Goal: Task Accomplishment & Management: Manage account settings

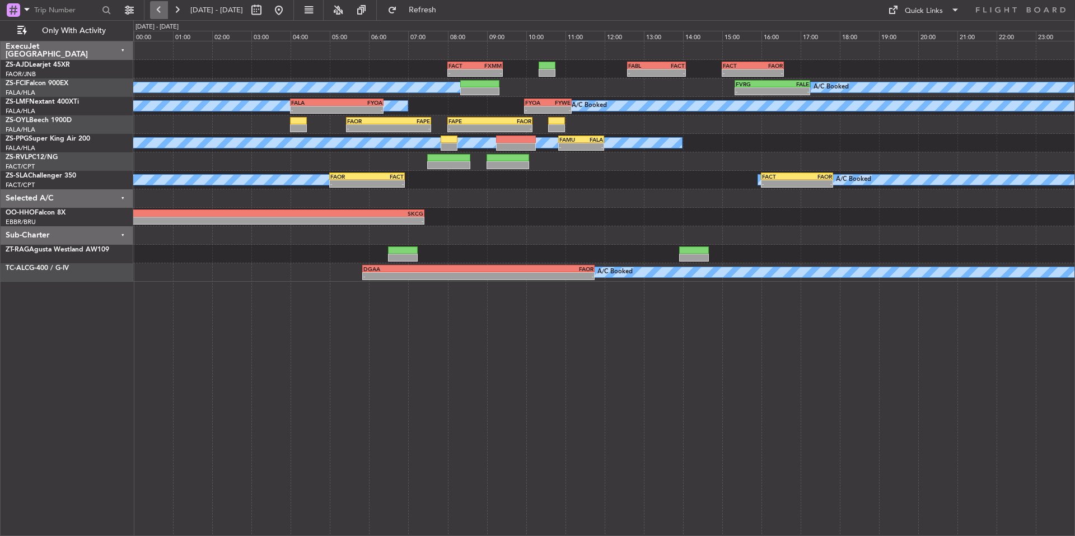
click at [157, 15] on button at bounding box center [159, 10] width 18 height 18
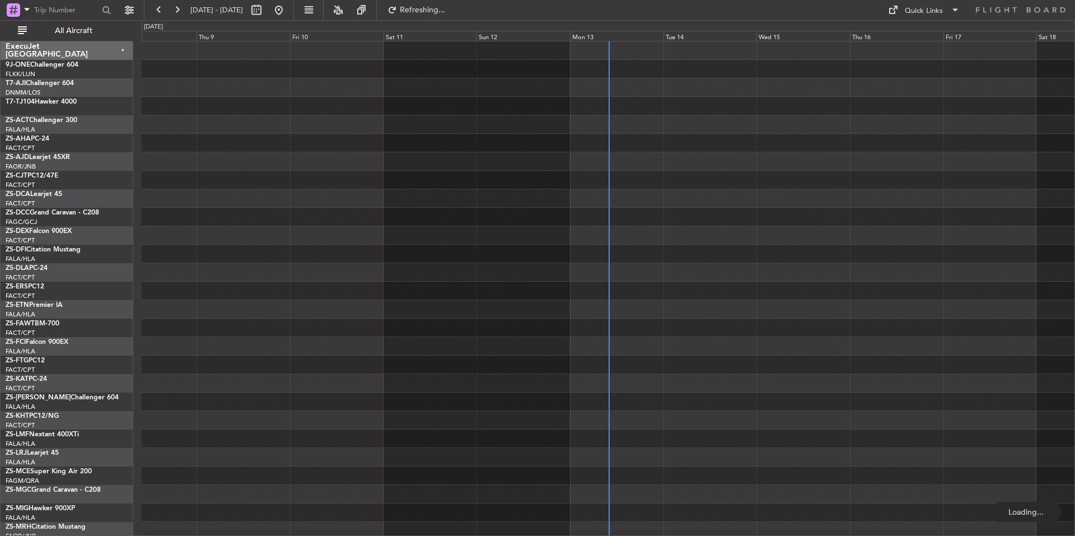
click at [700, 29] on div "0 0 Wed 8 Thu 9 Fri 10 Sat 11 Sun 12 Mon 13 Tue 14 Oct 2025 Wed 15 Thu 16 Fri 1…" at bounding box center [608, 31] width 932 height 20
click at [701, 31] on div "Tue 14" at bounding box center [709, 36] width 93 height 10
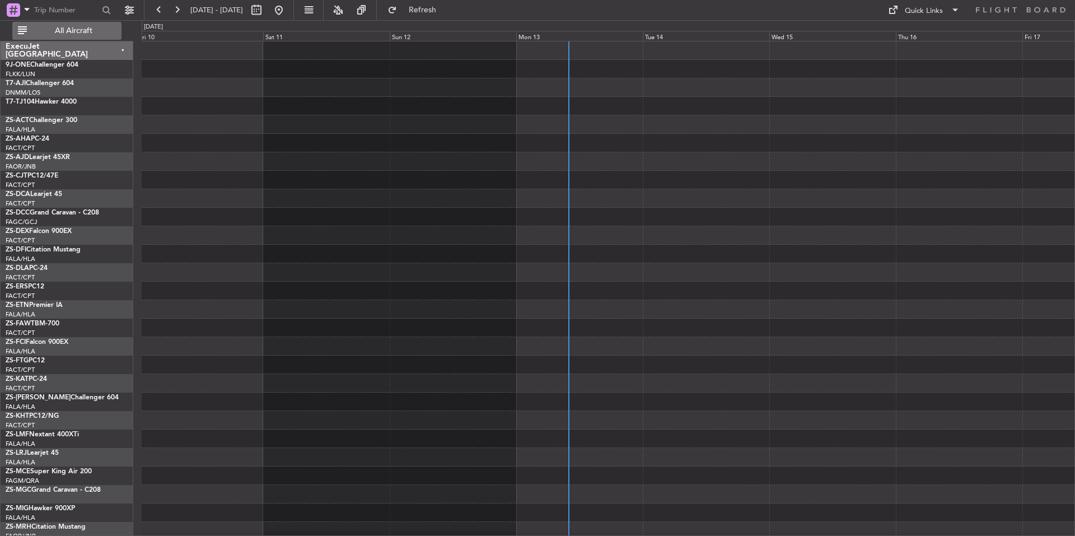
click at [97, 33] on span "All Aircraft" at bounding box center [73, 31] width 89 height 8
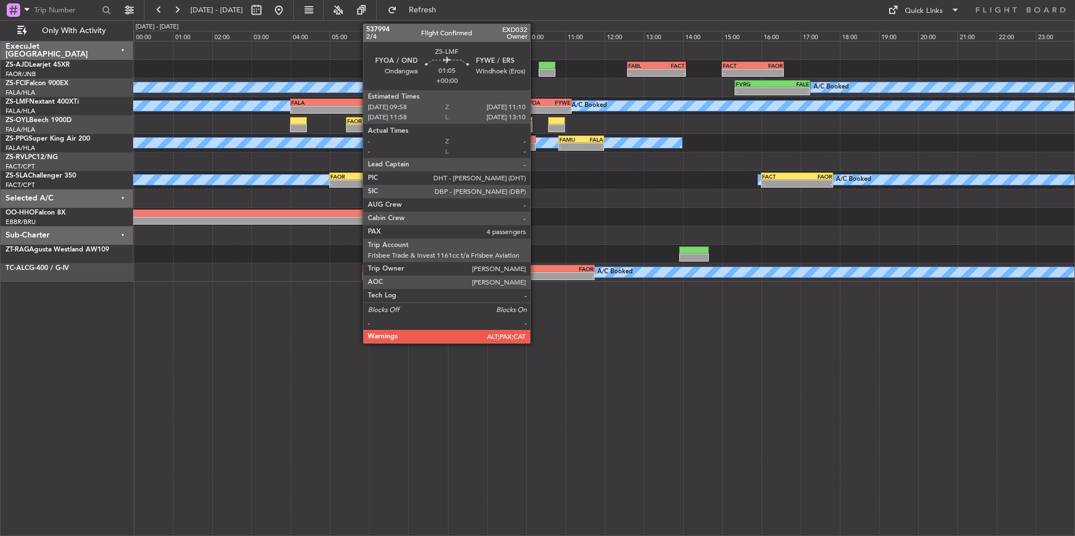
click at [535, 101] on div "FYOA" at bounding box center [536, 102] width 22 height 7
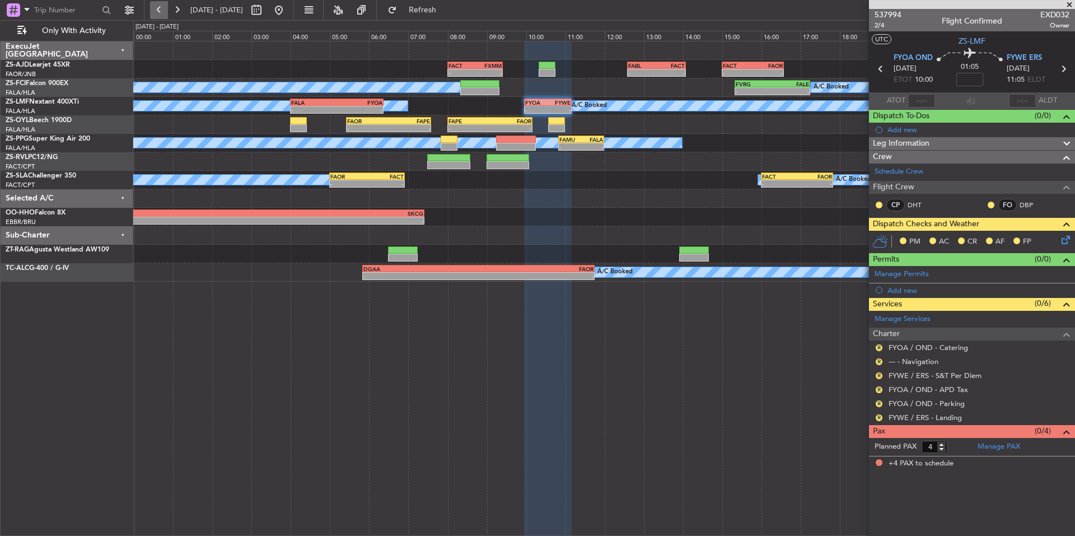
click at [154, 4] on button at bounding box center [159, 10] width 18 height 18
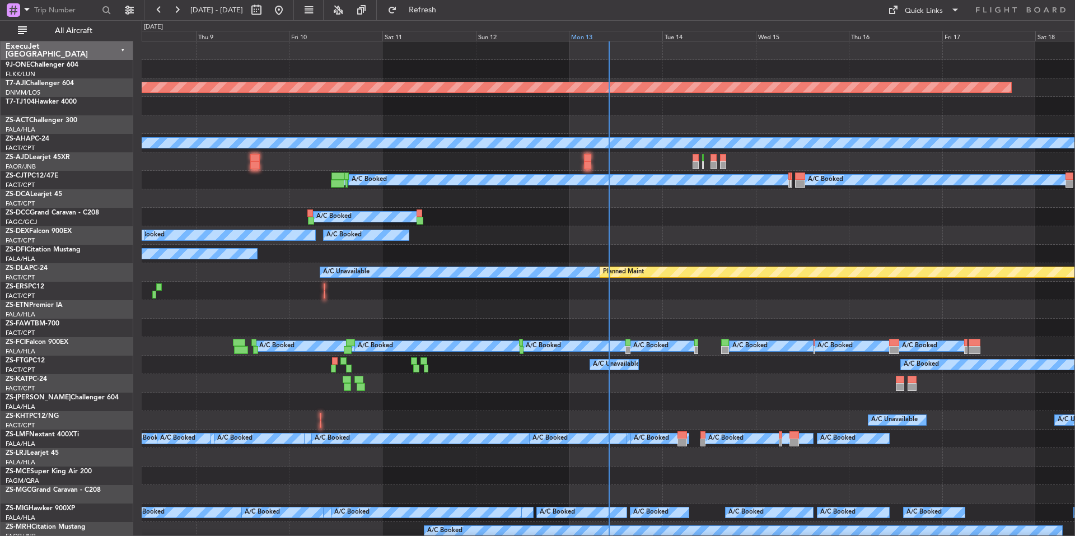
click at [638, 36] on div "Mon 13" at bounding box center [615, 36] width 93 height 10
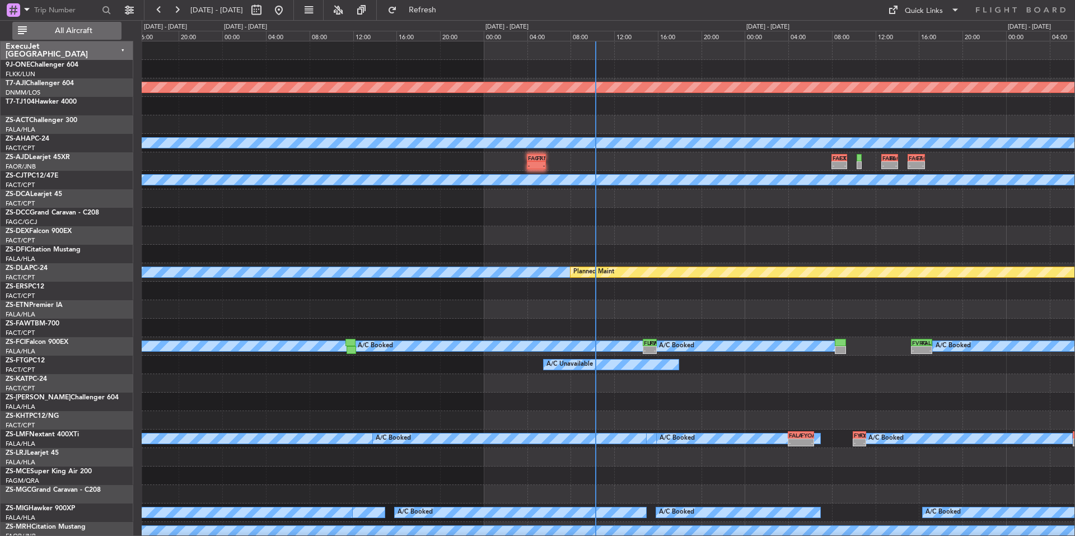
click at [50, 30] on span "All Aircraft" at bounding box center [73, 31] width 89 height 8
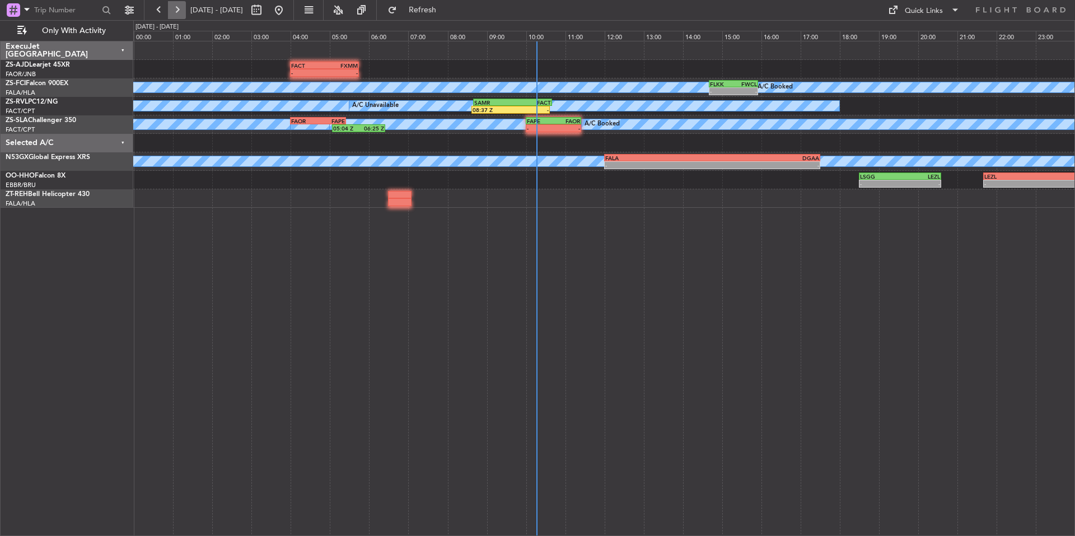
click at [175, 9] on button at bounding box center [177, 10] width 18 height 18
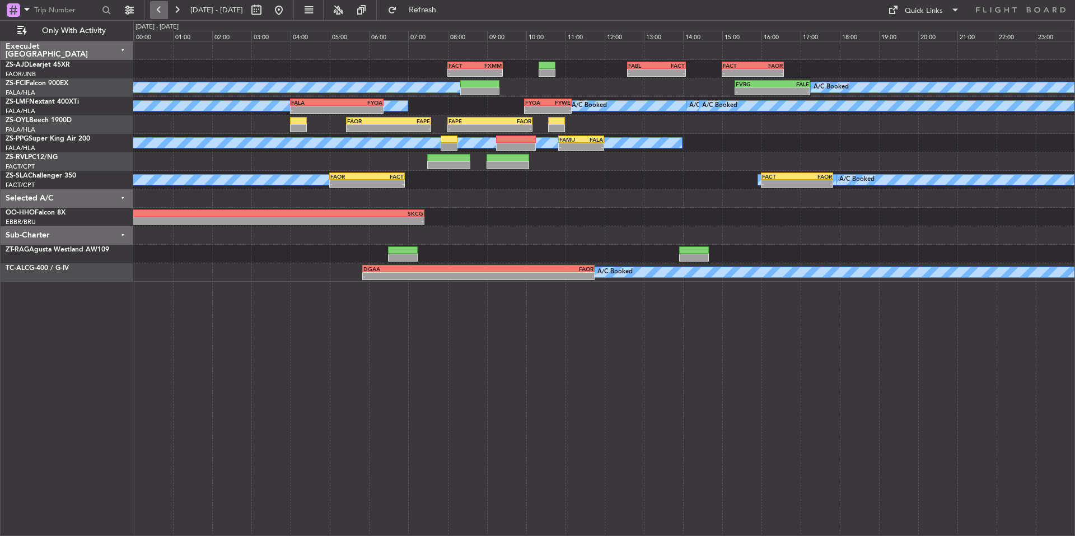
click at [159, 9] on button at bounding box center [159, 10] width 18 height 18
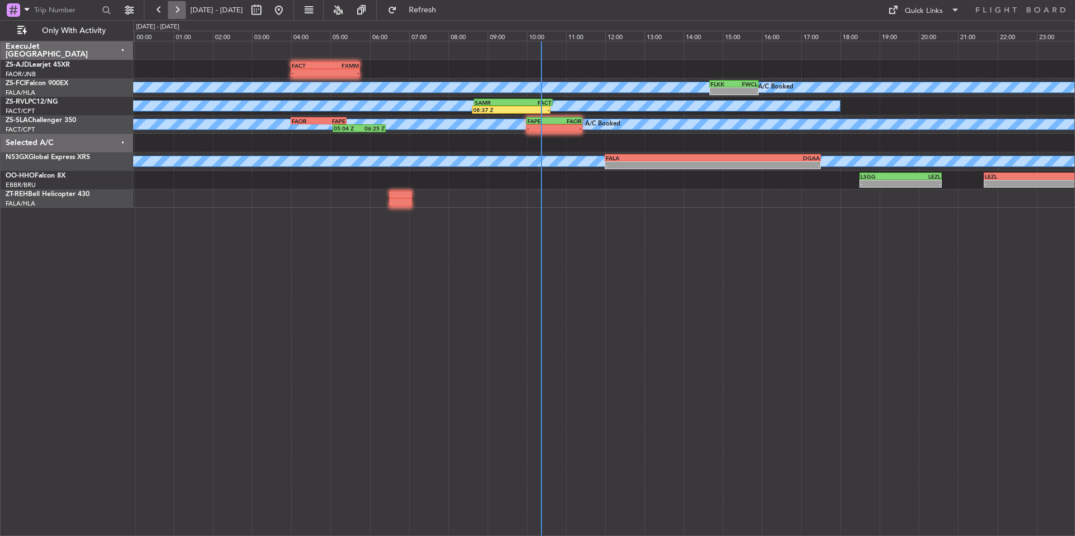
click at [175, 12] on button at bounding box center [177, 10] width 18 height 18
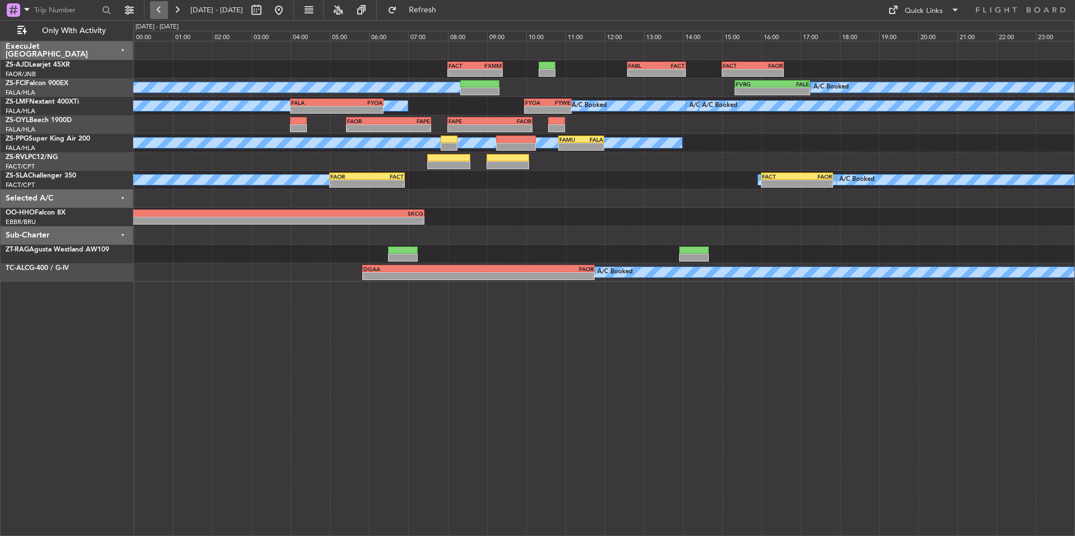
click at [157, 11] on button at bounding box center [159, 10] width 18 height 18
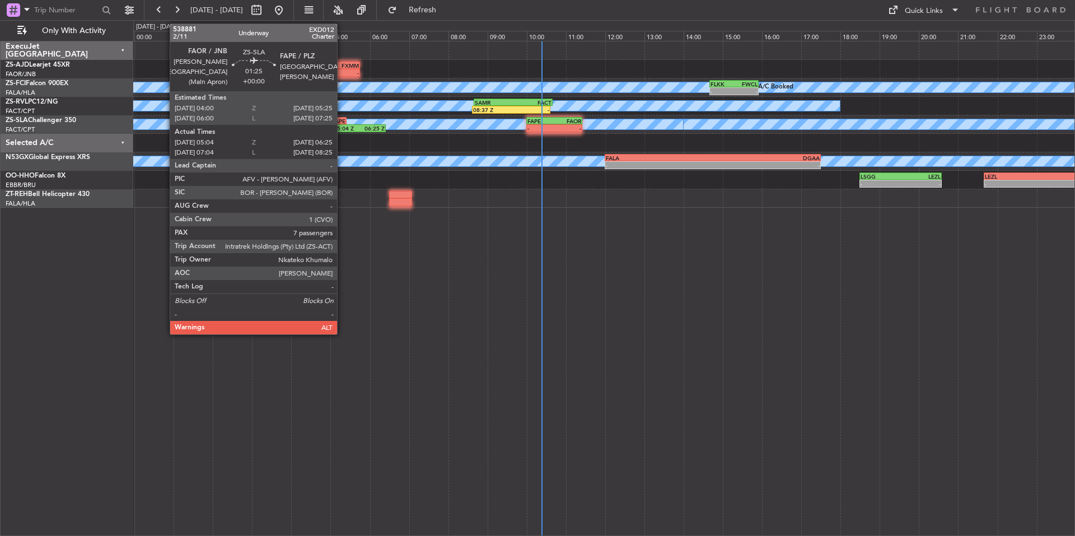
click at [339, 120] on div "FAPE" at bounding box center [332, 121] width 27 height 7
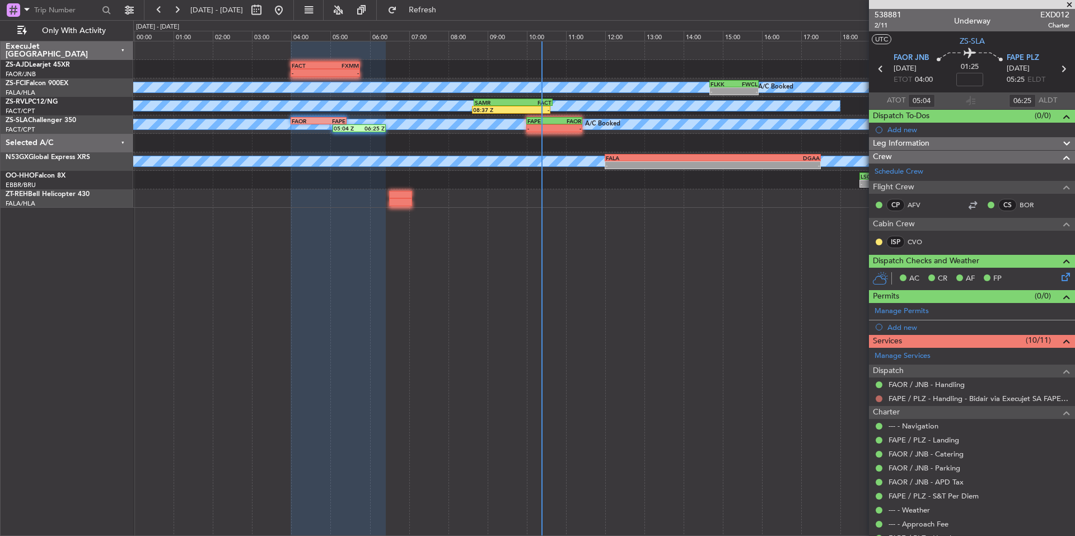
click at [880, 399] on button at bounding box center [879, 398] width 7 height 7
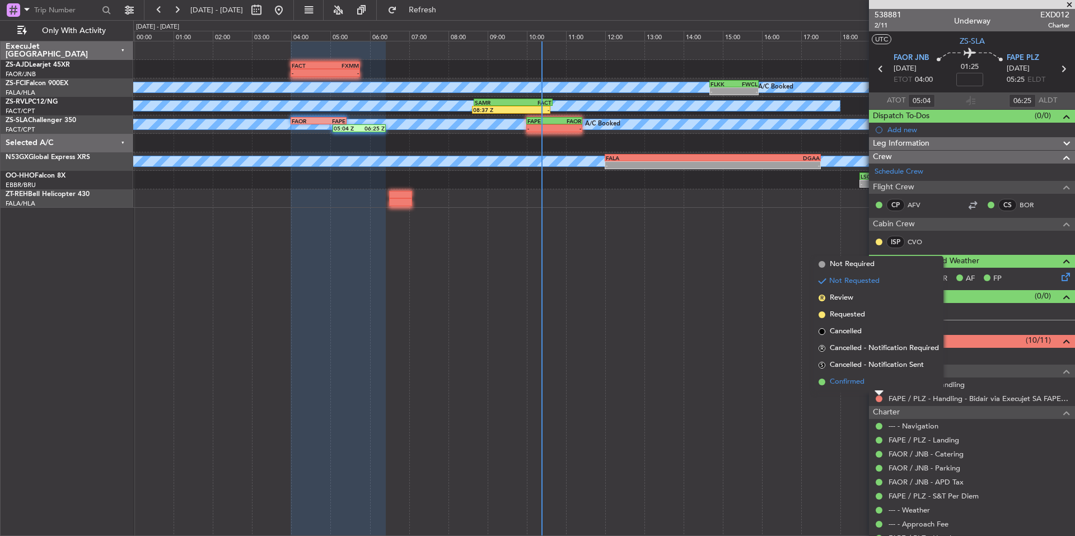
click at [845, 382] on span "Confirmed" at bounding box center [847, 381] width 35 height 11
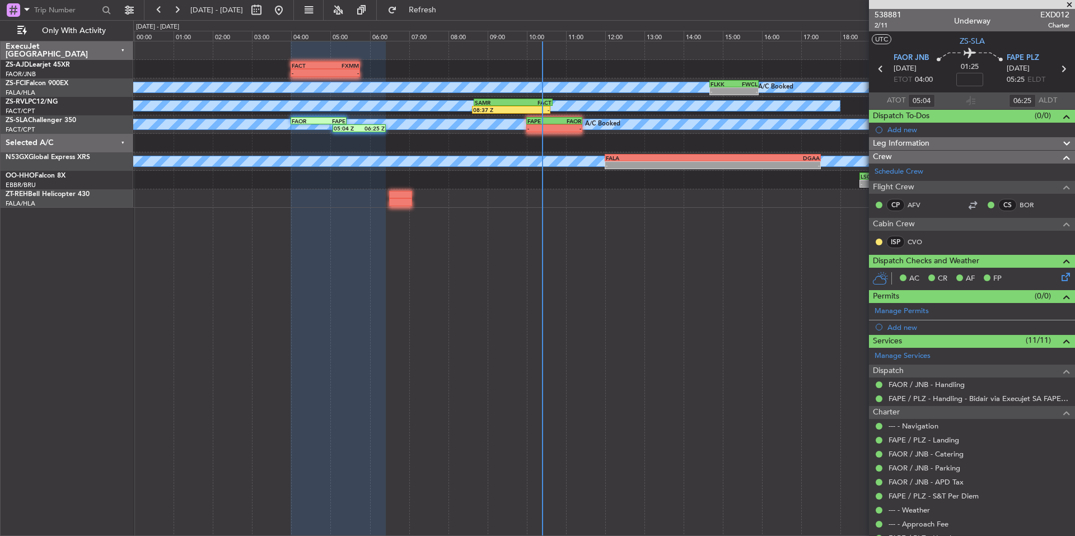
click at [1069, 5] on span at bounding box center [1069, 5] width 11 height 10
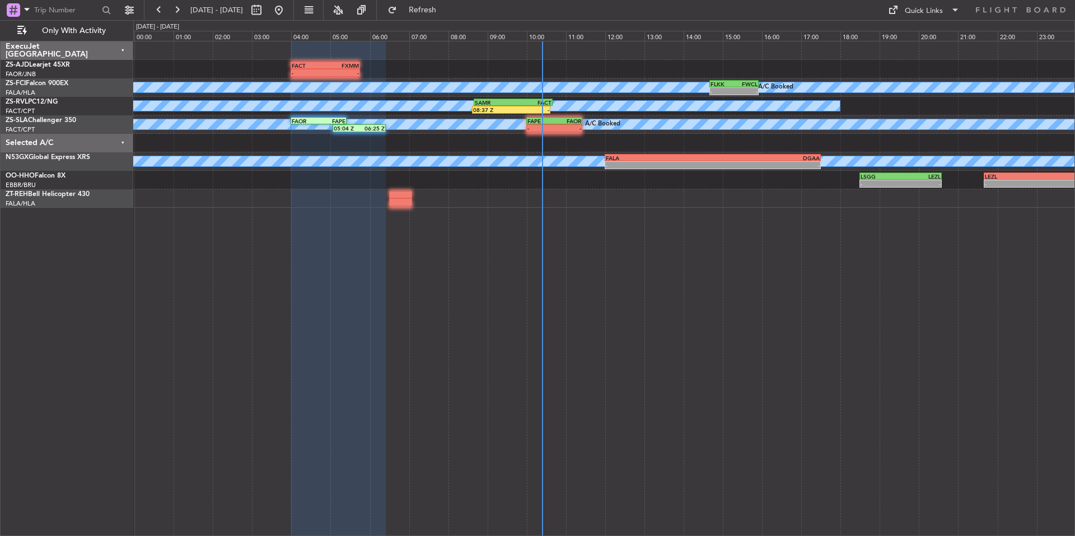
type input "0"
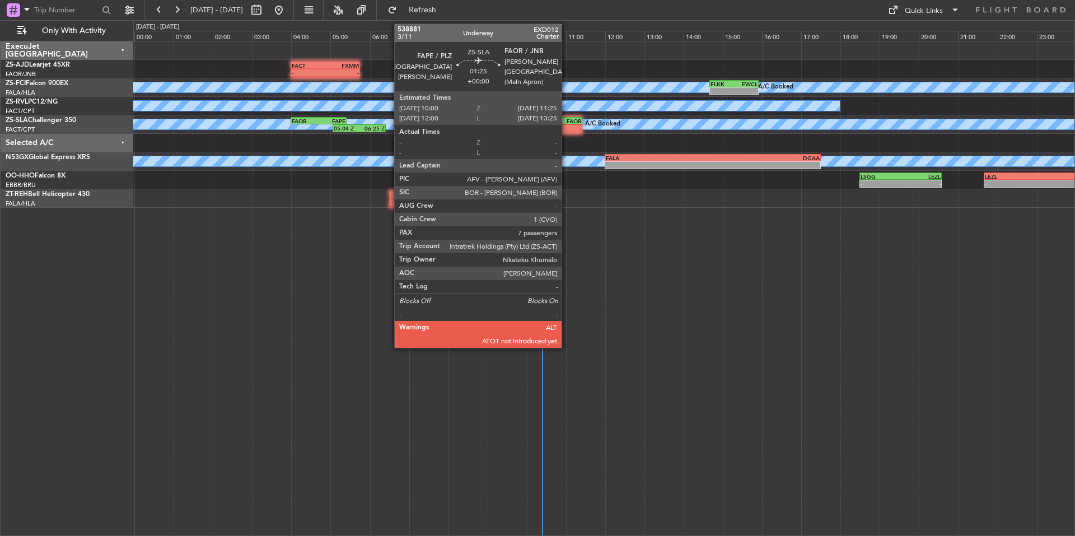
click at [567, 130] on div "-" at bounding box center [567, 128] width 27 height 7
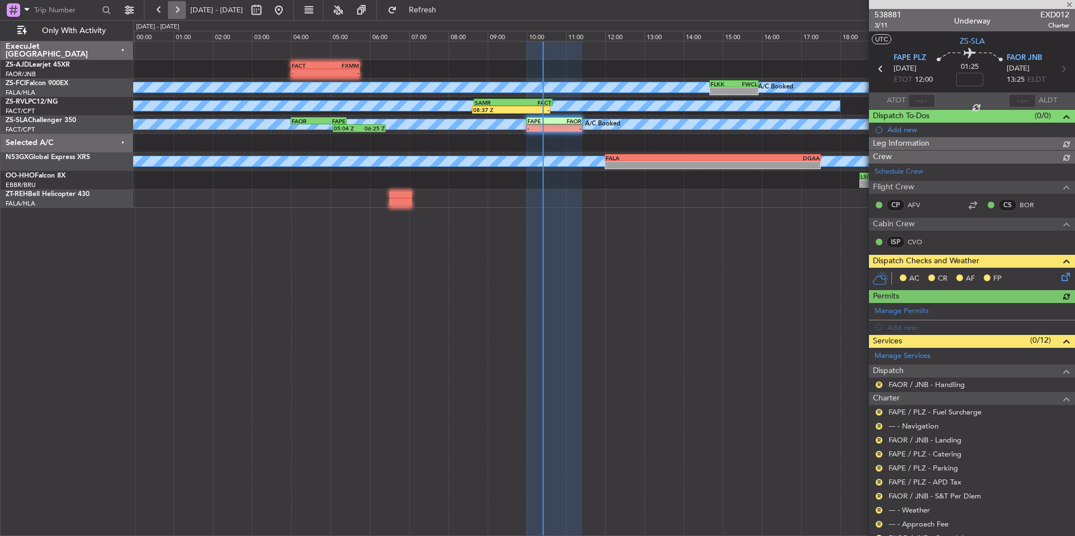
click at [178, 8] on button at bounding box center [177, 10] width 18 height 18
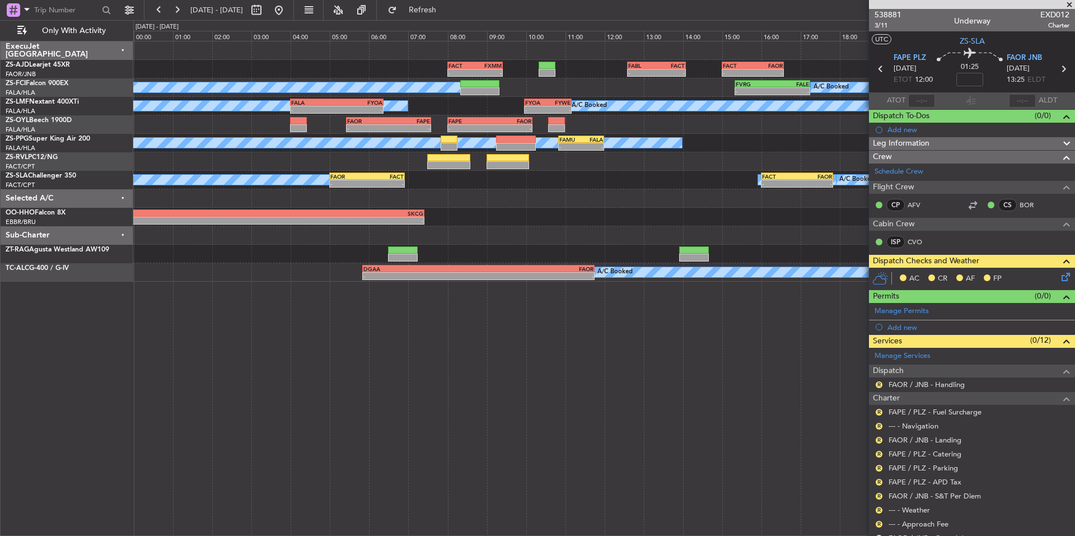
click at [1068, 1] on span at bounding box center [1069, 5] width 11 height 10
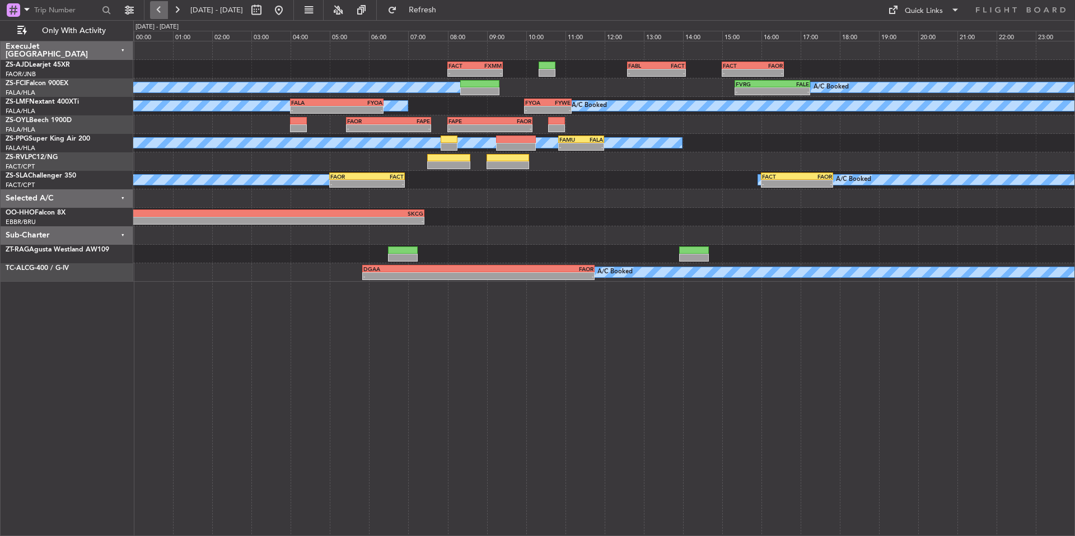
click at [161, 10] on button at bounding box center [159, 10] width 18 height 18
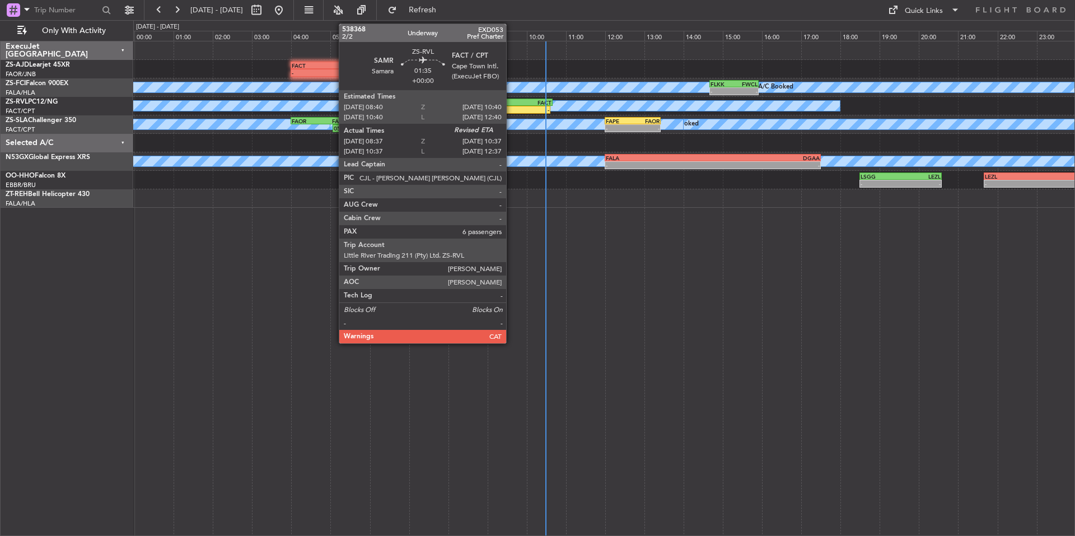
click at [511, 110] on div "-" at bounding box center [530, 109] width 38 height 7
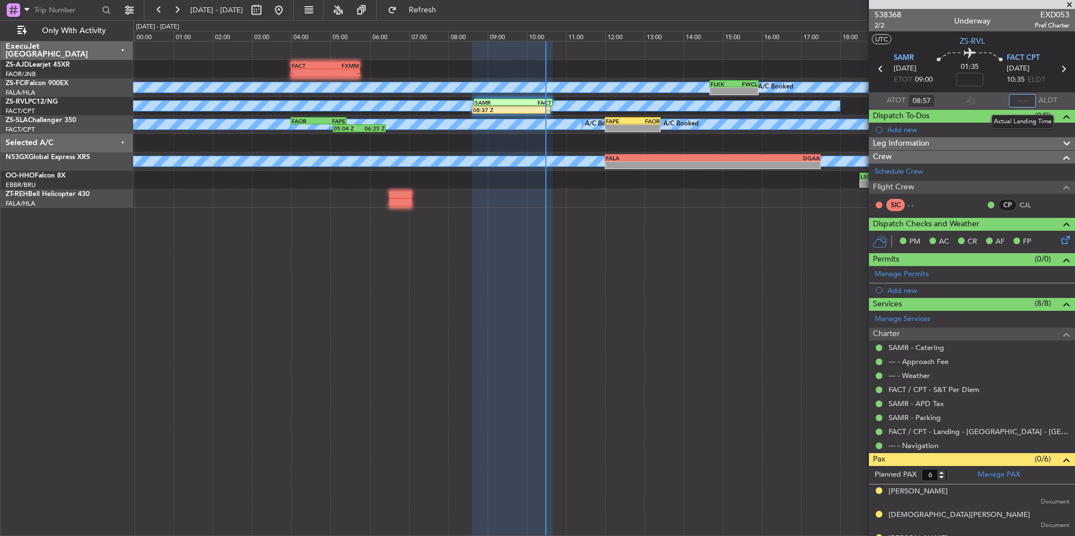
click at [1025, 100] on input "text" at bounding box center [1022, 100] width 27 height 13
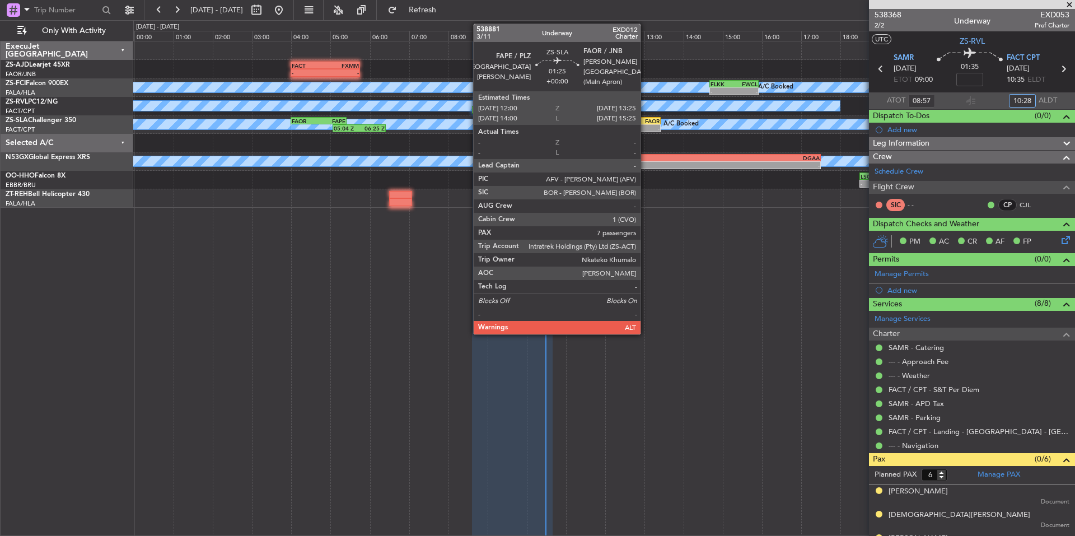
click at [646, 124] on div "- -" at bounding box center [633, 128] width 56 height 8
type input "10:28"
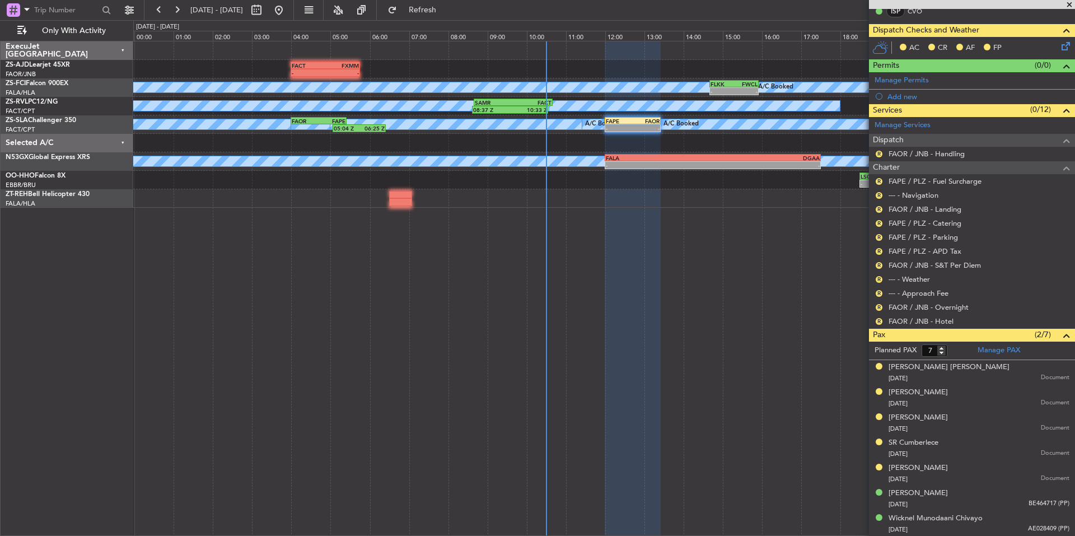
scroll to position [44, 0]
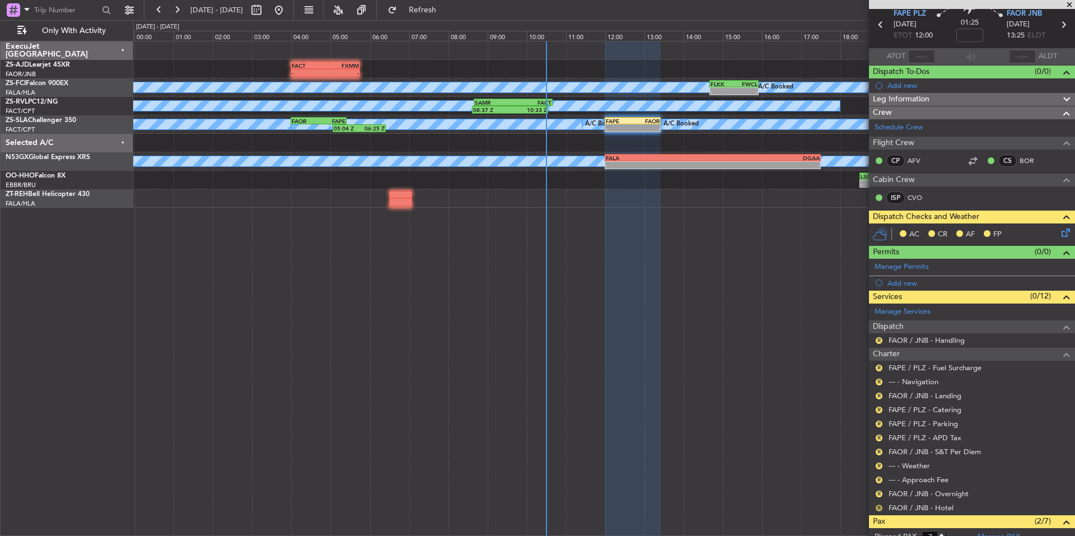
click at [877, 507] on button "R" at bounding box center [879, 507] width 7 height 7
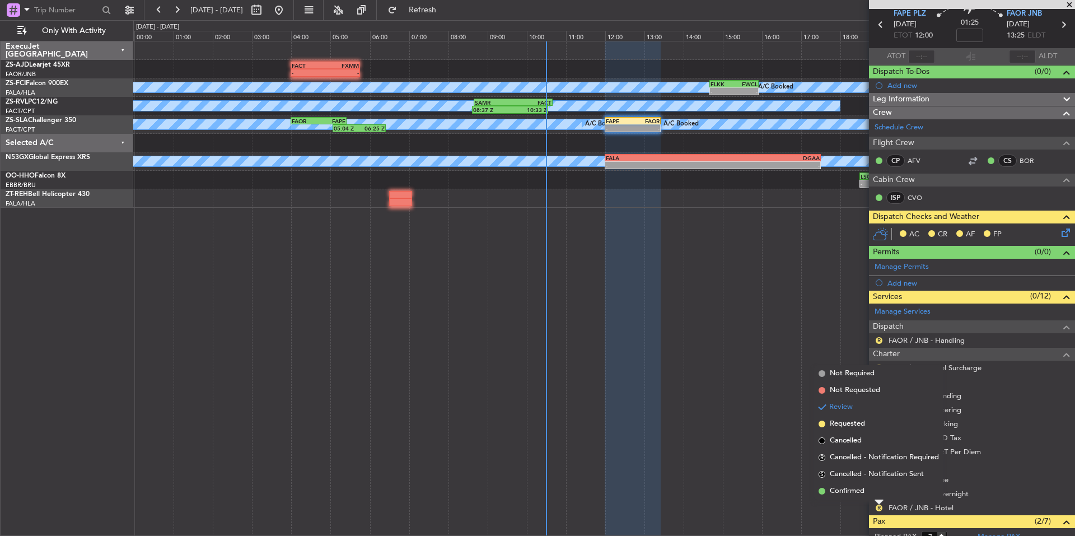
click at [868, 494] on div "Review" at bounding box center [879, 489] width 25 height 14
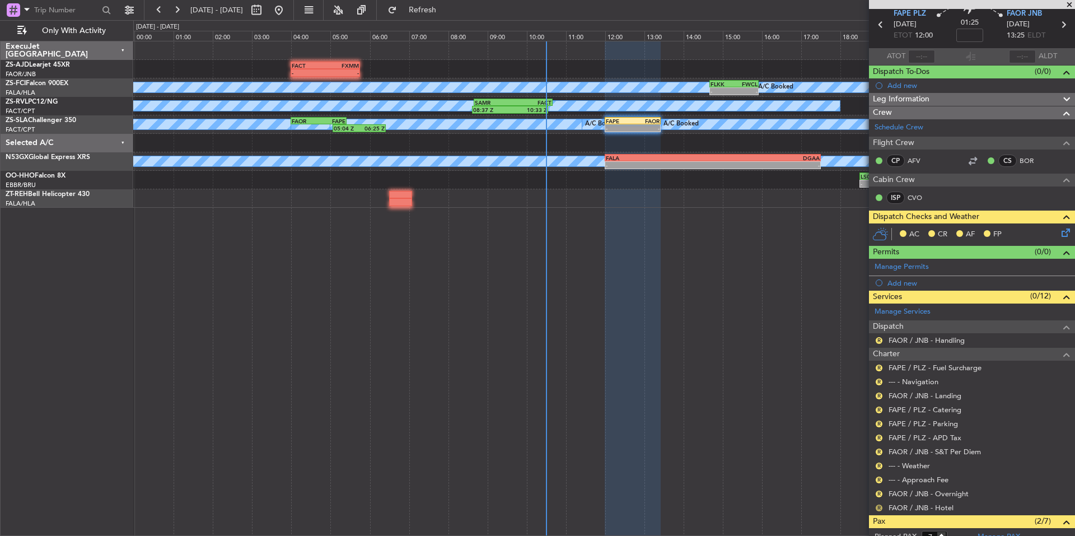
click at [878, 504] on button "R" at bounding box center [879, 507] width 7 height 7
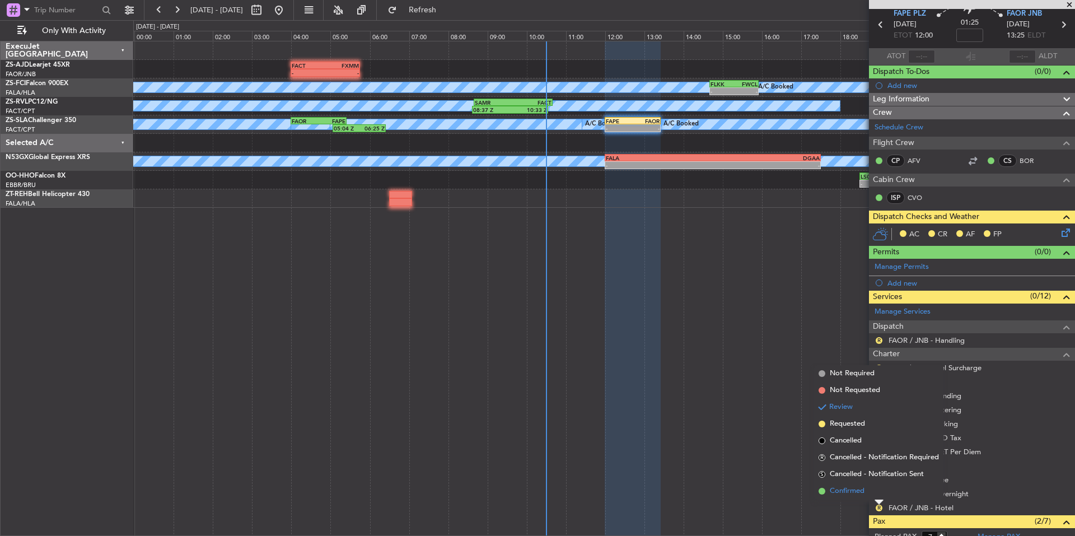
click at [858, 488] on span "Confirmed" at bounding box center [847, 490] width 35 height 11
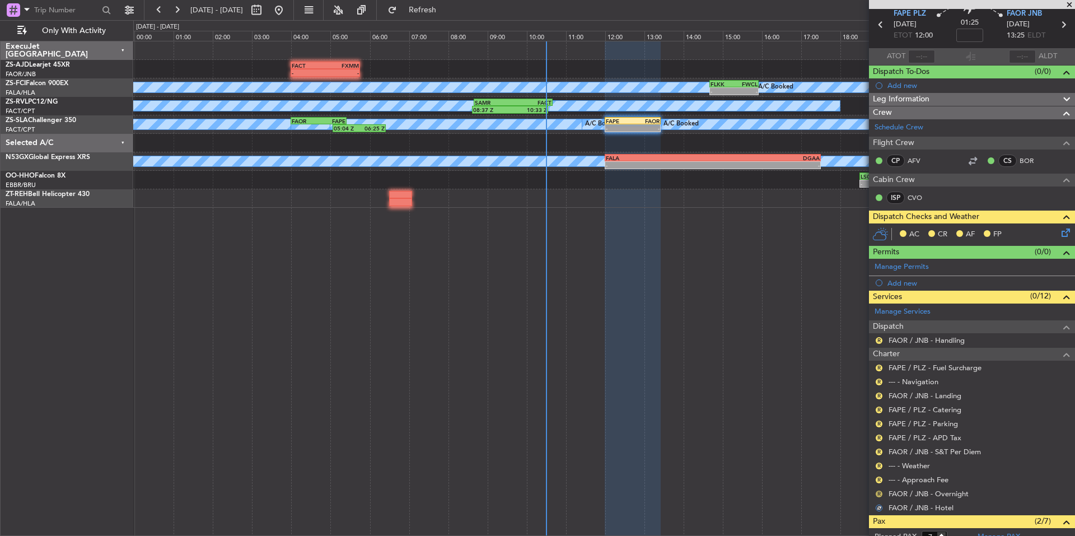
click at [877, 494] on button "R" at bounding box center [879, 493] width 7 height 7
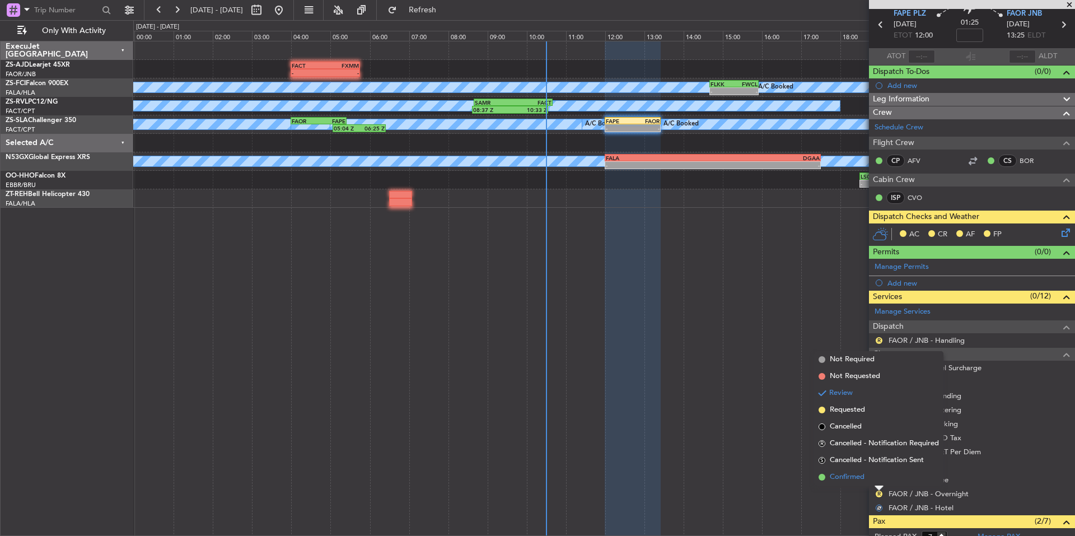
click at [862, 478] on span "Confirmed" at bounding box center [847, 476] width 35 height 11
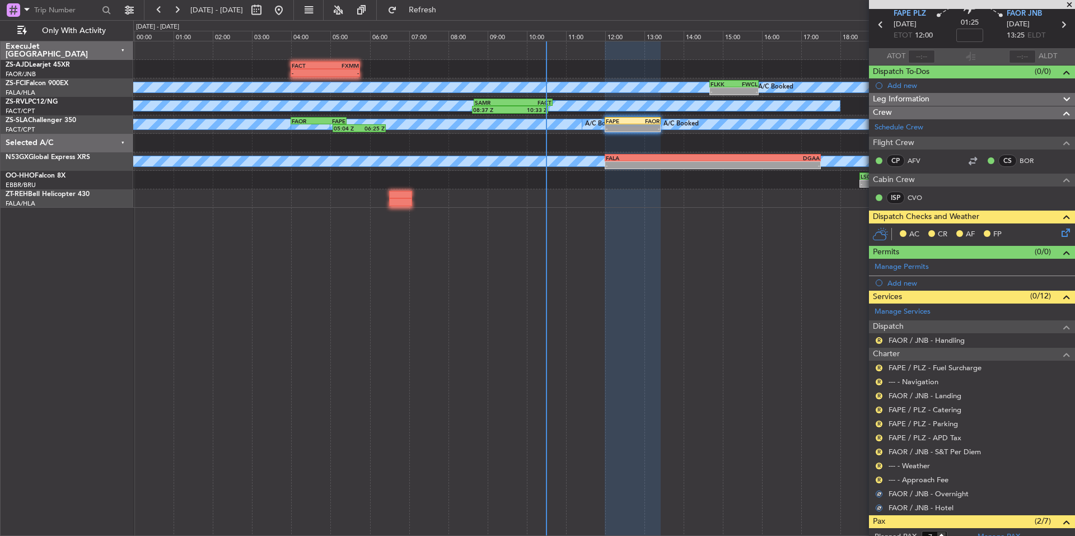
click at [880, 480] on button "R" at bounding box center [879, 479] width 7 height 7
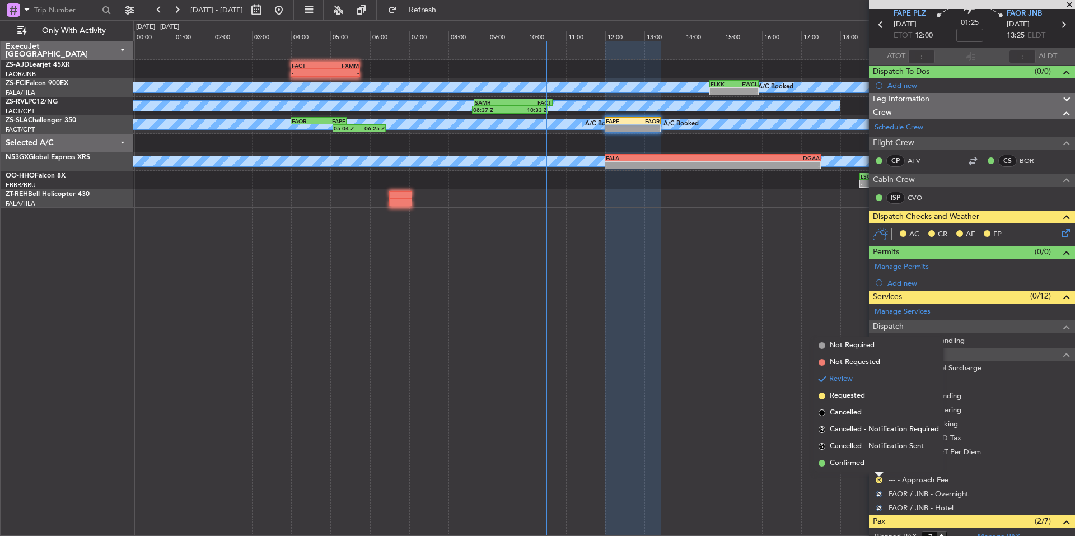
click at [859, 463] on span "Confirmed" at bounding box center [847, 462] width 35 height 11
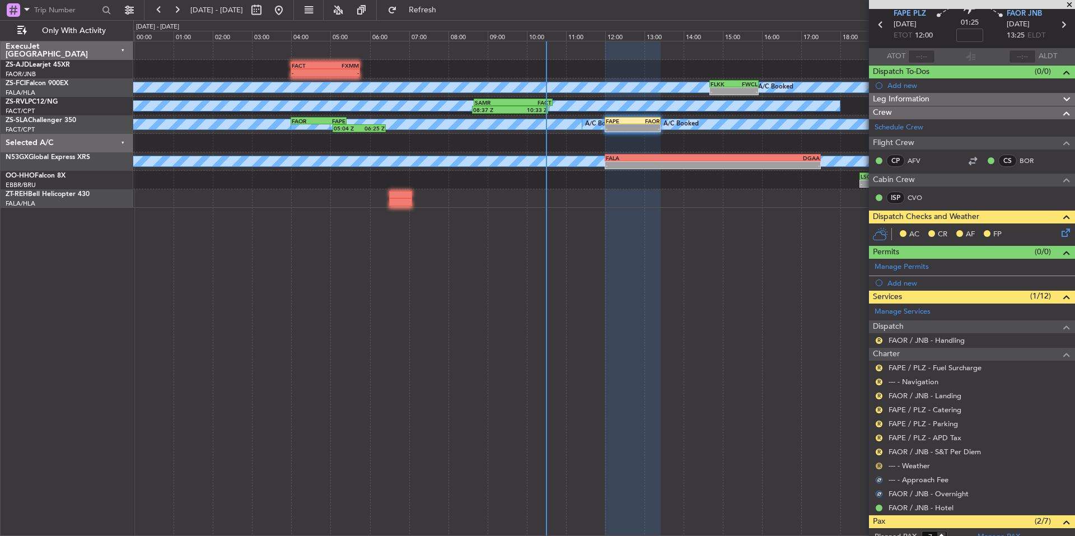
click at [877, 464] on button "R" at bounding box center [879, 465] width 7 height 7
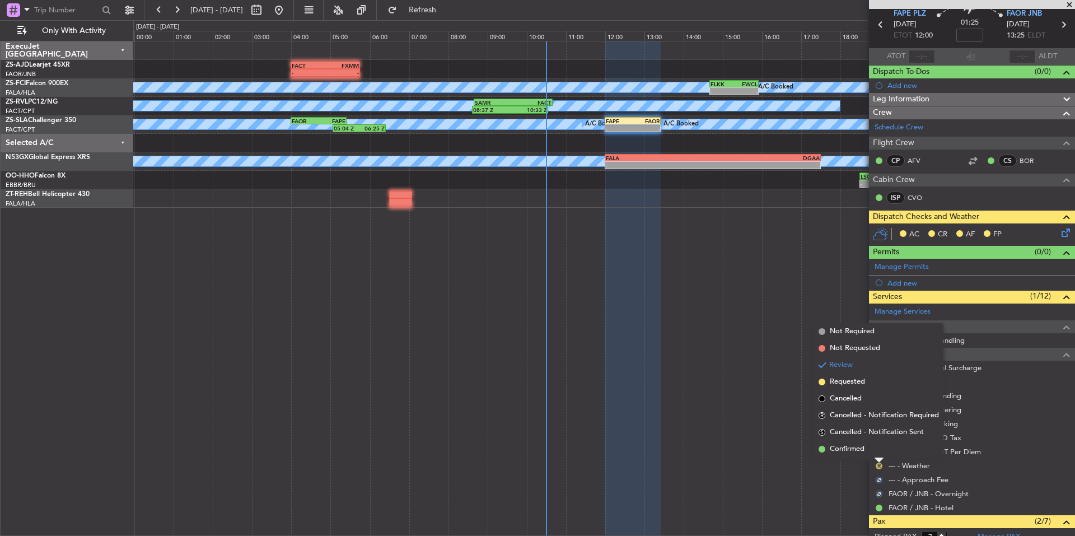
click at [862, 447] on span "Confirmed" at bounding box center [847, 448] width 35 height 11
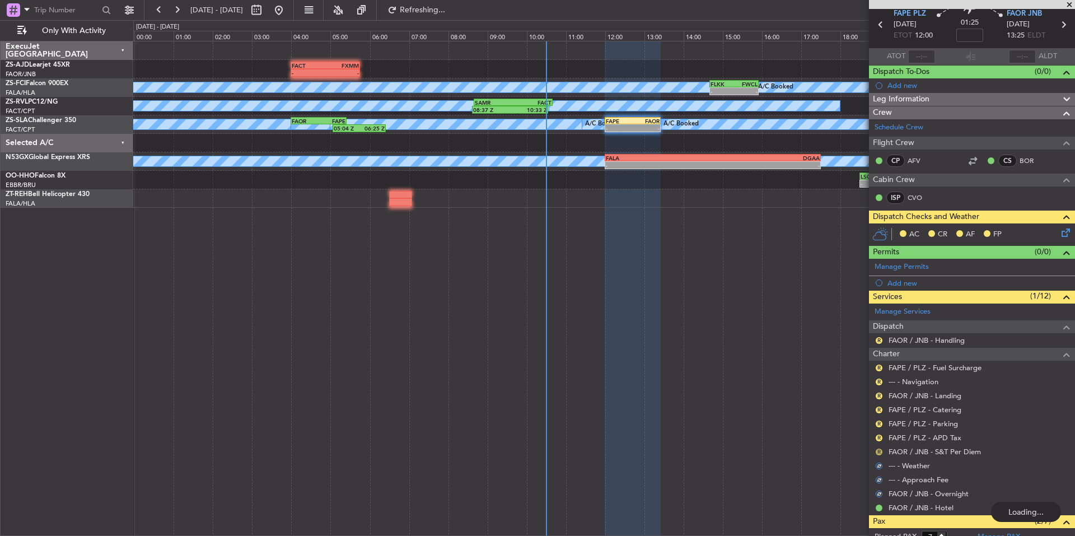
click at [880, 451] on button "R" at bounding box center [879, 451] width 7 height 7
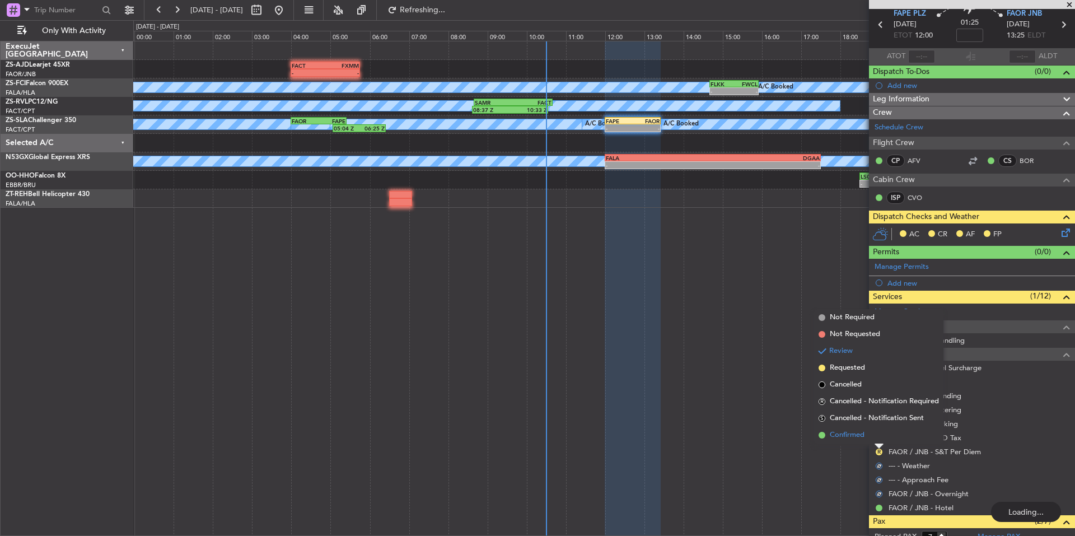
click at [864, 437] on span "Confirmed" at bounding box center [847, 434] width 35 height 11
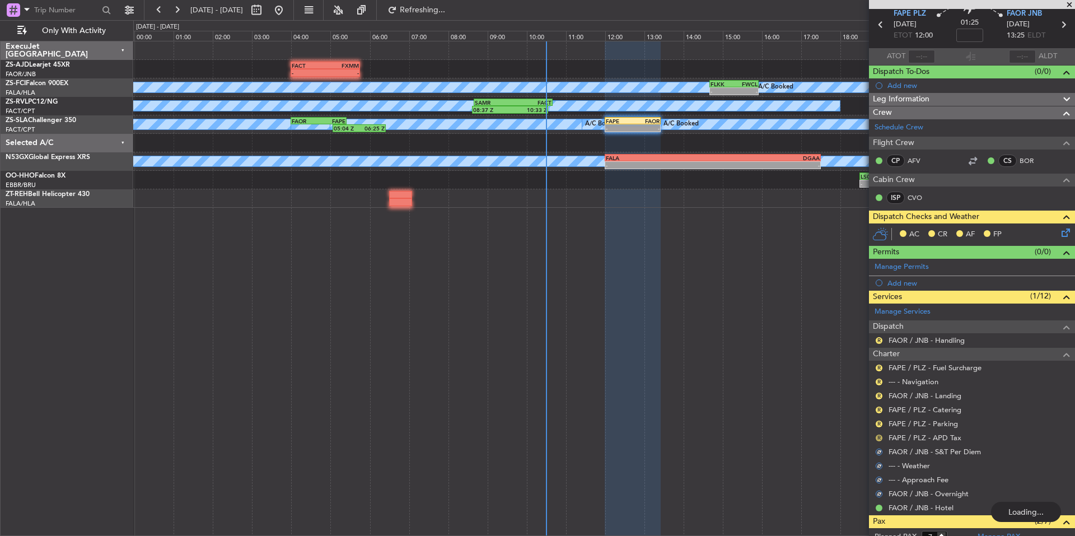
click at [881, 439] on button "R" at bounding box center [879, 437] width 7 height 7
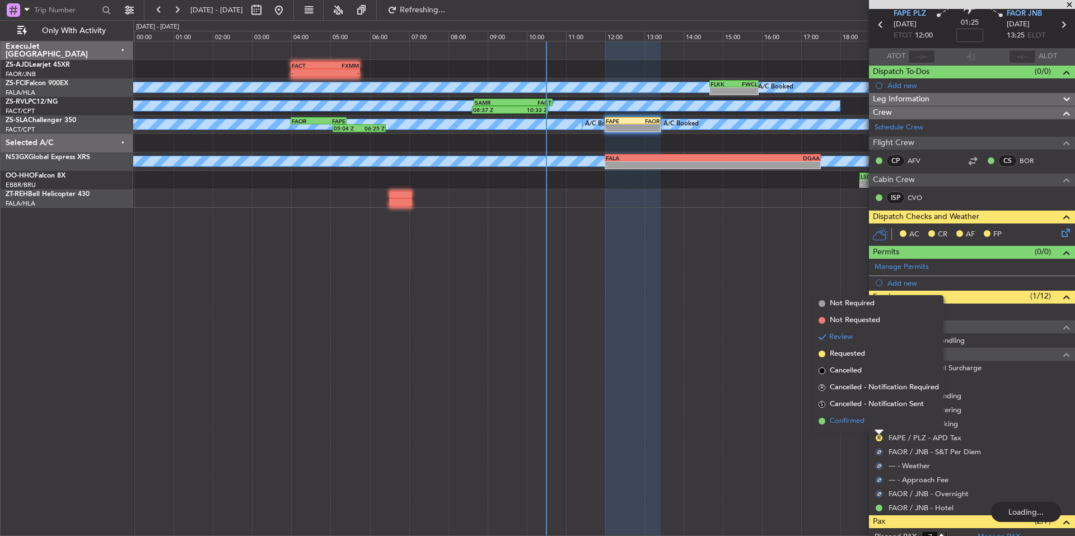
click at [861, 420] on span "Confirmed" at bounding box center [847, 420] width 35 height 11
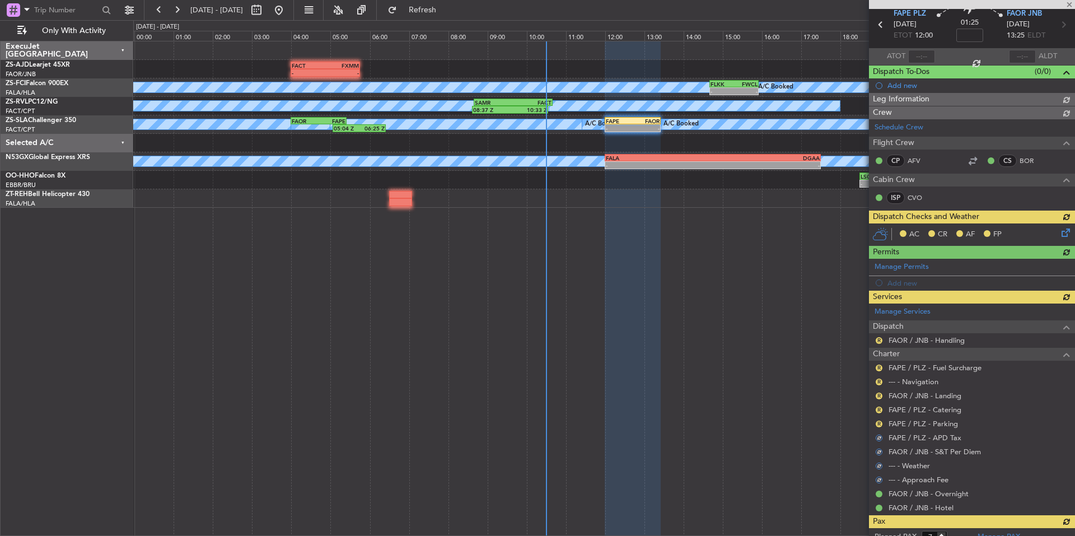
scroll to position [0, 0]
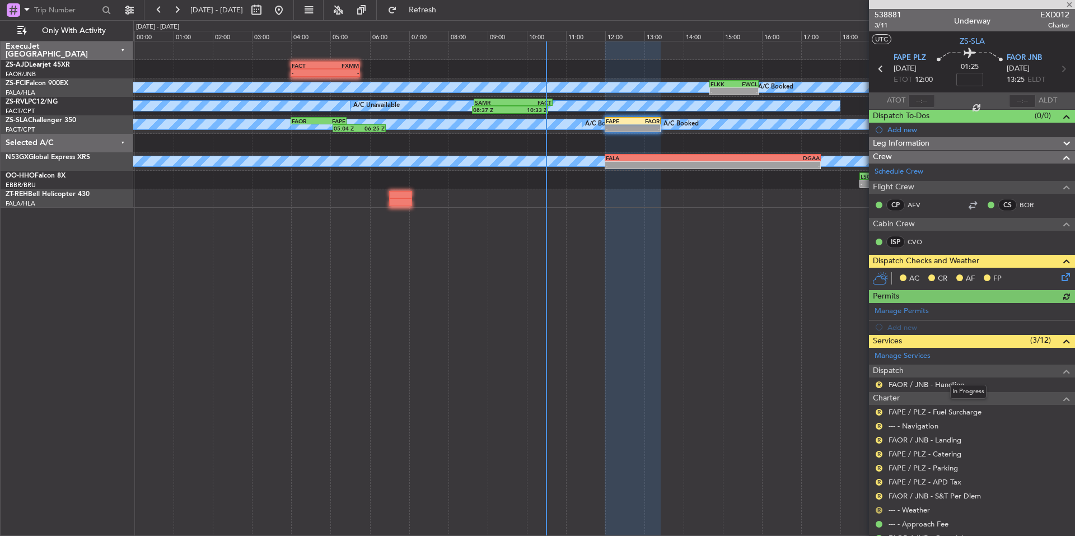
click at [878, 509] on button "R" at bounding box center [879, 510] width 7 height 7
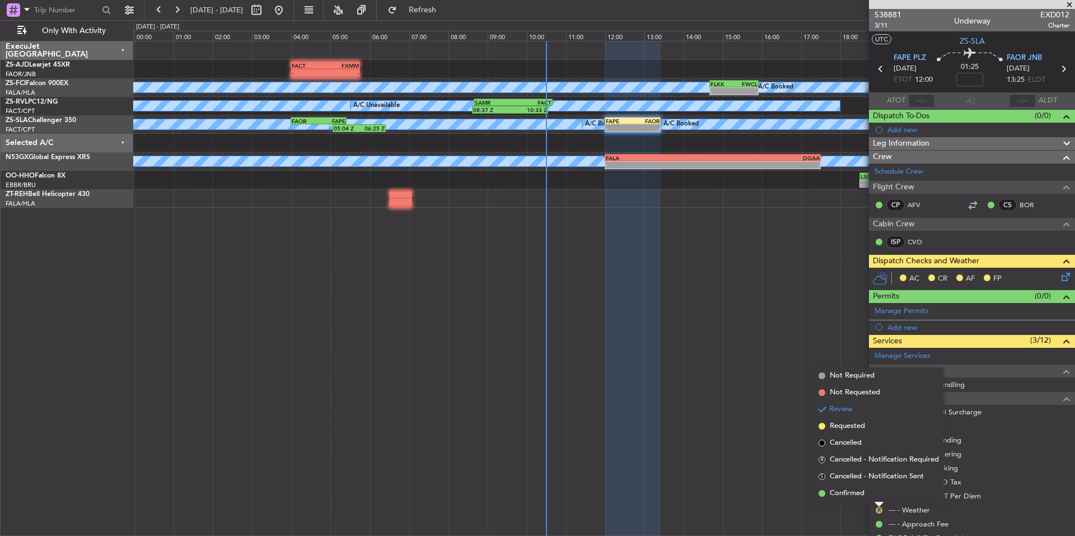
click at [856, 492] on div "- - FACT 04:00 Z FXMM 05:45 Z A/C Booked A/C Booked A/C Booked A/C Booked A/C B…" at bounding box center [604, 288] width 942 height 495
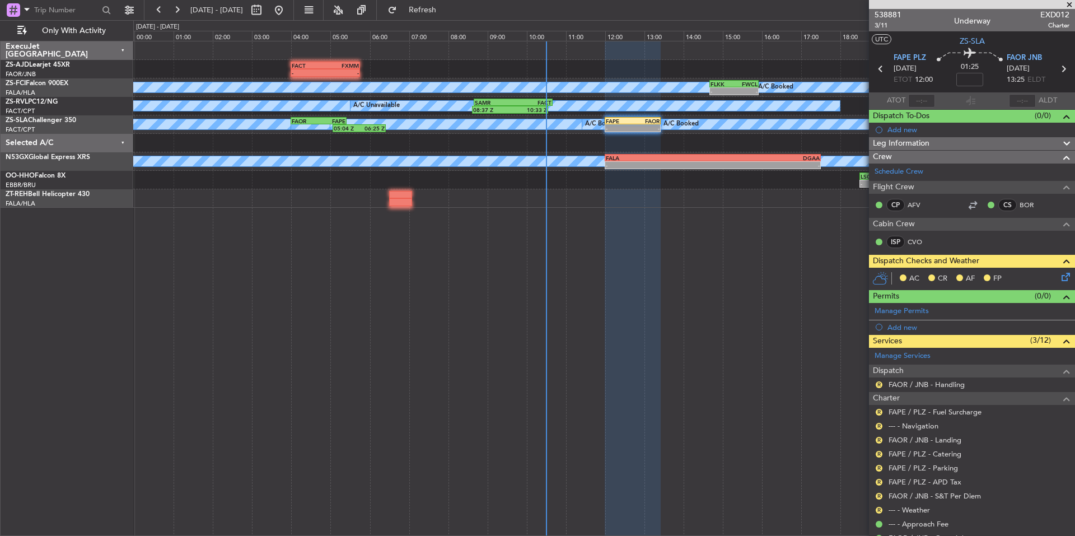
click at [880, 495] on button "R" at bounding box center [879, 496] width 7 height 7
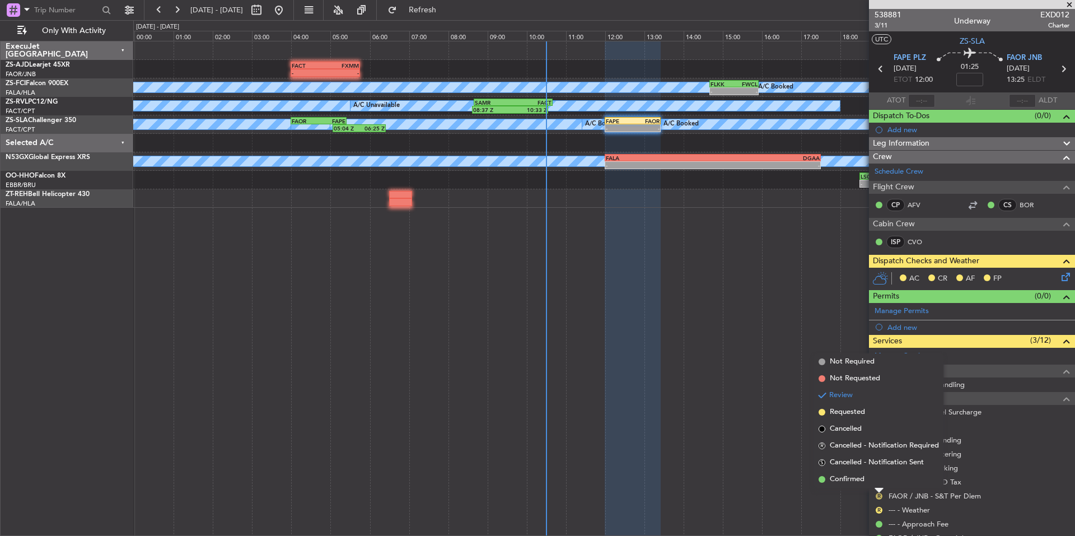
click at [880, 495] on button "R" at bounding box center [879, 496] width 7 height 7
click at [864, 478] on mat-tooltip-component "Review" at bounding box center [879, 477] width 40 height 30
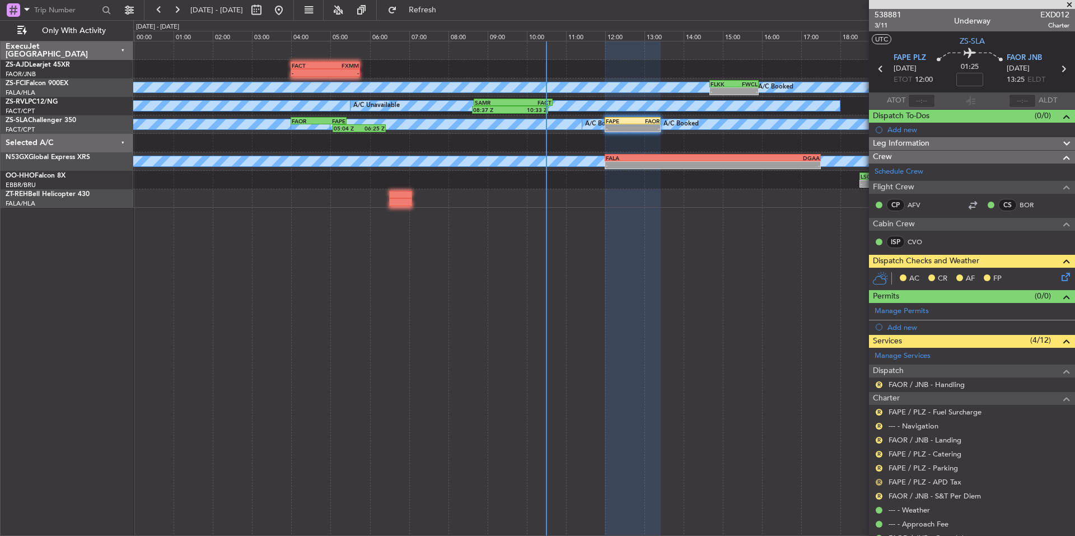
click at [876, 481] on button "R" at bounding box center [879, 482] width 7 height 7
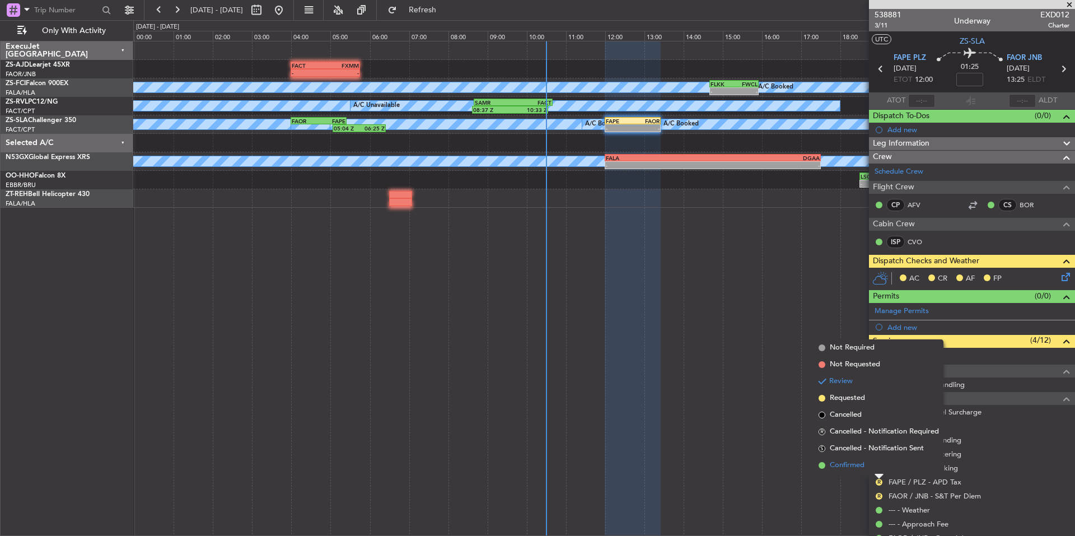
click at [835, 469] on span "Confirmed" at bounding box center [847, 465] width 35 height 11
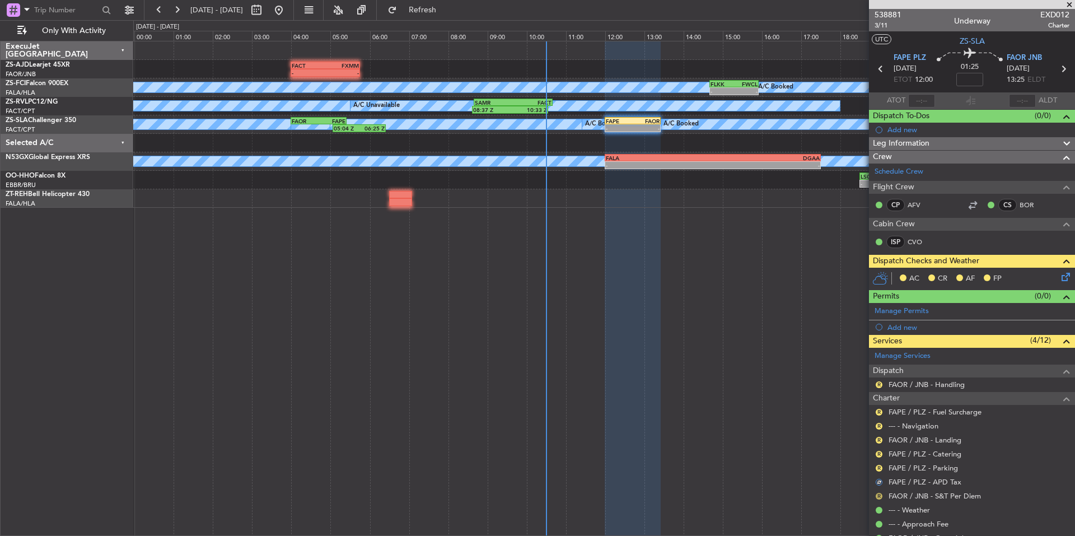
click at [882, 497] on div "R" at bounding box center [879, 496] width 9 height 9
click at [878, 494] on button "R" at bounding box center [879, 496] width 7 height 7
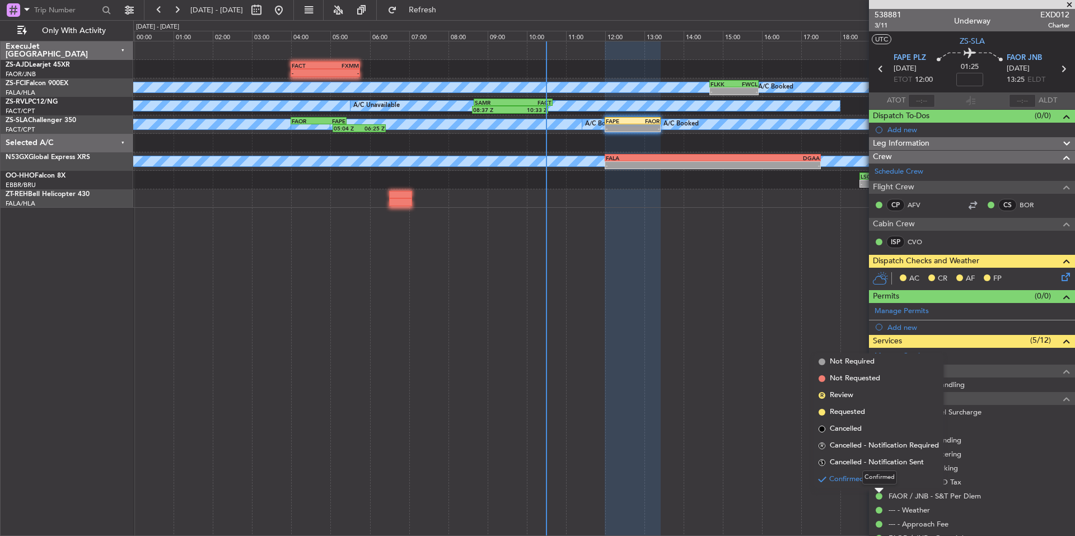
click at [857, 475] on mat-tooltip-component "Confirmed" at bounding box center [879, 477] width 50 height 30
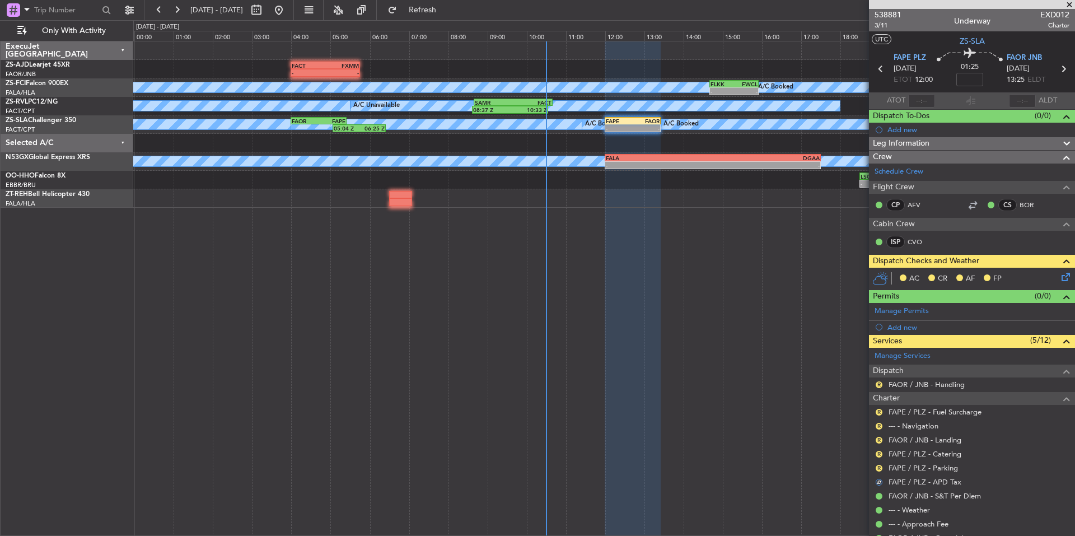
click at [881, 466] on button "R" at bounding box center [879, 468] width 7 height 7
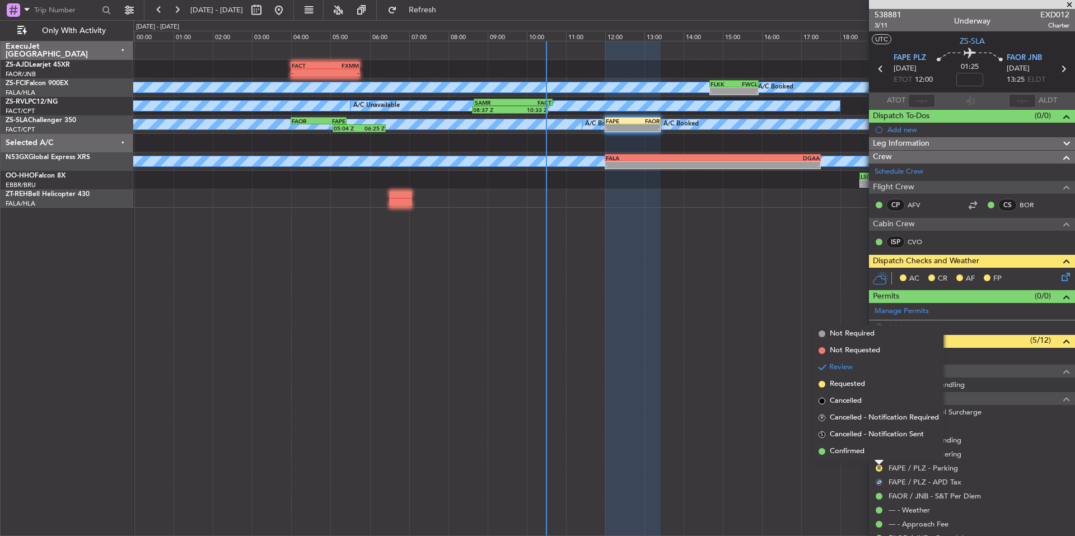
click at [857, 452] on span "Confirmed" at bounding box center [847, 451] width 35 height 11
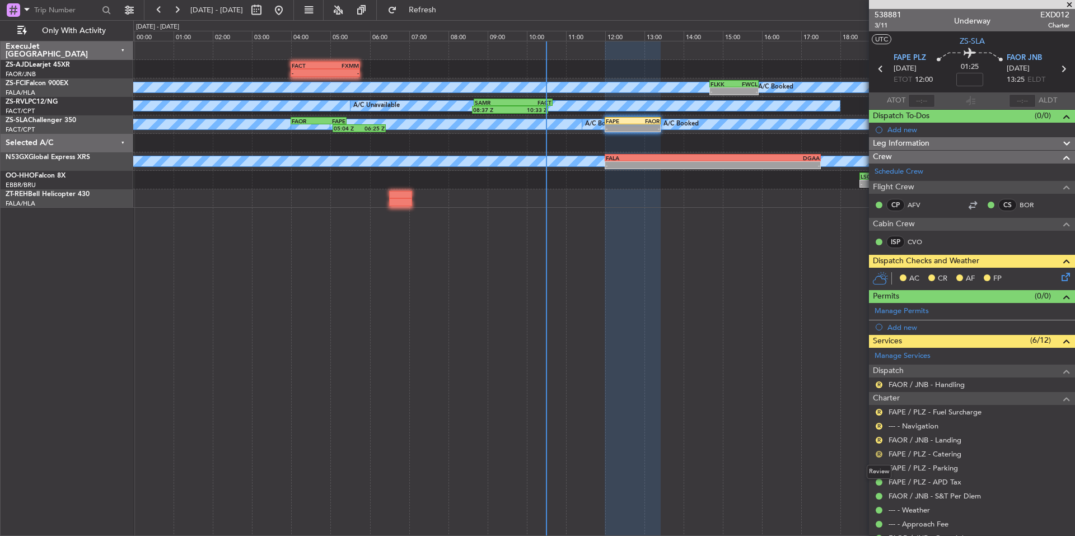
click at [877, 453] on button "R" at bounding box center [879, 454] width 7 height 7
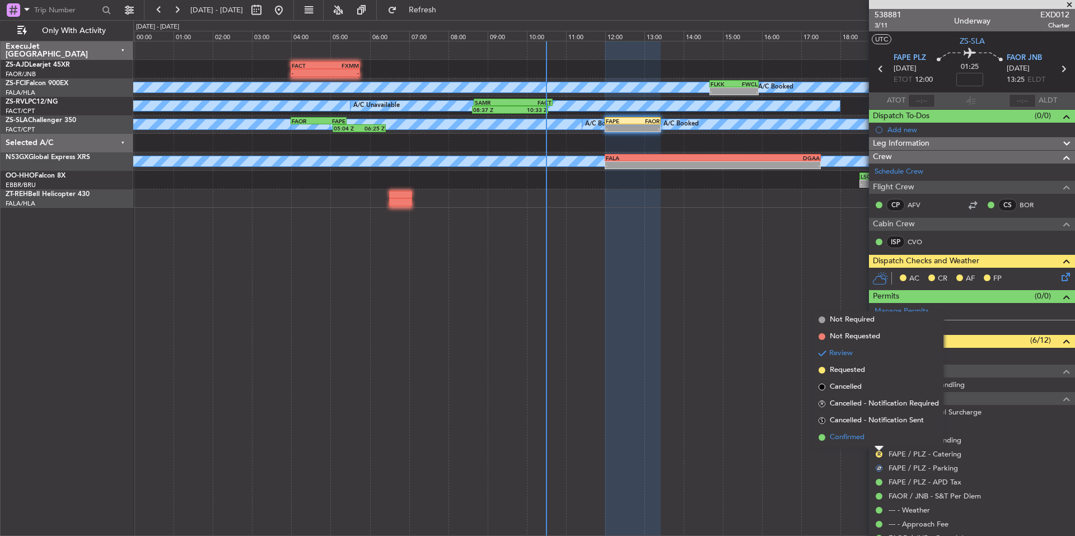
click at [861, 438] on span "Confirmed" at bounding box center [847, 437] width 35 height 11
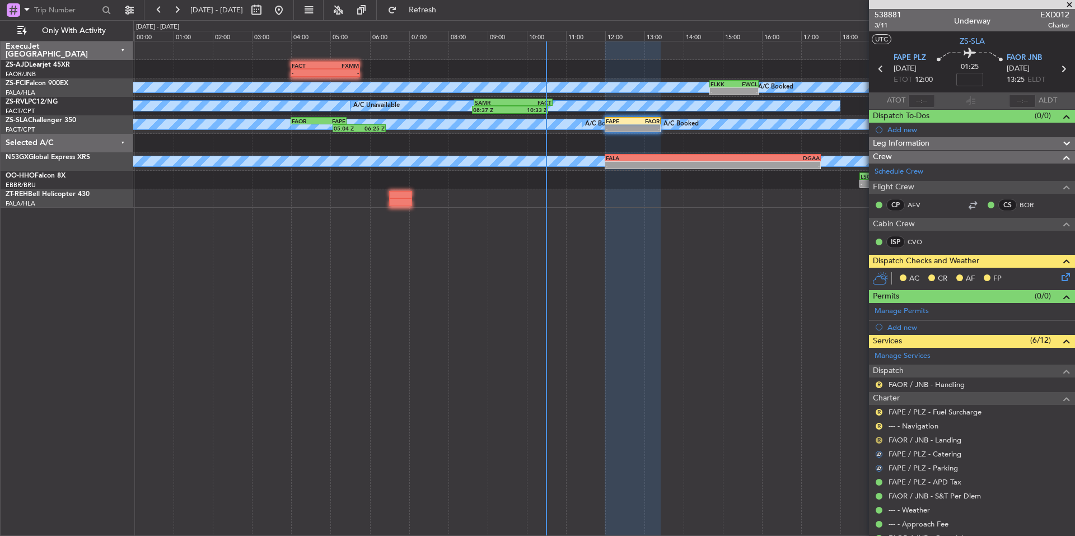
click at [878, 438] on button "R" at bounding box center [879, 440] width 7 height 7
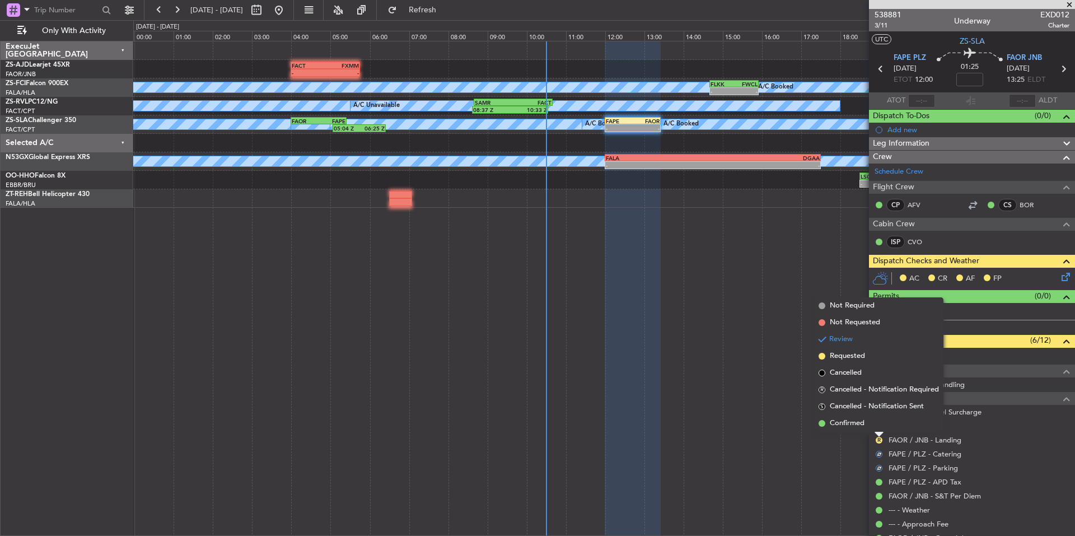
click at [862, 427] on span "Confirmed" at bounding box center [847, 423] width 35 height 11
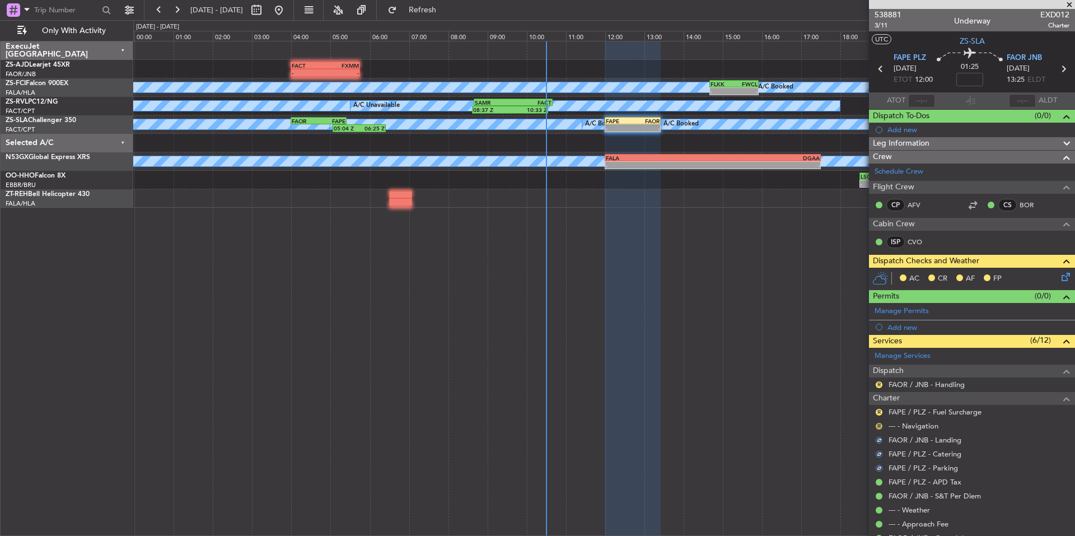
click at [876, 427] on button "R" at bounding box center [879, 426] width 7 height 7
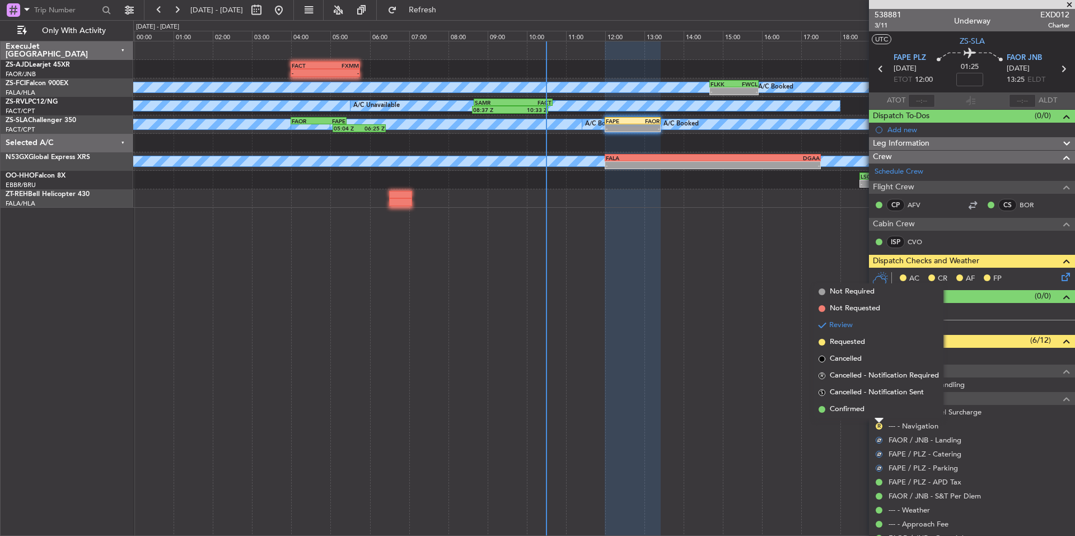
click at [855, 413] on span "Confirmed" at bounding box center [847, 409] width 35 height 11
click at [880, 409] on button "R" at bounding box center [879, 412] width 7 height 7
click at [855, 396] on span "Confirmed" at bounding box center [847, 395] width 35 height 11
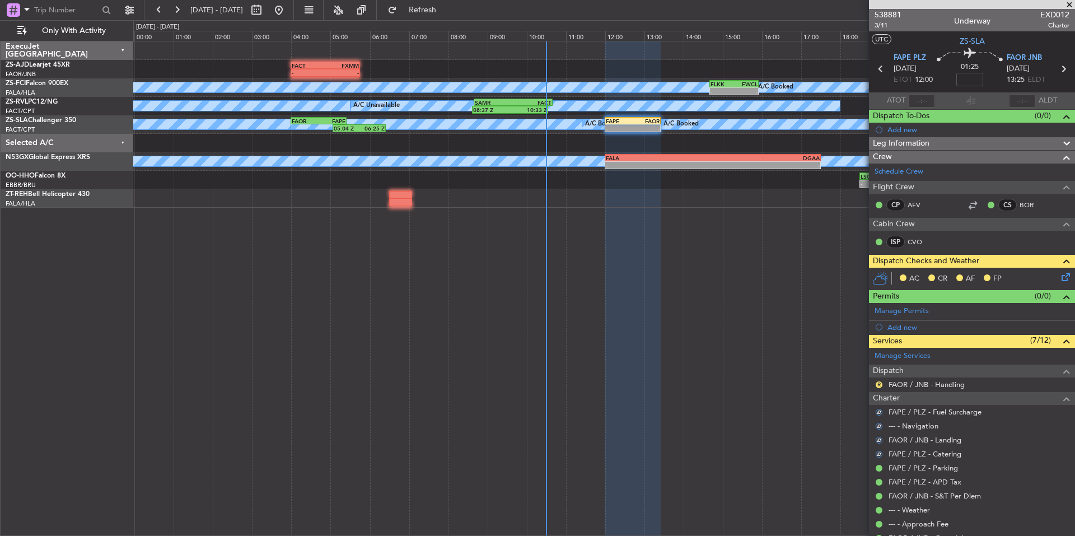
click at [877, 381] on button "R" at bounding box center [879, 384] width 7 height 7
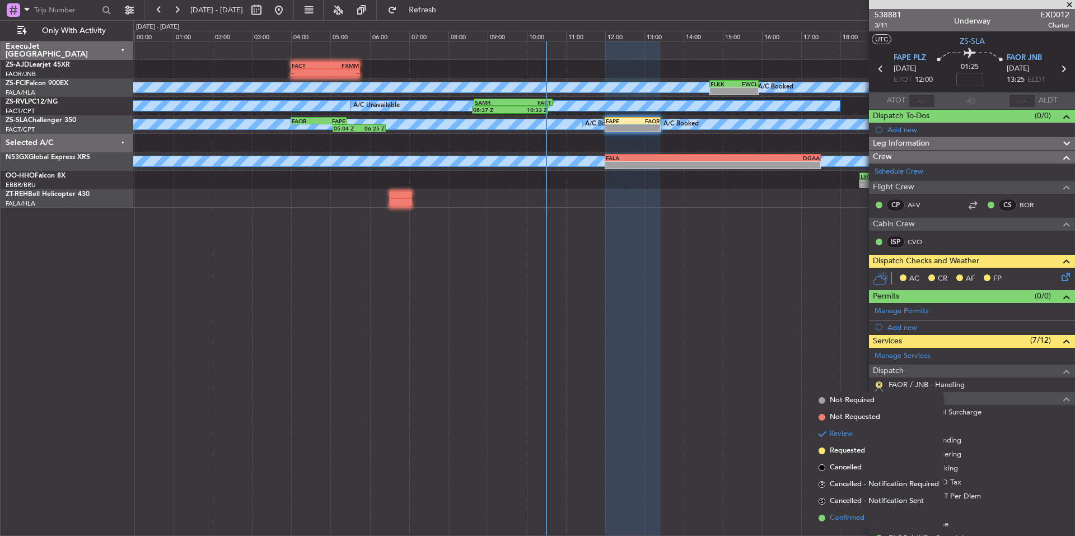
click at [854, 514] on span "Confirmed" at bounding box center [847, 517] width 35 height 11
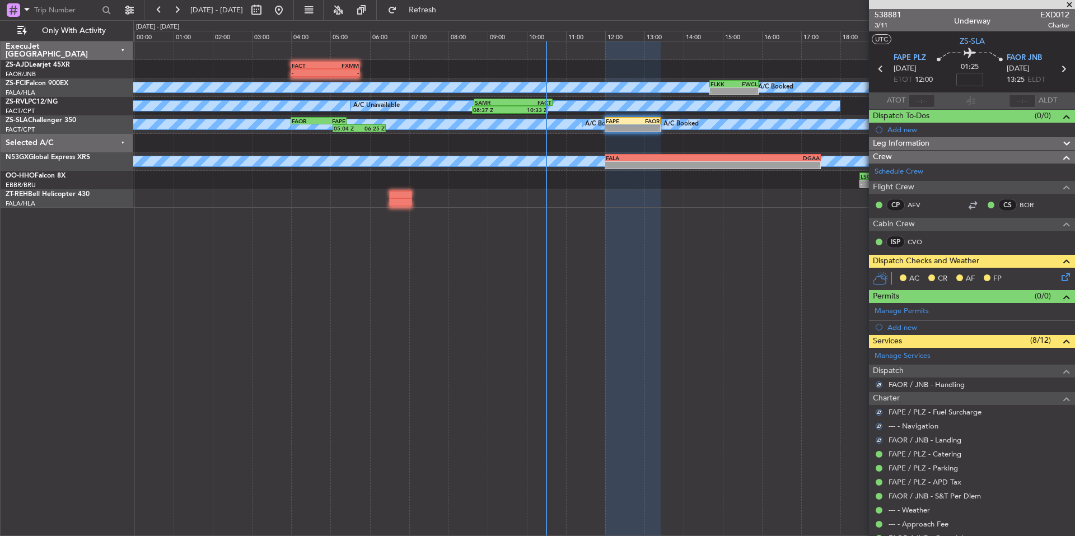
click at [1059, 270] on icon at bounding box center [1063, 274] width 9 height 9
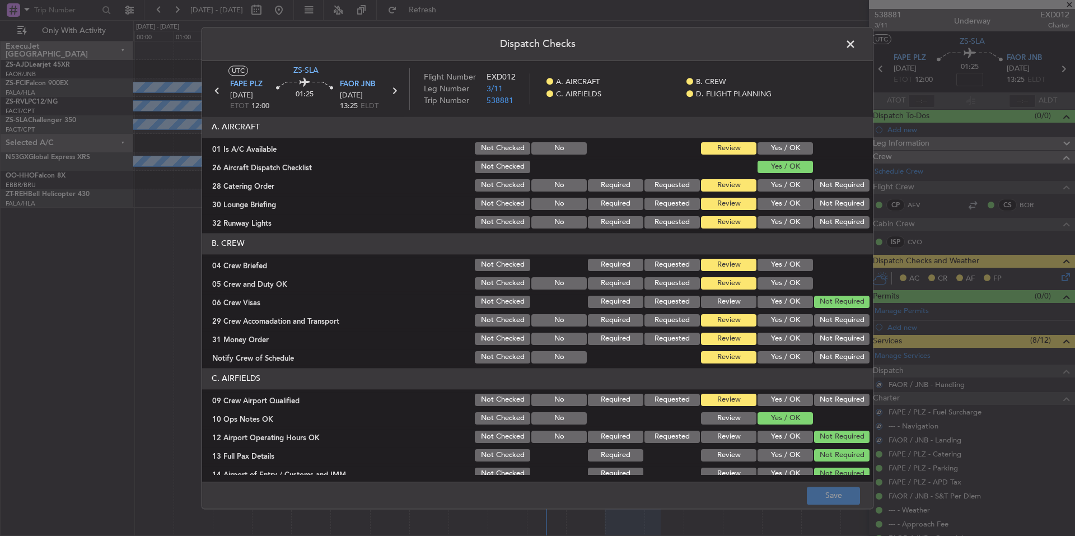
click at [798, 149] on button "Yes / OK" at bounding box center [785, 148] width 55 height 12
click at [829, 182] on button "Not Required" at bounding box center [841, 185] width 55 height 12
click at [836, 199] on div "Not Required" at bounding box center [840, 204] width 57 height 16
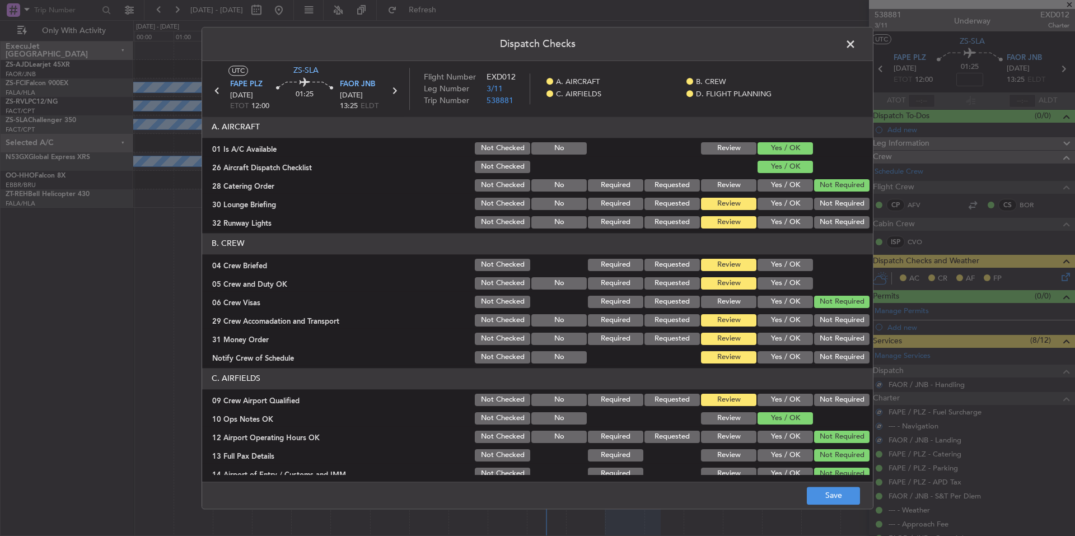
drag, startPoint x: 838, startPoint y: 208, endPoint x: 843, endPoint y: 225, distance: 17.5
click at [838, 209] on button "Not Required" at bounding box center [841, 204] width 55 height 12
click at [841, 220] on button "Not Required" at bounding box center [841, 222] width 55 height 12
click at [779, 267] on button "Yes / OK" at bounding box center [785, 265] width 55 height 12
click at [784, 280] on button "Yes / OK" at bounding box center [785, 283] width 55 height 12
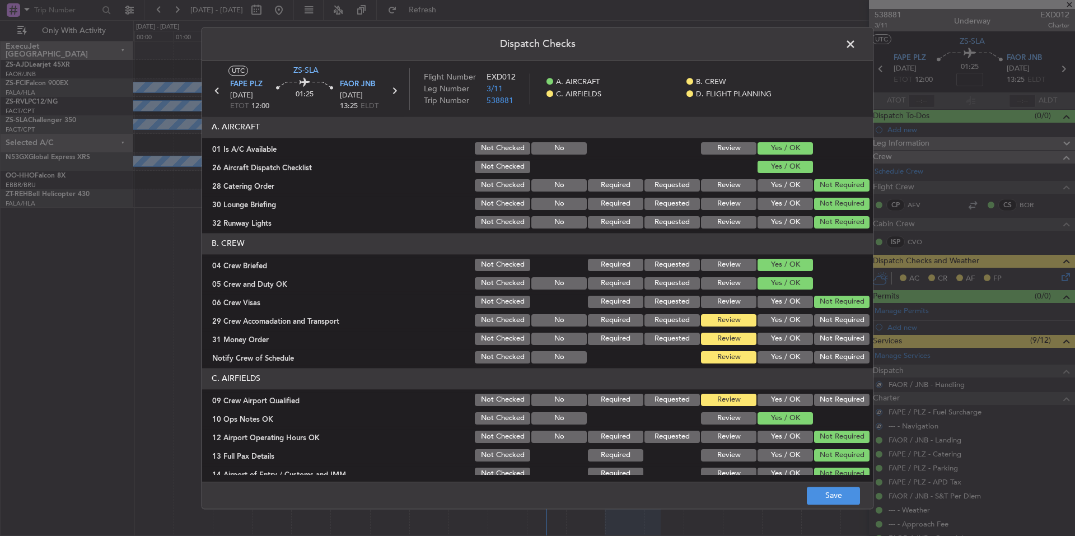
click at [826, 311] on section "B. CREW 04 Crew Briefed Not Checked Required Requested Review Yes / OK 05 Crew …" at bounding box center [537, 299] width 671 height 132
click at [833, 322] on button "Not Required" at bounding box center [841, 320] width 55 height 12
drag, startPoint x: 836, startPoint y: 328, endPoint x: 840, endPoint y: 348, distance: 21.0
click at [840, 347] on div "Not Required" at bounding box center [840, 339] width 57 height 16
click at [840, 352] on button "Not Required" at bounding box center [841, 357] width 55 height 12
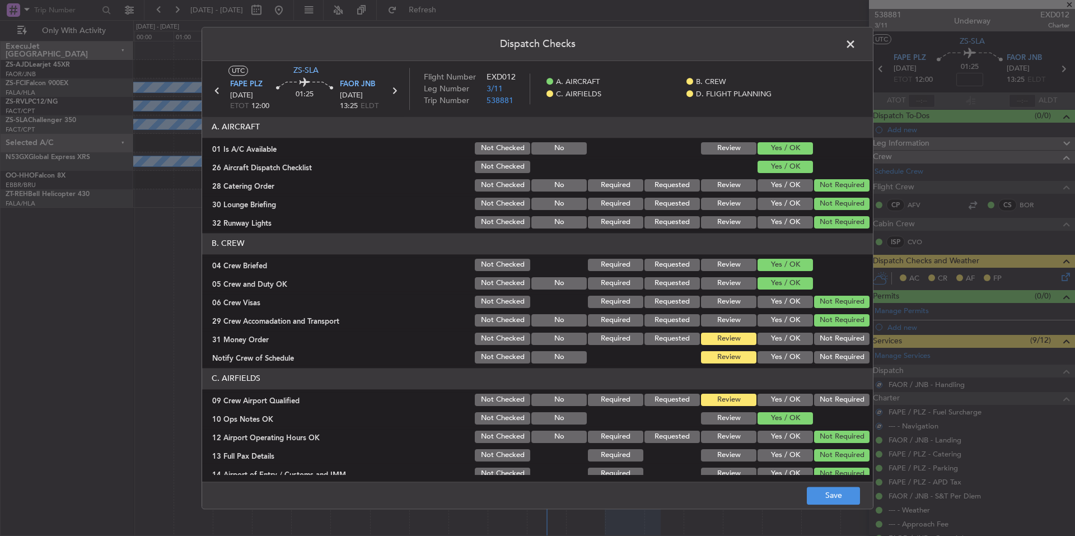
click at [840, 353] on button "Not Required" at bounding box center [841, 357] width 55 height 12
click at [841, 344] on div "Not Required" at bounding box center [840, 339] width 57 height 16
click at [842, 341] on button "Not Required" at bounding box center [841, 339] width 55 height 12
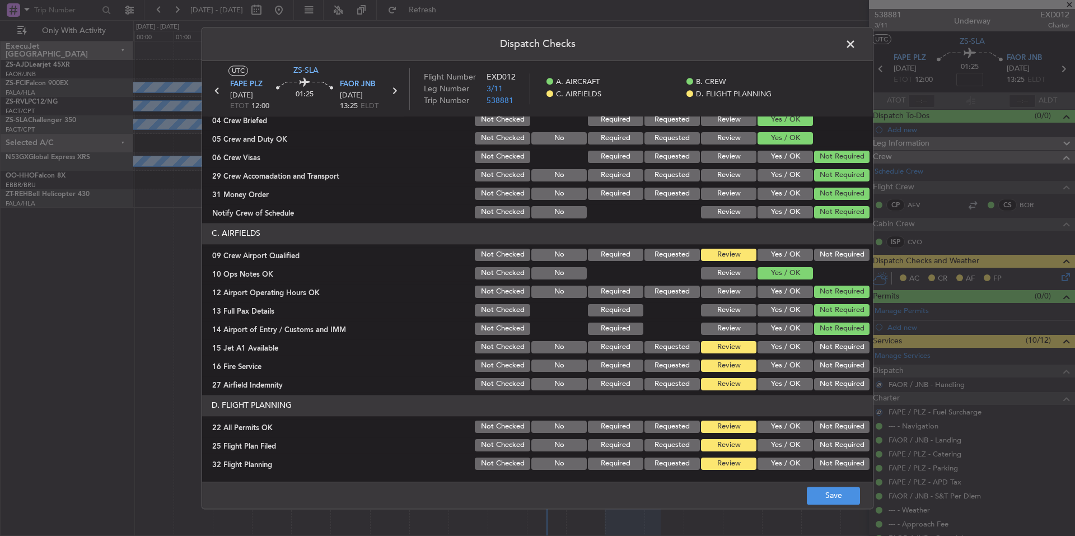
click at [838, 253] on button "Not Required" at bounding box center [841, 255] width 55 height 12
drag, startPoint x: 831, startPoint y: 342, endPoint x: 831, endPoint y: 353, distance: 10.6
click at [831, 343] on button "Not Required" at bounding box center [841, 347] width 55 height 12
drag, startPoint x: 831, startPoint y: 353, endPoint x: 837, endPoint y: 385, distance: 33.0
click at [831, 353] on div "Not Required" at bounding box center [840, 347] width 57 height 16
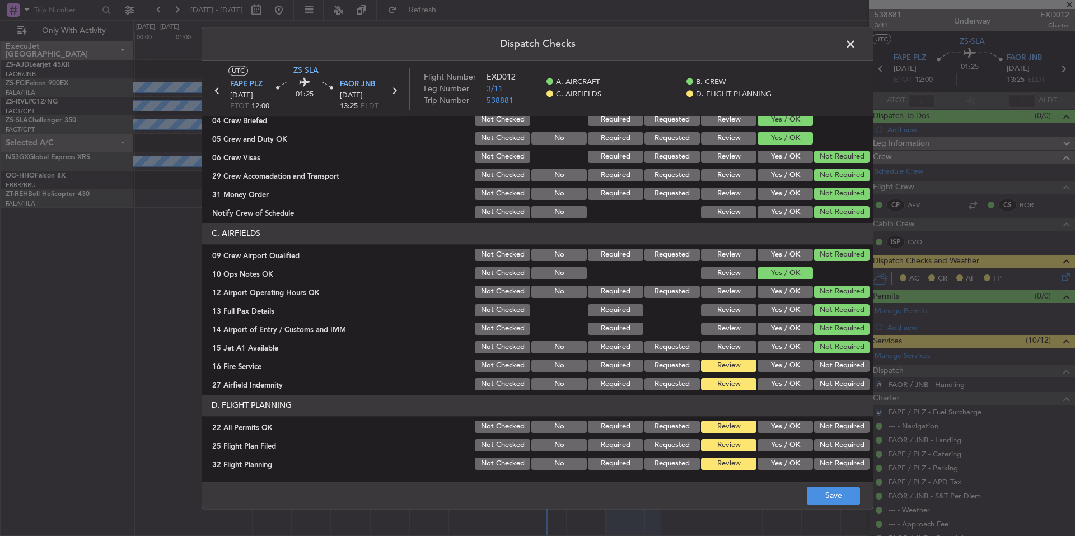
click at [833, 366] on button "Not Required" at bounding box center [841, 365] width 55 height 12
click at [835, 374] on section "C. AIRFIELDS 09 Crew Airport Qualified Not Checked No Required Requested Review…" at bounding box center [537, 307] width 671 height 169
click at [836, 381] on button "Not Required" at bounding box center [841, 384] width 55 height 12
click at [838, 403] on header "D. FLIGHT PLANNING" at bounding box center [537, 405] width 671 height 21
click at [835, 418] on section "D. FLIGHT PLANNING 22 All Permits OK Not Checked No Required Requested Review Y…" at bounding box center [537, 433] width 671 height 77
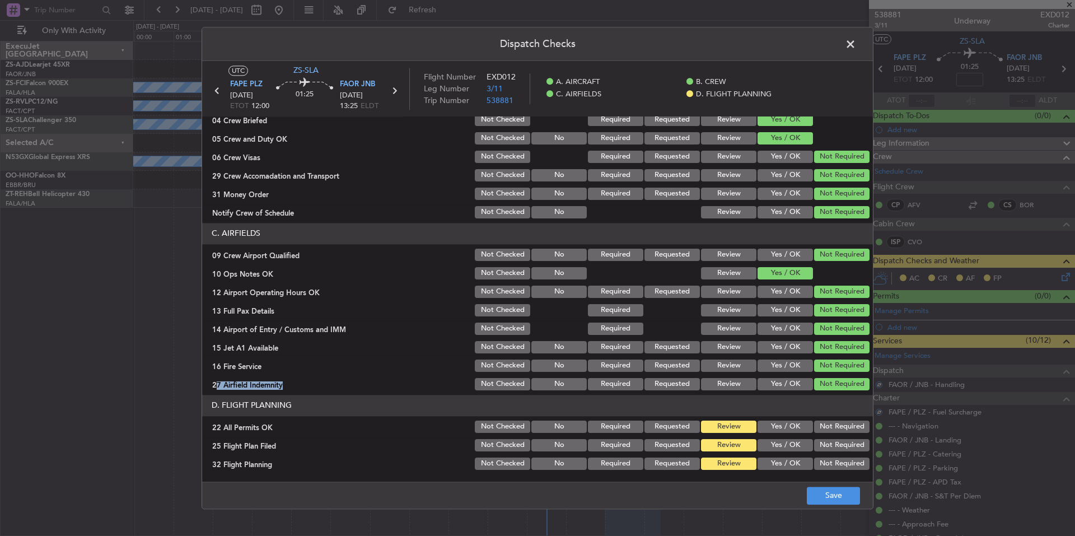
click at [816, 431] on button "Not Required" at bounding box center [841, 426] width 55 height 12
click at [789, 442] on button "Yes / OK" at bounding box center [785, 445] width 55 height 12
click at [790, 450] on button "Yes / OK" at bounding box center [785, 445] width 55 height 12
click at [794, 460] on button "Yes / OK" at bounding box center [785, 463] width 55 height 12
click at [800, 464] on button "Yes / OK" at bounding box center [785, 463] width 55 height 12
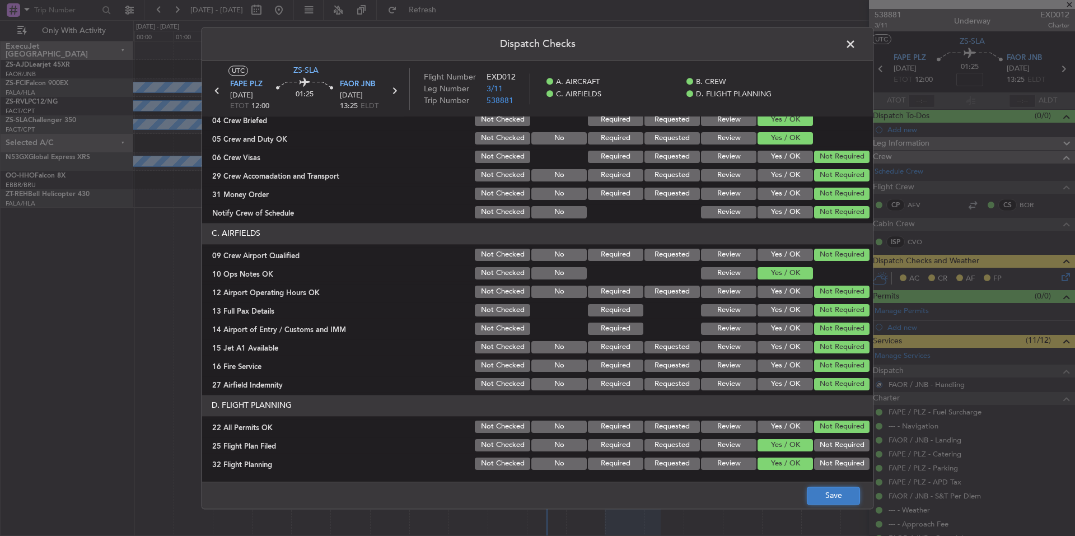
click at [834, 488] on button "Save" at bounding box center [833, 496] width 53 height 18
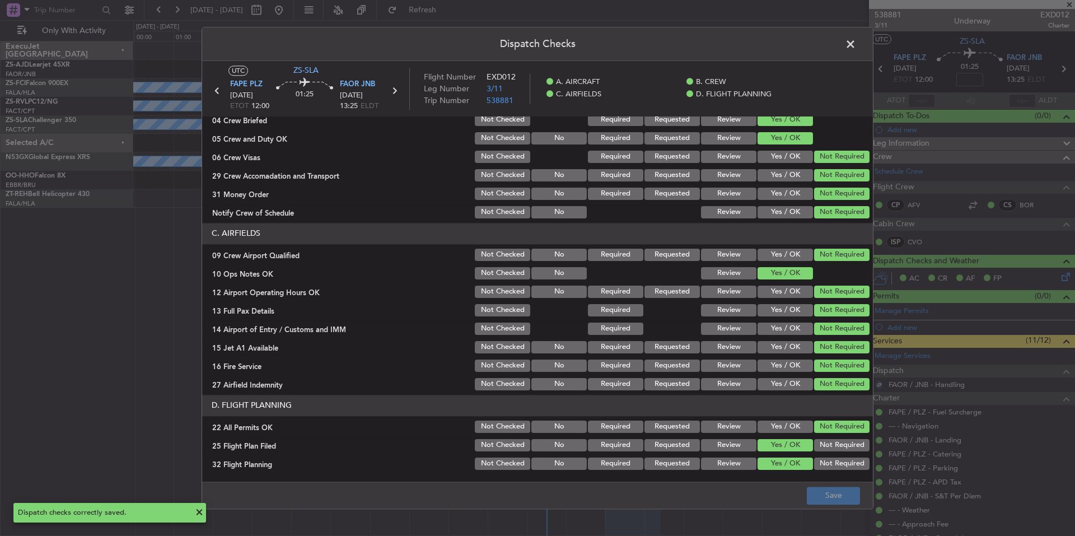
click at [856, 41] on span at bounding box center [856, 47] width 0 height 22
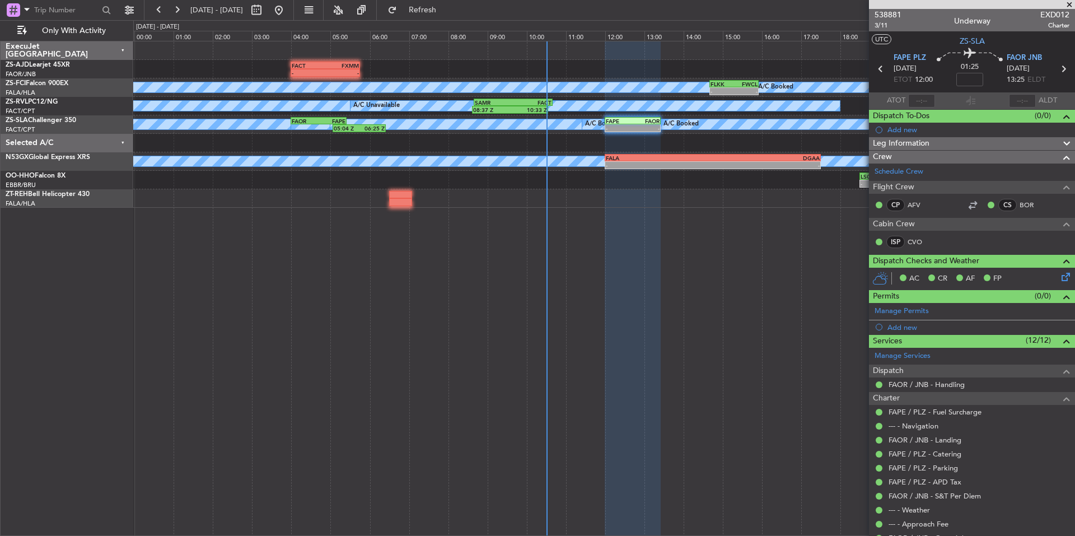
click at [1068, 9] on span at bounding box center [1069, 5] width 11 height 10
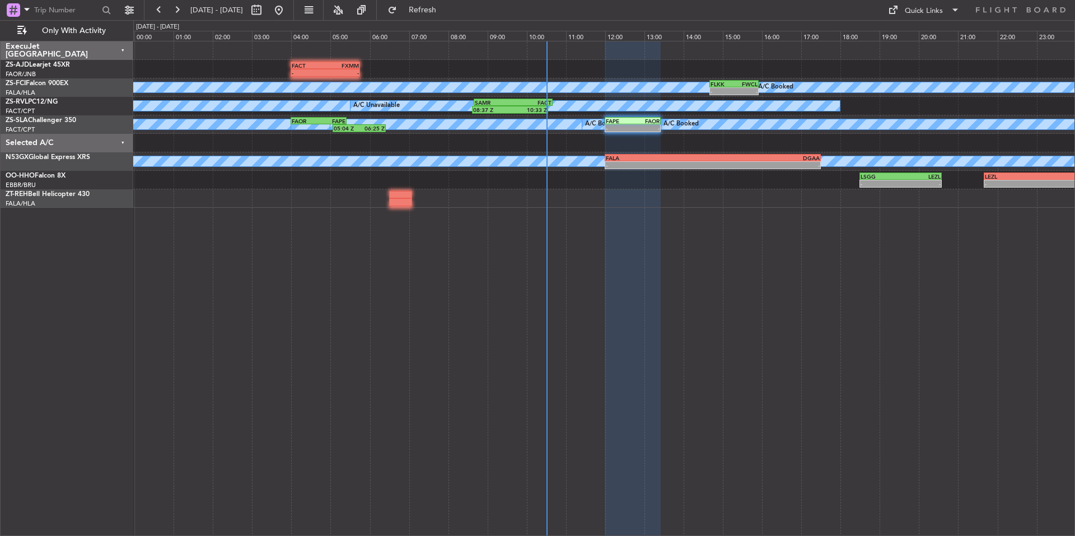
type input "0"
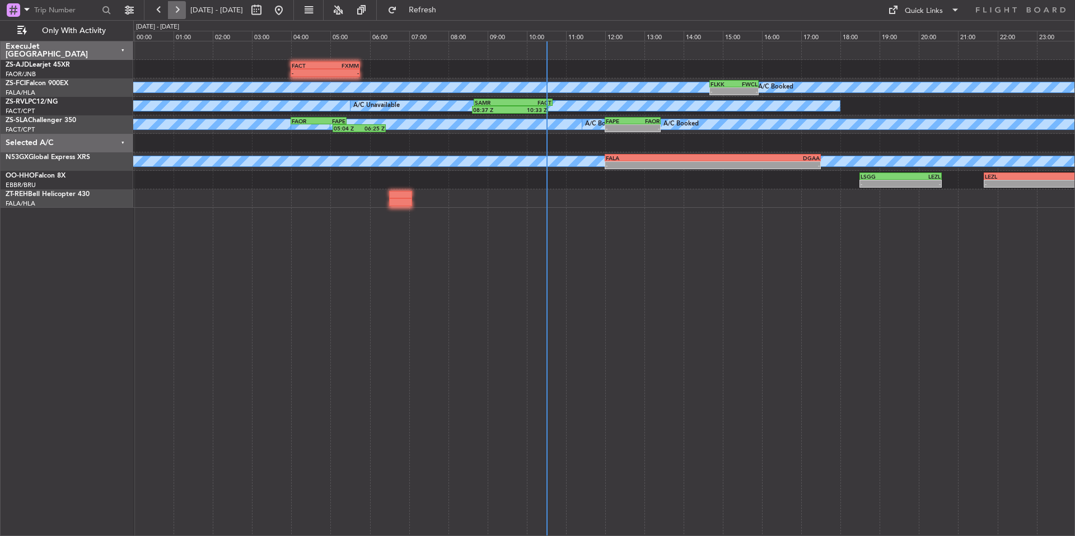
click at [182, 10] on button at bounding box center [177, 10] width 18 height 18
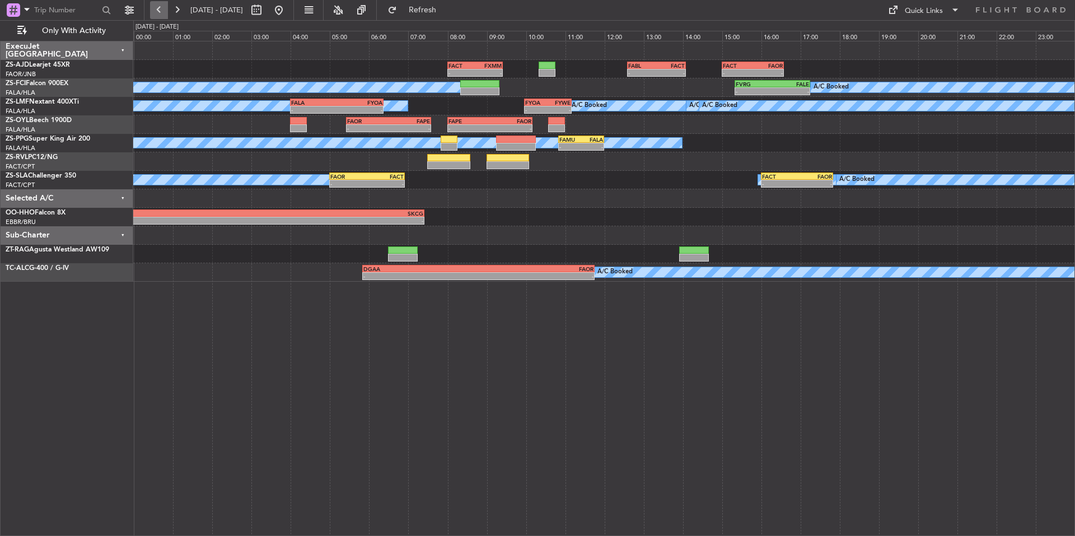
click at [163, 17] on button at bounding box center [159, 10] width 18 height 18
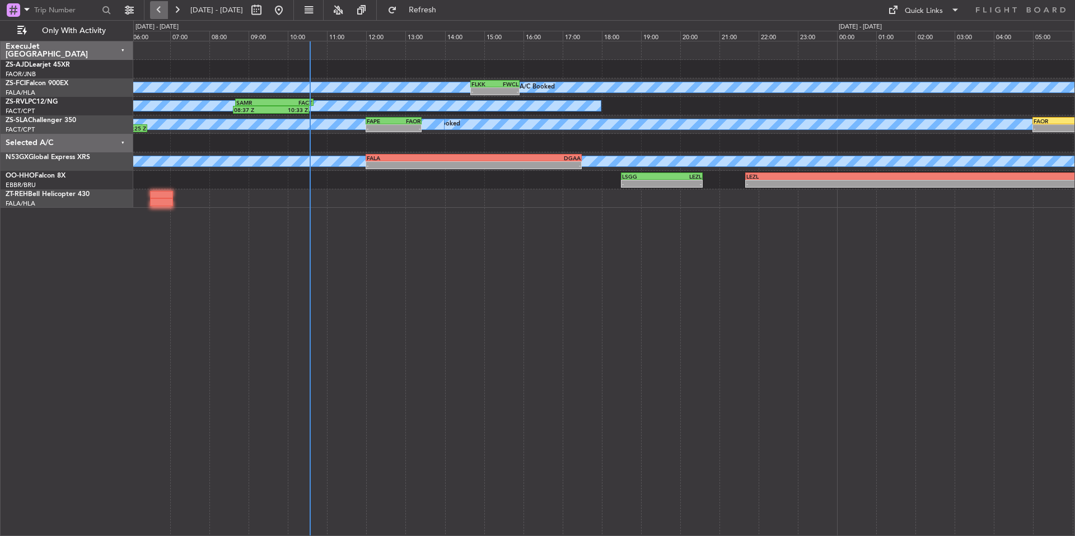
click at [163, 17] on button at bounding box center [159, 10] width 18 height 18
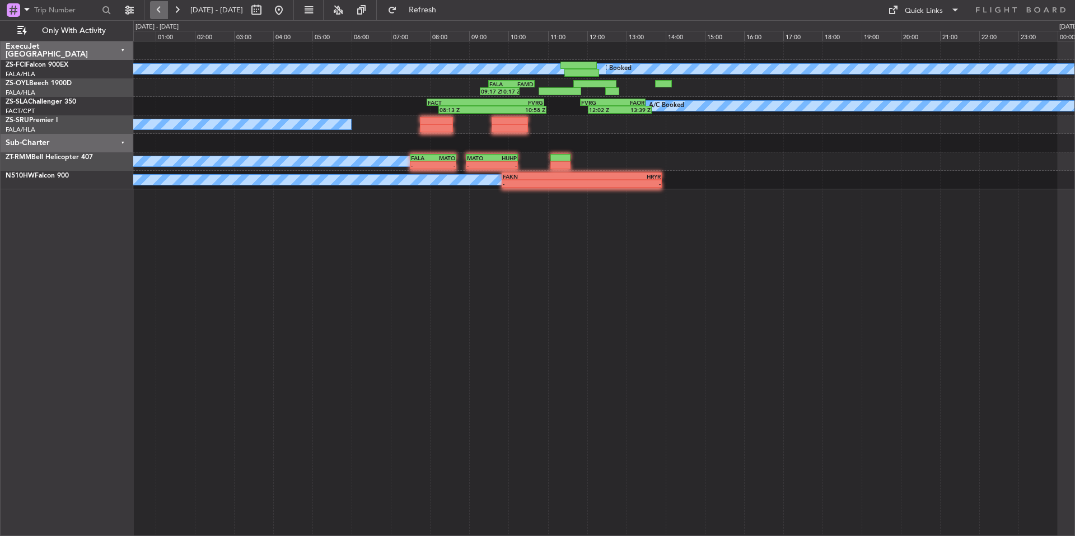
click at [163, 17] on button at bounding box center [159, 10] width 18 height 18
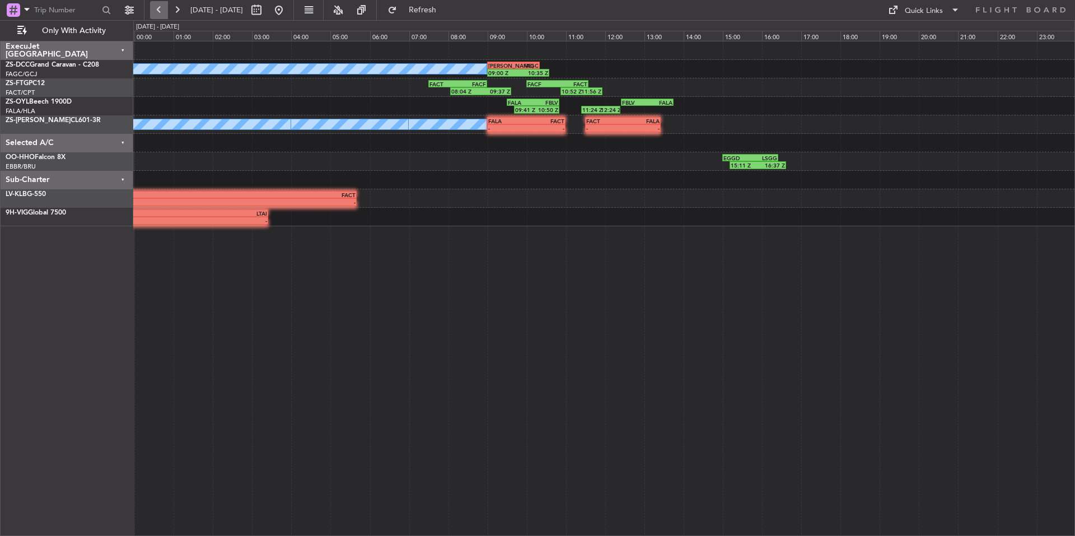
click at [163, 17] on button at bounding box center [159, 10] width 18 height 18
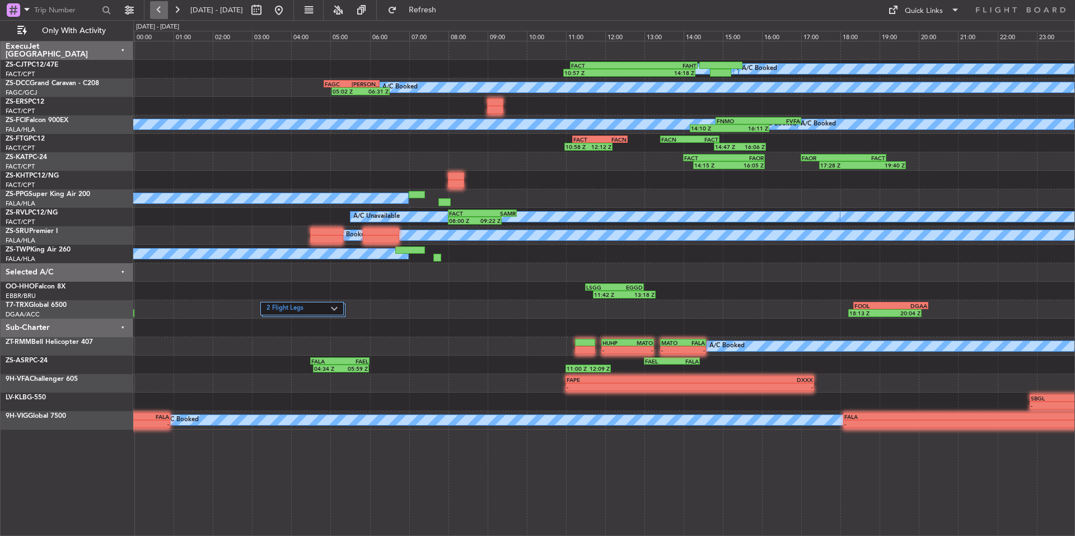
click at [163, 17] on button at bounding box center [159, 10] width 18 height 18
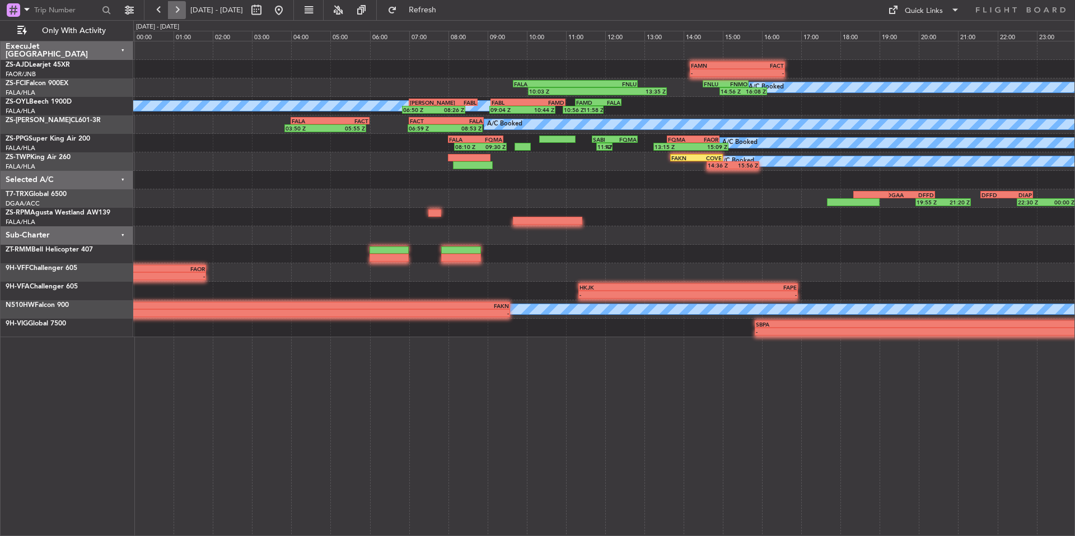
click at [179, 15] on button at bounding box center [177, 10] width 18 height 18
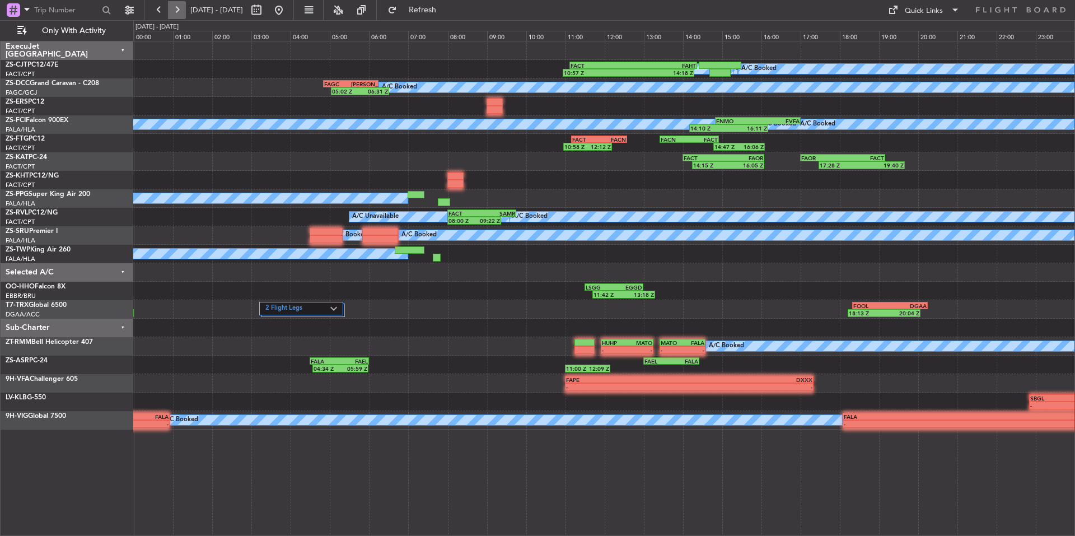
click at [172, 11] on button at bounding box center [177, 10] width 18 height 18
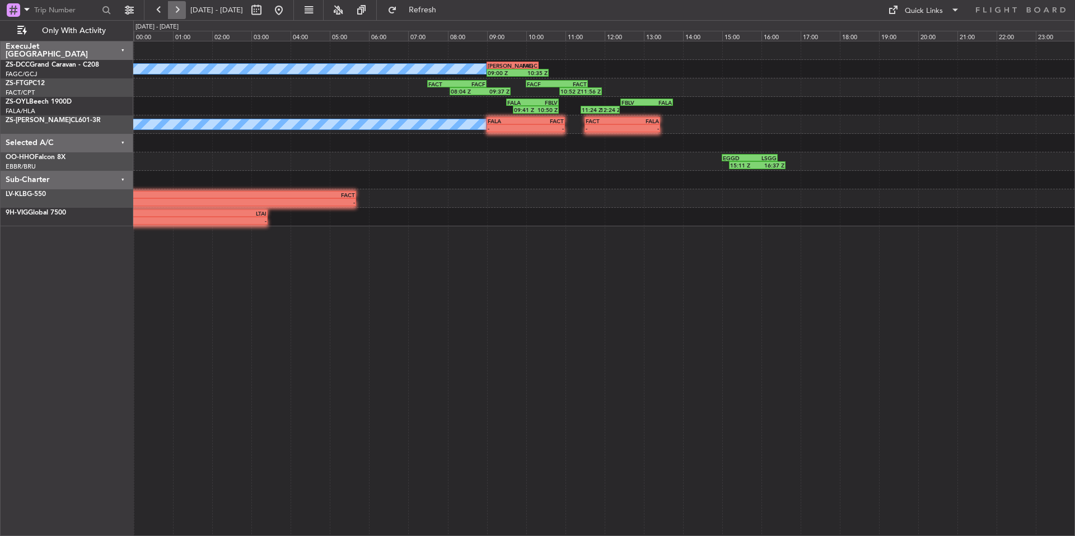
click at [174, 11] on button at bounding box center [177, 10] width 18 height 18
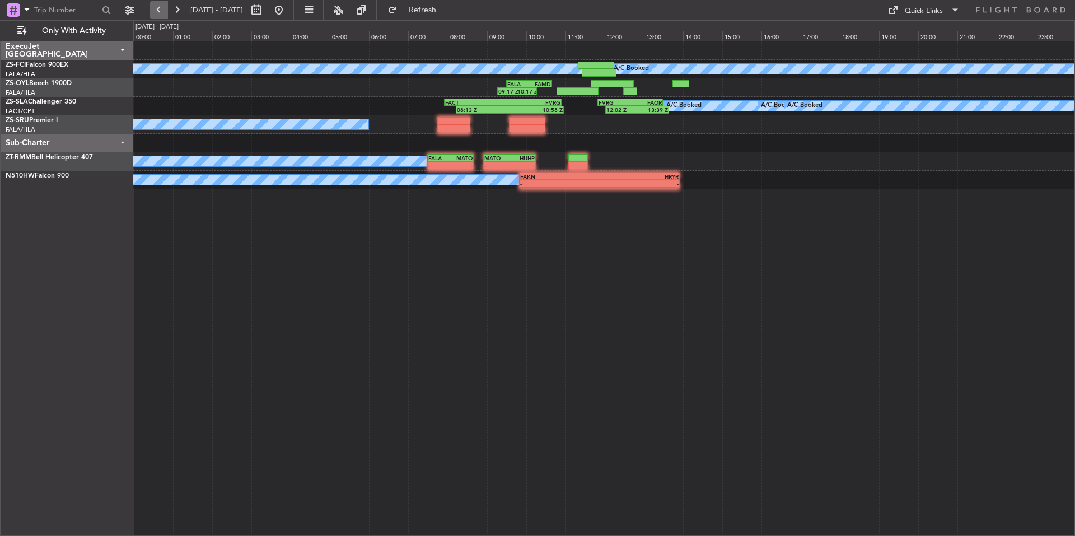
click at [161, 11] on button at bounding box center [159, 10] width 18 height 18
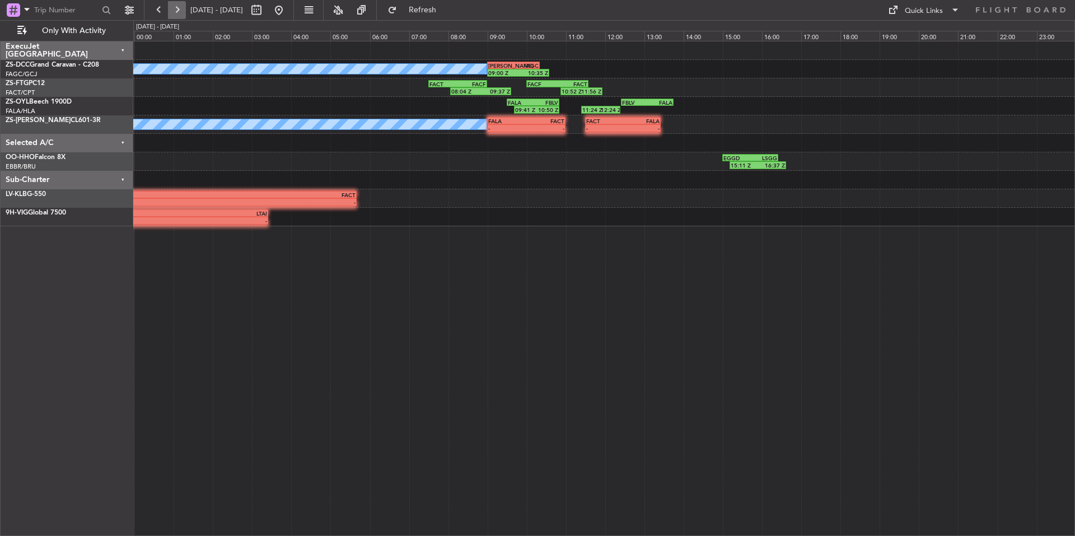
click at [173, 12] on button at bounding box center [177, 10] width 18 height 18
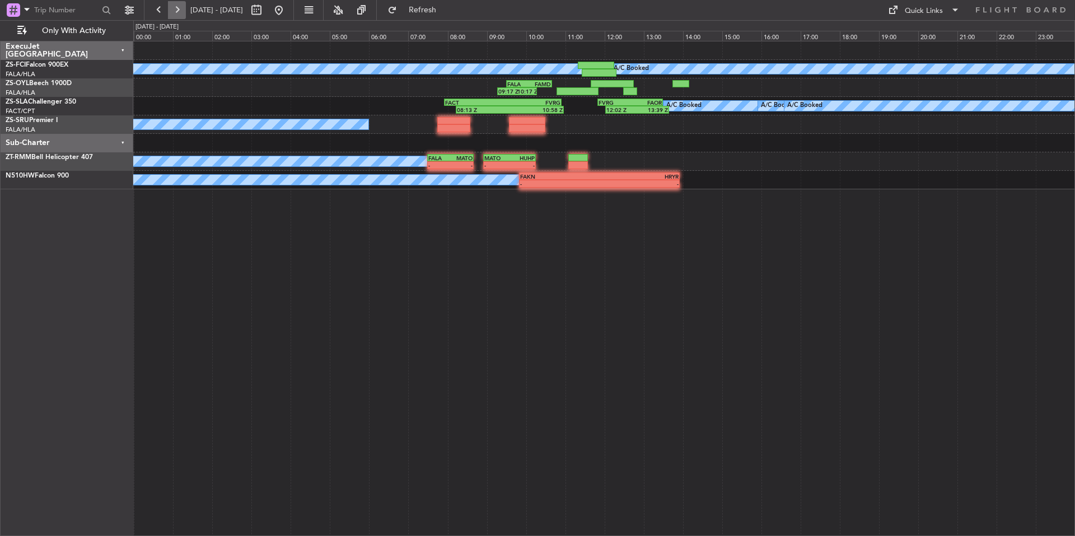
click at [173, 12] on button at bounding box center [177, 10] width 18 height 18
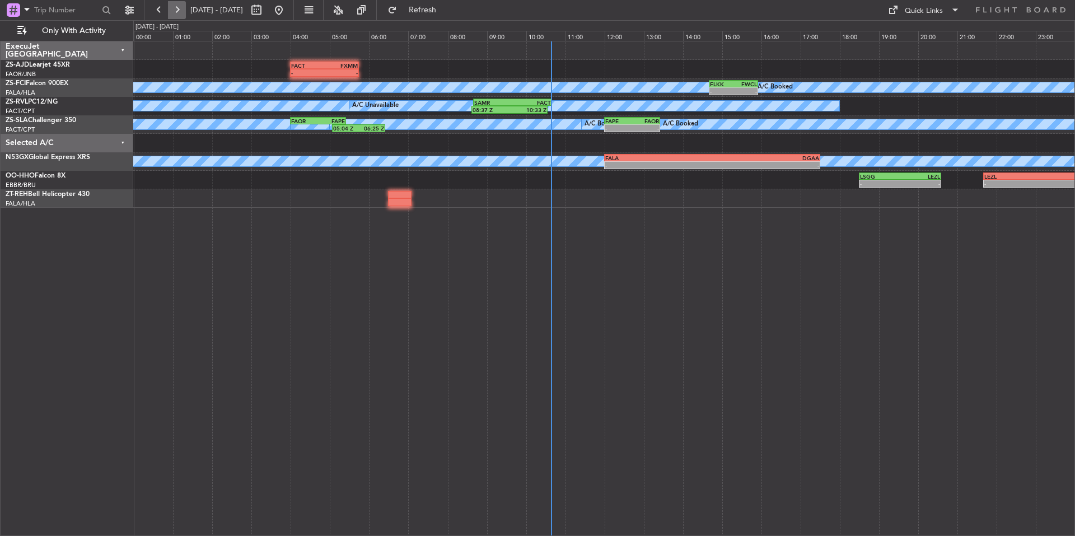
click at [181, 17] on button at bounding box center [177, 10] width 18 height 18
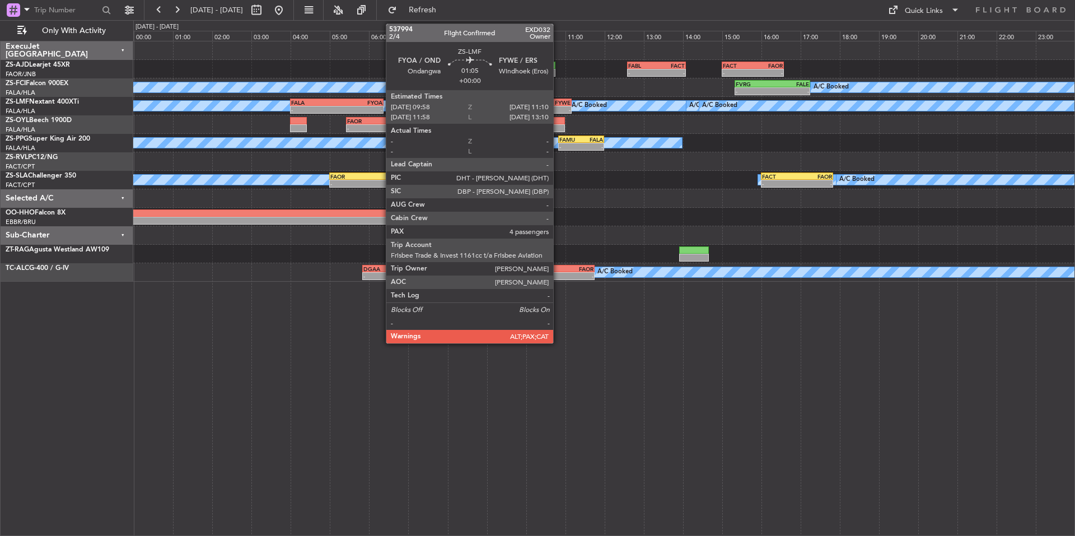
click at [558, 109] on div "-" at bounding box center [559, 109] width 22 height 7
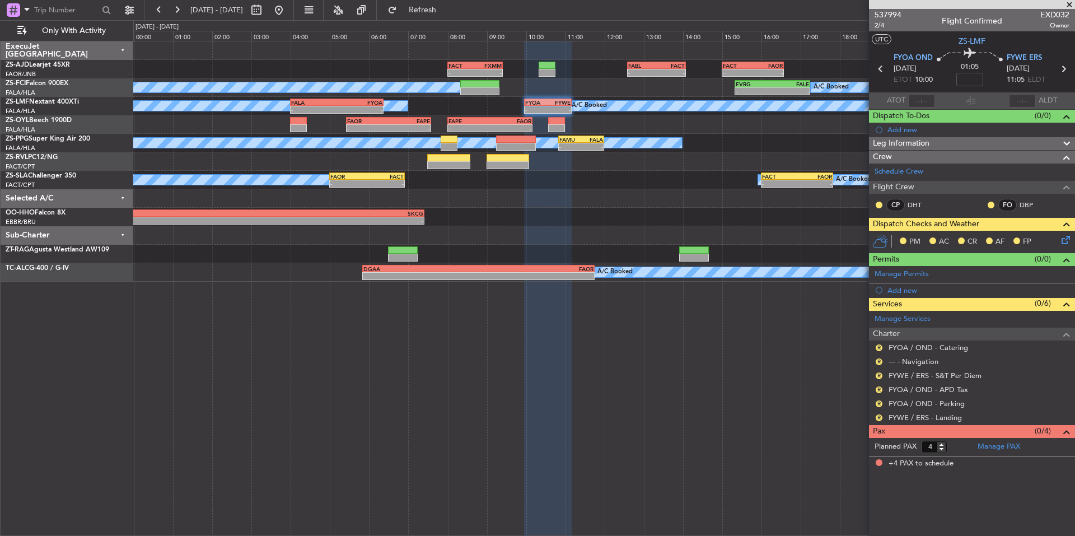
click at [1066, 1] on span at bounding box center [1069, 5] width 11 height 10
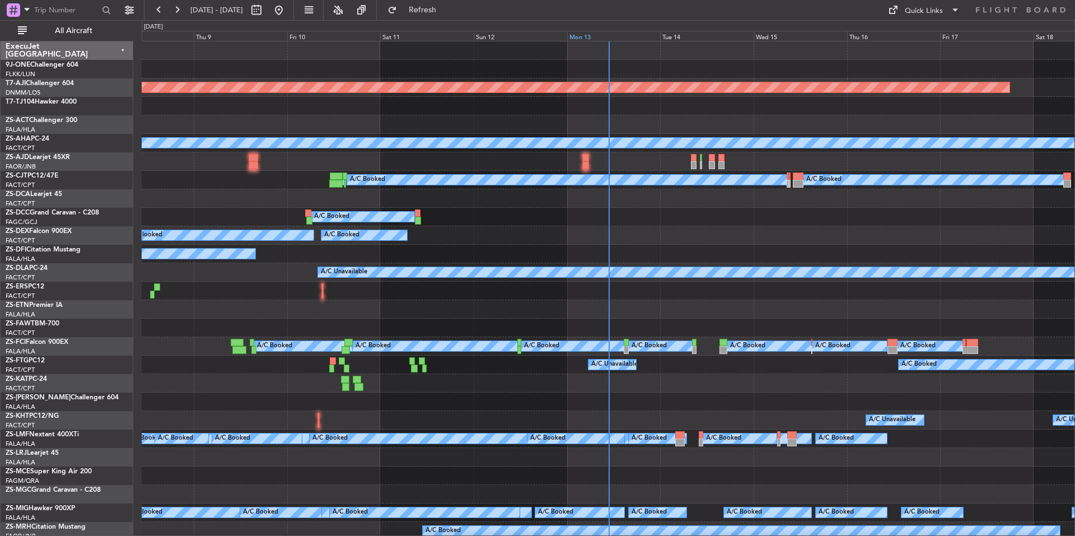
click at [605, 34] on div "Mon 13" at bounding box center [613, 36] width 93 height 10
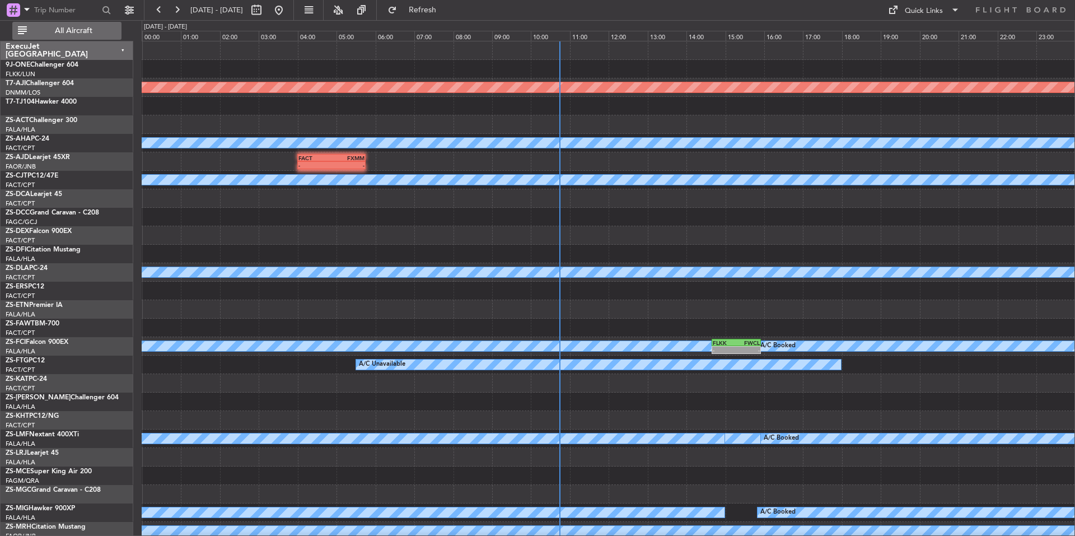
click at [92, 32] on span "All Aircraft" at bounding box center [73, 31] width 89 height 8
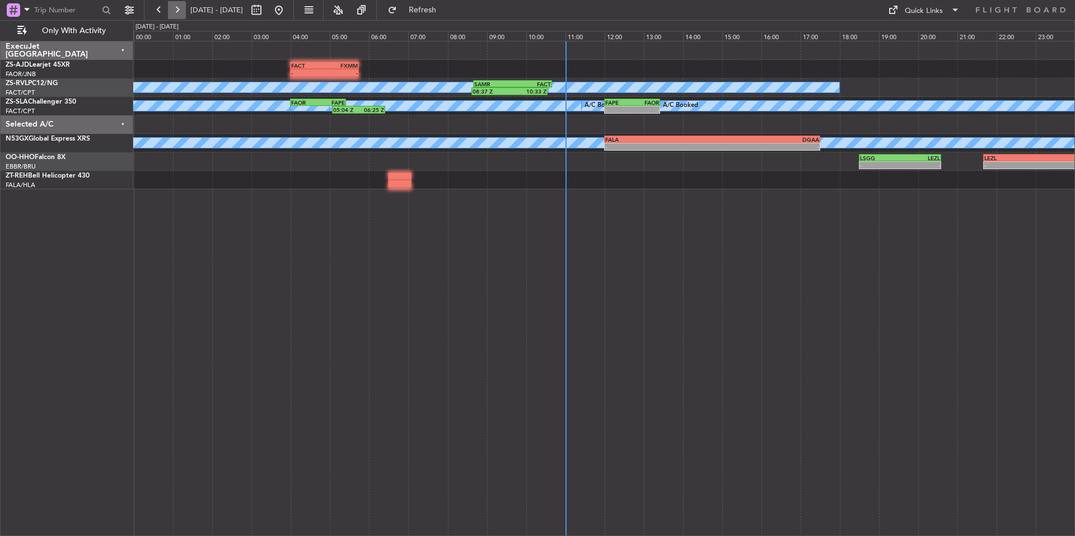
click at [183, 8] on button at bounding box center [177, 10] width 18 height 18
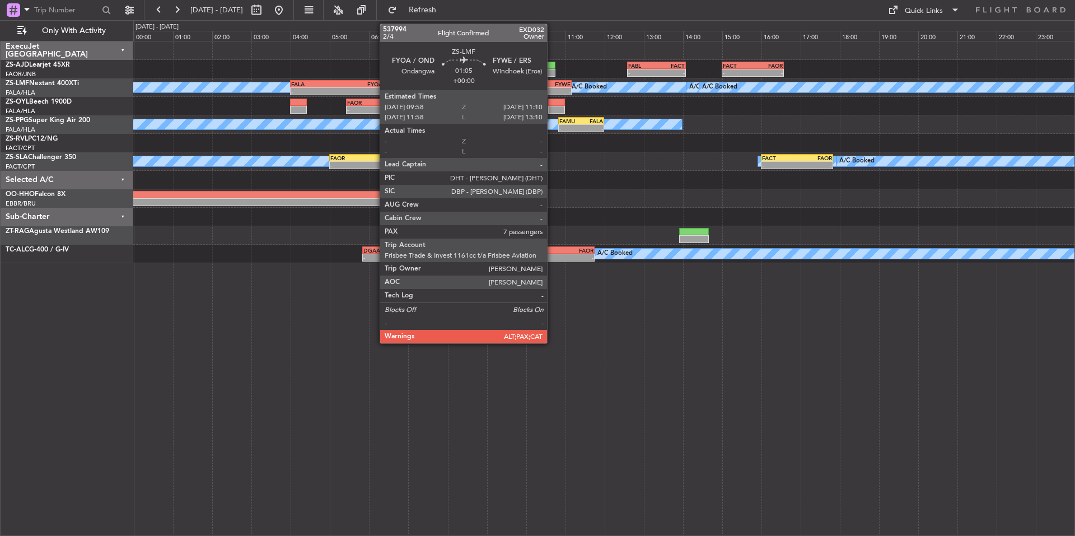
click at [552, 89] on div "-" at bounding box center [559, 91] width 22 height 7
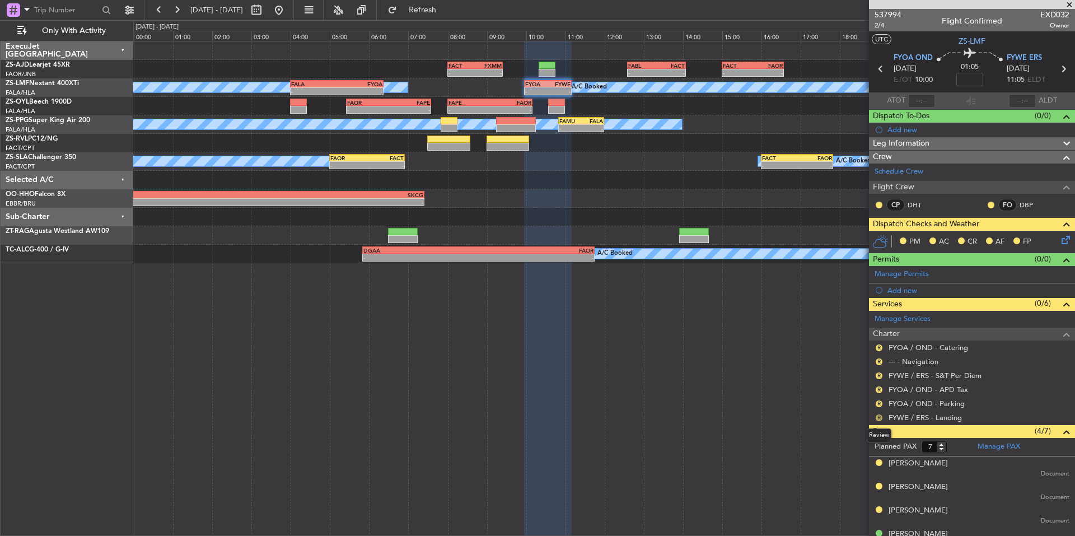
click at [880, 415] on button "R" at bounding box center [879, 417] width 7 height 7
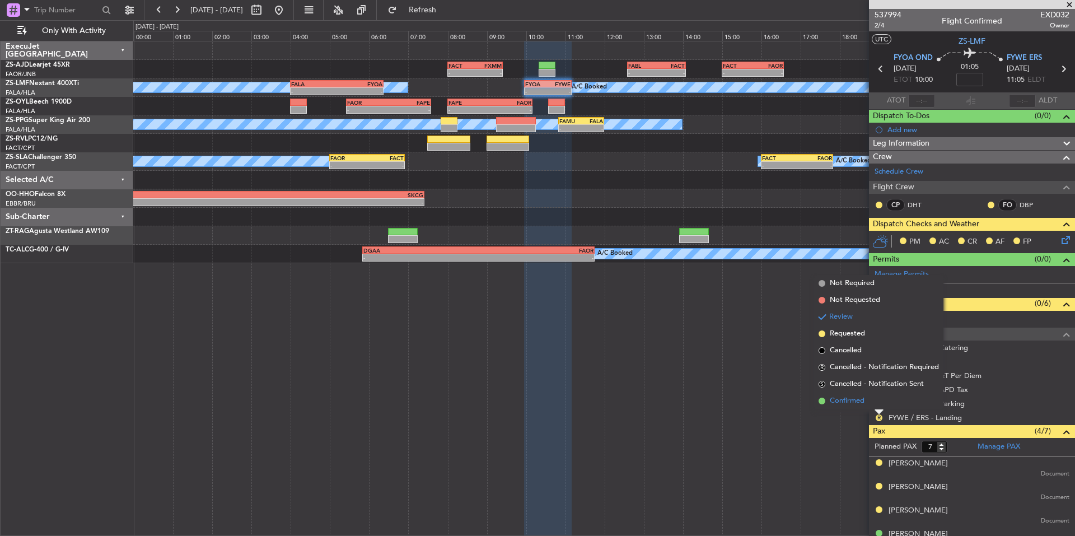
click at [864, 400] on span "Confirmed" at bounding box center [847, 400] width 35 height 11
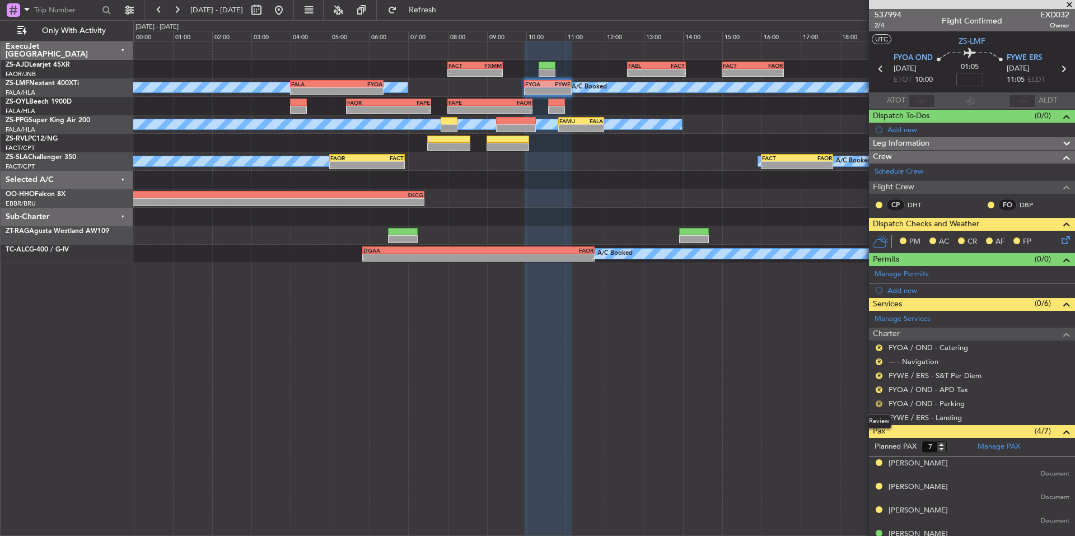
click at [879, 402] on button "R" at bounding box center [879, 403] width 7 height 7
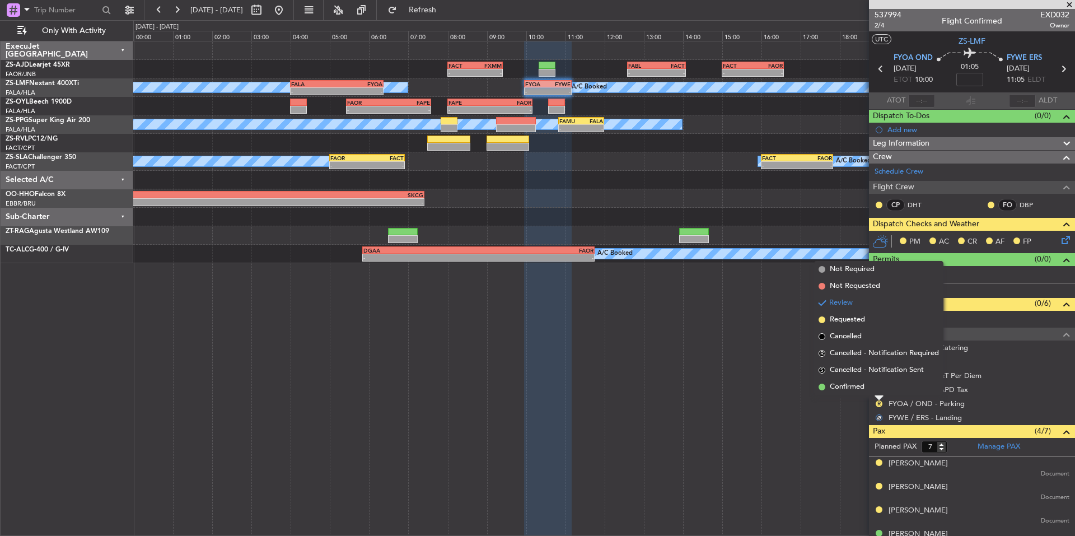
click at [866, 387] on li "Confirmed" at bounding box center [878, 386] width 129 height 17
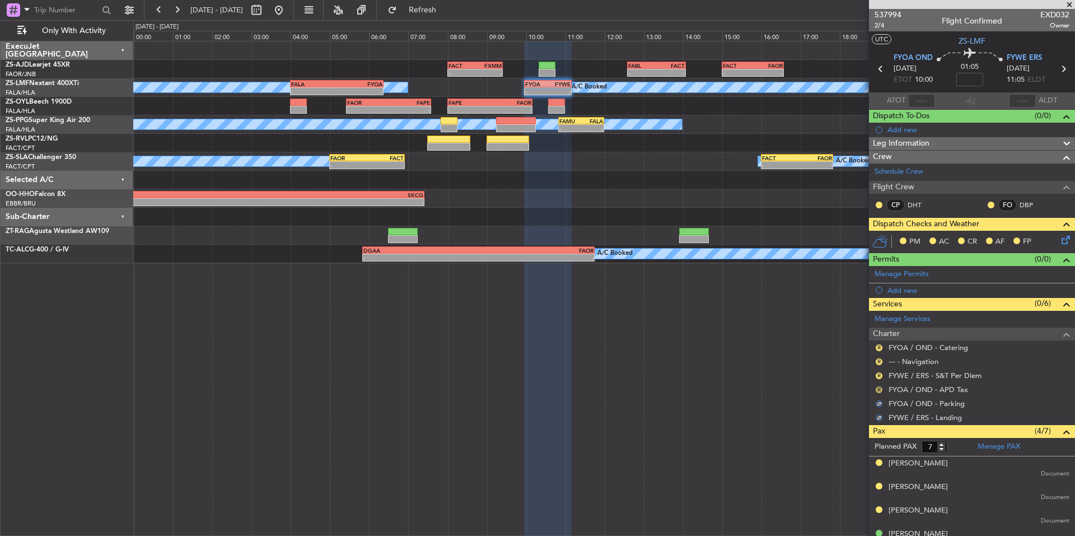
click at [876, 390] on button "R" at bounding box center [879, 389] width 7 height 7
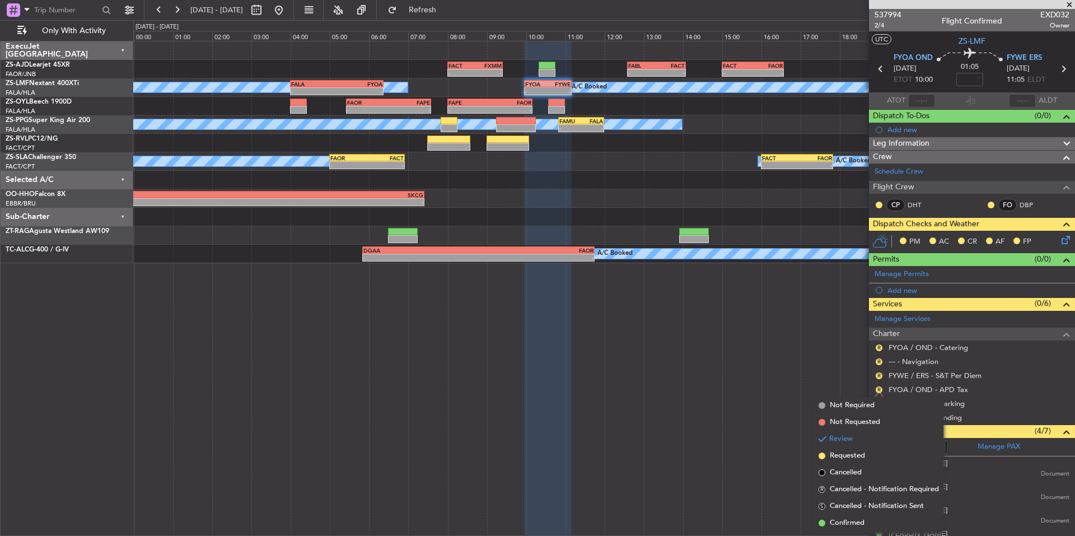
click at [846, 521] on span "Confirmed" at bounding box center [847, 522] width 35 height 11
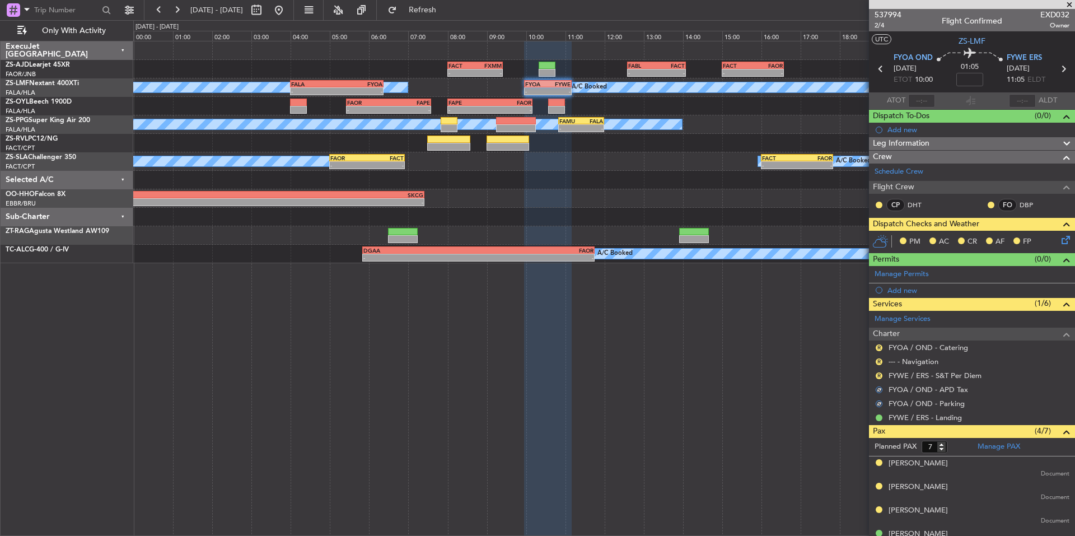
click at [875, 377] on div "R" at bounding box center [879, 375] width 9 height 9
click at [876, 376] on button "R" at bounding box center [879, 375] width 7 height 7
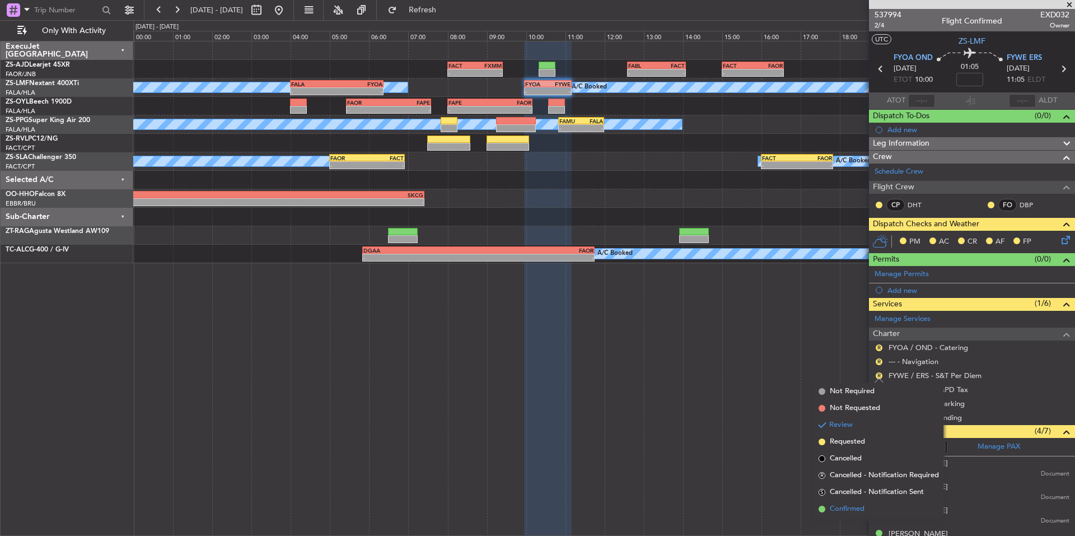
click at [847, 505] on span "Confirmed" at bounding box center [847, 508] width 35 height 11
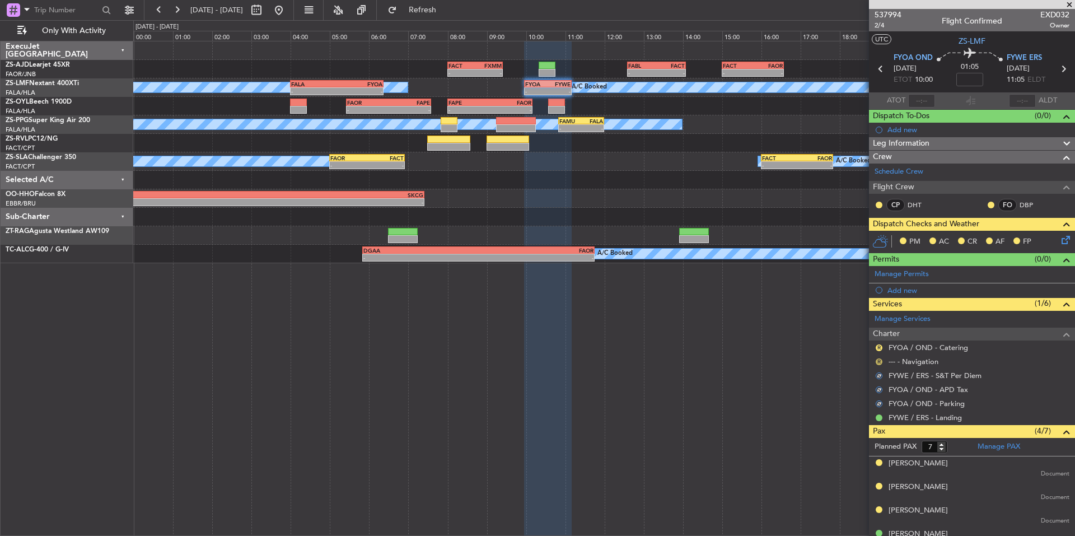
click at [879, 358] on button "R" at bounding box center [879, 361] width 7 height 7
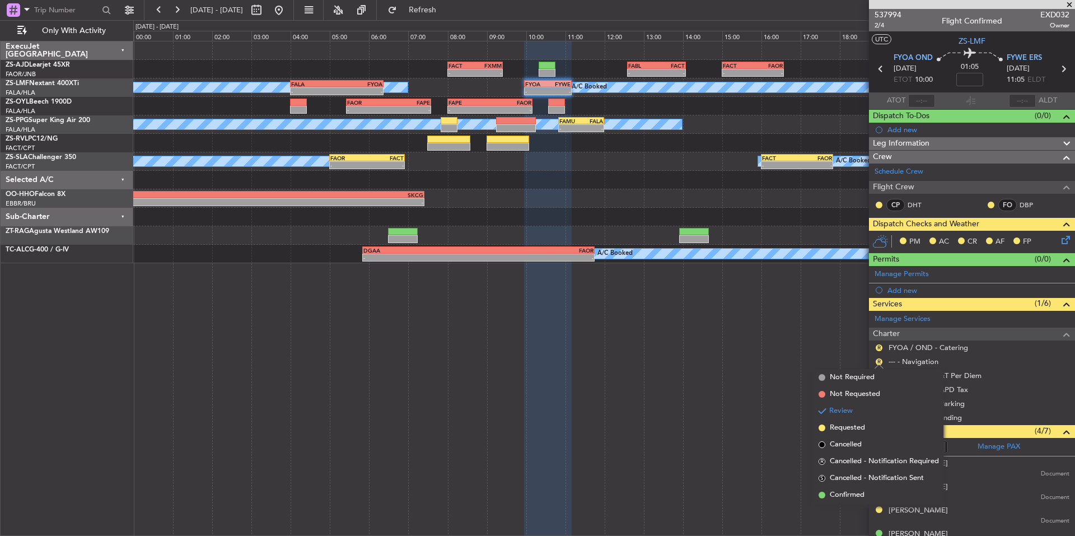
drag, startPoint x: 854, startPoint y: 489, endPoint x: 857, endPoint y: 479, distance: 10.9
click at [854, 489] on li "Confirmed" at bounding box center [878, 495] width 129 height 17
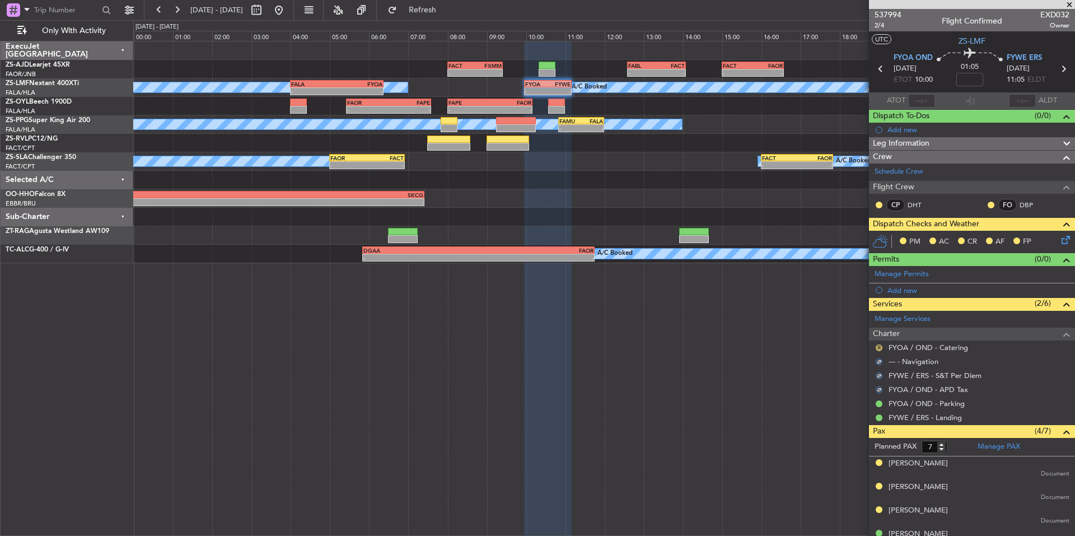
click at [877, 347] on button "R" at bounding box center [879, 347] width 7 height 7
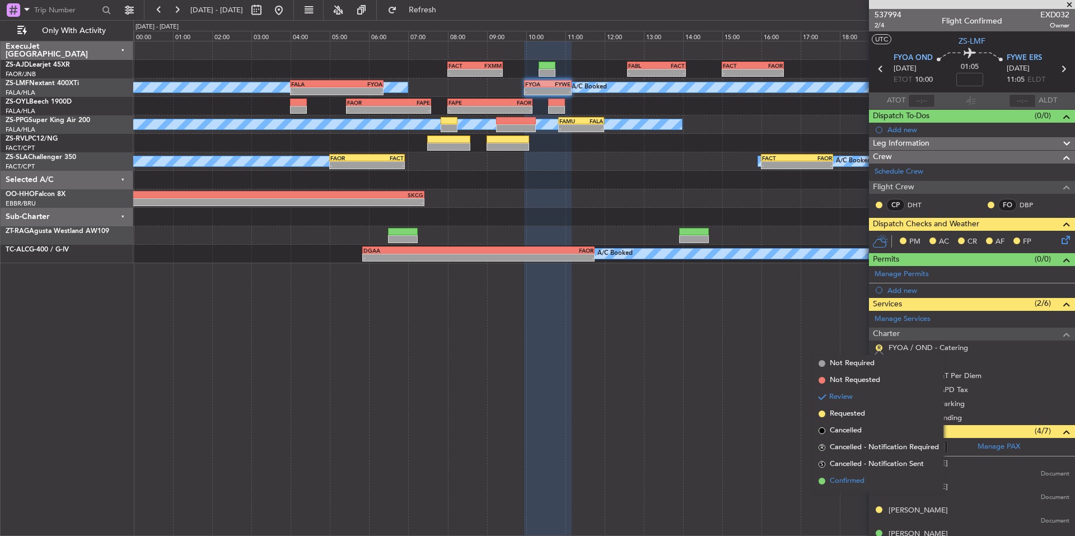
click at [846, 477] on span "Confirmed" at bounding box center [847, 480] width 35 height 11
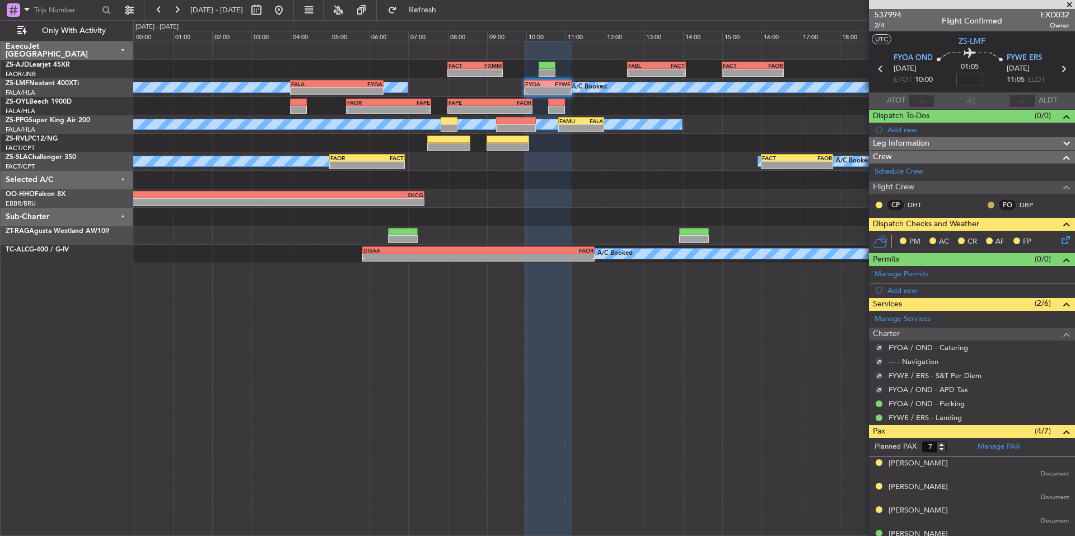
click at [988, 204] on button at bounding box center [991, 205] width 7 height 7
click at [988, 238] on span "Acknowledged" at bounding box center [985, 237] width 49 height 11
click at [879, 202] on button at bounding box center [879, 205] width 7 height 7
click at [900, 233] on span "Acknowledged" at bounding box center [881, 237] width 49 height 11
click at [1064, 240] on div "PM AC CR AF FP" at bounding box center [972, 242] width 206 height 22
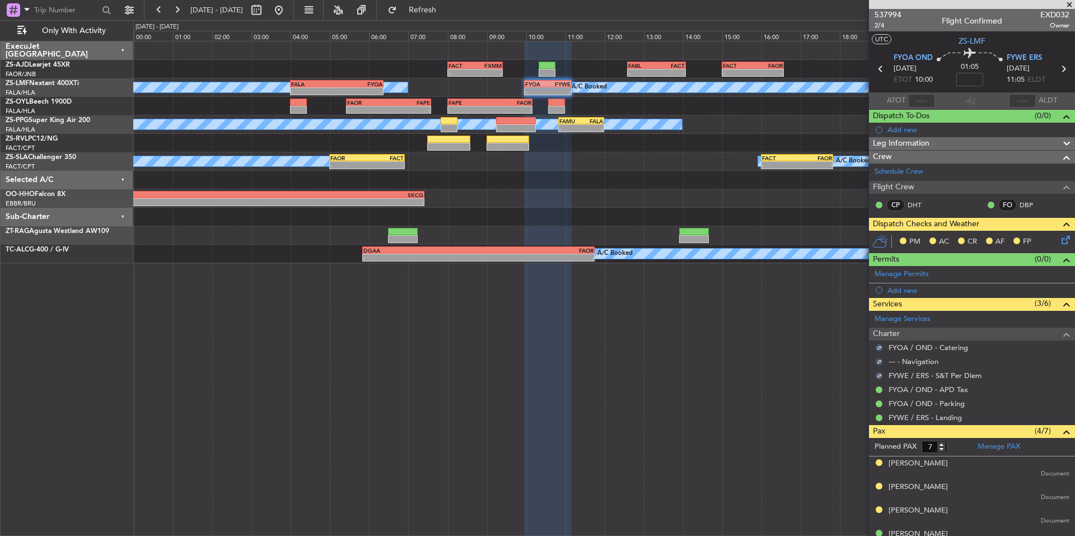
click at [1064, 240] on icon at bounding box center [1063, 237] width 9 height 9
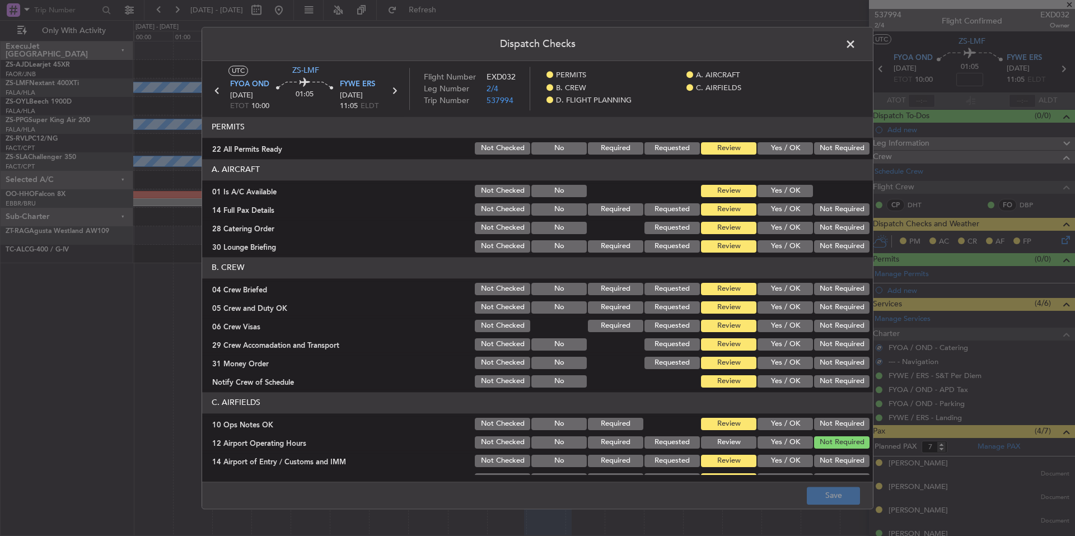
click at [826, 151] on button "Not Required" at bounding box center [841, 148] width 55 height 12
drag, startPoint x: 798, startPoint y: 181, endPoint x: 798, endPoint y: 190, distance: 8.4
click at [798, 182] on section "A. AIRCRAFT 01 Is A/C Available Not Checked No Review Yes / OK 14 Full Pax Deta…" at bounding box center [537, 206] width 671 height 95
click at [798, 190] on button "Yes / OK" at bounding box center [785, 191] width 55 height 12
drag, startPoint x: 819, startPoint y: 206, endPoint x: 827, endPoint y: 215, distance: 11.9
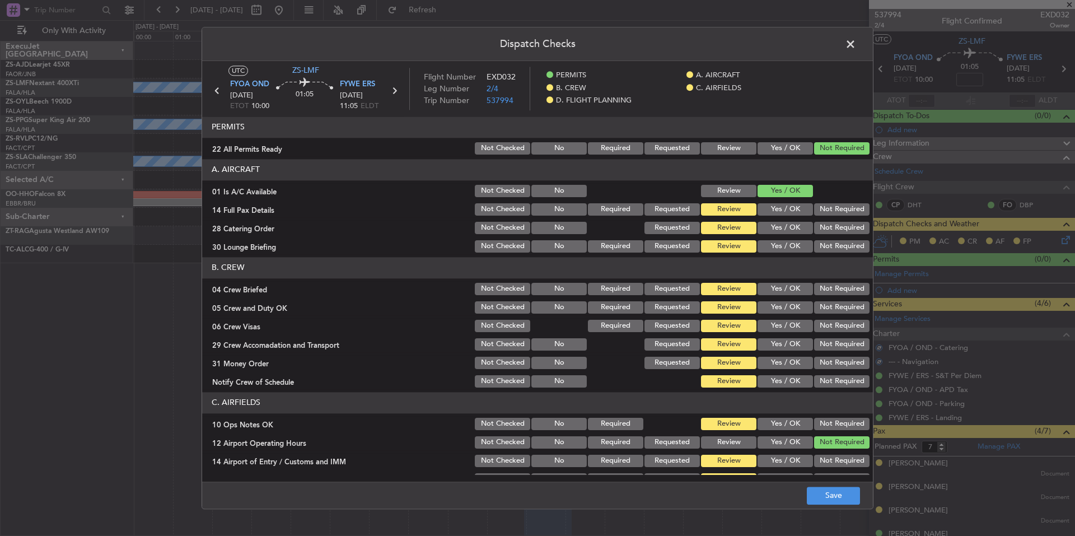
click at [821, 209] on button "Not Required" at bounding box center [841, 209] width 55 height 12
drag, startPoint x: 827, startPoint y: 215, endPoint x: 830, endPoint y: 221, distance: 6.8
click at [828, 217] on div "Not Required" at bounding box center [840, 210] width 57 height 16
drag, startPoint x: 834, startPoint y: 225, endPoint x: 834, endPoint y: 232, distance: 7.8
click at [834, 226] on button "Not Required" at bounding box center [841, 228] width 55 height 12
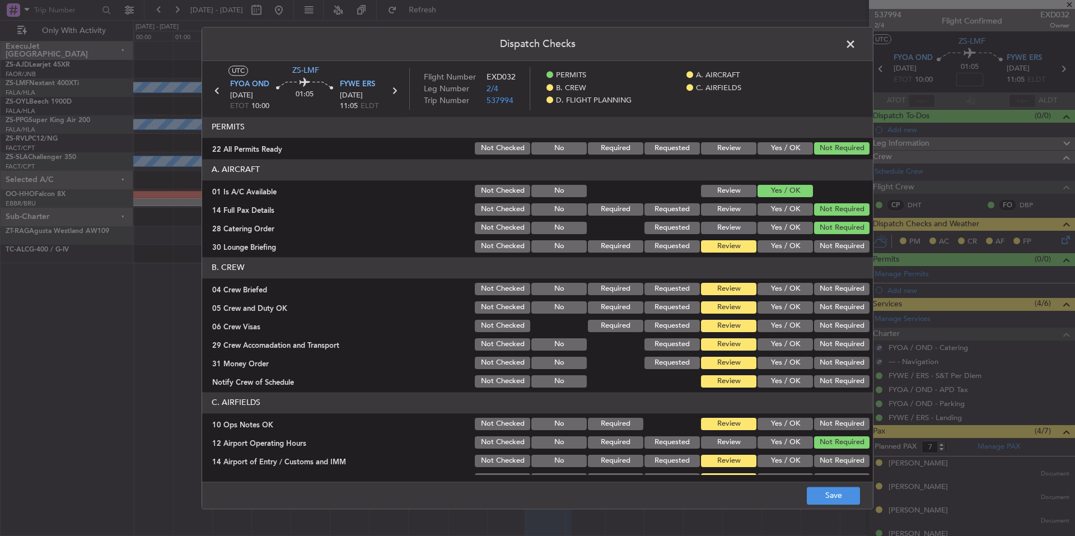
drag, startPoint x: 834, startPoint y: 232, endPoint x: 837, endPoint y: 237, distance: 5.8
click at [835, 234] on div "Not Required" at bounding box center [840, 228] width 57 height 16
drag, startPoint x: 837, startPoint y: 237, endPoint x: 838, endPoint y: 243, distance: 5.6
click at [837, 239] on section "A. AIRCRAFT 01 Is A/C Available Not Checked No Review Yes / OK 14 Full Pax Deta…" at bounding box center [537, 206] width 671 height 95
click at [838, 243] on button "Not Required" at bounding box center [841, 246] width 55 height 12
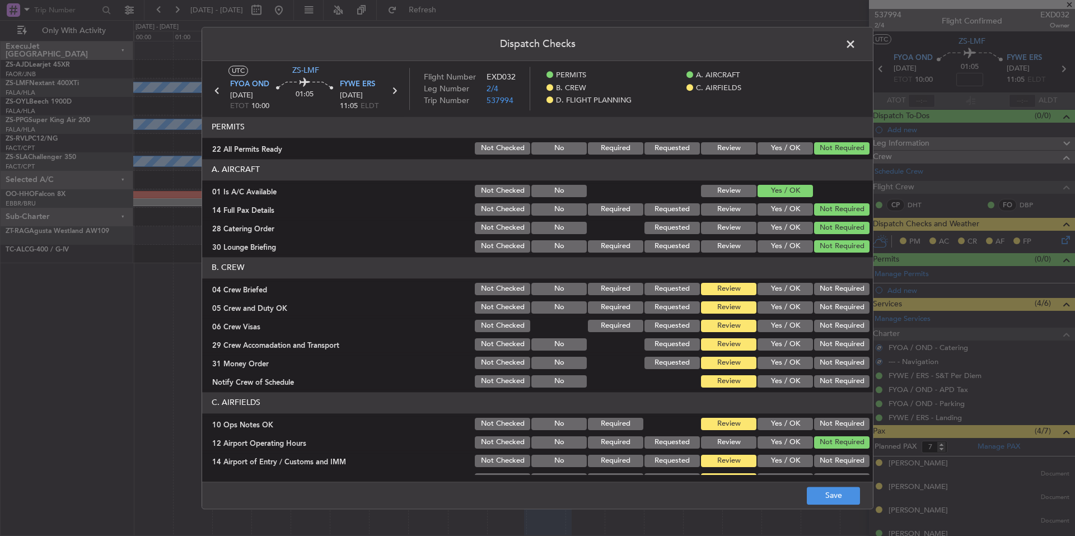
click at [840, 290] on button "Not Required" at bounding box center [841, 289] width 55 height 12
click at [841, 312] on button "Not Required" at bounding box center [841, 307] width 55 height 12
drag, startPoint x: 841, startPoint y: 321, endPoint x: 841, endPoint y: 330, distance: 9.5
click at [841, 323] on div "Not Required" at bounding box center [840, 326] width 57 height 16
drag, startPoint x: 841, startPoint y: 330, endPoint x: 841, endPoint y: 340, distance: 9.5
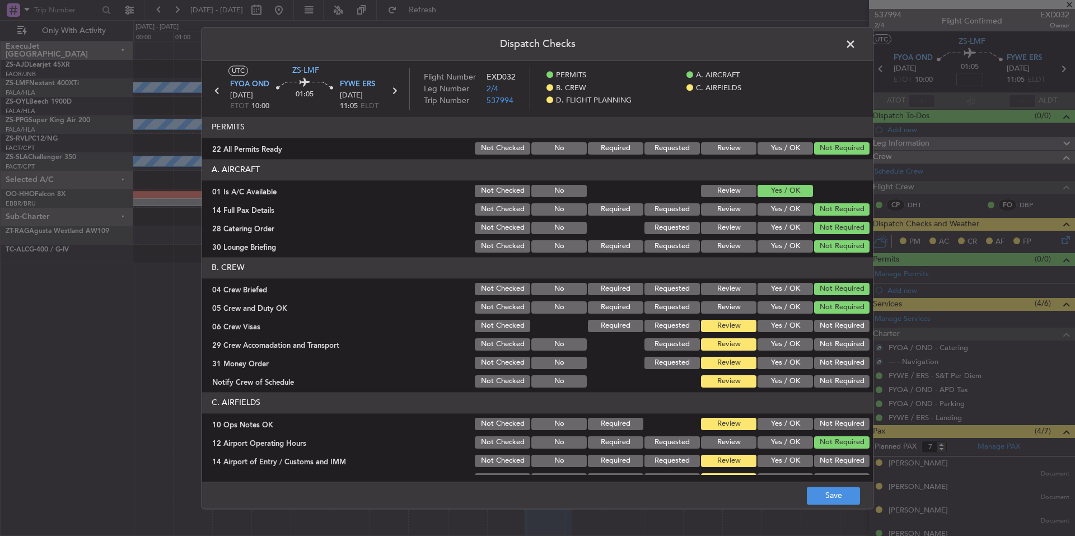
click at [841, 333] on div "Not Required" at bounding box center [840, 326] width 57 height 16
drag, startPoint x: 841, startPoint y: 340, endPoint x: 841, endPoint y: 348, distance: 7.8
click at [841, 342] on button "Not Required" at bounding box center [841, 344] width 55 height 12
drag, startPoint x: 841, startPoint y: 348, endPoint x: 840, endPoint y: 354, distance: 6.7
click at [841, 352] on div "Not Required" at bounding box center [840, 344] width 57 height 16
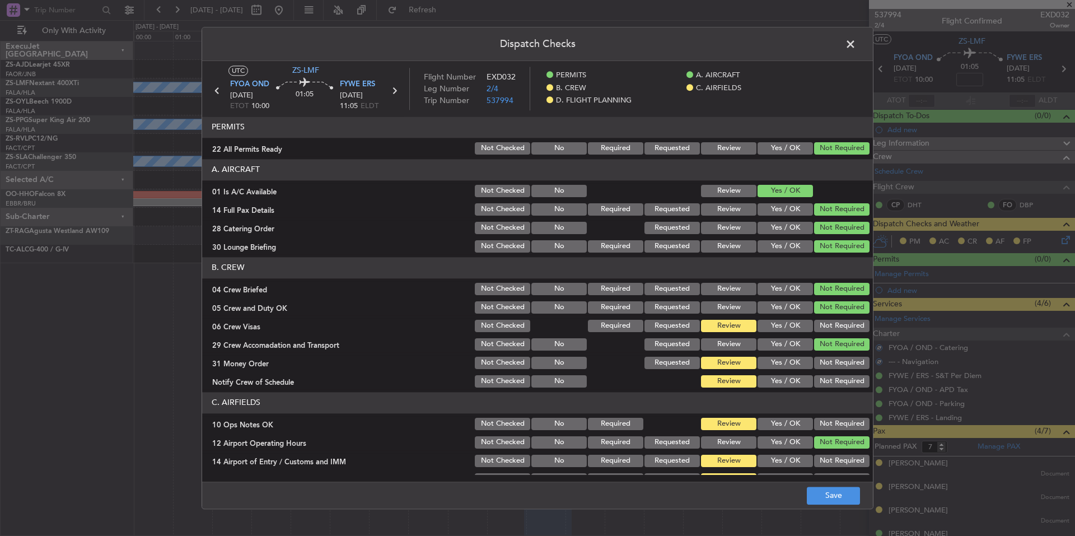
drag, startPoint x: 840, startPoint y: 357, endPoint x: 840, endPoint y: 366, distance: 9.5
click at [840, 361] on button "Not Required" at bounding box center [841, 363] width 55 height 12
drag, startPoint x: 840, startPoint y: 367, endPoint x: 840, endPoint y: 375, distance: 7.8
click at [840, 371] on section "B. CREW 04 Crew Briefed Not Checked No Required Requested Review Yes / OK Not R…" at bounding box center [537, 323] width 671 height 132
click at [840, 375] on button "Not Required" at bounding box center [841, 381] width 55 height 12
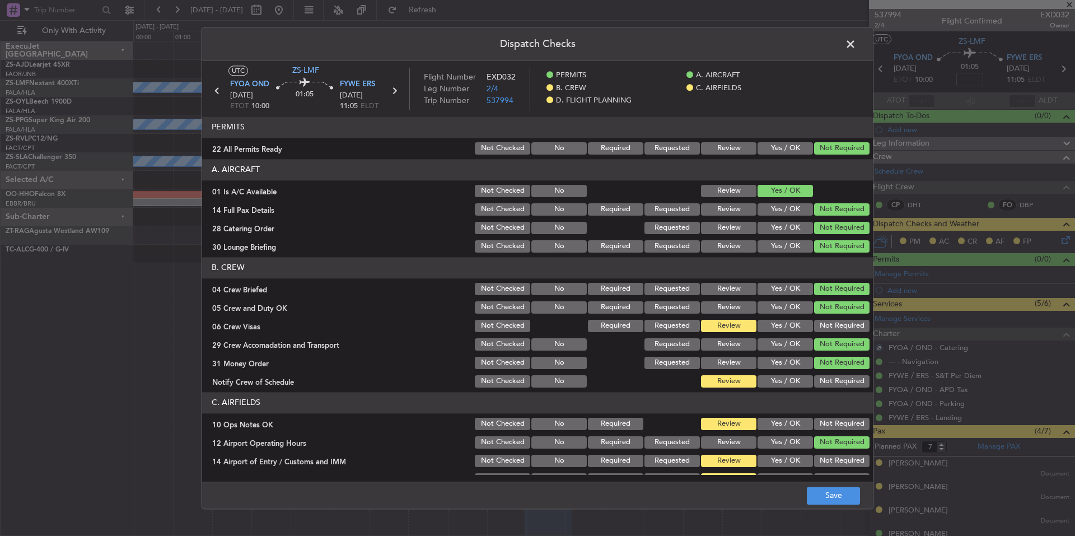
click at [840, 378] on button "Not Required" at bounding box center [841, 381] width 55 height 12
click at [833, 324] on button "Not Required" at bounding box center [841, 326] width 55 height 12
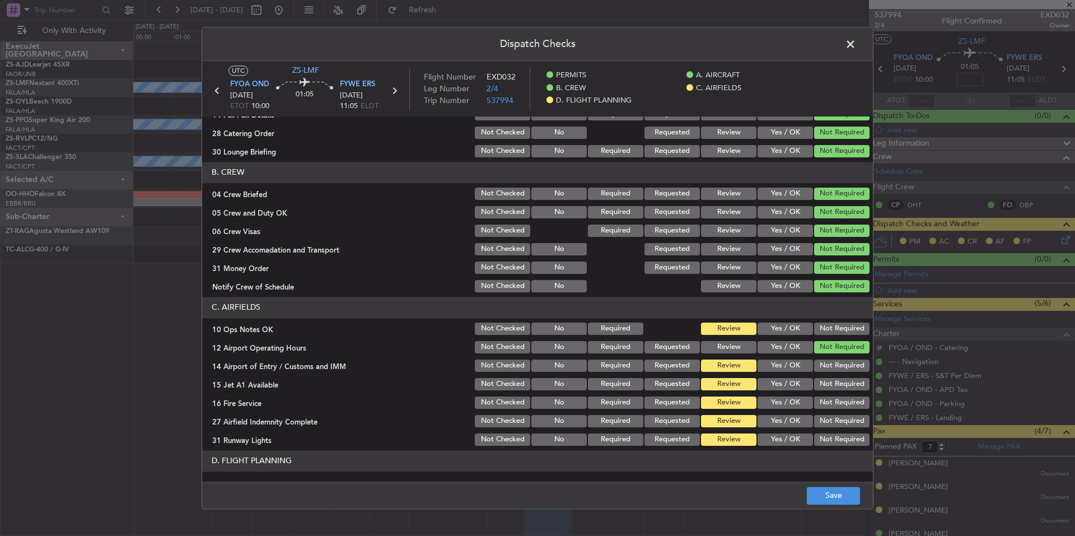
scroll to position [132, 0]
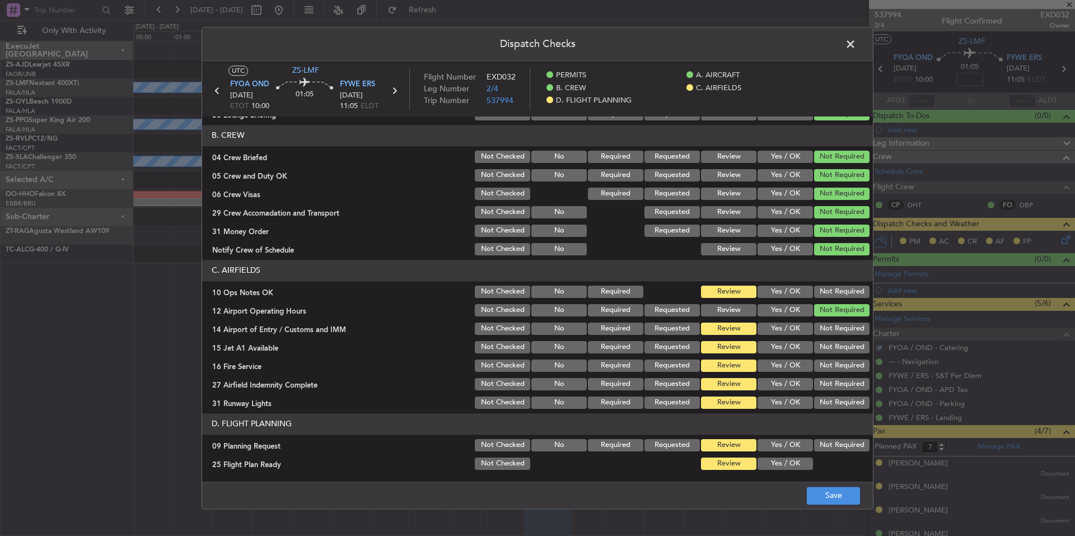
click at [826, 314] on button "Not Required" at bounding box center [841, 310] width 55 height 12
click at [826, 302] on div "Not Required" at bounding box center [840, 310] width 57 height 16
click at [826, 296] on button "Not Required" at bounding box center [841, 292] width 55 height 12
drag, startPoint x: 827, startPoint y: 326, endPoint x: 833, endPoint y: 340, distance: 14.6
click at [827, 328] on button "Not Required" at bounding box center [841, 328] width 55 height 12
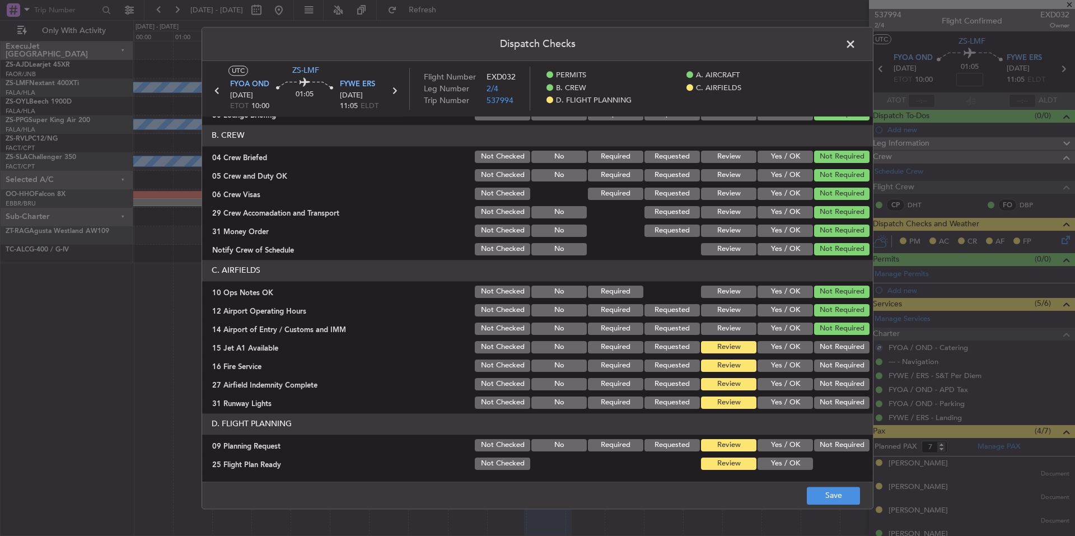
drag, startPoint x: 835, startPoint y: 343, endPoint x: 840, endPoint y: 356, distance: 14.0
click at [835, 346] on button "Not Required" at bounding box center [841, 347] width 55 height 12
click at [841, 362] on section "C. AIRFIELDS 10 Ops Notes OK Not Checked No Required Review Yes / OK Not Requir…" at bounding box center [537, 335] width 671 height 151
drag, startPoint x: 844, startPoint y: 368, endPoint x: 846, endPoint y: 381, distance: 12.5
click at [845, 373] on div "Not Required" at bounding box center [840, 366] width 57 height 16
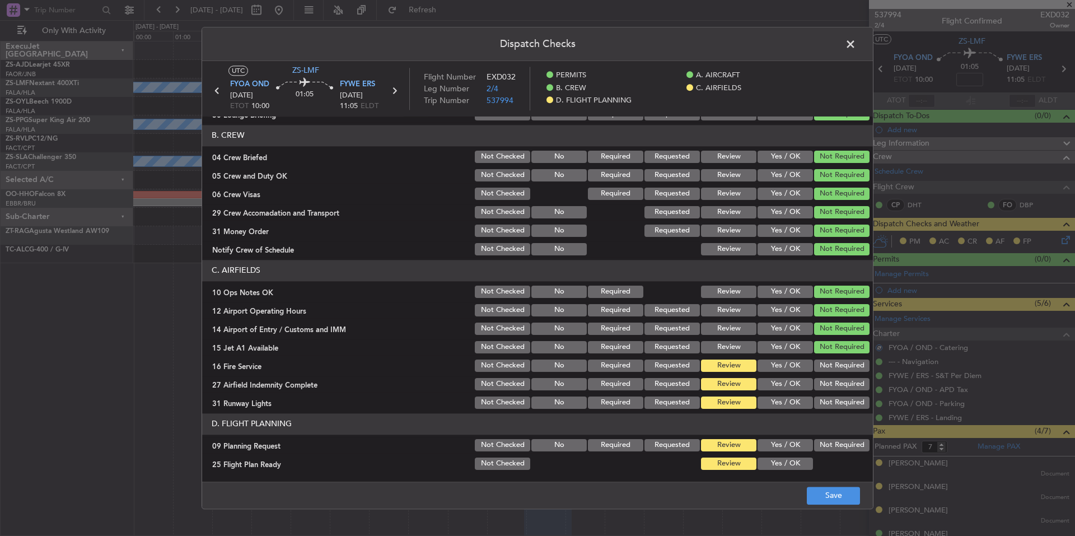
click at [846, 384] on button "Not Required" at bounding box center [841, 384] width 55 height 12
drag, startPoint x: 846, startPoint y: 389, endPoint x: 846, endPoint y: 396, distance: 6.7
click at [846, 390] on button "Not Required" at bounding box center [841, 384] width 55 height 12
click at [846, 400] on button "Not Required" at bounding box center [841, 402] width 55 height 12
click at [846, 399] on button "Not Required" at bounding box center [841, 402] width 55 height 12
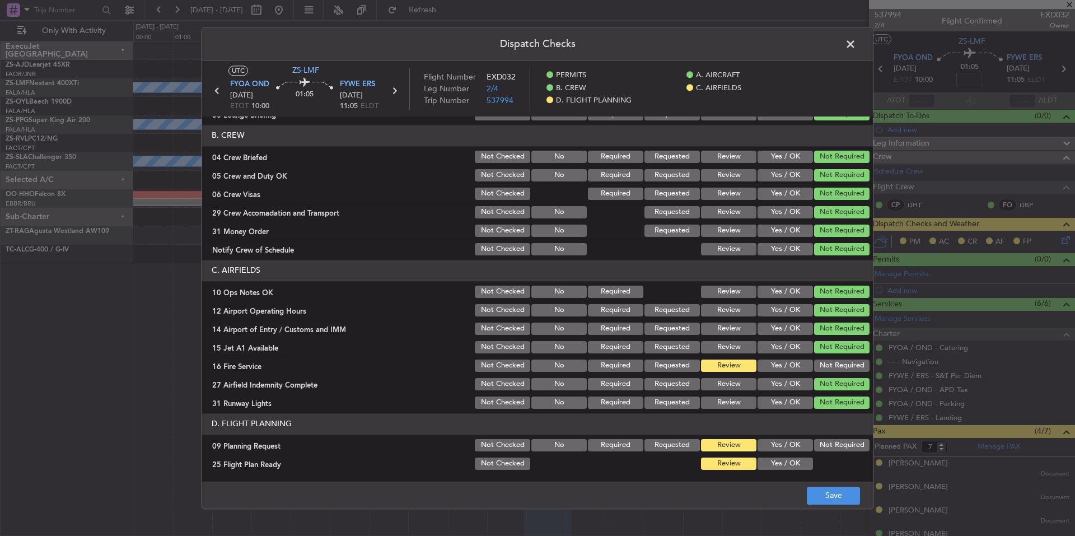
click at [841, 366] on button "Not Required" at bounding box center [841, 365] width 55 height 12
click at [813, 497] on button "Save" at bounding box center [833, 496] width 53 height 18
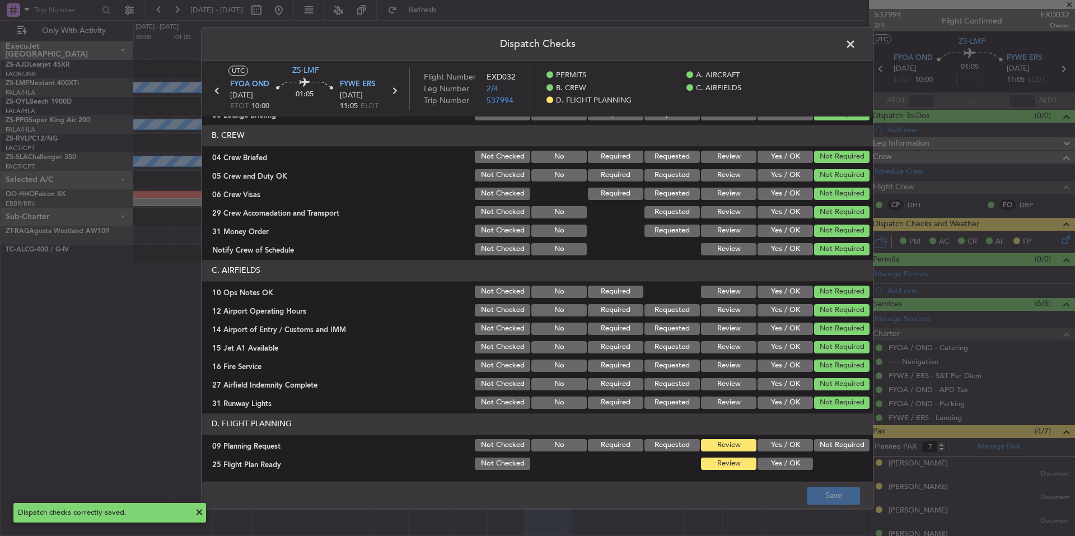
click at [856, 48] on span at bounding box center [856, 47] width 0 height 22
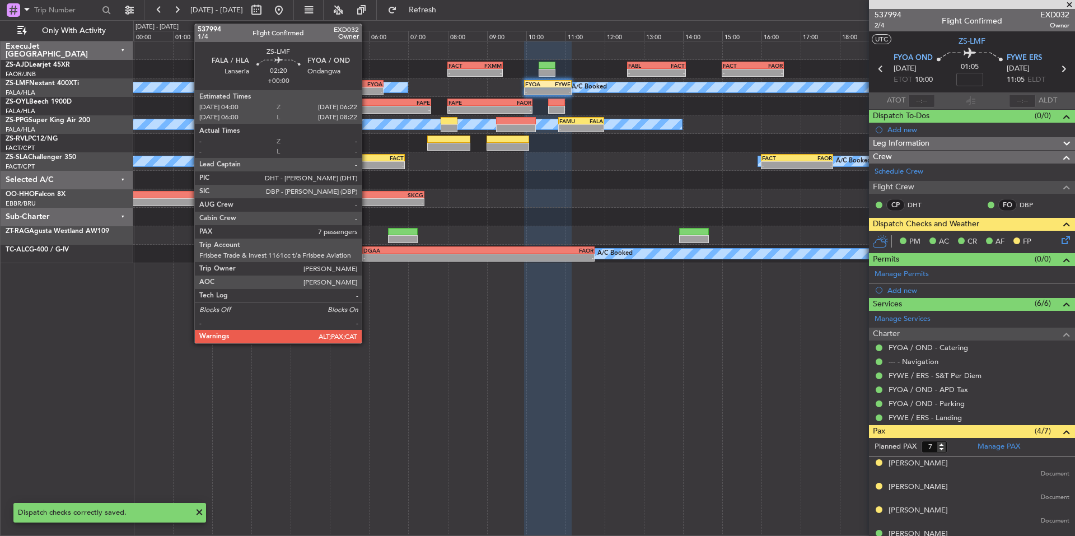
click at [367, 85] on div "FYOA" at bounding box center [358, 84] width 45 height 7
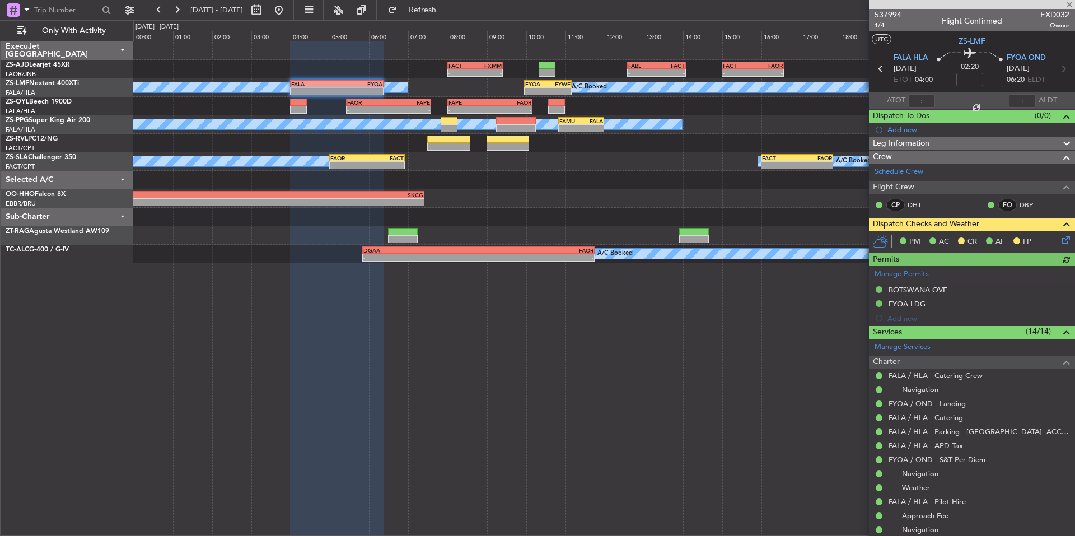
click at [1059, 239] on icon at bounding box center [1063, 237] width 9 height 9
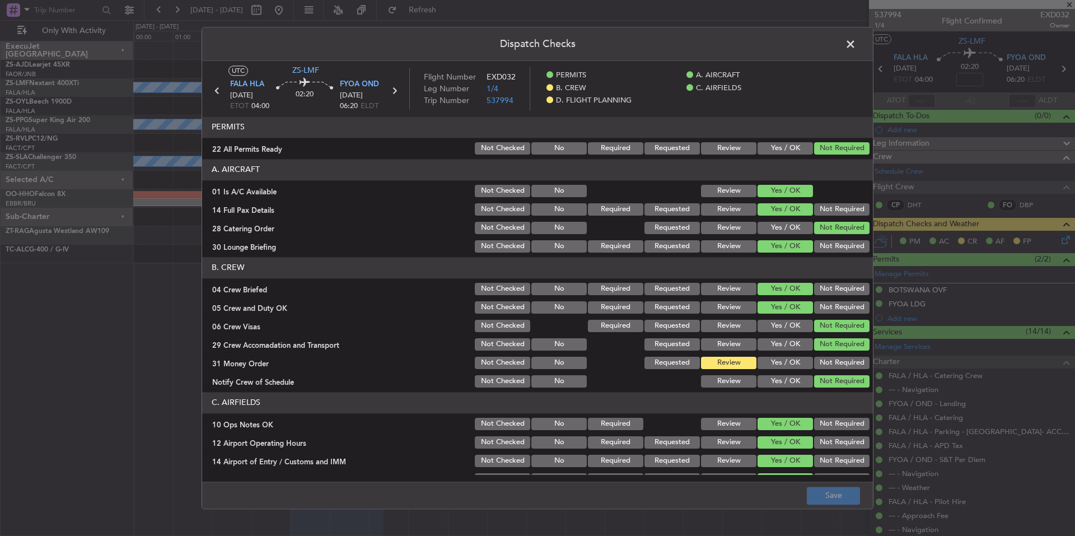
click at [825, 362] on button "Not Required" at bounding box center [841, 363] width 55 height 12
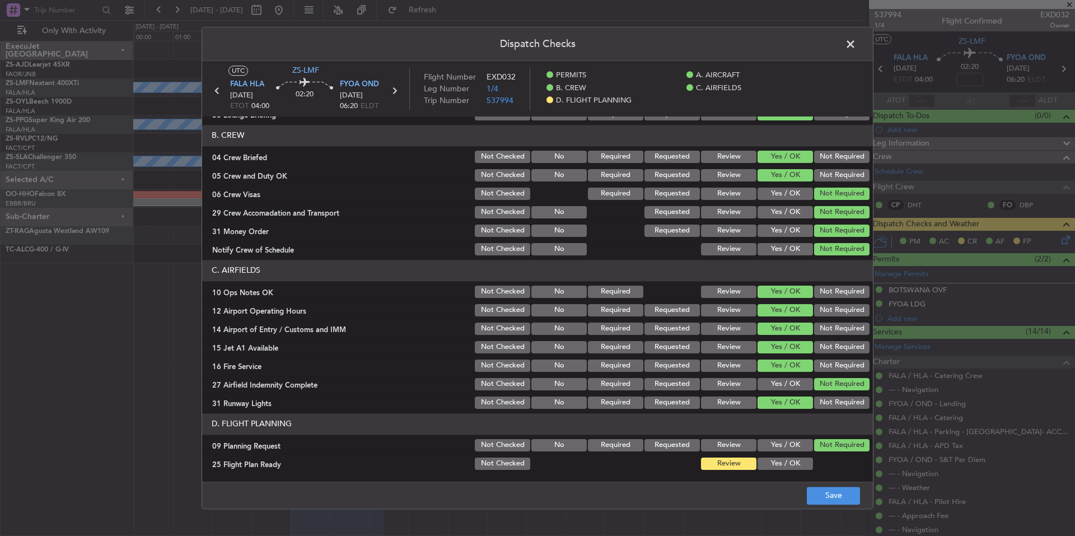
click at [731, 446] on button "Review" at bounding box center [728, 445] width 55 height 12
click at [845, 491] on button "Save" at bounding box center [833, 496] width 53 height 18
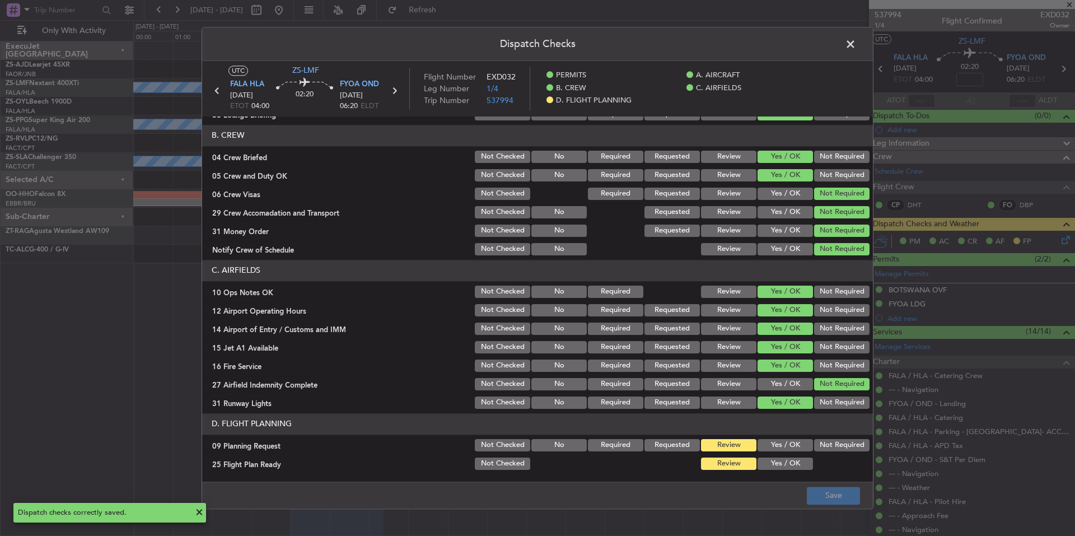
click at [856, 45] on span at bounding box center [856, 47] width 0 height 22
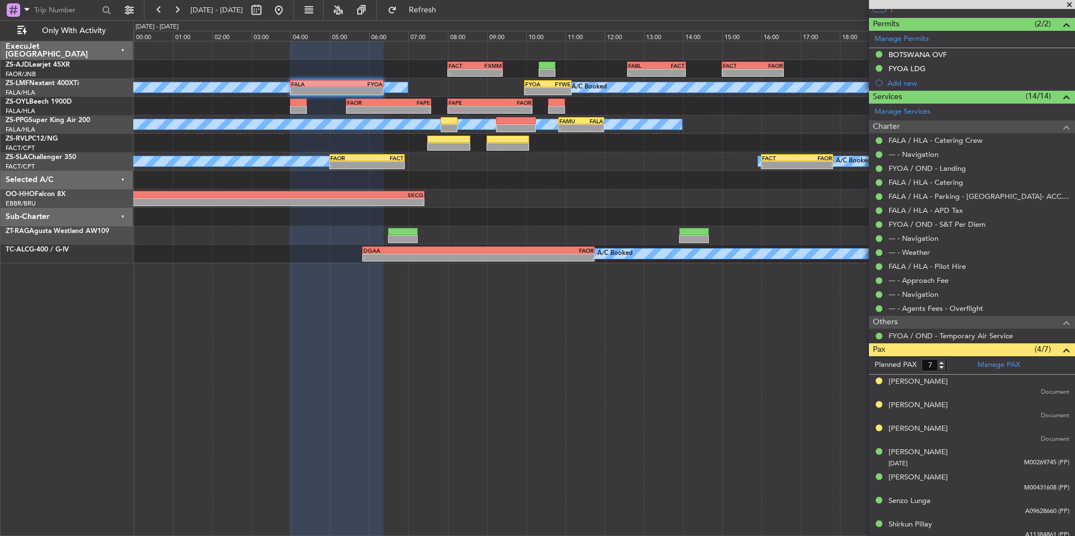
scroll to position [240, 0]
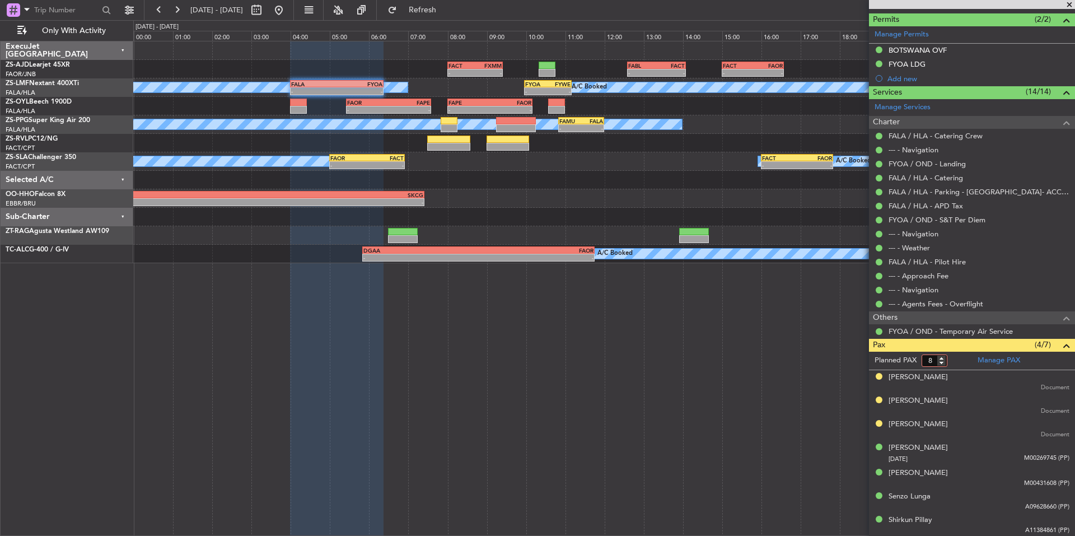
type input "8"
click at [943, 358] on input "8" at bounding box center [935, 360] width 26 height 12
click at [955, 361] on form "Planned PAX 8" at bounding box center [920, 361] width 103 height 18
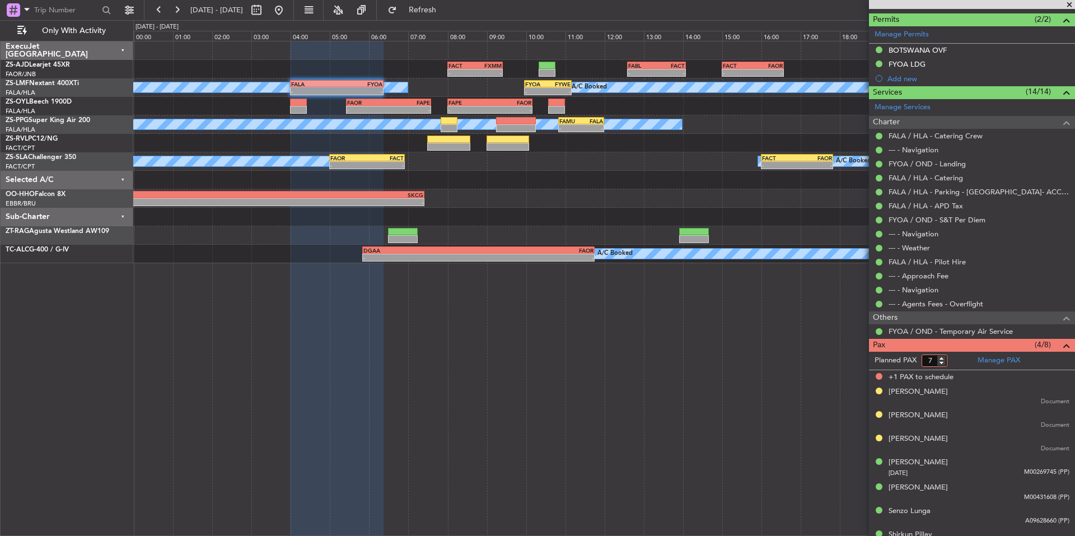
type input "7"
click at [944, 363] on input "7" at bounding box center [935, 360] width 26 height 12
click at [956, 363] on form "Planned PAX 7" at bounding box center [920, 361] width 103 height 18
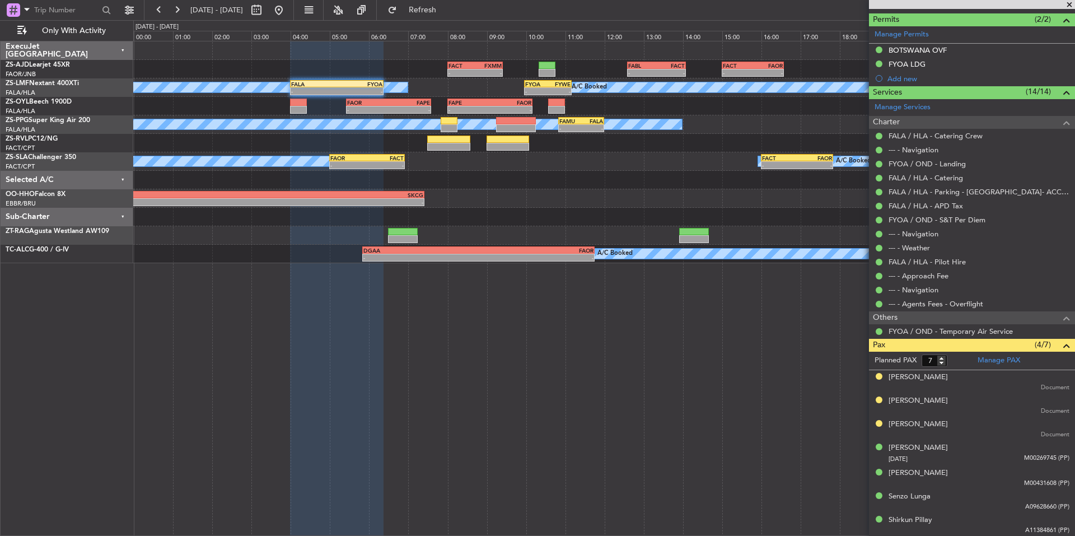
scroll to position [0, 0]
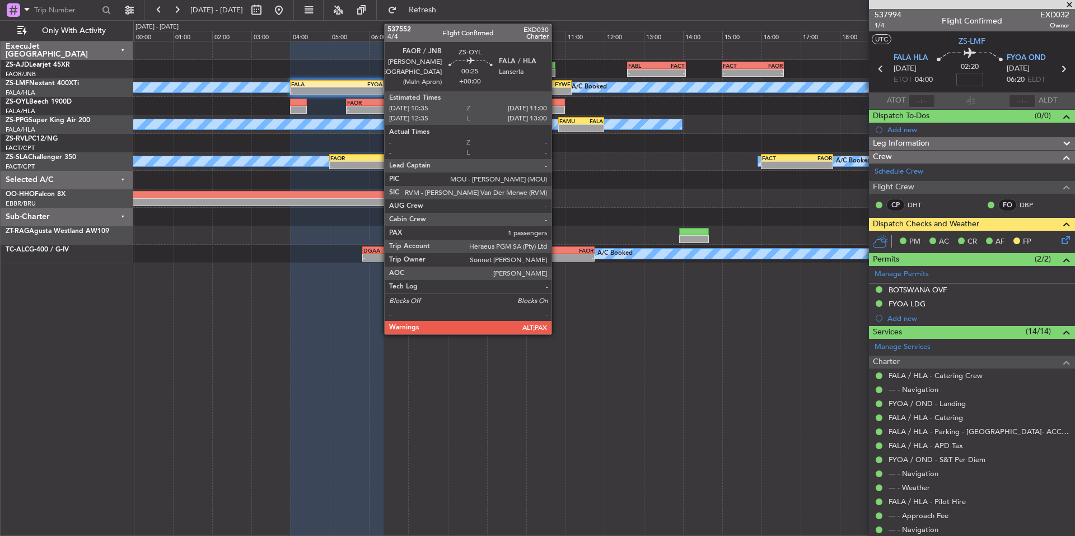
click at [557, 107] on div at bounding box center [556, 110] width 17 height 8
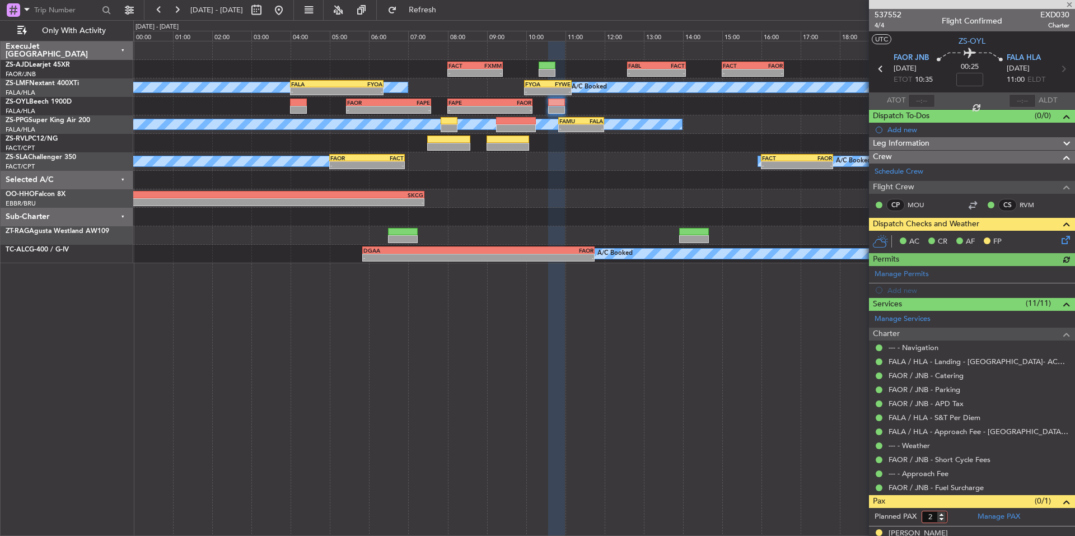
type input "2"
click at [943, 512] on input "2" at bounding box center [935, 517] width 26 height 12
click at [948, 512] on form "Planned PAX 2" at bounding box center [920, 517] width 103 height 18
type input "1"
click at [943, 518] on input "1" at bounding box center [935, 517] width 26 height 12
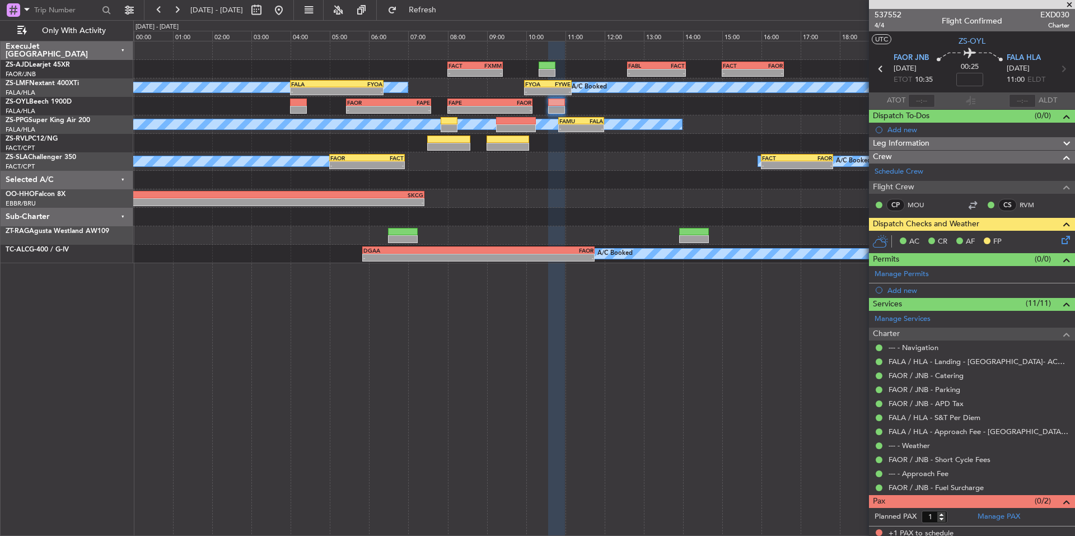
click at [963, 516] on form "Planned PAX 1" at bounding box center [920, 517] width 103 height 18
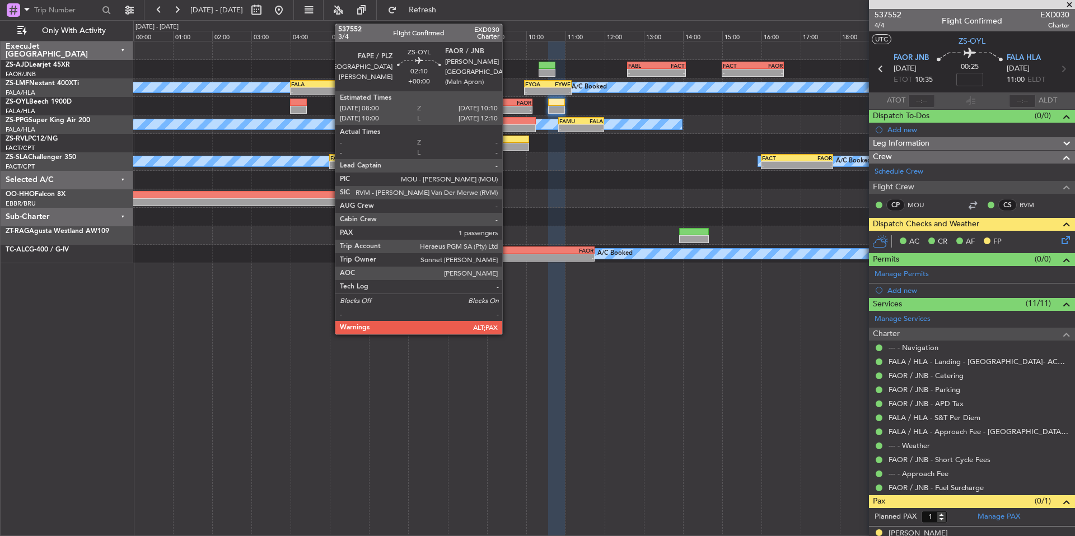
click at [507, 106] on div "-" at bounding box center [510, 109] width 41 height 7
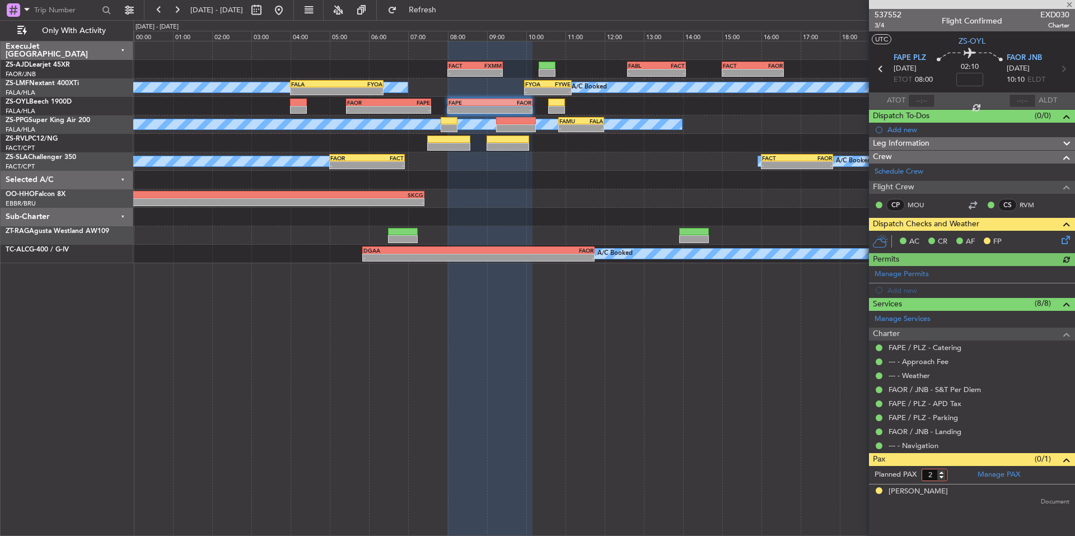
type input "2"
click at [943, 472] on input "2" at bounding box center [935, 475] width 26 height 12
click at [948, 472] on form "Planned PAX 2" at bounding box center [920, 475] width 103 height 18
type input "1"
click at [943, 475] on input "1" at bounding box center [935, 475] width 26 height 12
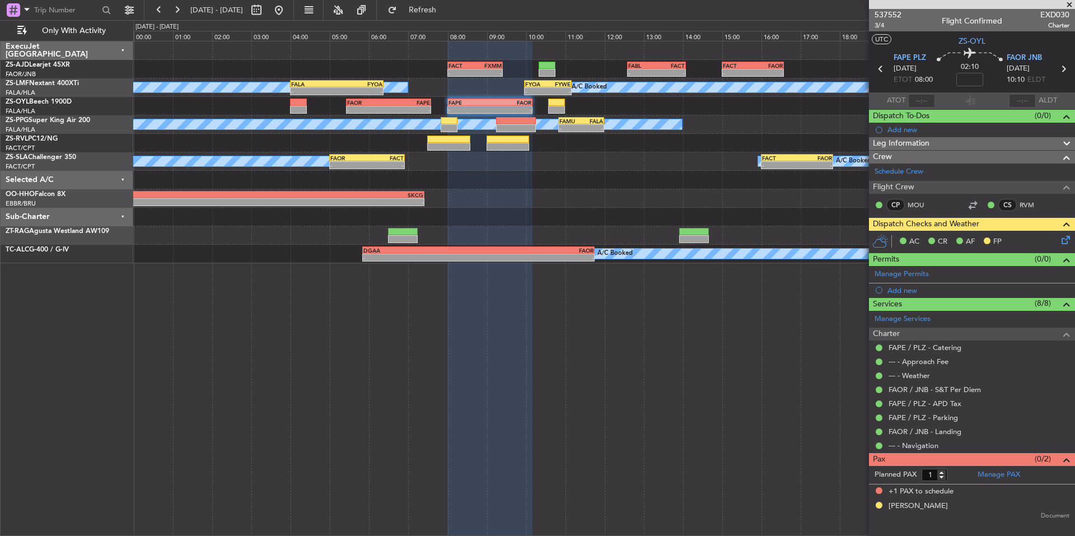
click at [956, 470] on form "Planned PAX 1" at bounding box center [920, 475] width 103 height 18
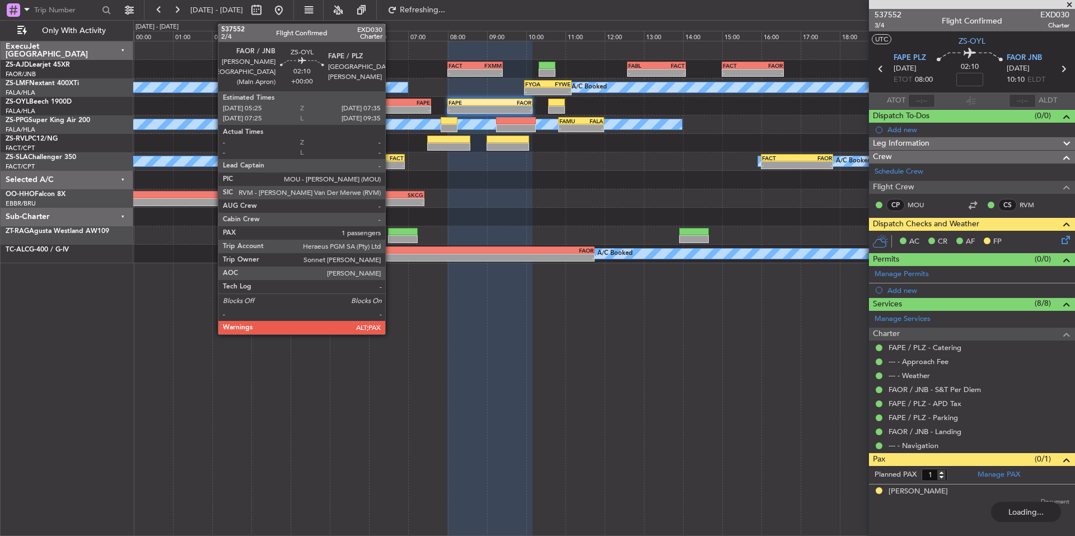
click at [390, 108] on div "-" at bounding box center [409, 109] width 41 height 7
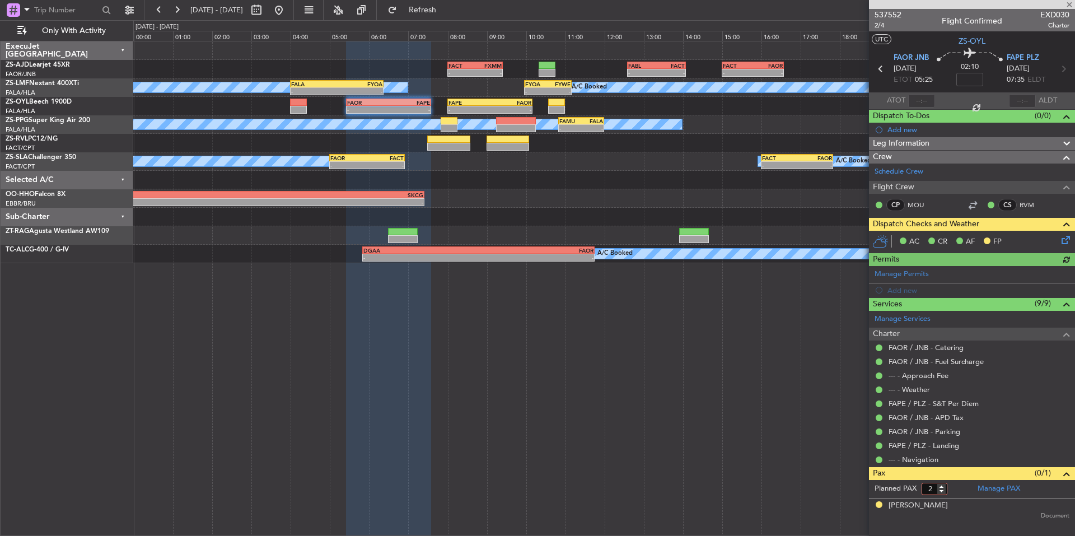
type input "2"
click at [939, 484] on input "2" at bounding box center [935, 489] width 26 height 12
click at [953, 483] on form "Planned PAX 2" at bounding box center [920, 489] width 103 height 18
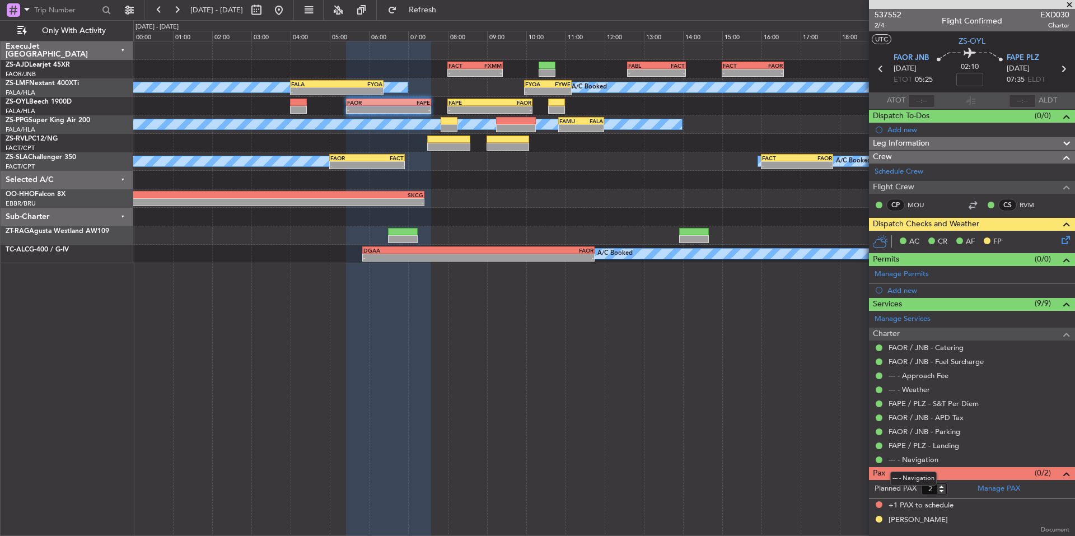
click at [942, 492] on mat-tooltip-component "--- - Navigation" at bounding box center [913, 479] width 62 height 30
click at [941, 494] on input "2" at bounding box center [935, 489] width 26 height 12
type input "1"
click at [945, 490] on input "1" at bounding box center [935, 489] width 26 height 12
click at [953, 488] on form "Planned PAX 1" at bounding box center [920, 489] width 103 height 18
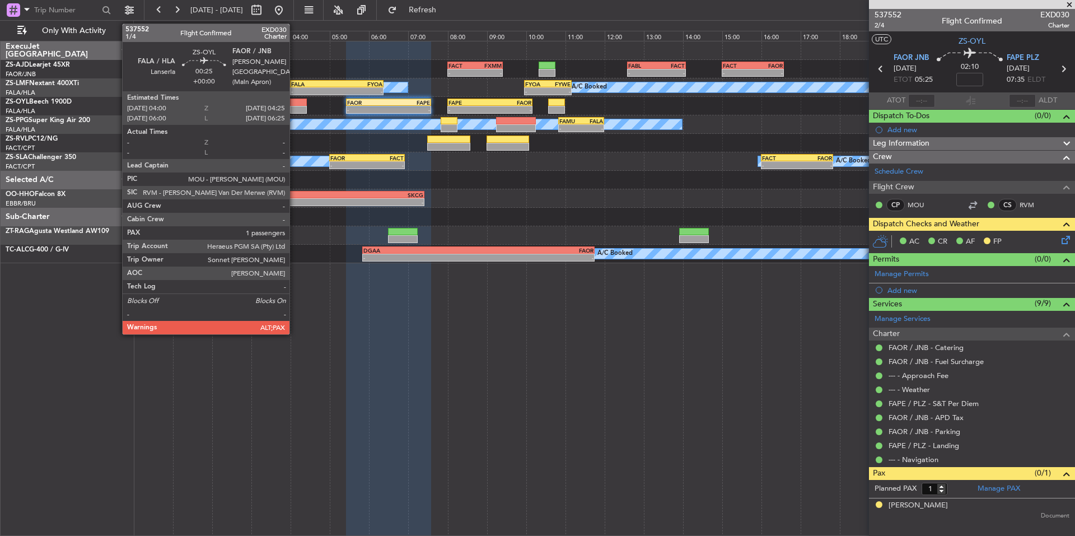
click at [294, 100] on div at bounding box center [298, 103] width 17 height 8
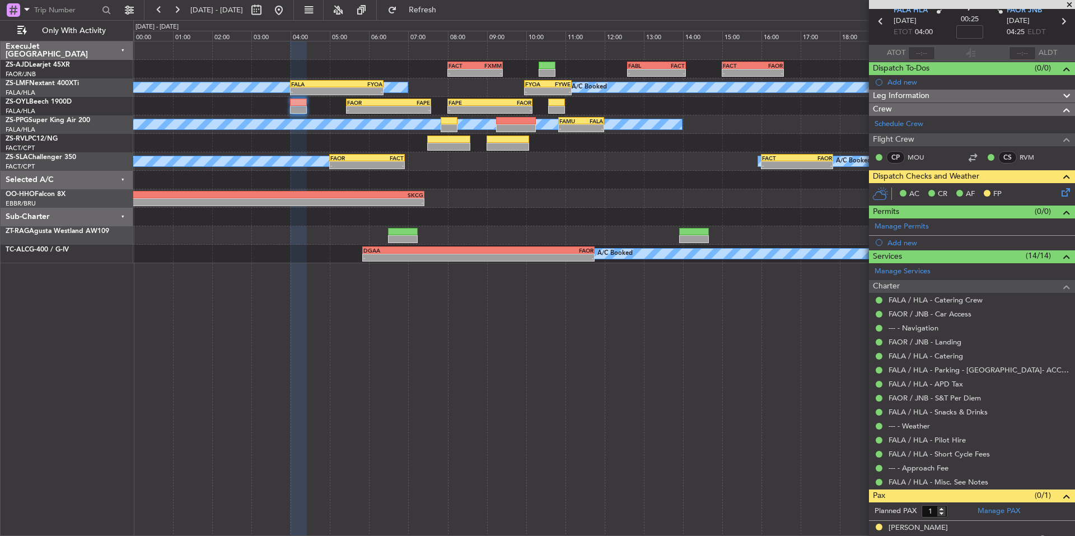
scroll to position [55, 0]
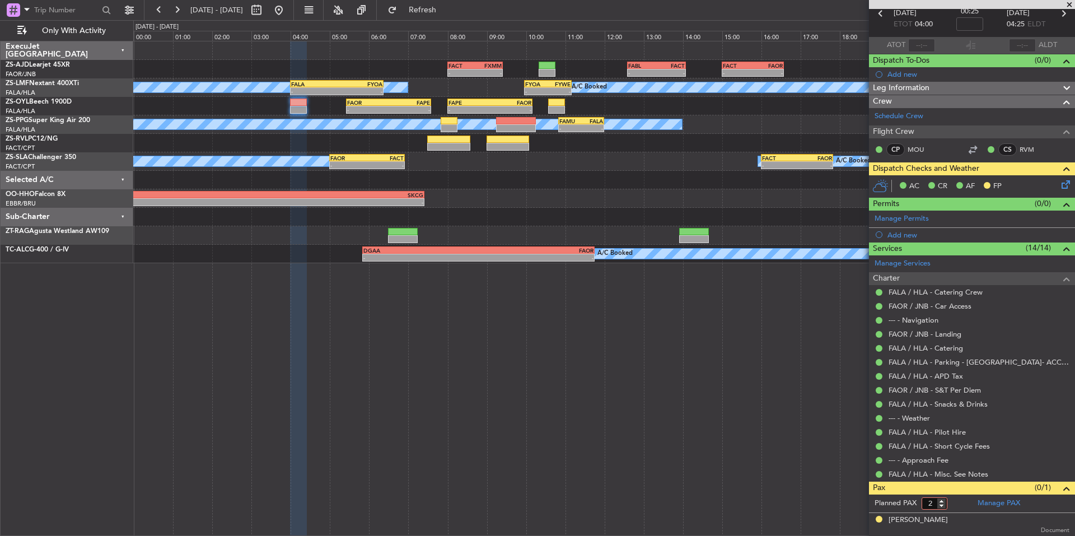
type input "2"
click at [942, 501] on input "2" at bounding box center [935, 503] width 26 height 12
click at [952, 501] on form "Planned PAX 2" at bounding box center [920, 503] width 103 height 18
click at [942, 507] on mat-tooltip-component "Incomplete" at bounding box center [968, 509] width 52 height 30
type input "1"
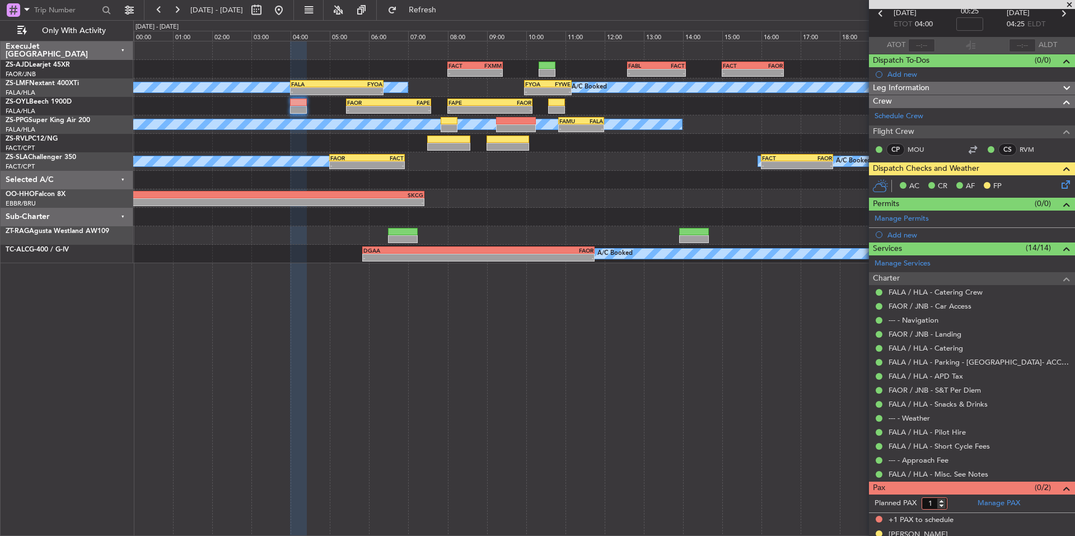
click at [941, 506] on input "1" at bounding box center [935, 503] width 26 height 12
click at [959, 502] on form "Planned PAX 1" at bounding box center [920, 503] width 103 height 18
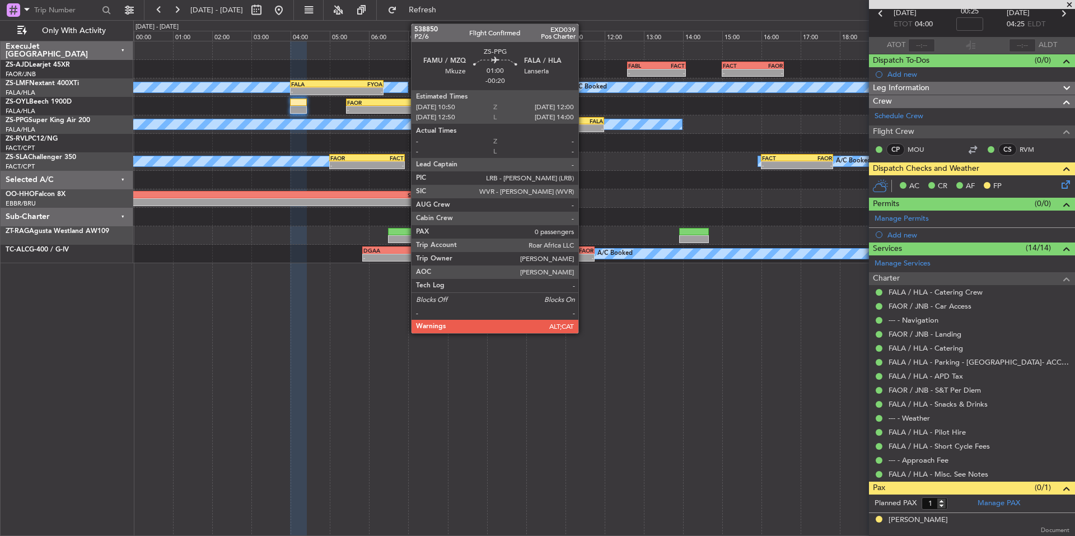
click at [583, 123] on div "FALA" at bounding box center [592, 121] width 22 height 7
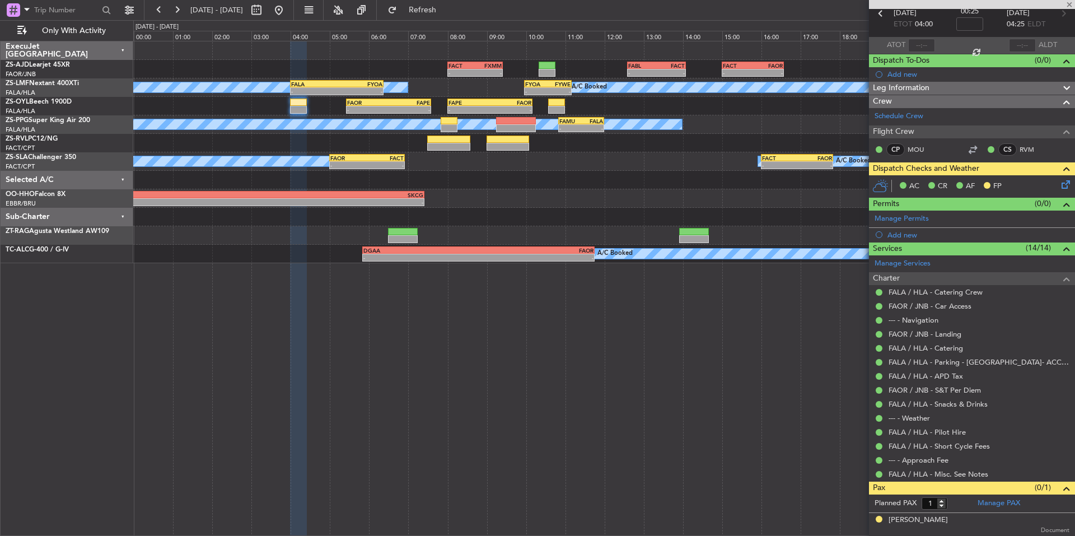
type input "-00:20"
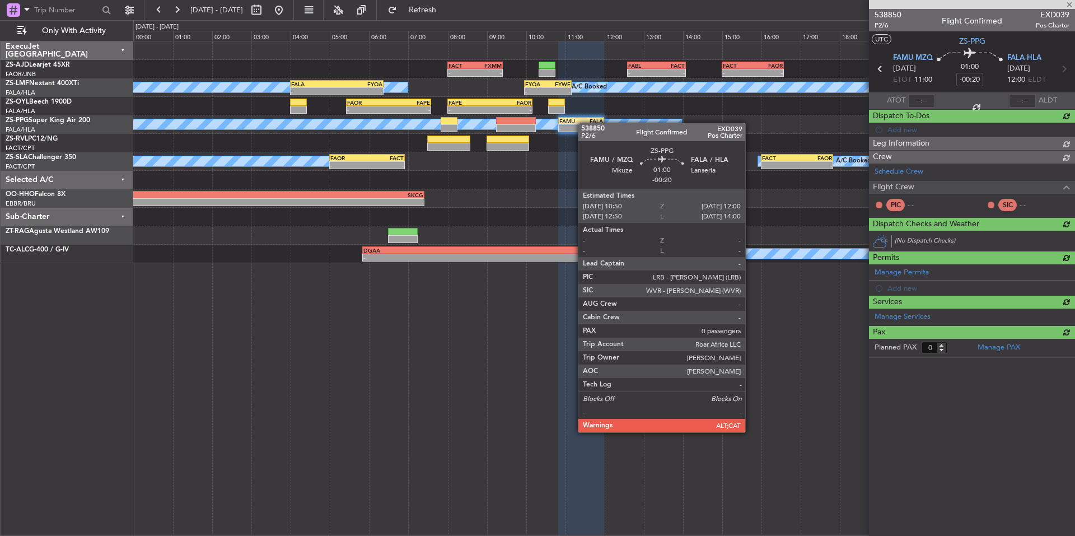
scroll to position [0, 0]
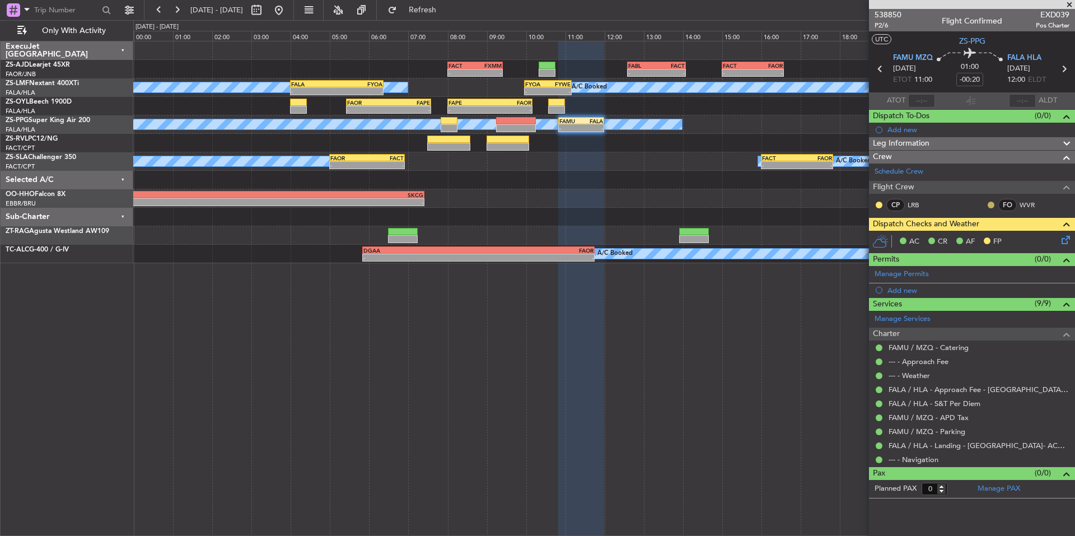
click at [992, 202] on button at bounding box center [991, 205] width 7 height 7
click at [1006, 240] on span "Acknowledged" at bounding box center [993, 237] width 49 height 11
click at [879, 205] on button at bounding box center [879, 205] width 7 height 7
click at [901, 238] on span "Acknowledged" at bounding box center [881, 237] width 49 height 11
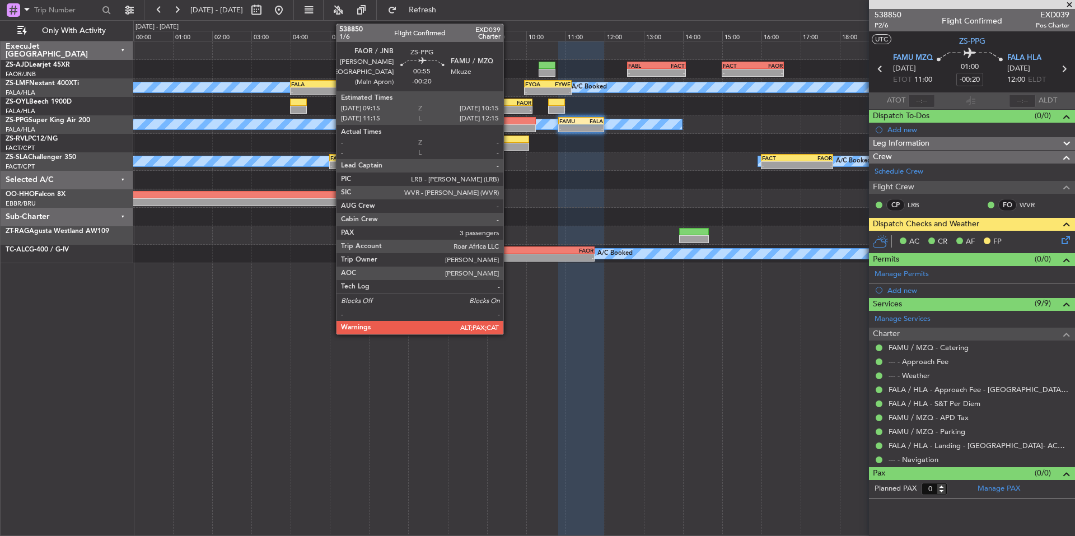
click at [508, 120] on div at bounding box center [516, 121] width 40 height 8
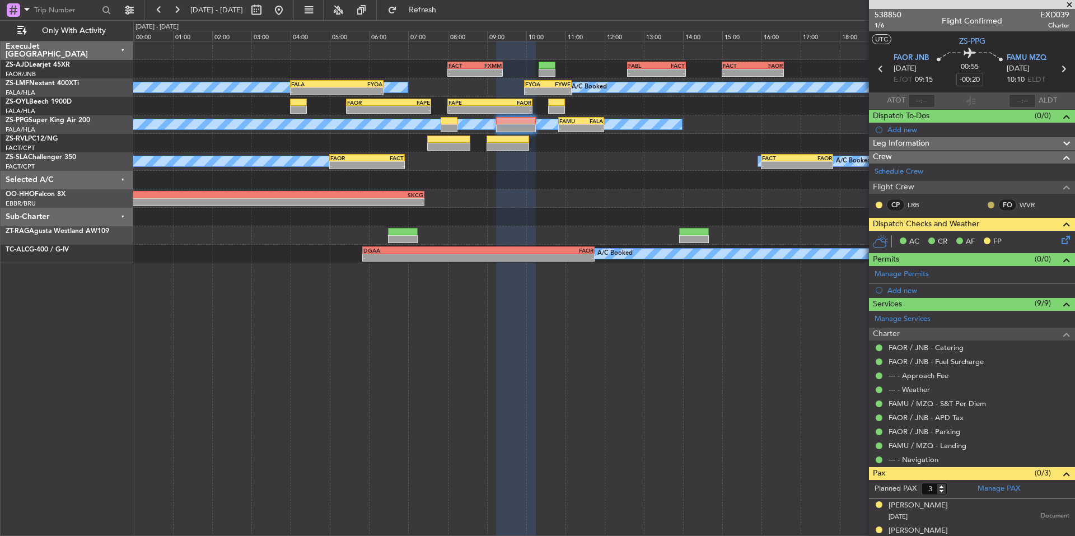
click at [988, 206] on button at bounding box center [991, 205] width 7 height 7
click at [1000, 235] on mat-tooltip-component "Unread" at bounding box center [982, 223] width 41 height 30
click at [988, 203] on button at bounding box center [991, 205] width 7 height 7
click at [990, 236] on span "Acknowledged" at bounding box center [985, 237] width 49 height 11
click at [881, 205] on button at bounding box center [879, 205] width 7 height 7
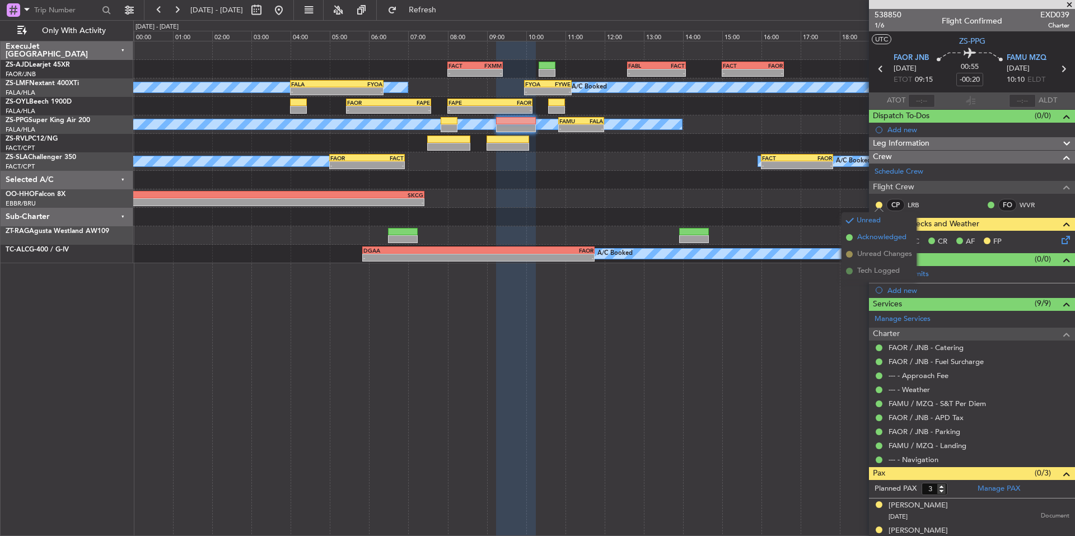
click at [903, 237] on span "Acknowledged" at bounding box center [881, 237] width 49 height 11
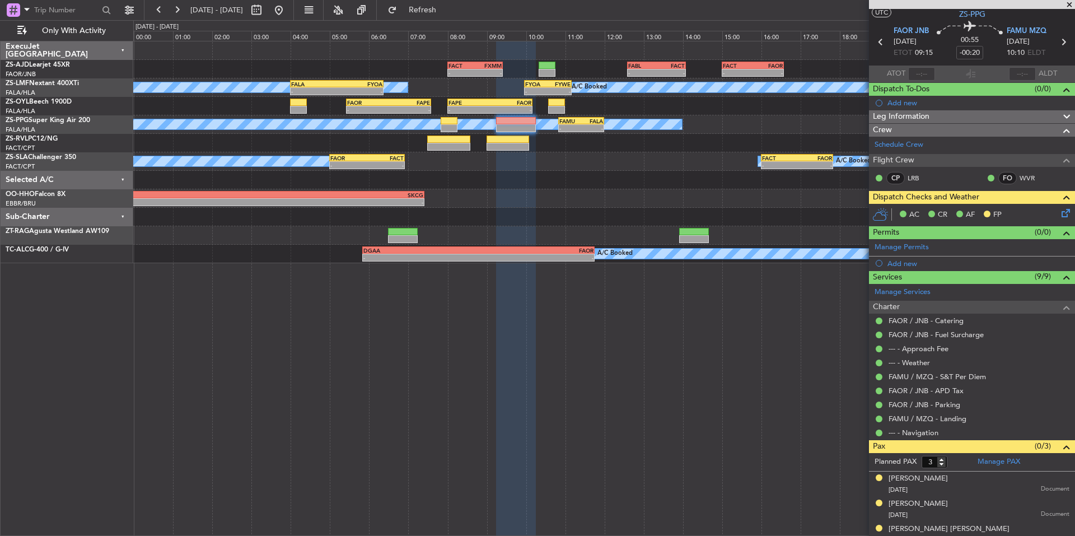
scroll to position [38, 0]
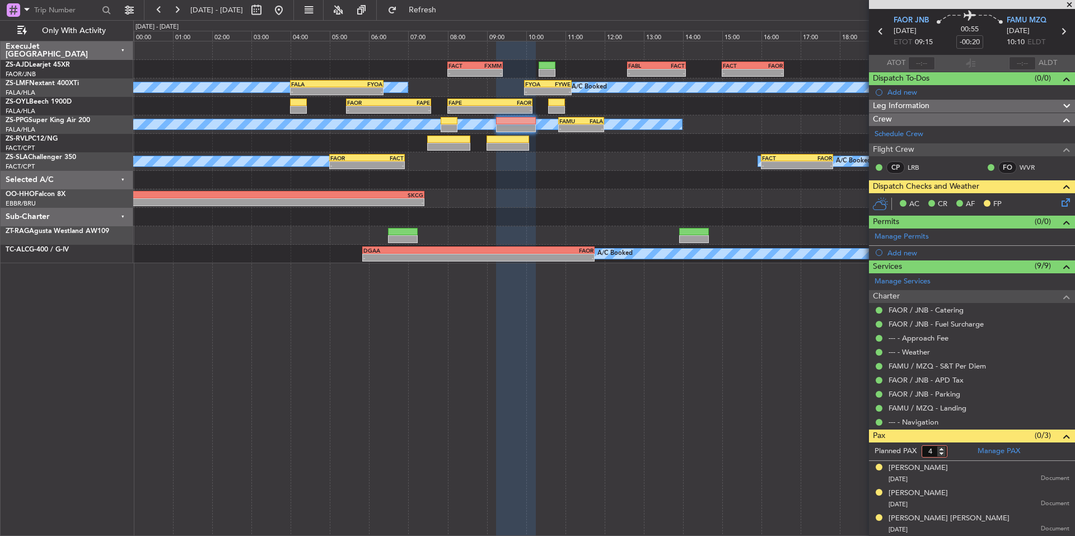
type input "4"
click at [945, 448] on input "4" at bounding box center [935, 451] width 26 height 12
click at [954, 449] on form "Planned PAX 4" at bounding box center [920, 451] width 103 height 18
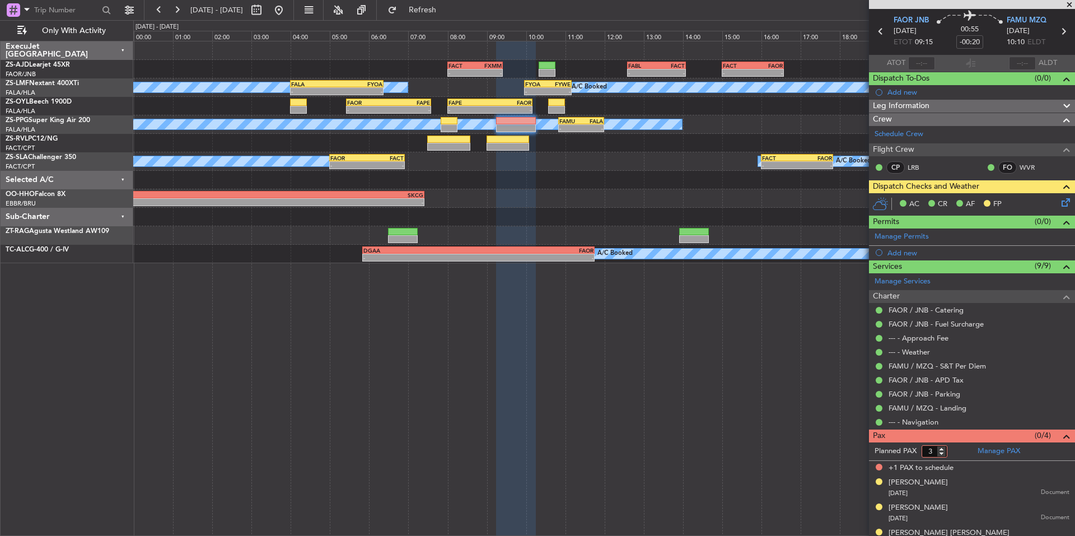
type input "3"
click at [943, 454] on input "3" at bounding box center [935, 451] width 26 height 12
click at [955, 452] on form "Planned PAX 3" at bounding box center [920, 451] width 103 height 18
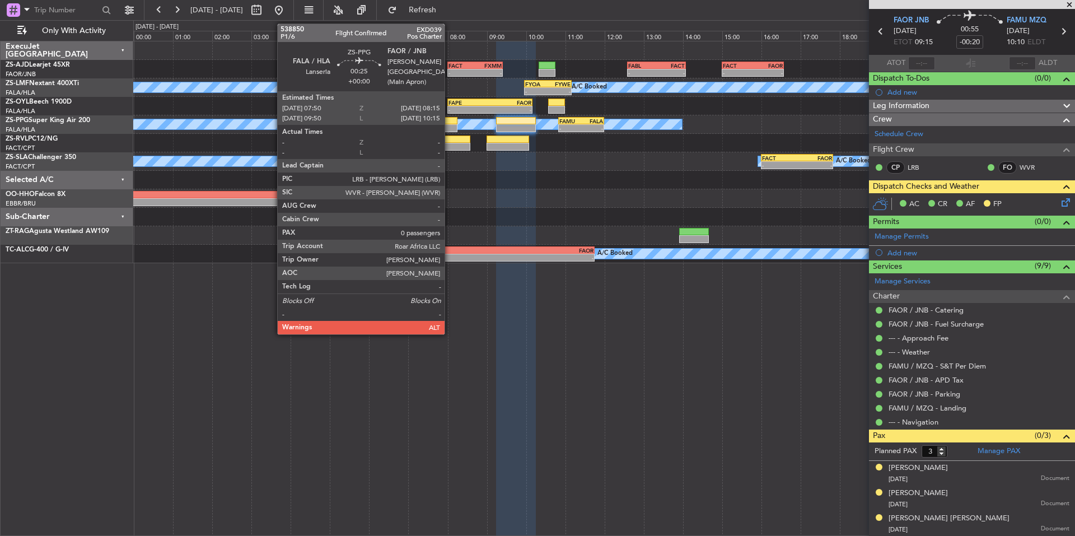
click at [450, 123] on div at bounding box center [449, 121] width 17 height 8
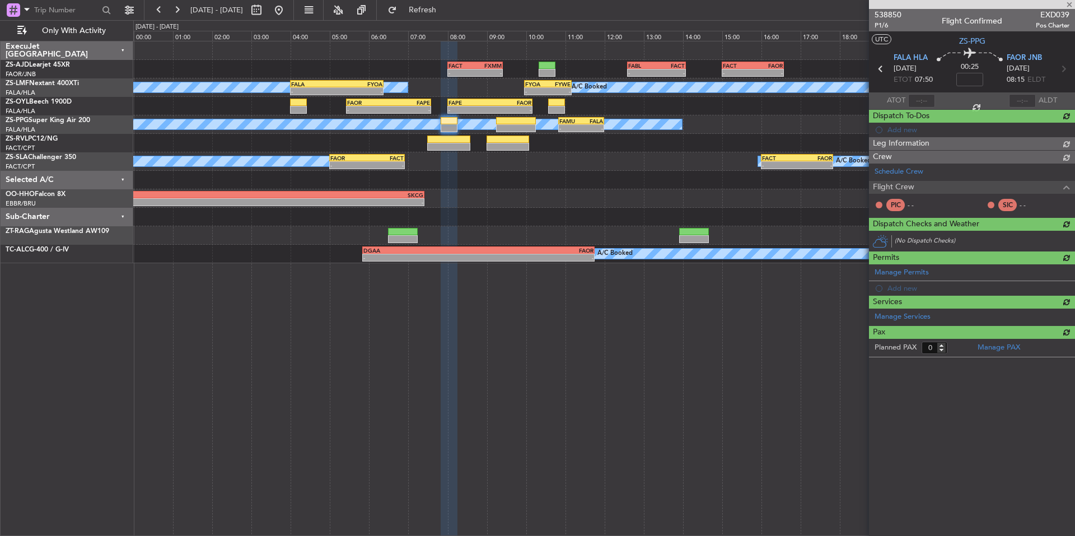
scroll to position [0, 0]
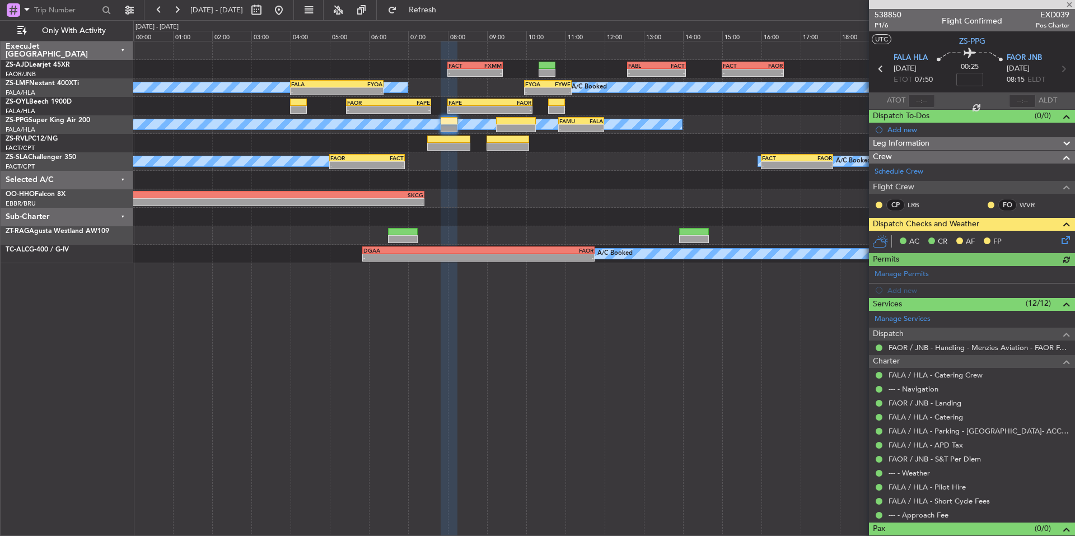
click at [1062, 242] on icon at bounding box center [1063, 237] width 9 height 9
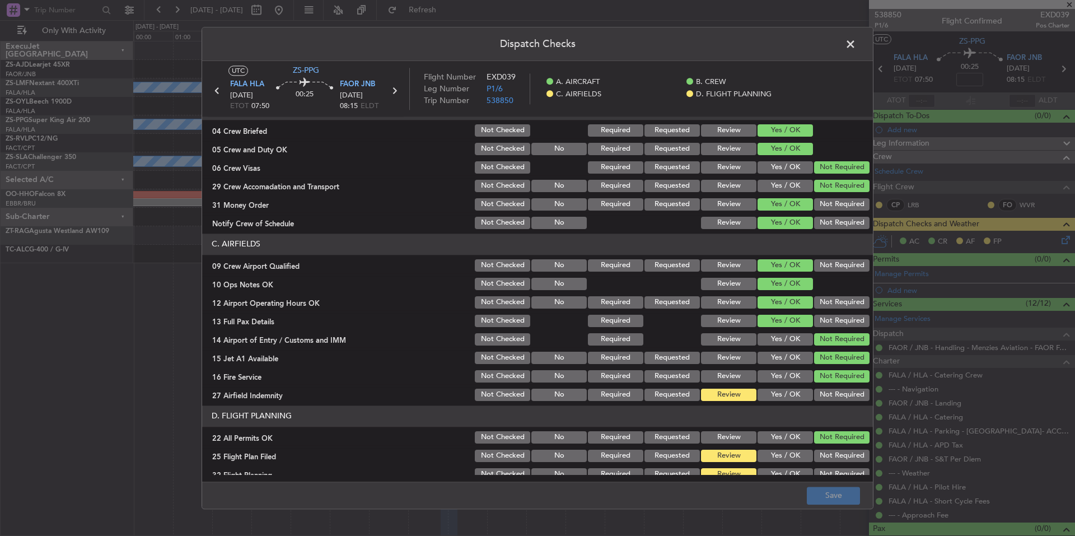
scroll to position [145, 0]
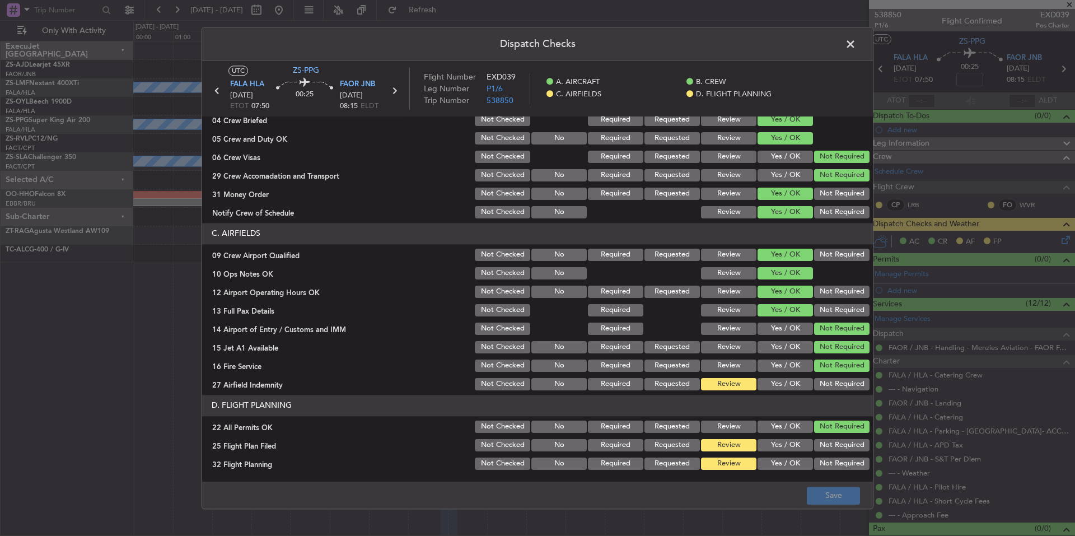
click at [787, 379] on button "Yes / OK" at bounding box center [785, 384] width 55 height 12
click at [836, 500] on button "Save" at bounding box center [833, 496] width 53 height 18
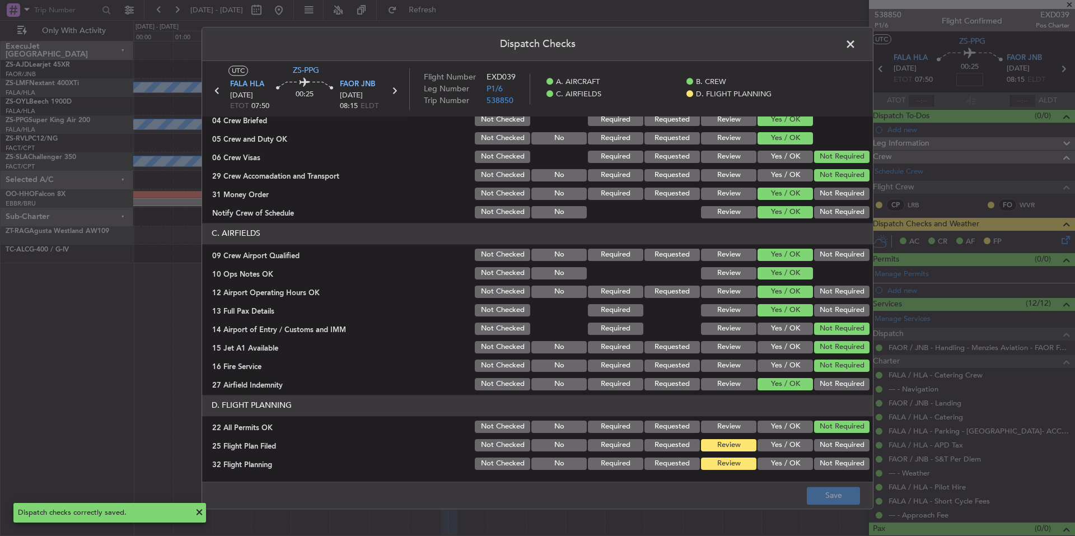
click at [856, 43] on span at bounding box center [856, 47] width 0 height 22
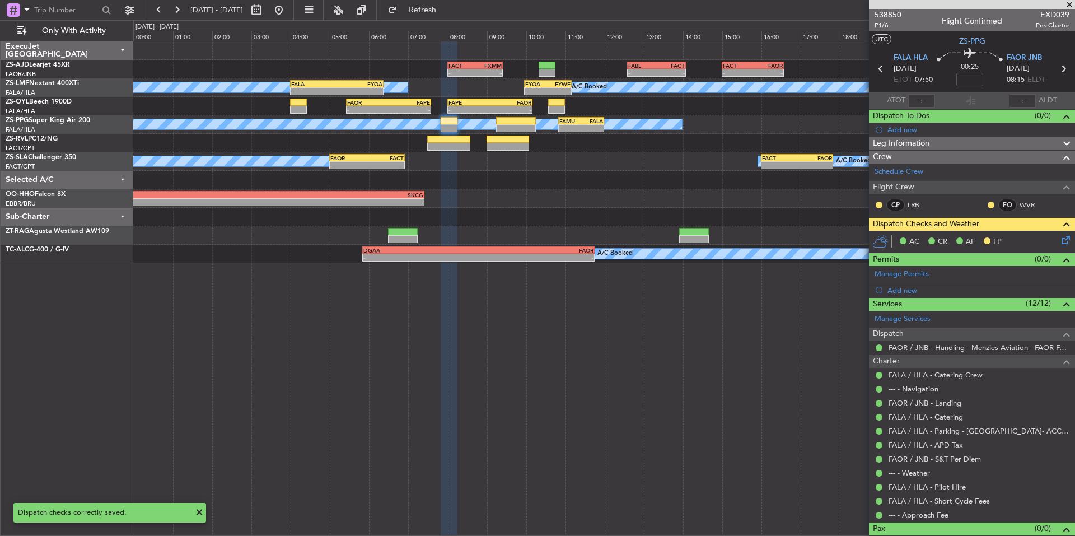
click at [977, 204] on div "CP LRB FO WVR" at bounding box center [972, 205] width 202 height 19
click at [988, 204] on button at bounding box center [991, 205] width 7 height 7
click at [988, 235] on span "Acknowledged" at bounding box center [985, 237] width 49 height 11
click at [881, 206] on button at bounding box center [879, 205] width 7 height 7
click at [904, 240] on span "Acknowledged" at bounding box center [881, 237] width 49 height 11
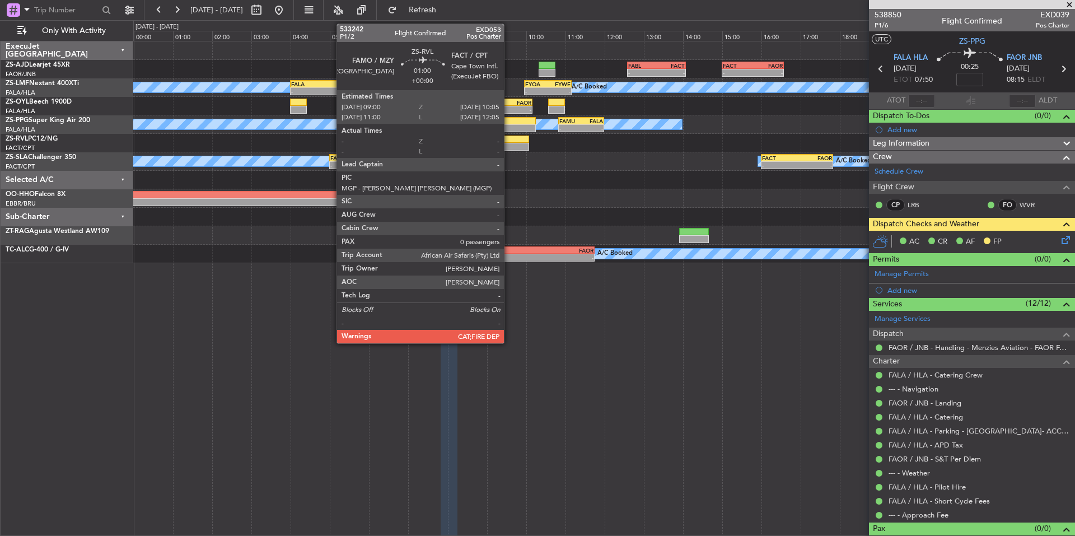
click at [509, 145] on div at bounding box center [508, 147] width 43 height 8
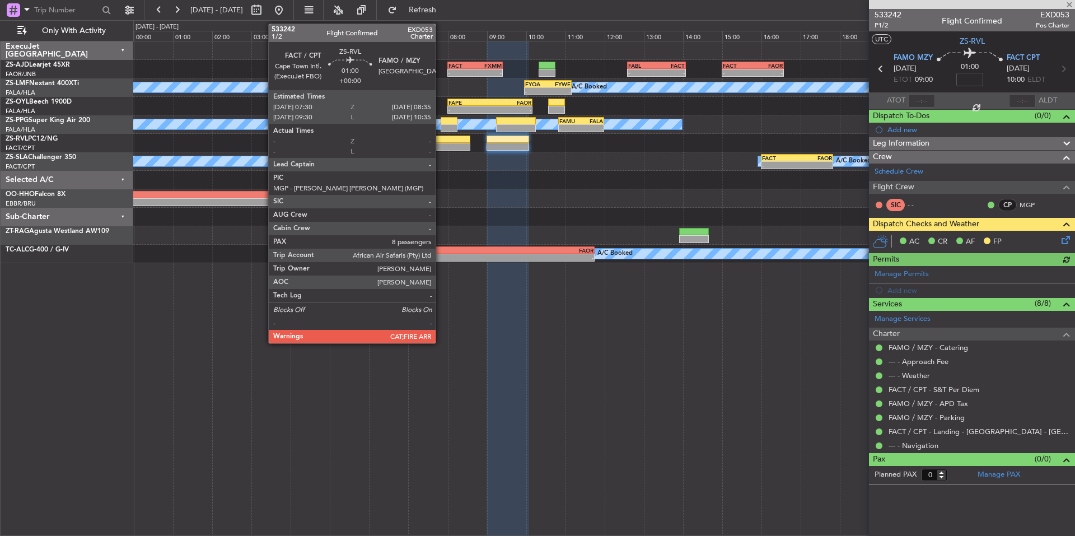
click at [441, 139] on div at bounding box center [448, 139] width 43 height 8
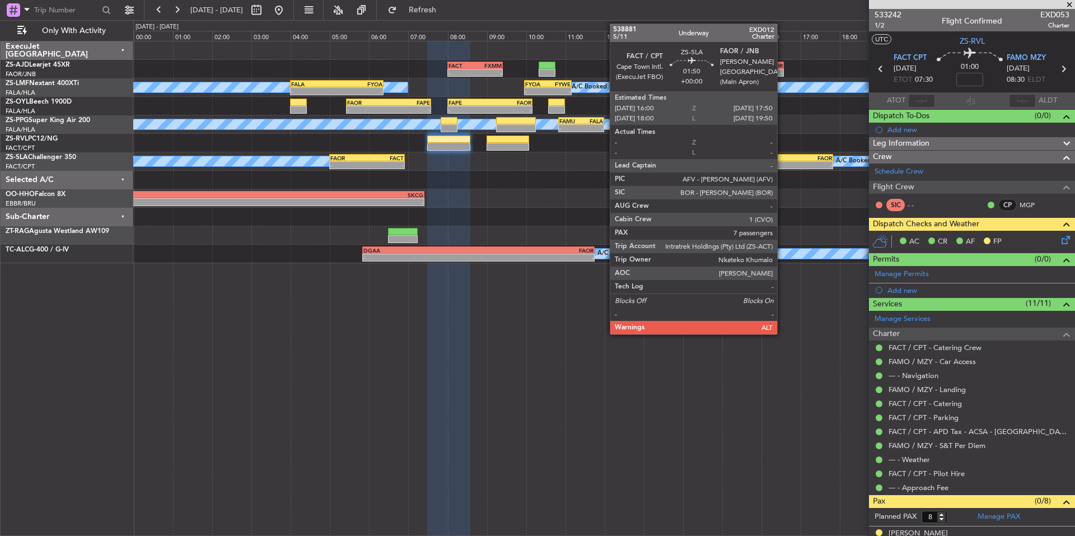
click at [782, 159] on div "FACT" at bounding box center [779, 158] width 35 height 7
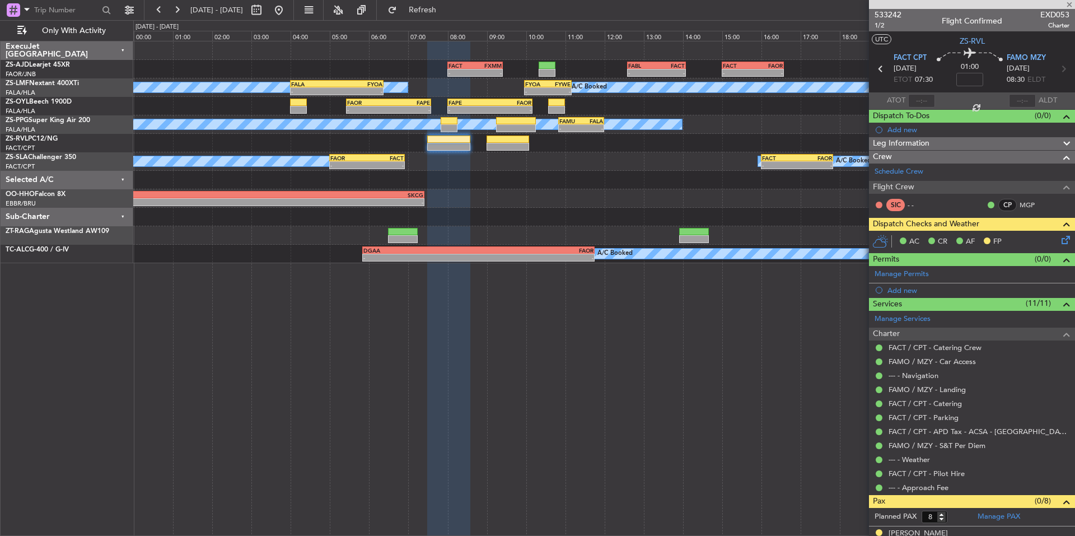
type input "7"
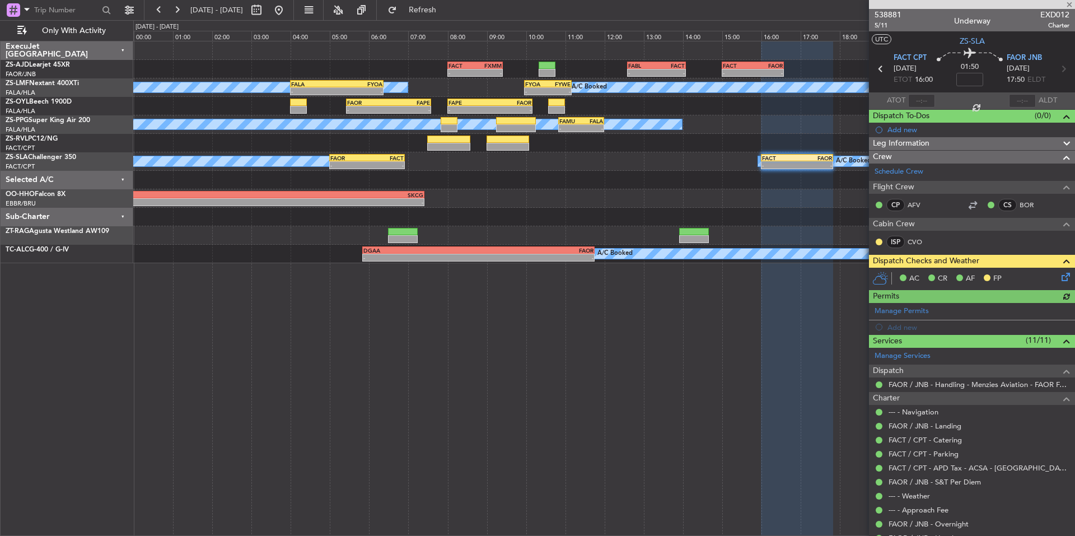
click at [877, 245] on div at bounding box center [879, 241] width 9 height 9
click at [877, 244] on button at bounding box center [879, 242] width 7 height 7
click at [866, 274] on span "Acknowledged" at bounding box center [881, 274] width 49 height 11
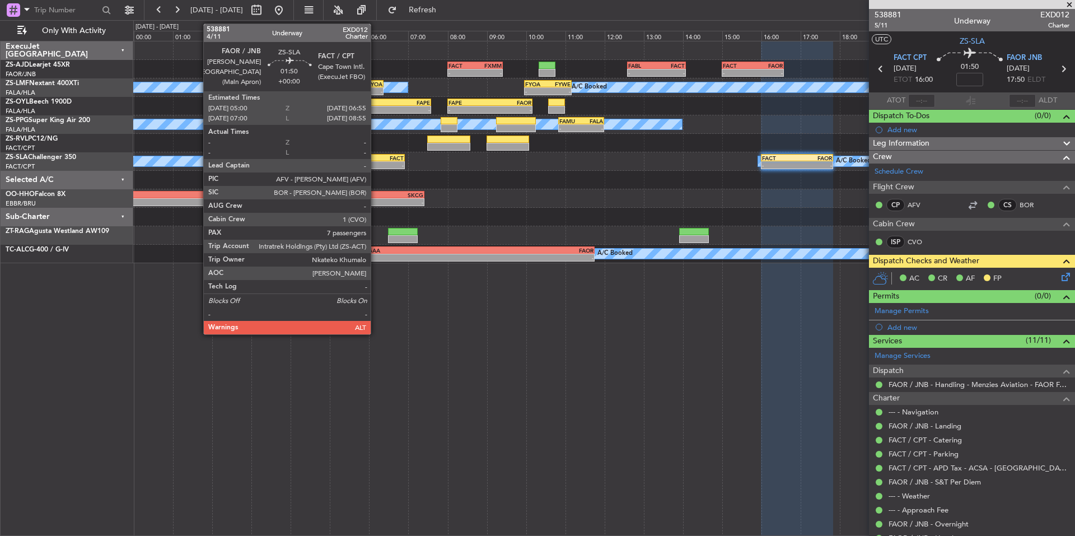
click at [375, 160] on div "FACT" at bounding box center [385, 158] width 36 height 7
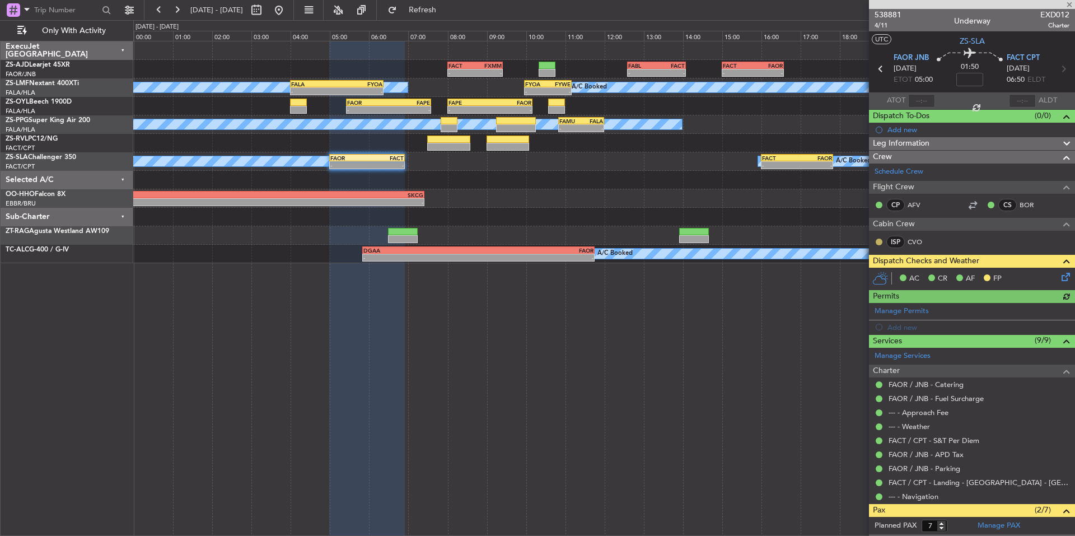
click at [876, 241] on button at bounding box center [879, 242] width 7 height 7
click at [880, 274] on span "Acknowledged" at bounding box center [881, 274] width 49 height 11
click at [161, 8] on button at bounding box center [159, 10] width 18 height 18
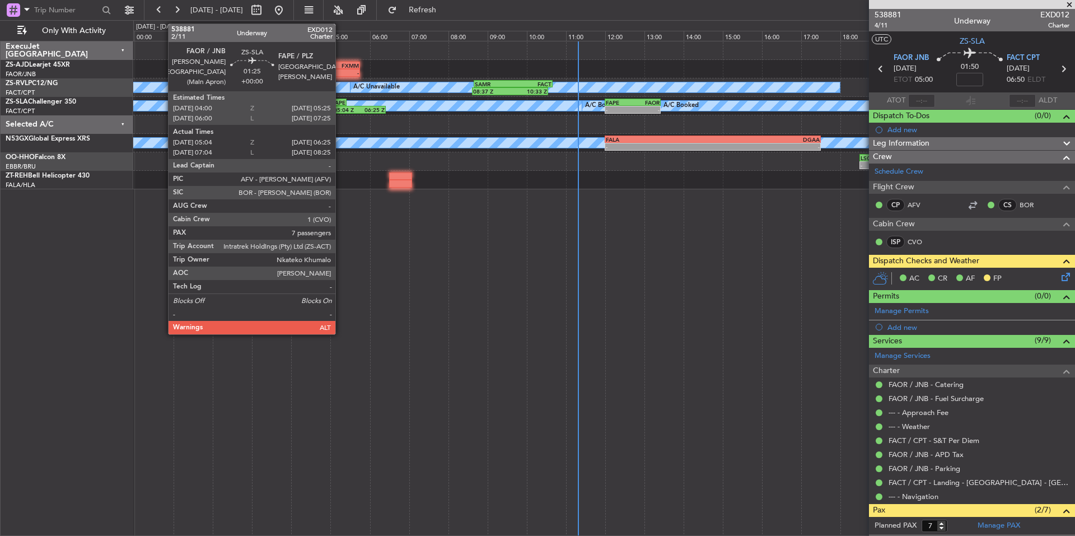
click at [340, 102] on div "FAPE" at bounding box center [332, 102] width 27 height 7
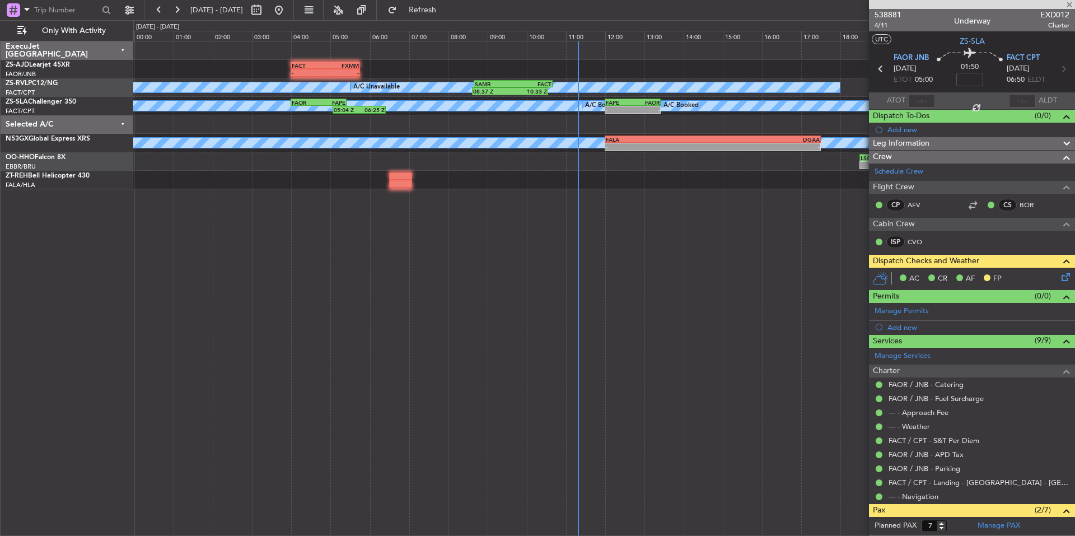
type input "05:04"
type input "06:25"
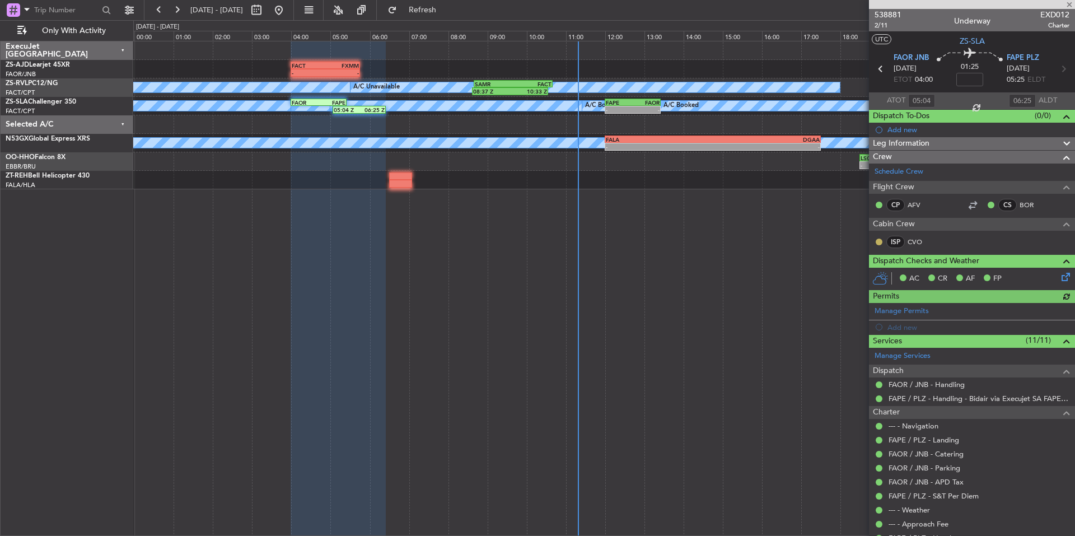
click at [878, 241] on button at bounding box center [879, 242] width 7 height 7
click at [869, 273] on mat-tooltip-component "Unread" at bounding box center [879, 260] width 41 height 30
click at [880, 240] on button at bounding box center [879, 242] width 7 height 7
click at [877, 272] on span "Acknowledged" at bounding box center [881, 274] width 49 height 11
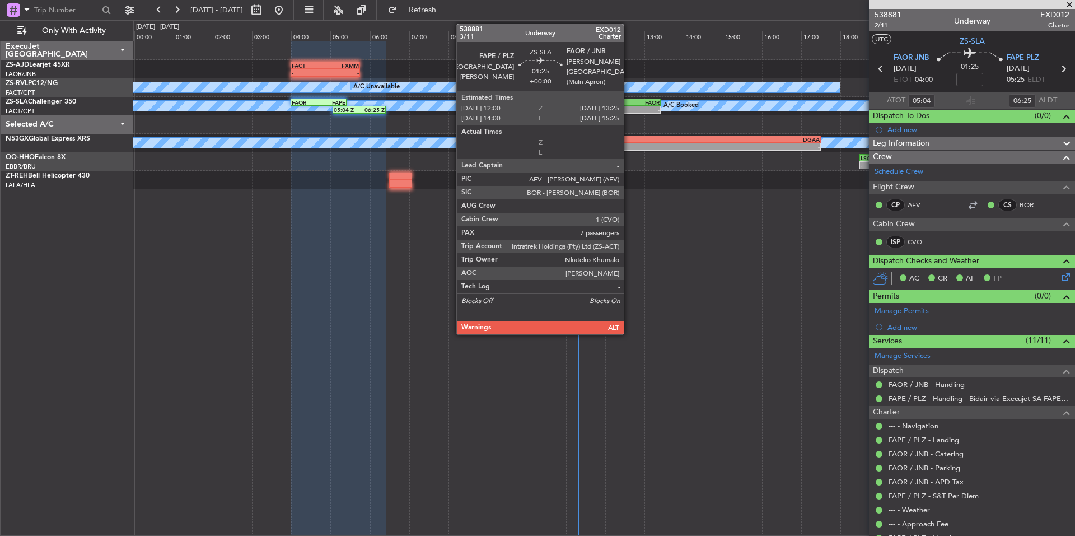
click at [629, 102] on div "FAPE" at bounding box center [619, 102] width 27 height 7
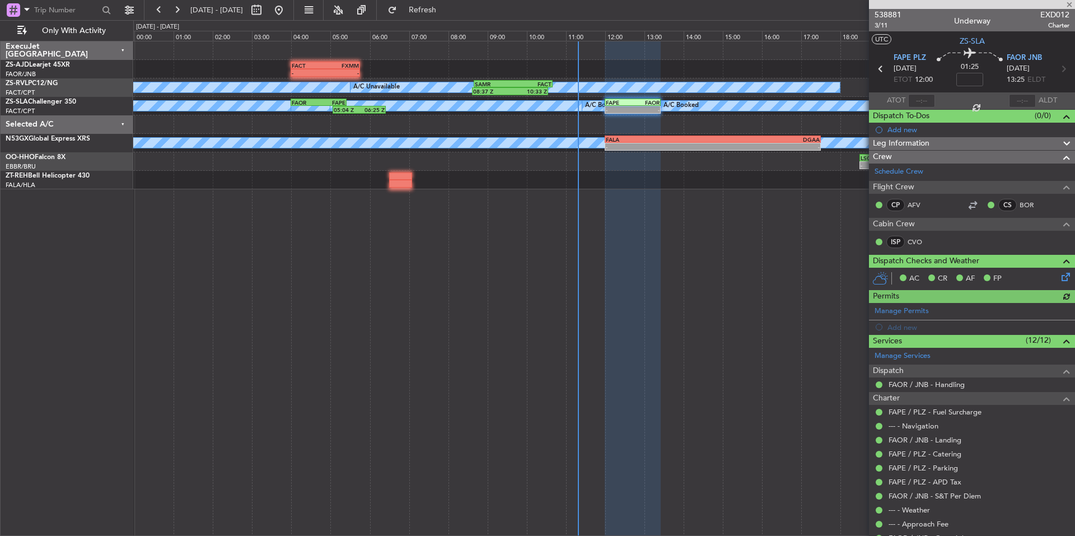
click at [1066, 3] on div at bounding box center [972, 4] width 206 height 9
click at [1069, 7] on span at bounding box center [1069, 5] width 11 height 10
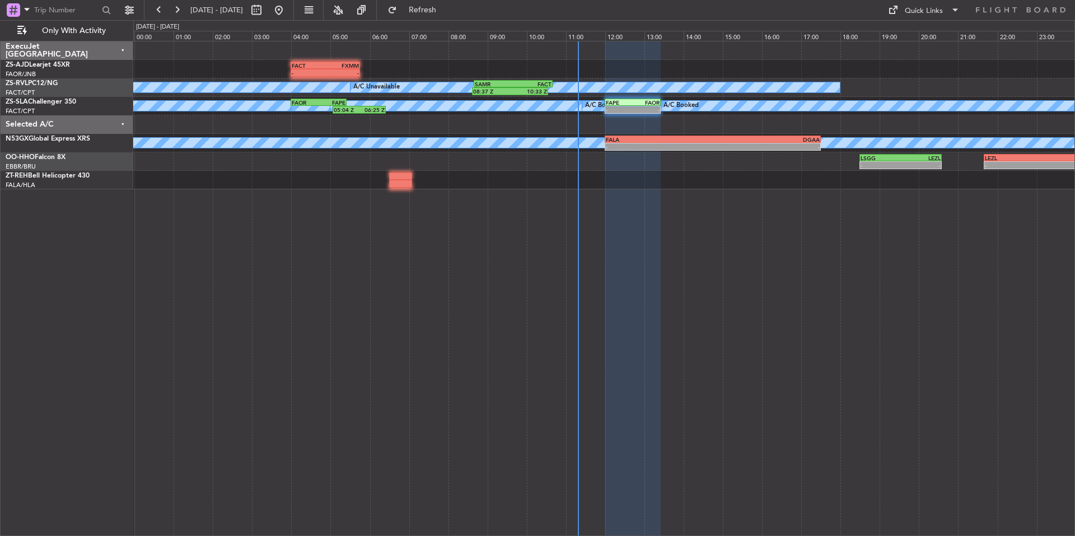
type input "0"
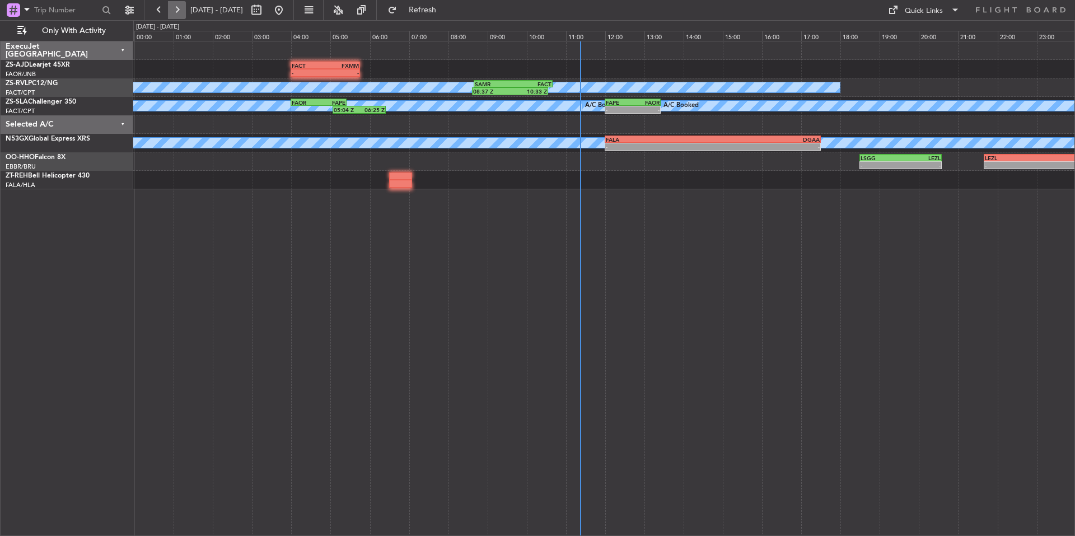
click at [175, 8] on button at bounding box center [177, 10] width 18 height 18
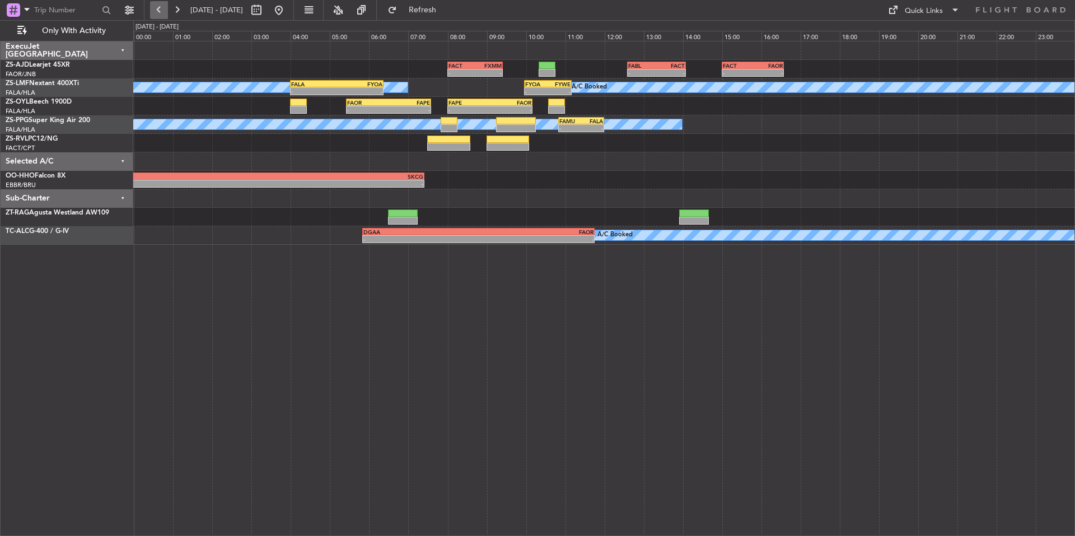
click at [158, 5] on button at bounding box center [159, 10] width 18 height 18
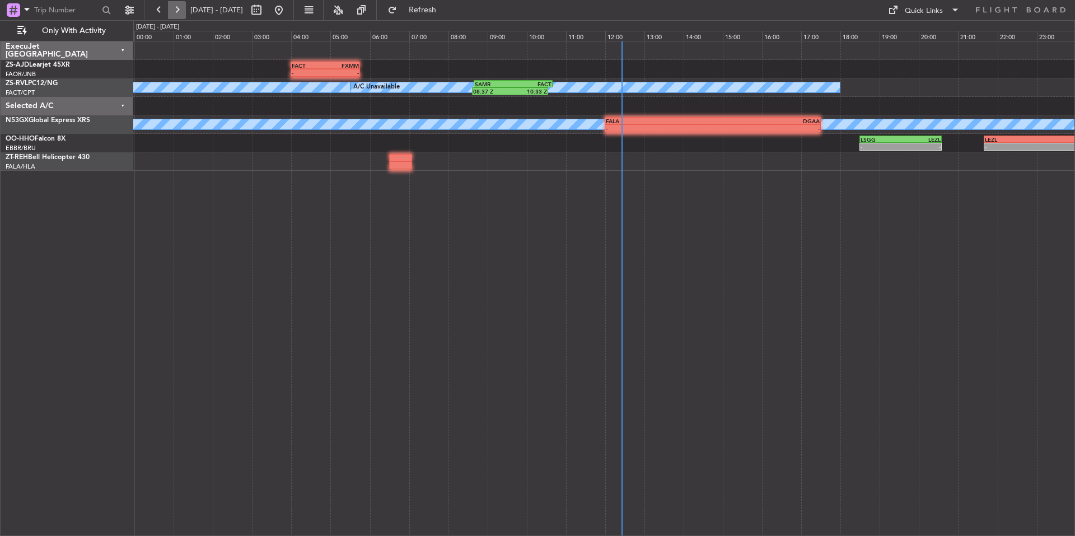
click at [179, 12] on button at bounding box center [177, 10] width 18 height 18
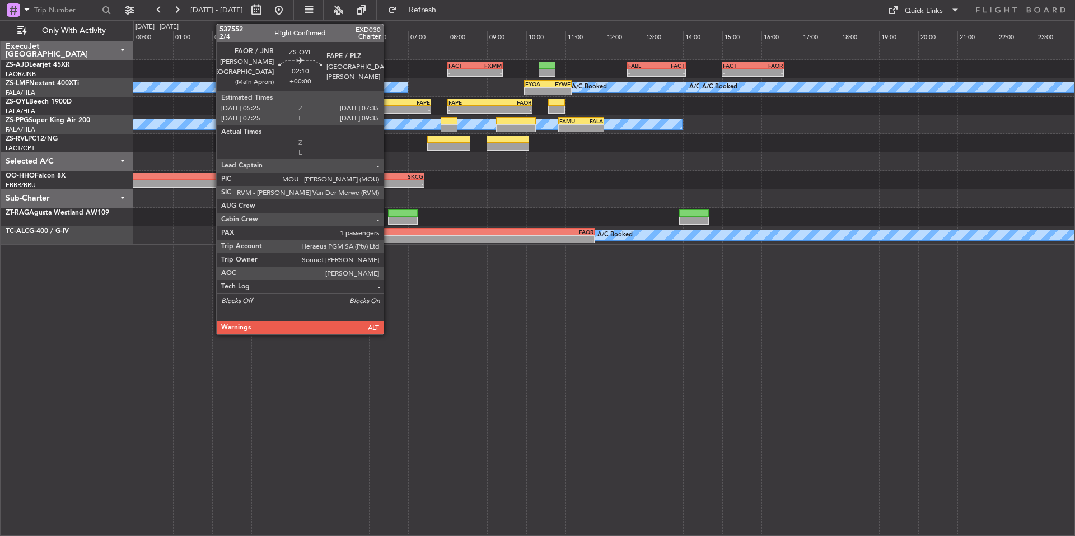
click at [389, 108] on div "-" at bounding box center [409, 109] width 41 height 7
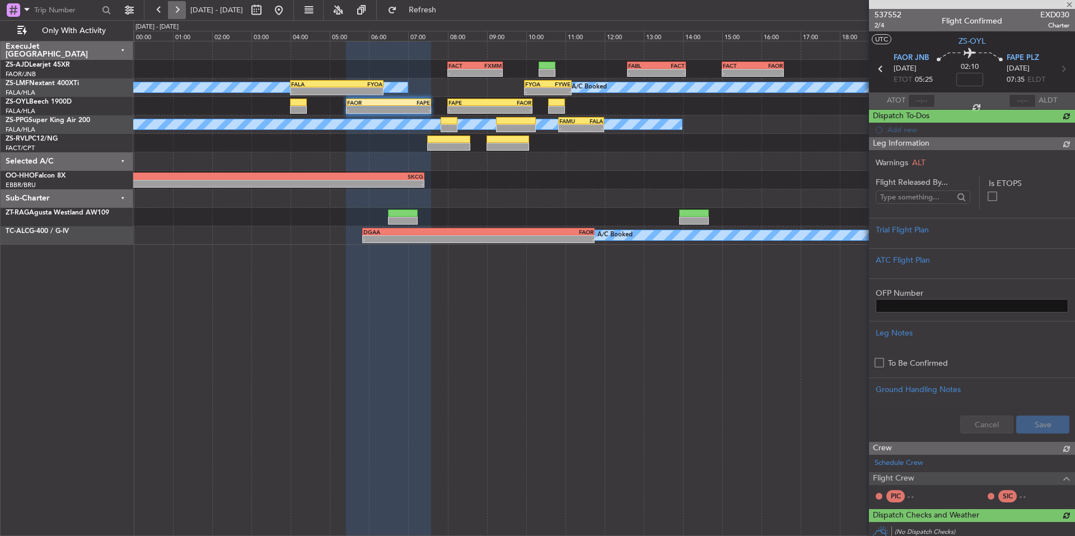
click at [179, 11] on button at bounding box center [177, 10] width 18 height 18
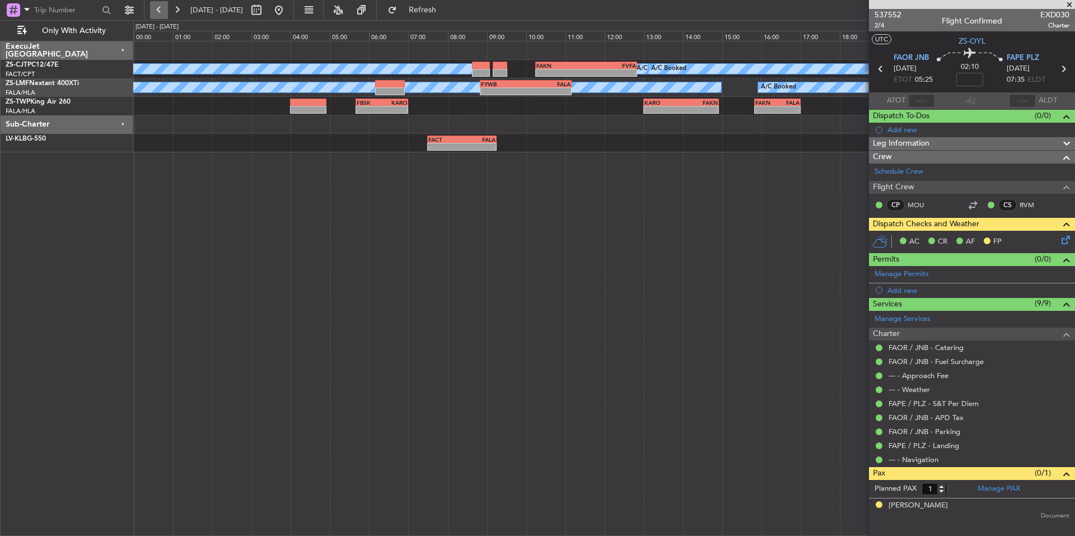
click at [161, 12] on button at bounding box center [159, 10] width 18 height 18
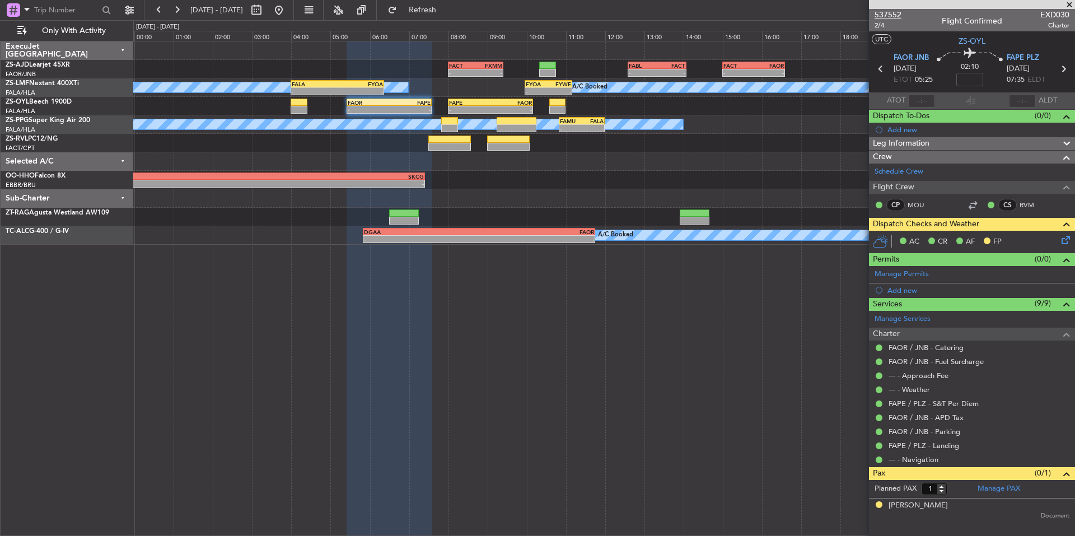
click at [897, 14] on span "537552" at bounding box center [888, 15] width 27 height 12
click at [1070, 2] on span at bounding box center [1069, 5] width 11 height 10
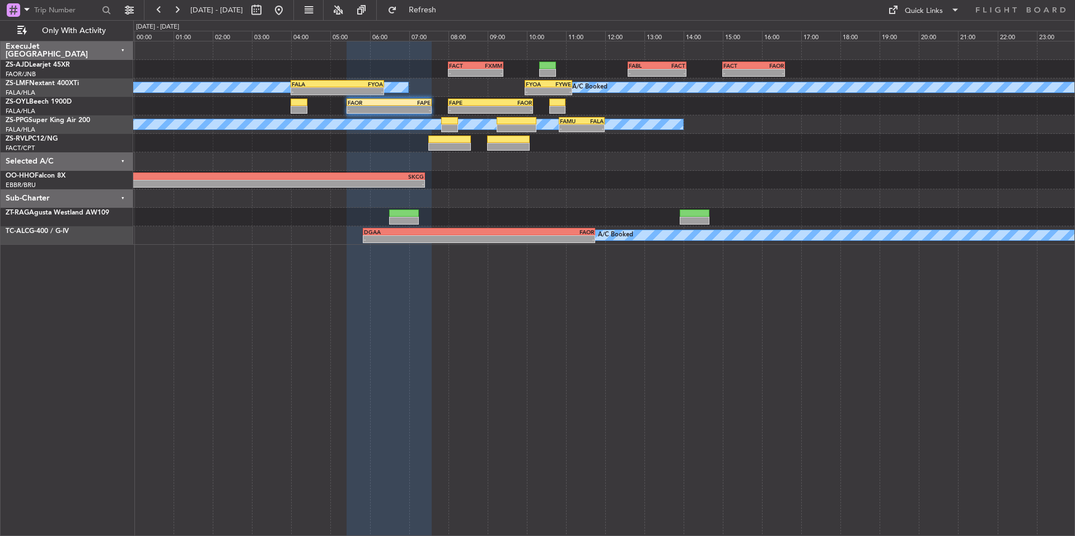
type input "0"
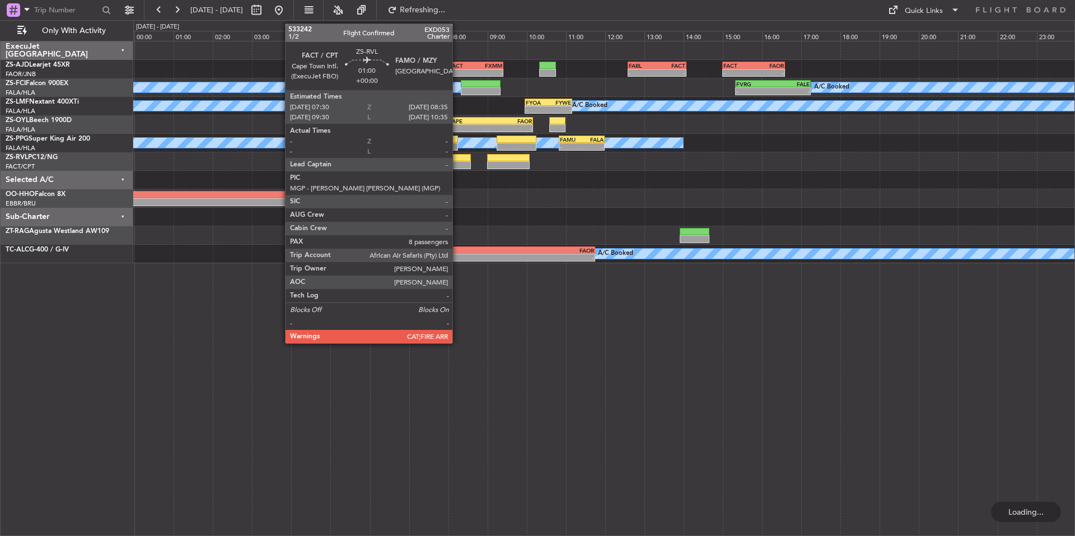
click at [457, 167] on div at bounding box center [449, 165] width 43 height 8
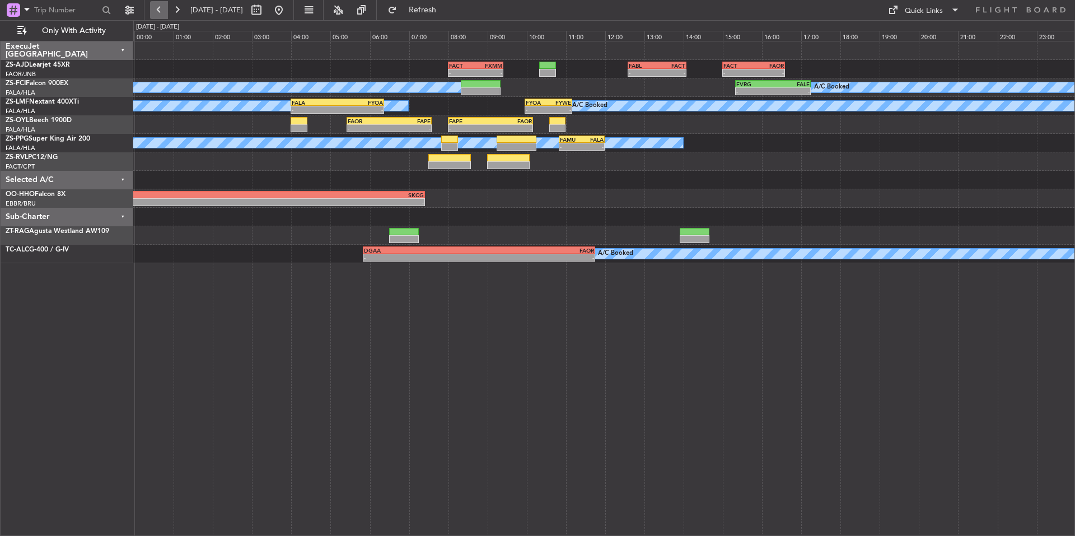
click at [163, 10] on button at bounding box center [159, 10] width 18 height 18
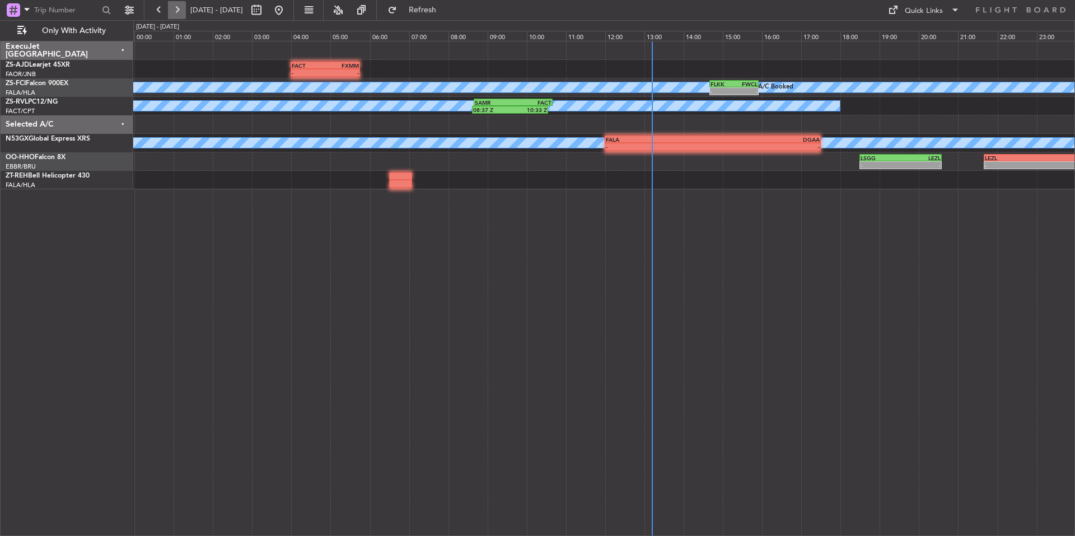
click at [180, 8] on button at bounding box center [177, 10] width 18 height 18
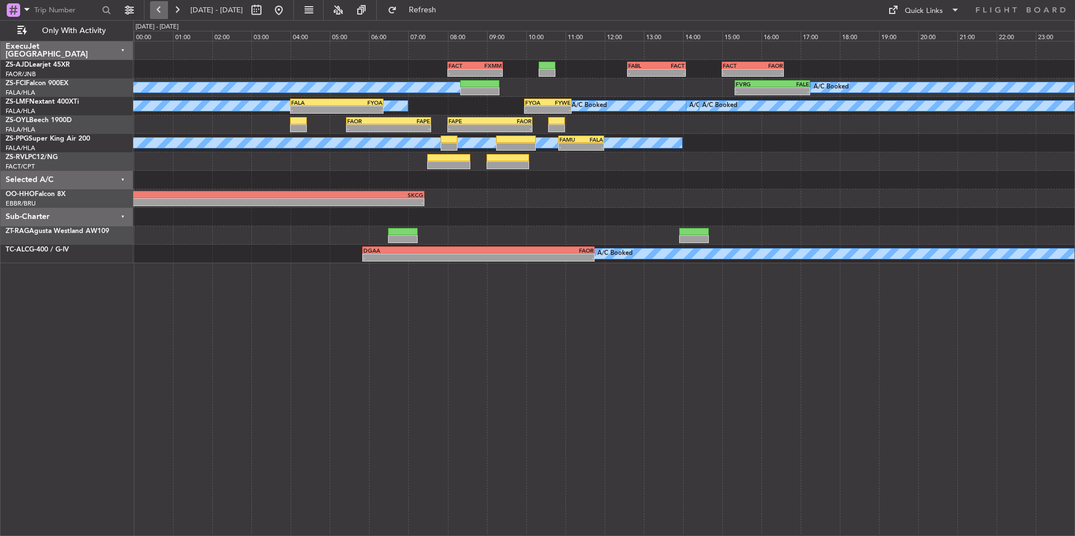
click at [165, 7] on button at bounding box center [159, 10] width 18 height 18
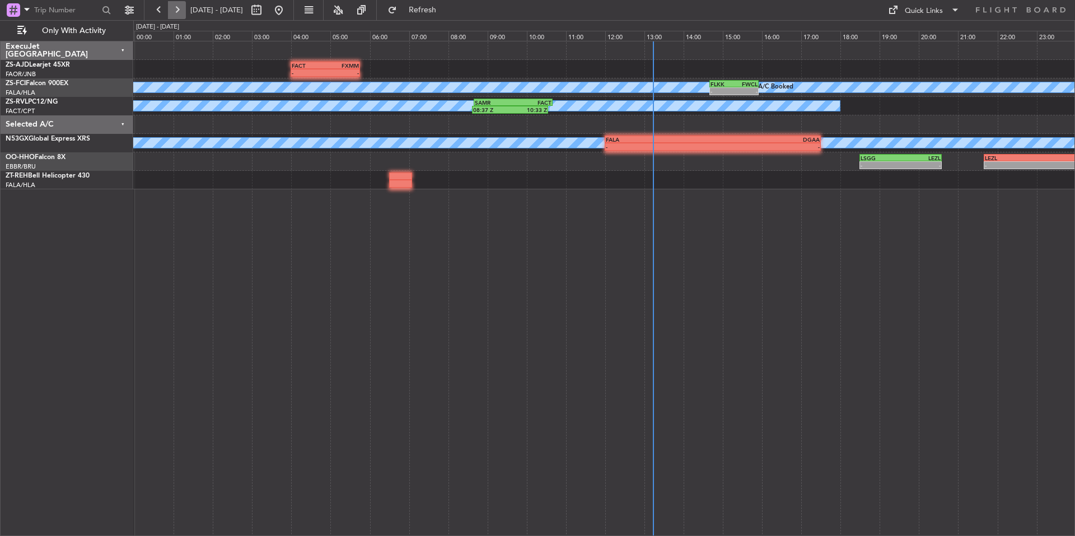
click at [175, 6] on button at bounding box center [177, 10] width 18 height 18
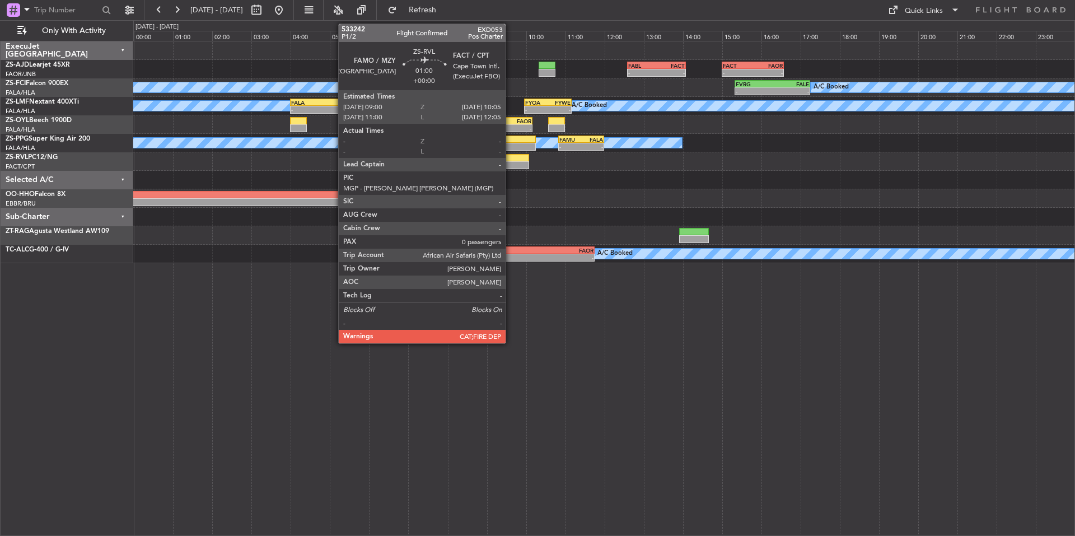
click at [510, 158] on div at bounding box center [508, 158] width 43 height 8
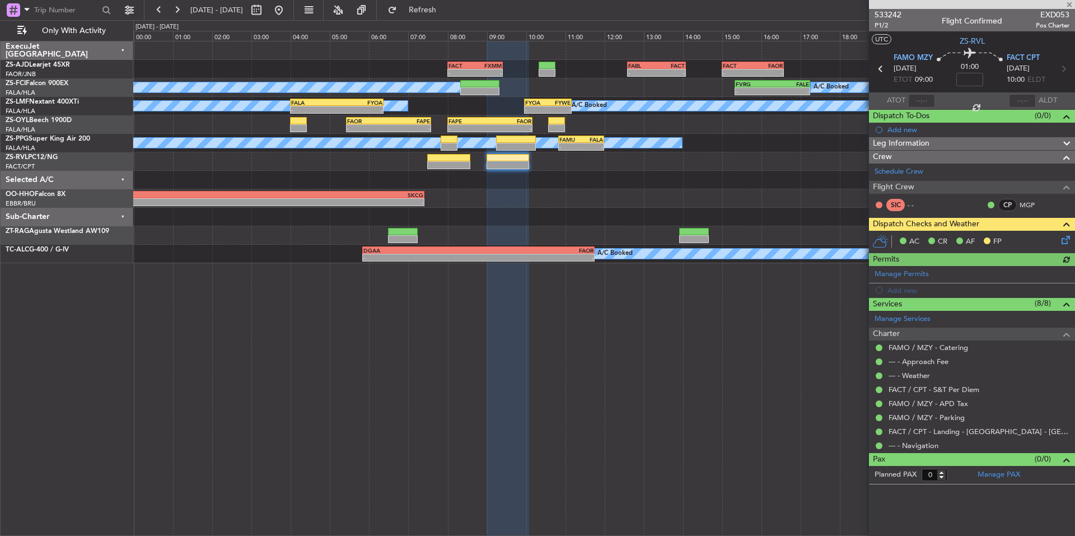
click at [1066, 240] on icon at bounding box center [1063, 237] width 9 height 9
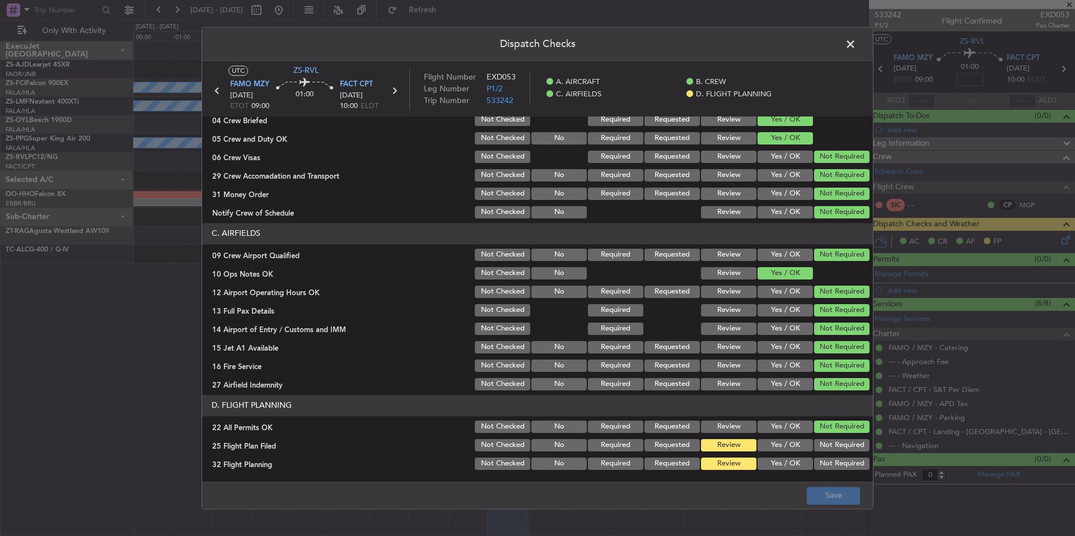
click at [791, 446] on button "Yes / OK" at bounding box center [785, 445] width 55 height 12
click at [792, 448] on button "Yes / OK" at bounding box center [785, 445] width 55 height 12
click at [797, 463] on button "Yes / OK" at bounding box center [785, 463] width 55 height 12
click at [822, 495] on button "Save" at bounding box center [833, 496] width 53 height 18
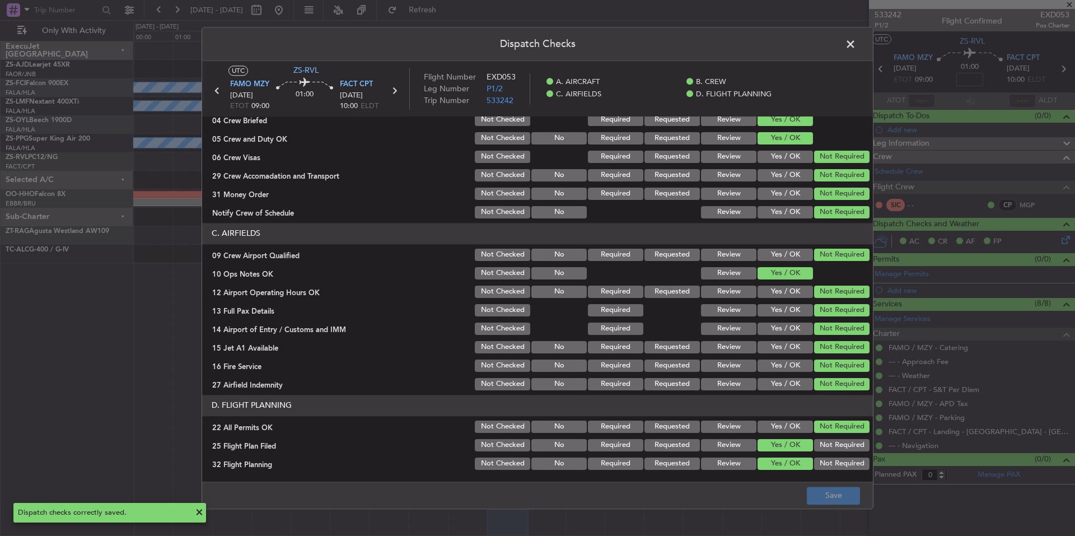
click at [856, 46] on span at bounding box center [856, 47] width 0 height 22
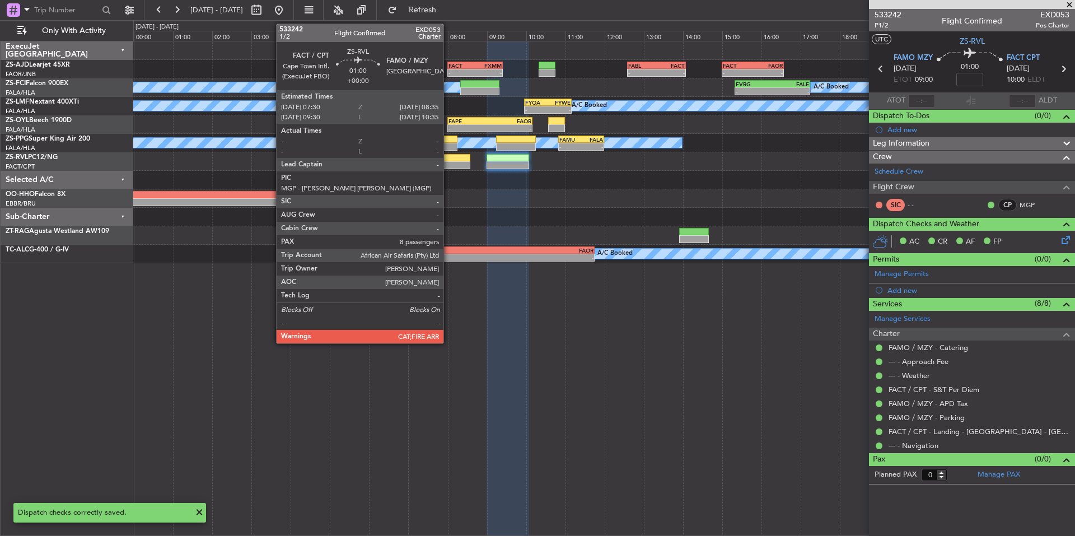
click at [448, 163] on div at bounding box center [448, 165] width 43 height 8
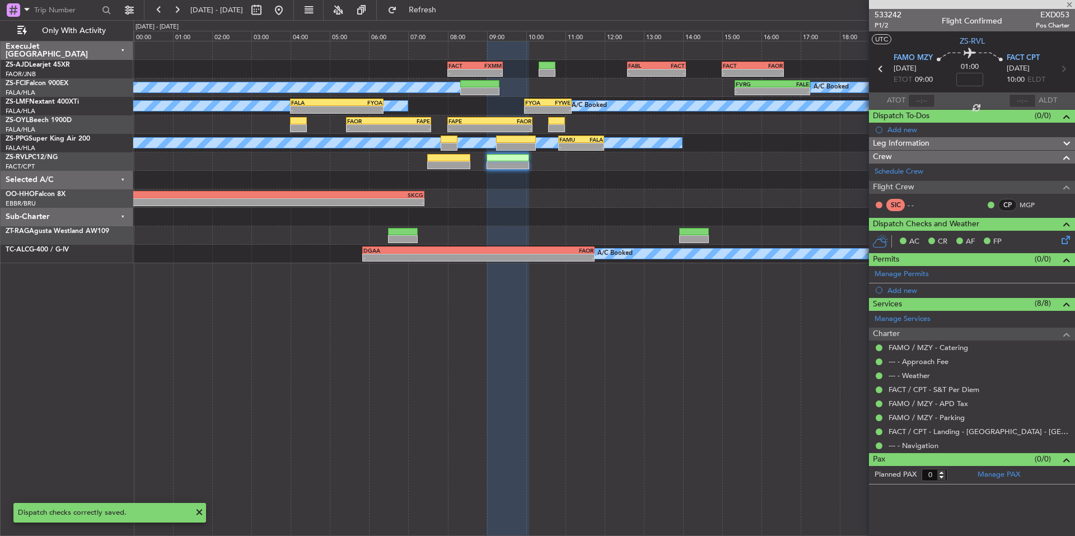
type input "8"
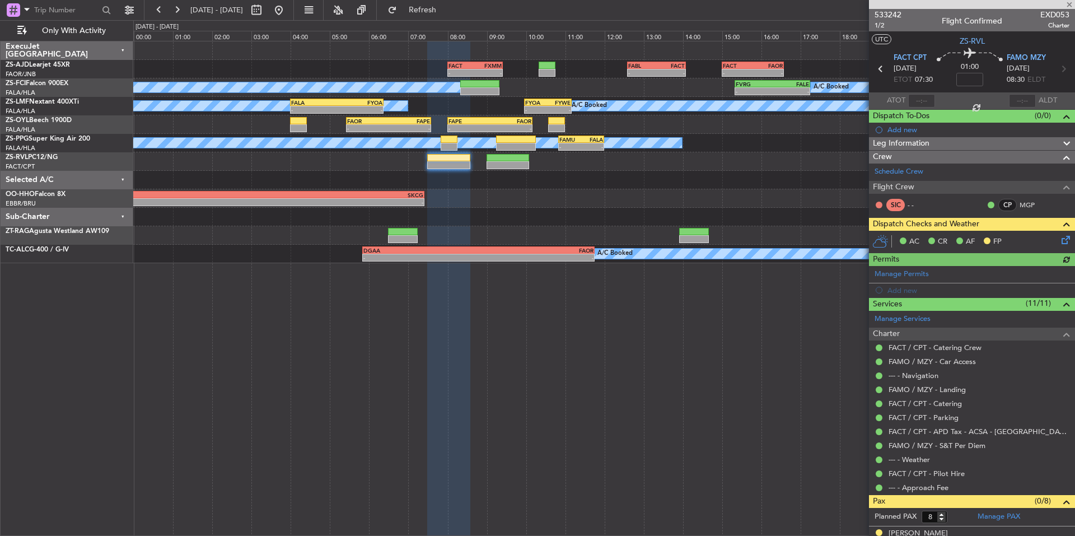
click at [1059, 238] on icon at bounding box center [1063, 237] width 9 height 9
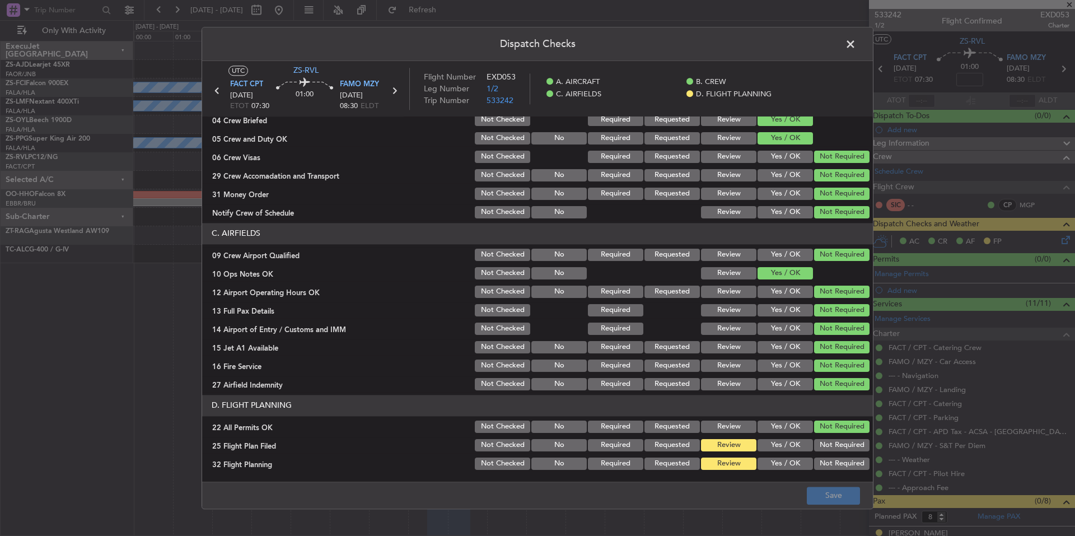
click at [801, 440] on button "Yes / OK" at bounding box center [785, 445] width 55 height 12
click at [798, 464] on button "Yes / OK" at bounding box center [785, 463] width 55 height 12
click at [840, 498] on button "Save" at bounding box center [833, 496] width 53 height 18
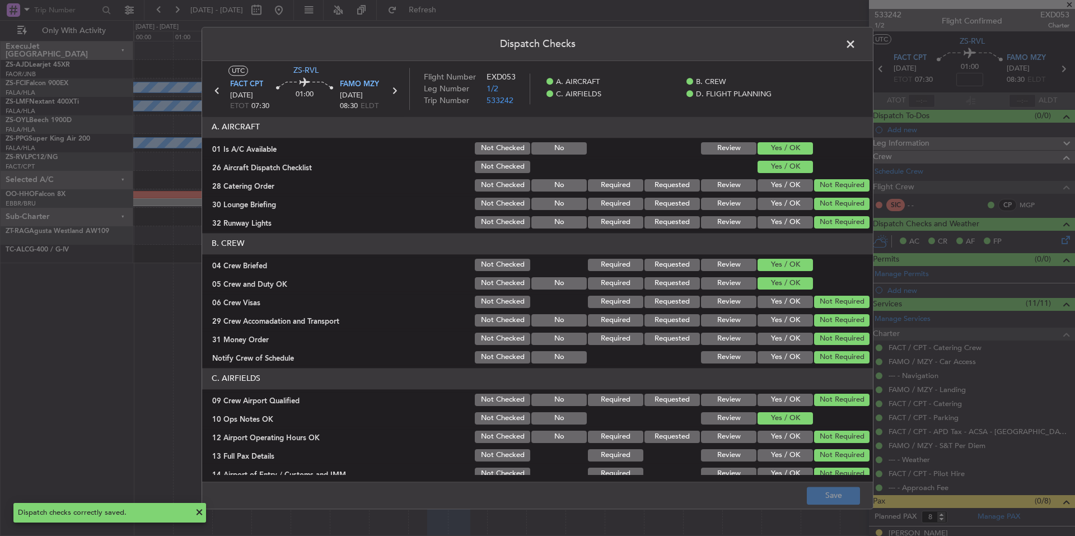
scroll to position [145, 0]
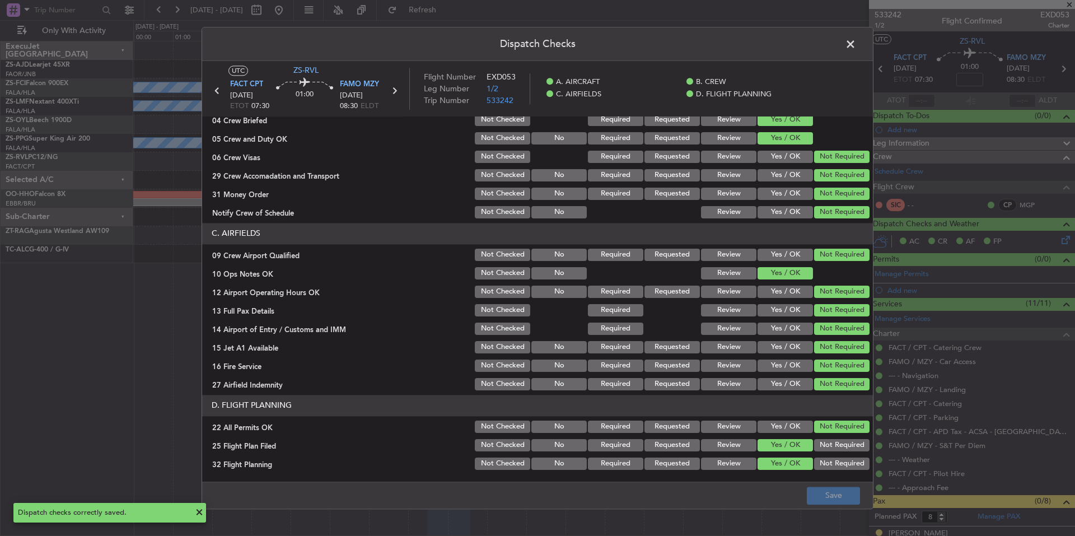
click at [856, 47] on span at bounding box center [856, 47] width 0 height 22
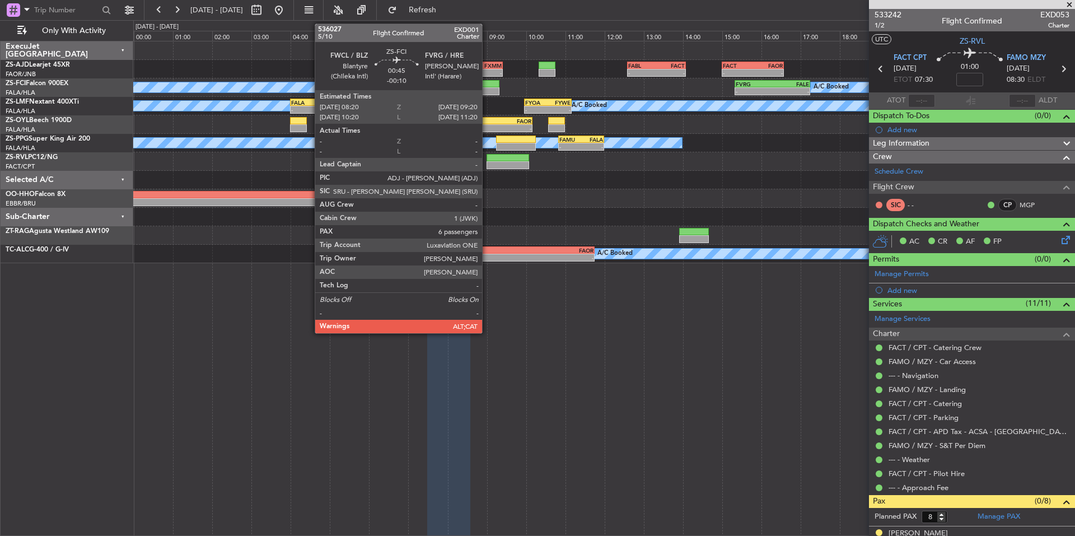
click at [487, 90] on div at bounding box center [480, 91] width 40 height 8
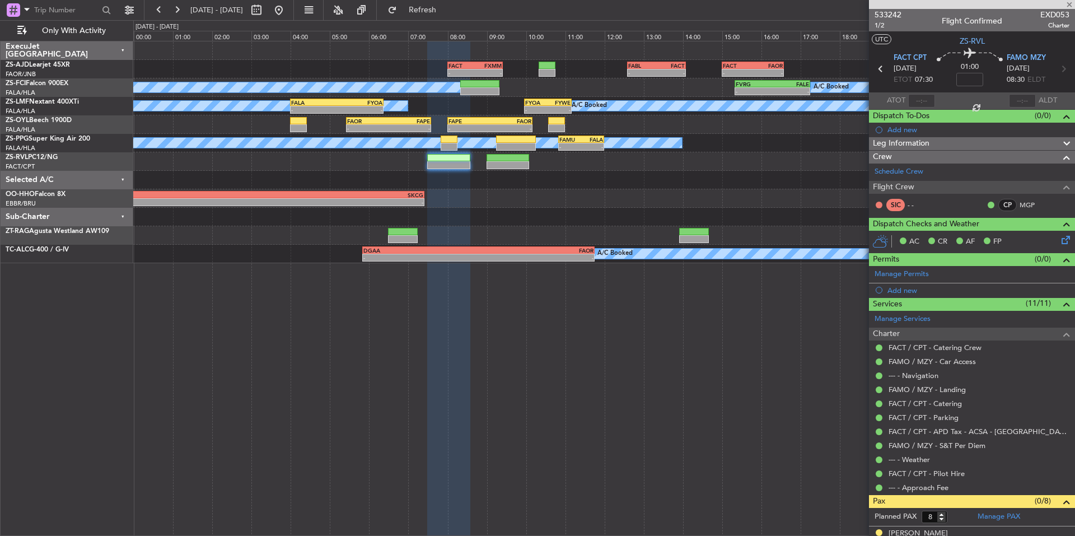
type input "-00:10"
type input "6"
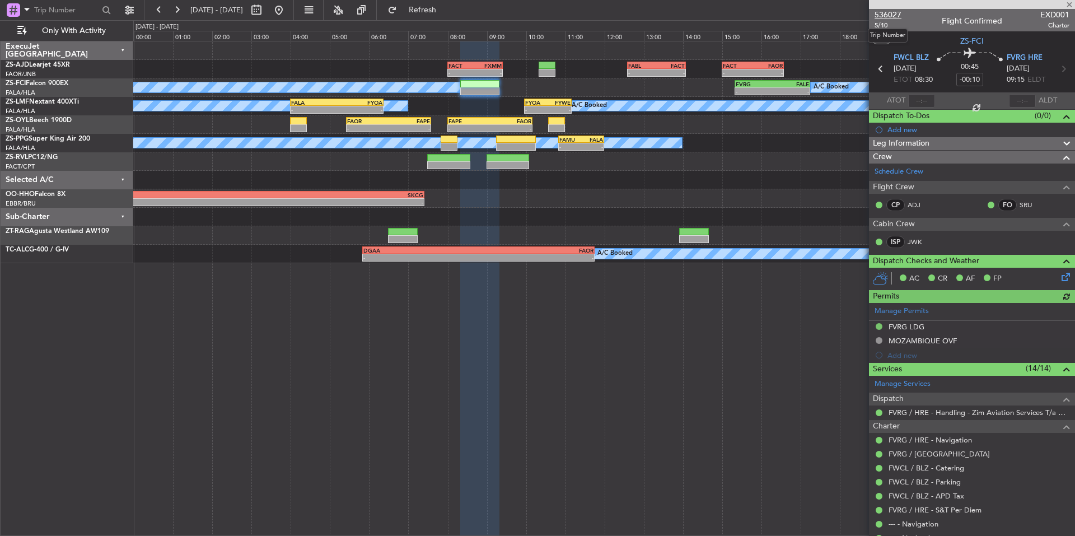
click at [896, 13] on span "536027" at bounding box center [888, 15] width 27 height 12
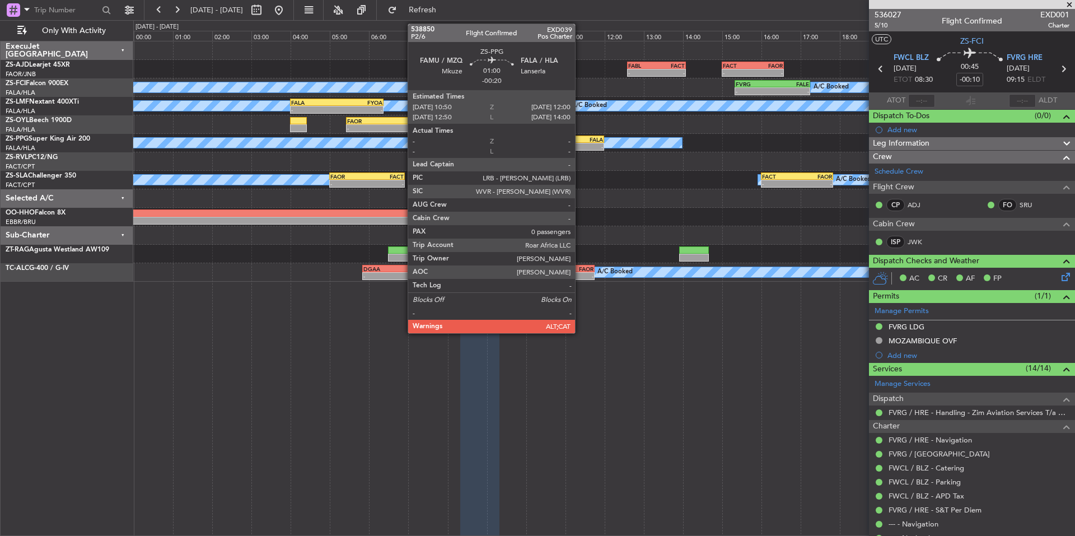
click at [580, 147] on div "-" at bounding box center [570, 146] width 22 height 7
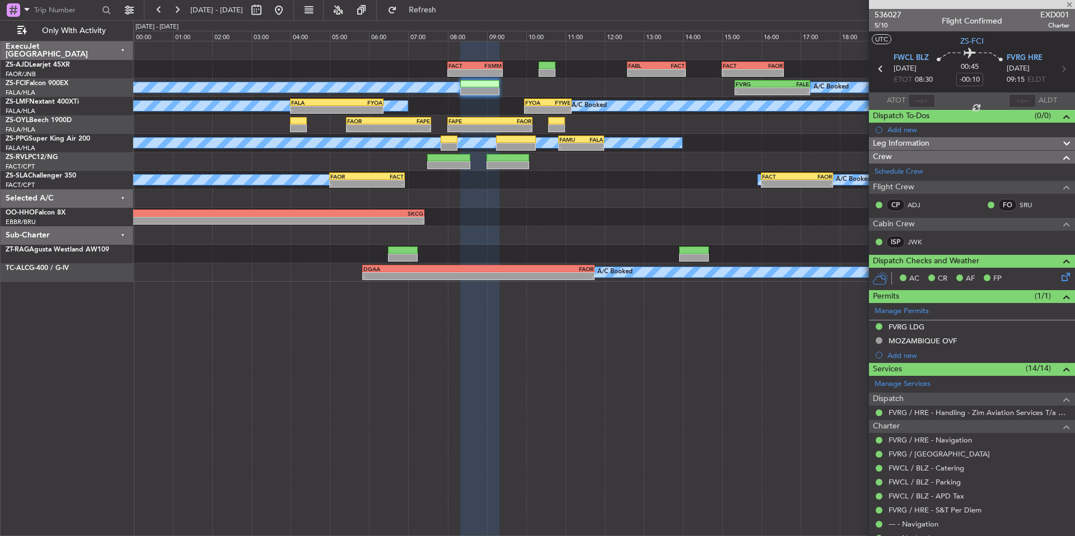
type input "-00:20"
type input "0"
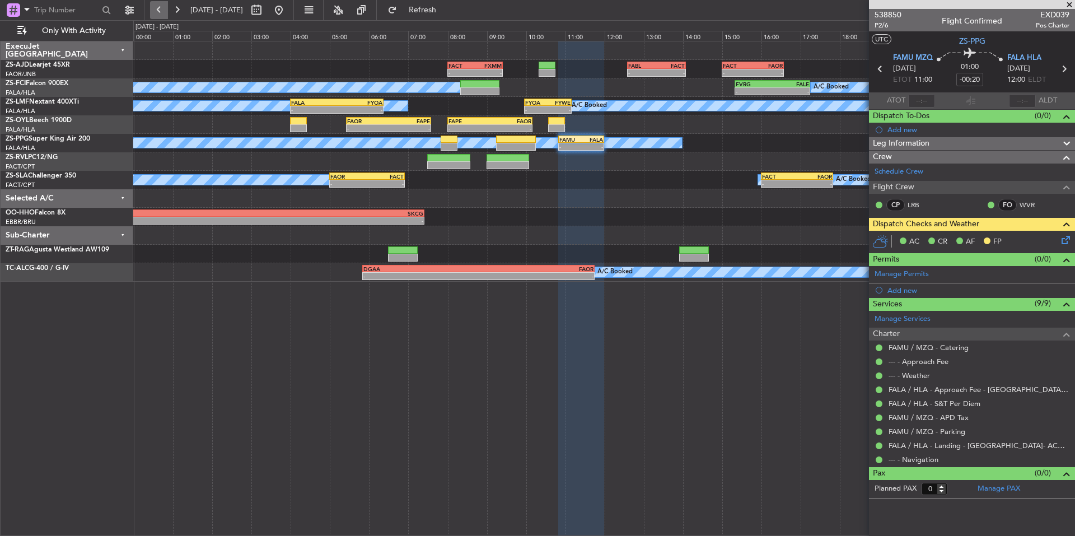
click at [155, 13] on button at bounding box center [159, 10] width 18 height 18
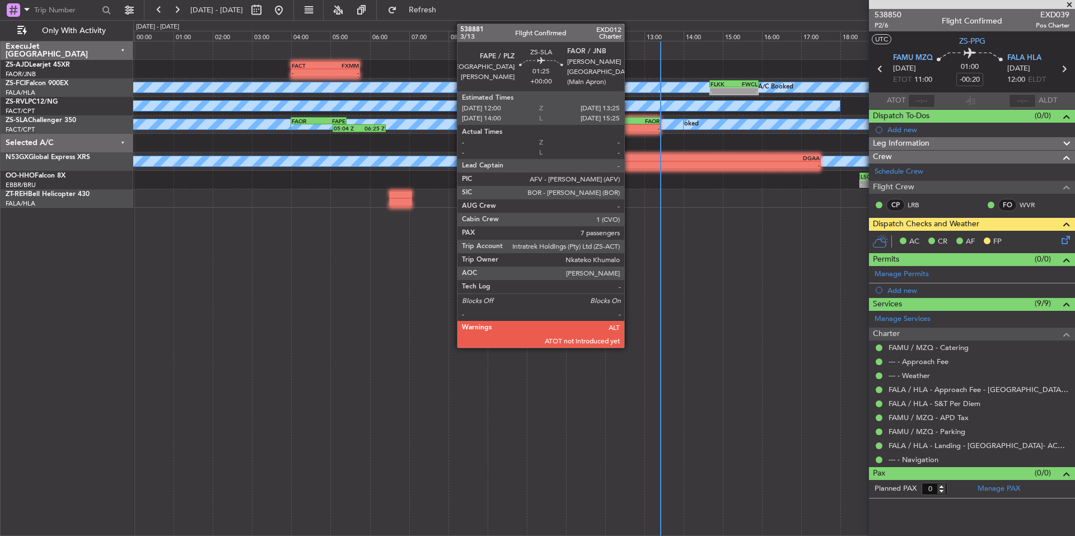
click at [629, 123] on div "FAPE" at bounding box center [619, 121] width 27 height 7
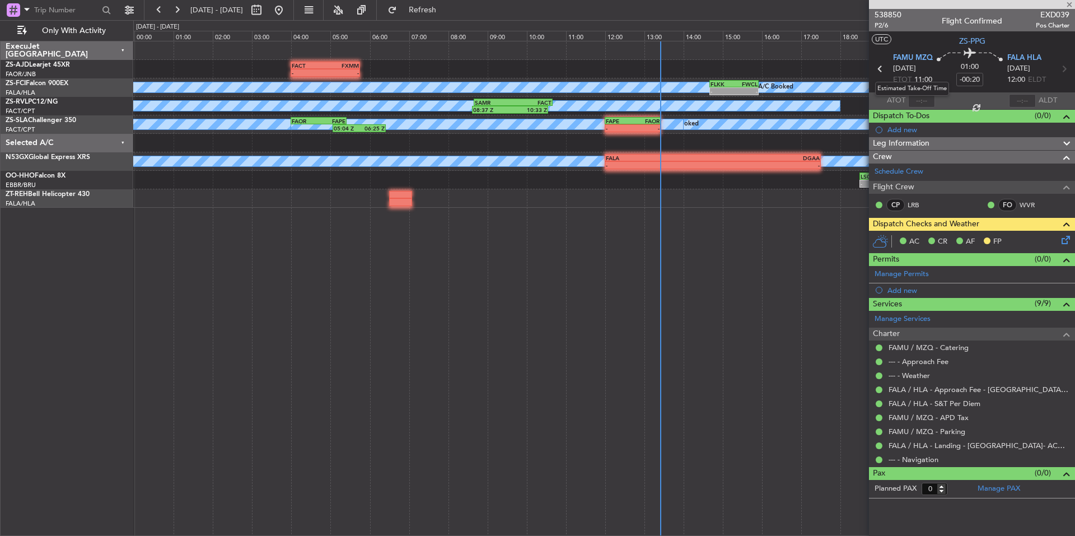
type input "7"
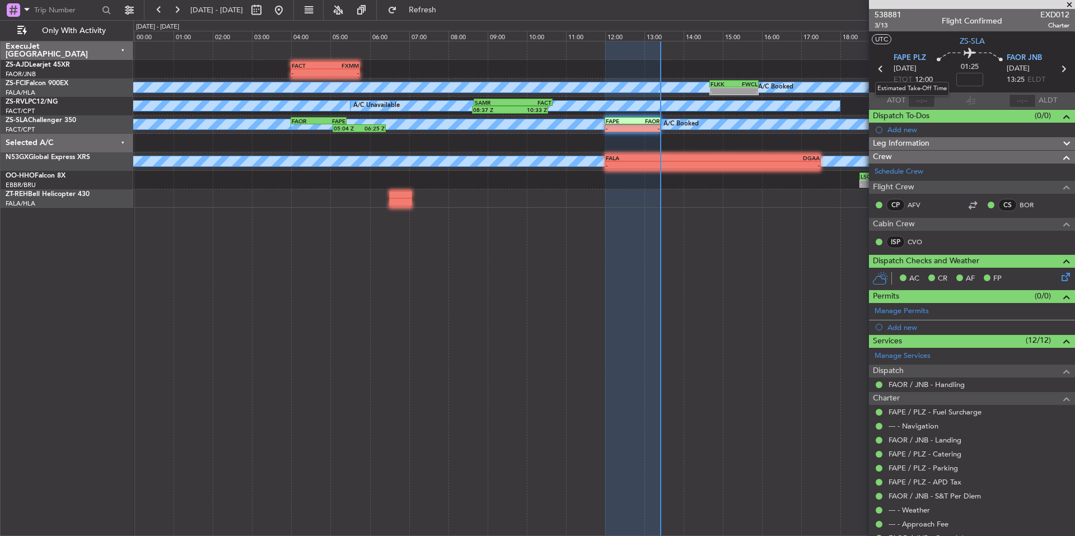
click at [920, 101] on mat-tooltip-component "Estimated Take-Off Time" at bounding box center [912, 89] width 90 height 30
click at [919, 98] on input "text" at bounding box center [921, 100] width 27 height 13
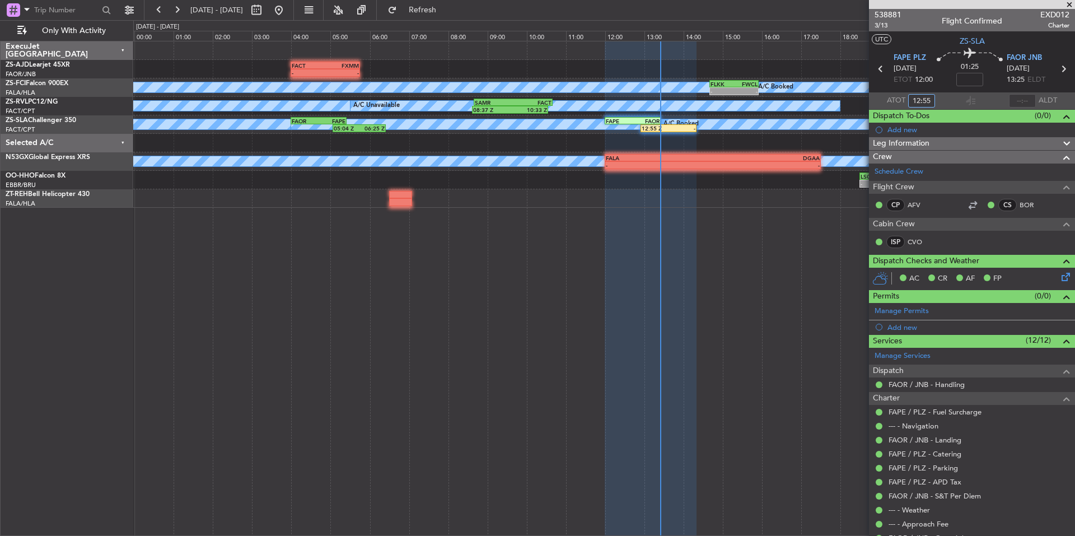
type input "12:55"
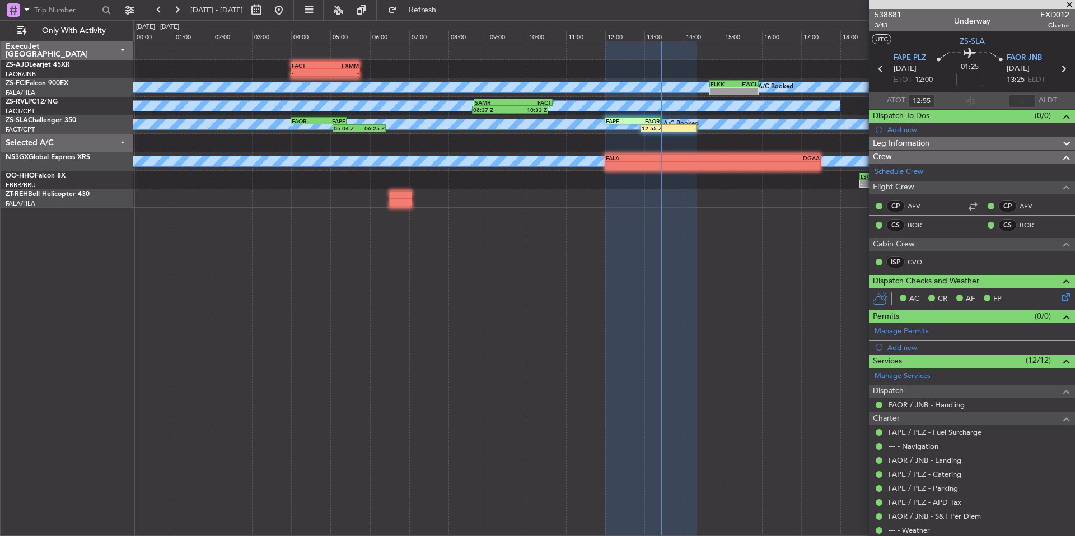
click at [1072, 4] on span at bounding box center [1069, 5] width 11 height 10
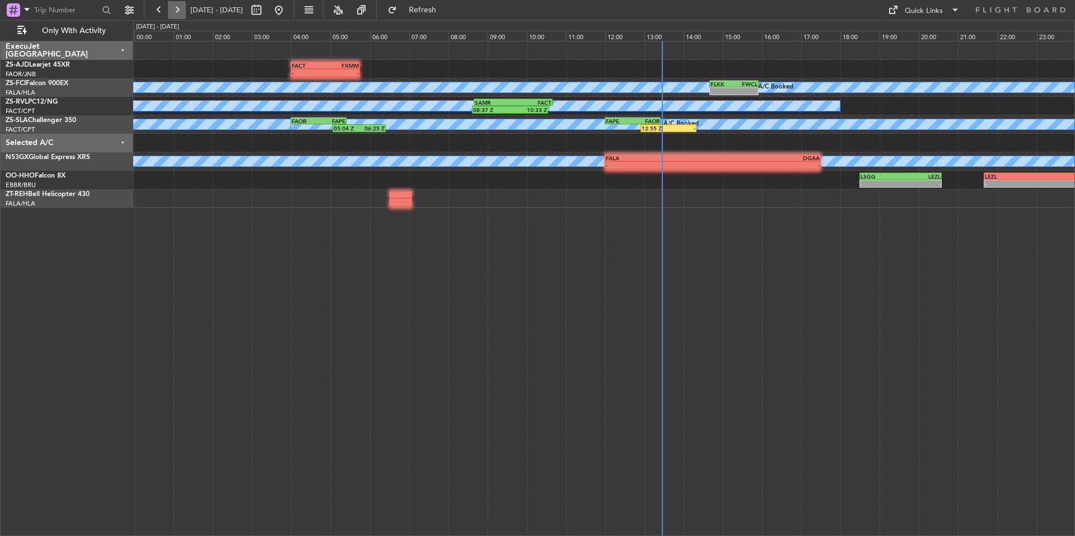
click at [174, 12] on button at bounding box center [177, 10] width 18 height 18
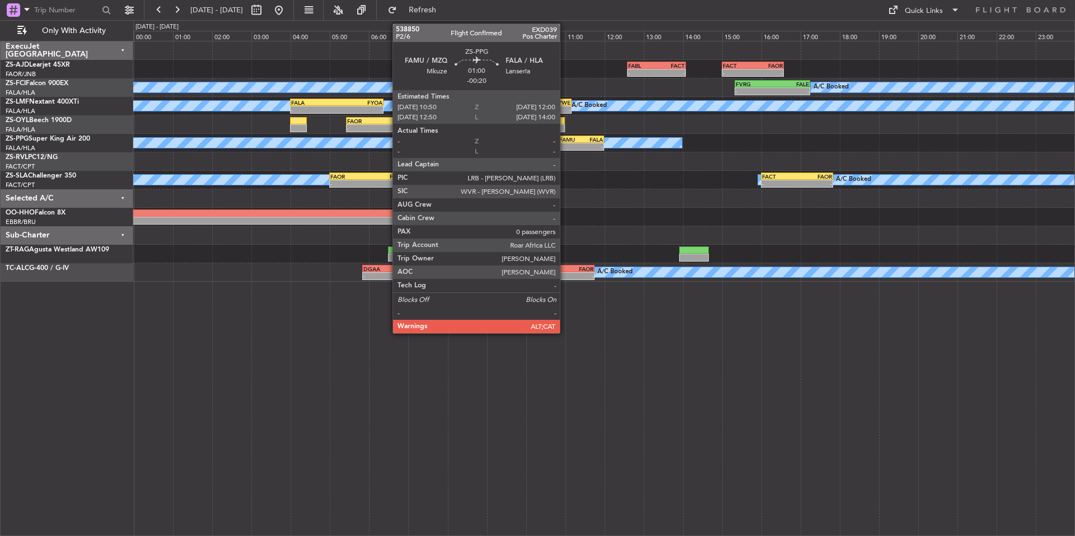
click at [565, 142] on div "FAMU 10:50 Z FALA 12:00 Z" at bounding box center [581, 139] width 46 height 8
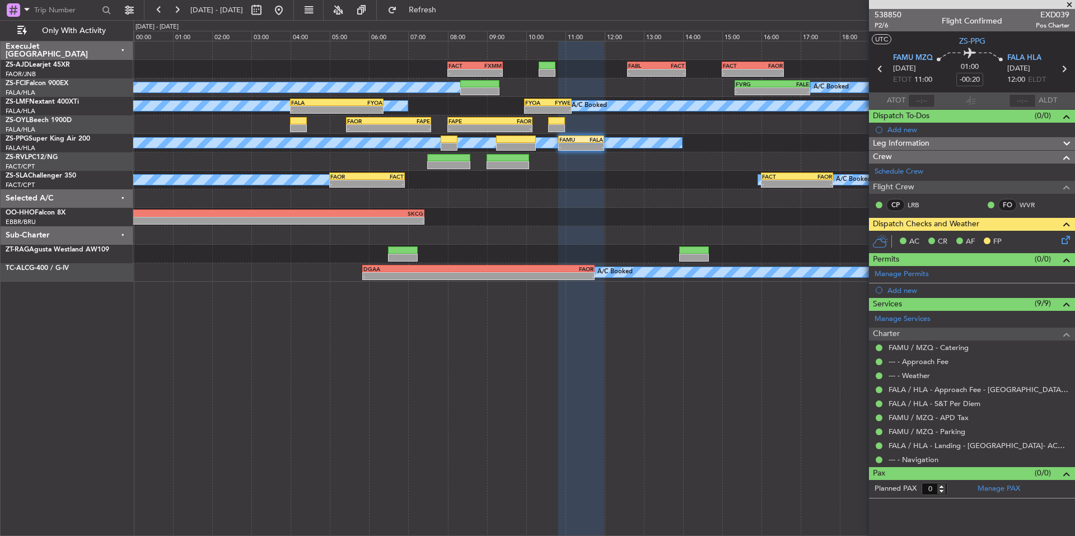
click at [1065, 240] on icon at bounding box center [1063, 237] width 9 height 9
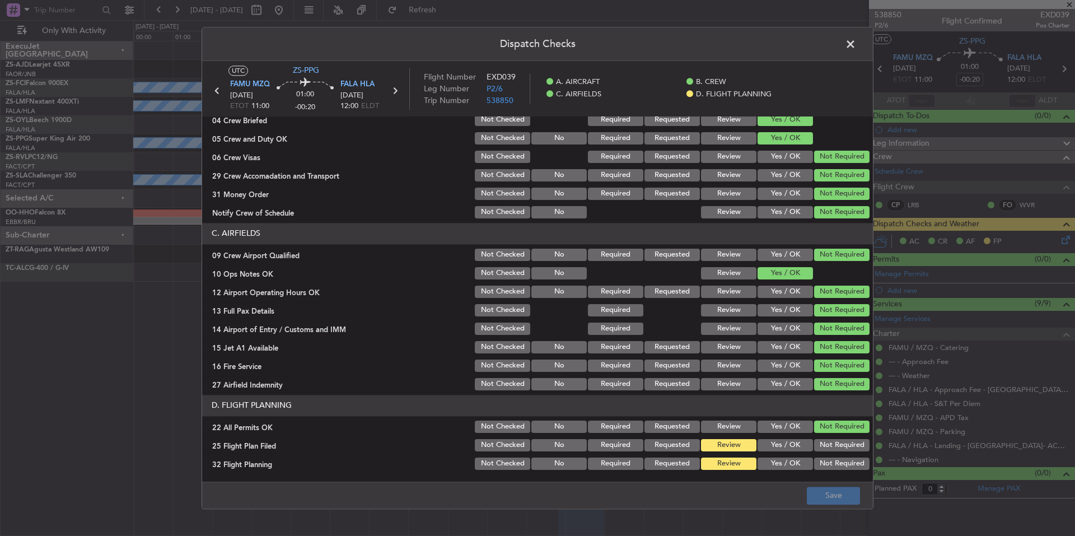
click at [784, 457] on div "Yes / OK" at bounding box center [784, 464] width 57 height 16
click at [784, 445] on button "Yes / OK" at bounding box center [785, 445] width 55 height 12
click at [788, 457] on button "Yes / OK" at bounding box center [785, 463] width 55 height 12
click at [819, 492] on button "Save" at bounding box center [833, 496] width 53 height 18
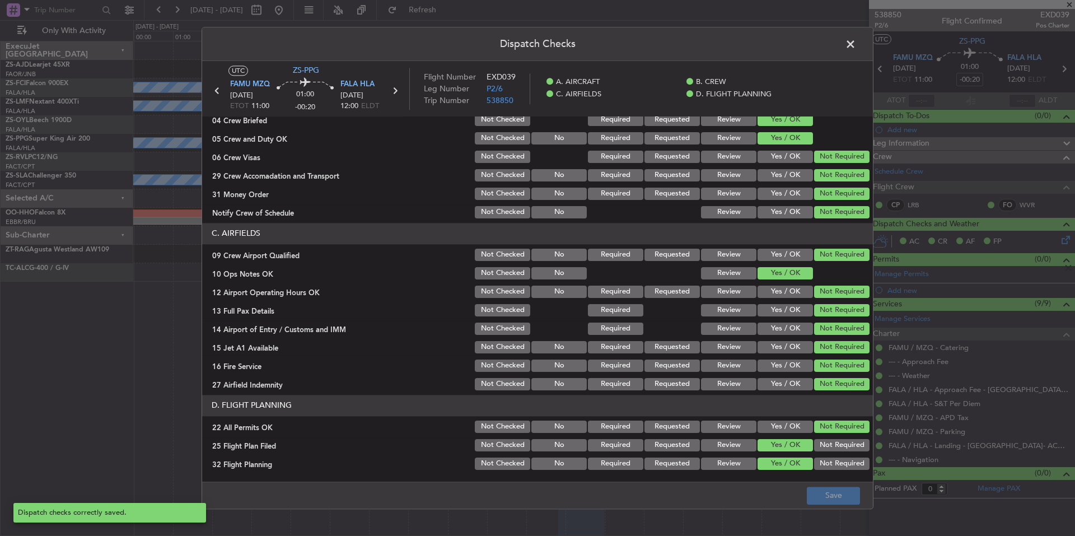
click at [856, 44] on span at bounding box center [856, 47] width 0 height 22
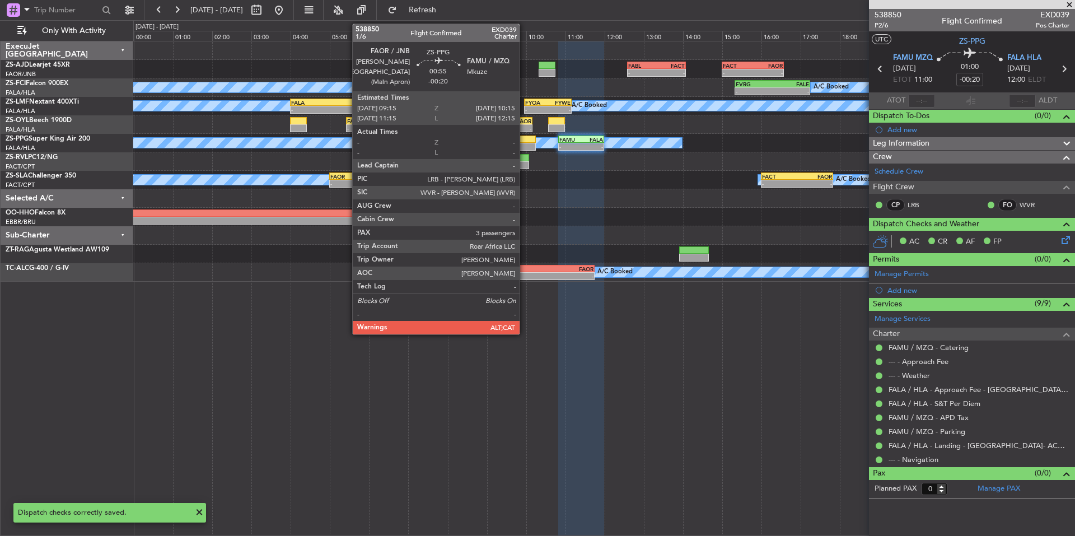
click at [525, 146] on div at bounding box center [516, 147] width 40 height 8
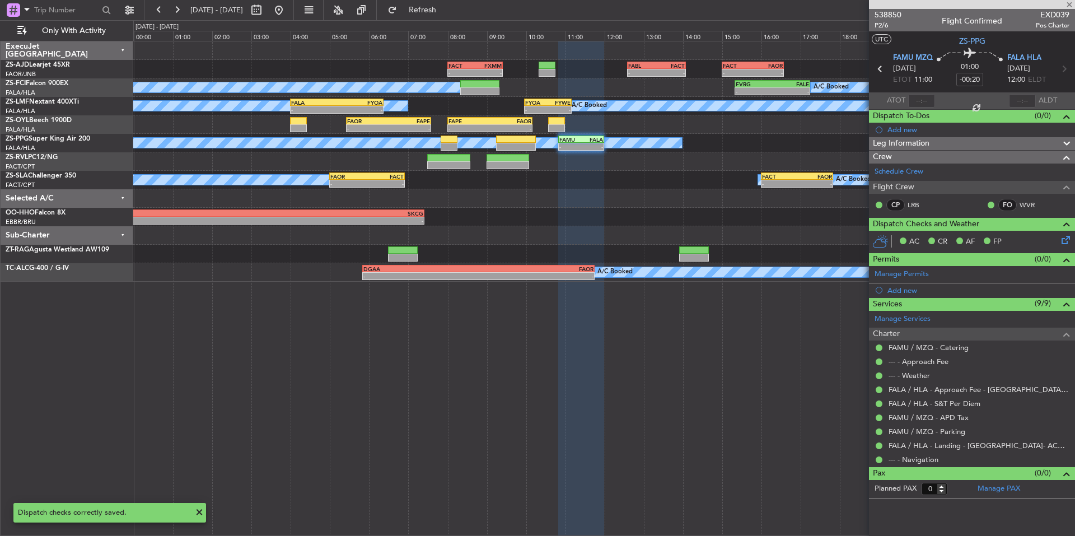
type input "3"
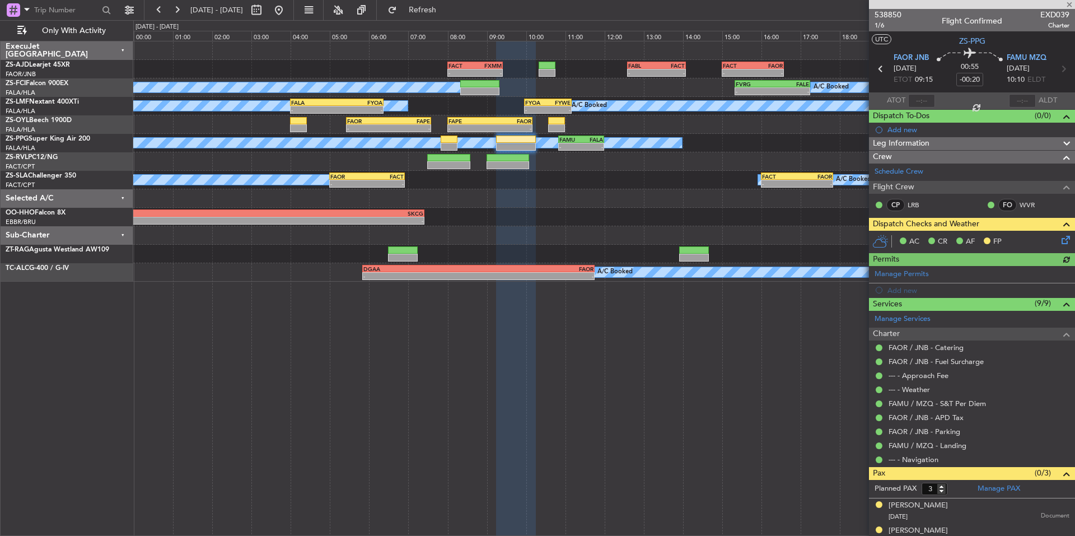
click at [1059, 241] on icon at bounding box center [1063, 237] width 9 height 9
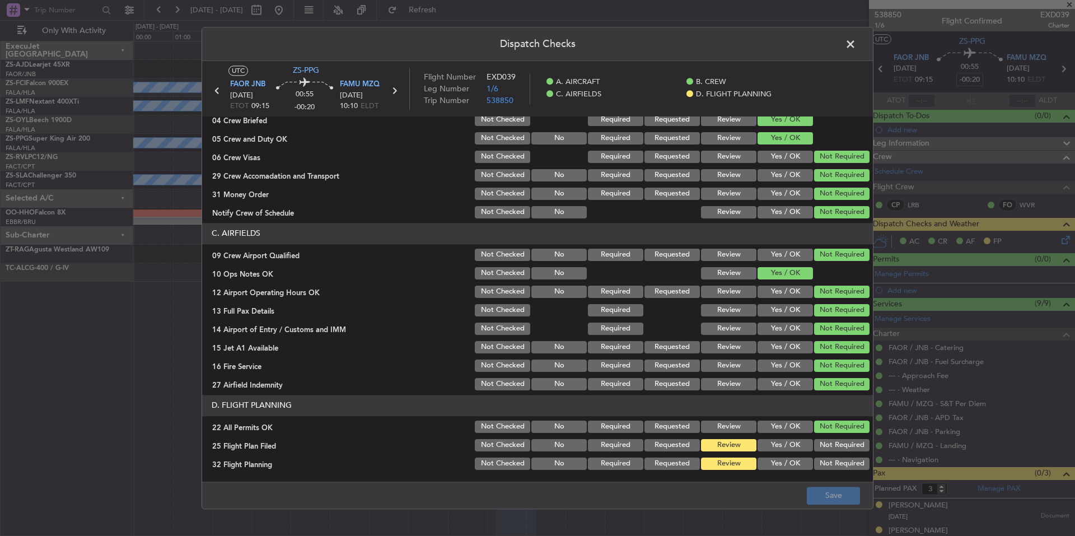
click at [775, 441] on button "Yes / OK" at bounding box center [785, 445] width 55 height 12
click at [777, 465] on button "Yes / OK" at bounding box center [785, 463] width 55 height 12
click at [822, 491] on button "Save" at bounding box center [833, 496] width 53 height 18
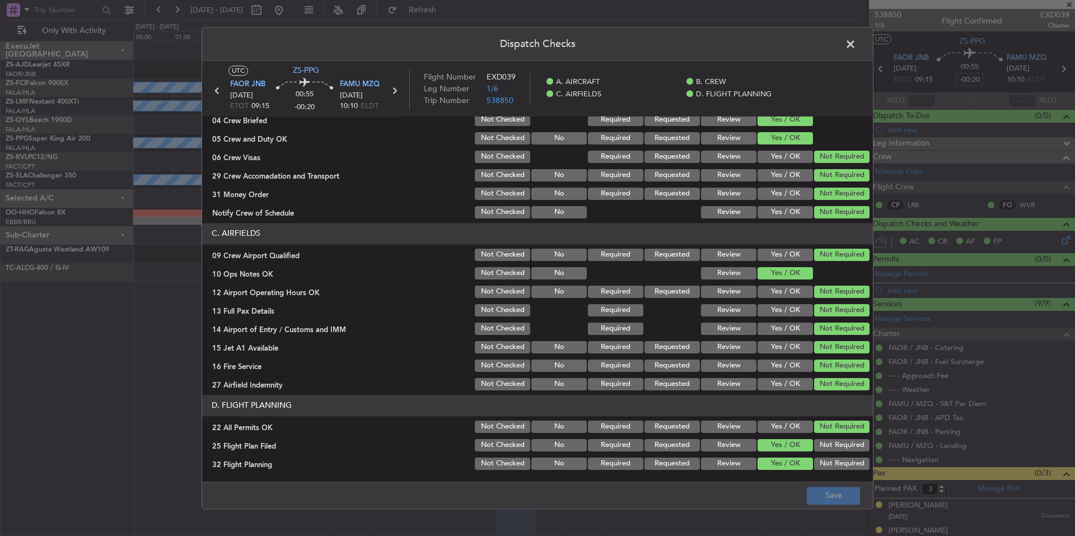
click at [856, 42] on span at bounding box center [856, 47] width 0 height 22
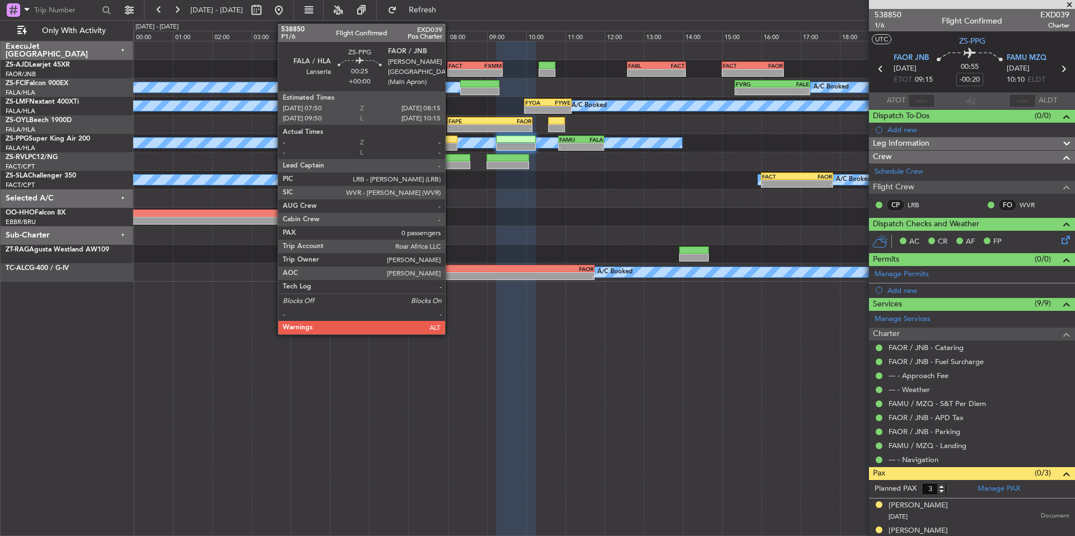
click at [450, 147] on div at bounding box center [449, 147] width 17 height 8
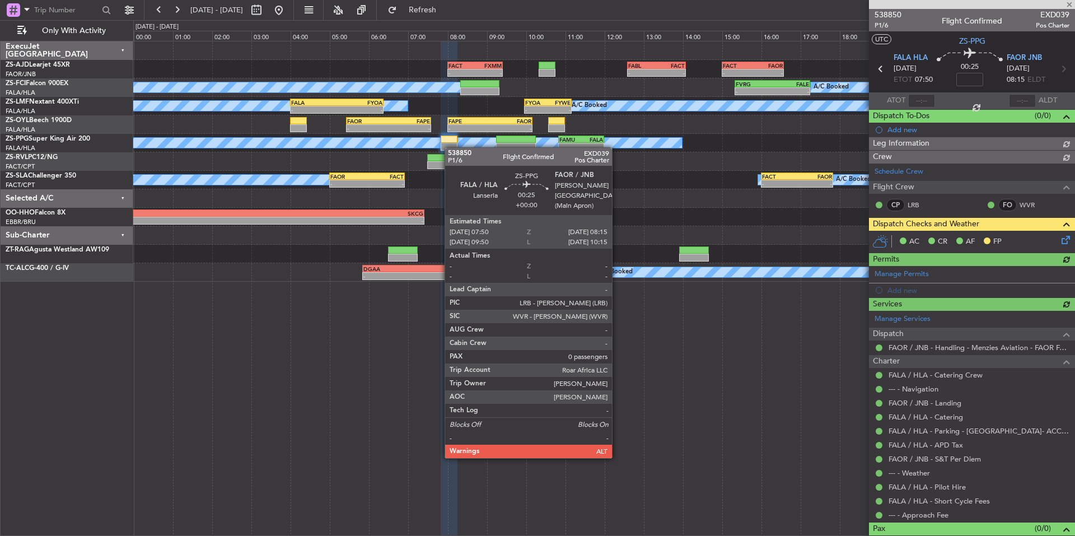
click at [1059, 236] on icon at bounding box center [1063, 237] width 9 height 9
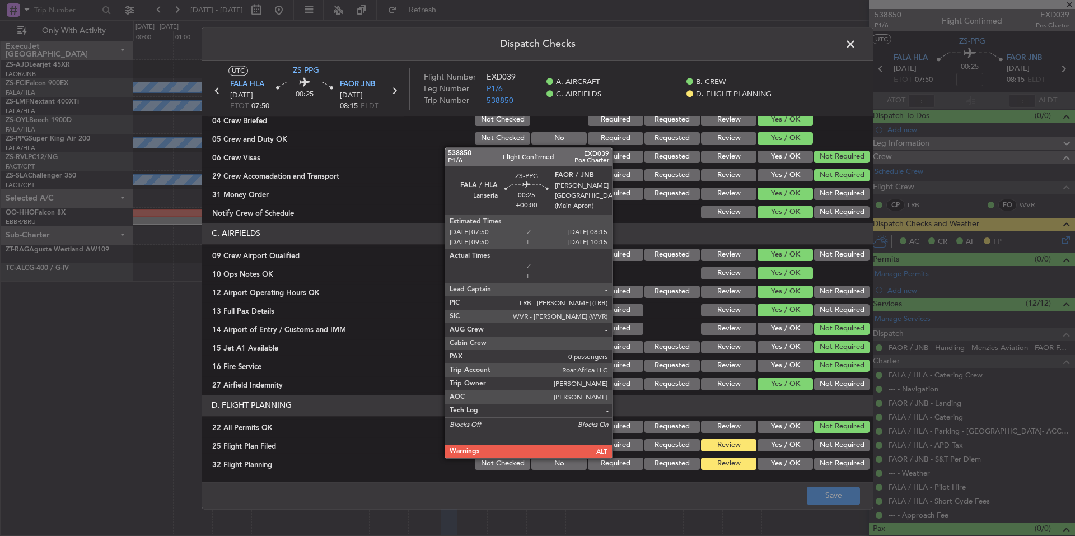
click at [793, 453] on section "D. FLIGHT PLANNING 22 All Permits OK Not Checked No Required Requested Review Y…" at bounding box center [537, 433] width 671 height 77
click at [793, 448] on button "Yes / OK" at bounding box center [785, 445] width 55 height 12
click at [796, 476] on main "UTC ZS-PPG FALA HLA [DATE] ETOT 07:50 00:25 FAOR JNB [DATE] 08:15 ELDT Flight N…" at bounding box center [537, 273] width 671 height 425
click at [796, 469] on button "Yes / OK" at bounding box center [785, 463] width 55 height 12
click at [831, 491] on button "Save" at bounding box center [833, 496] width 53 height 18
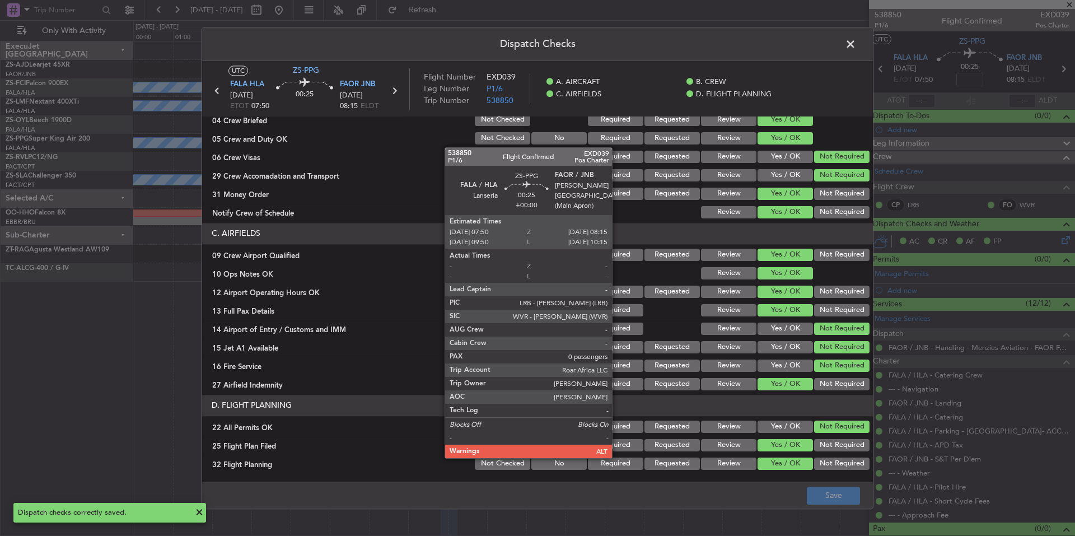
click at [856, 44] on span at bounding box center [856, 47] width 0 height 22
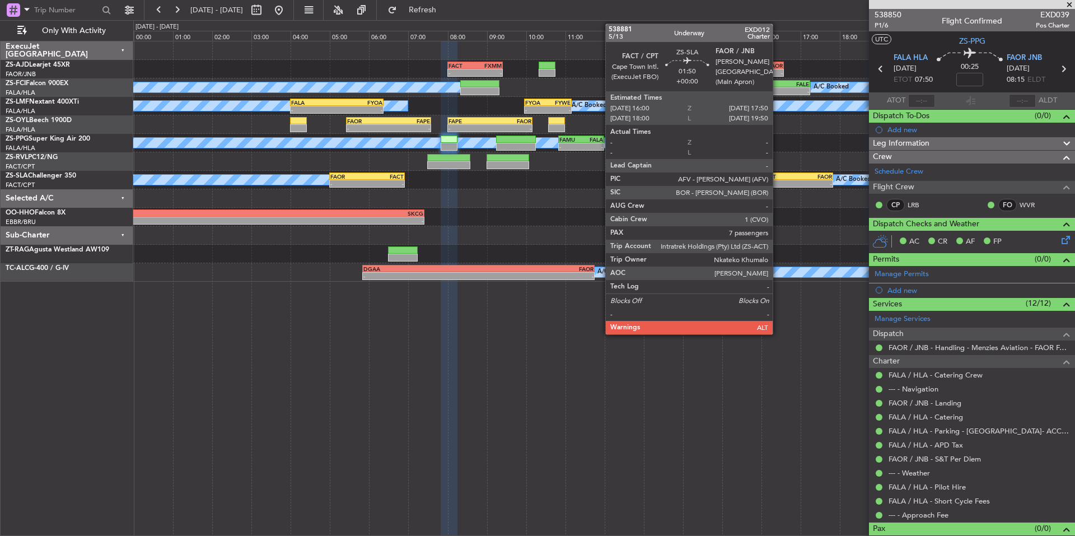
click at [778, 175] on div "FACT" at bounding box center [779, 176] width 35 height 7
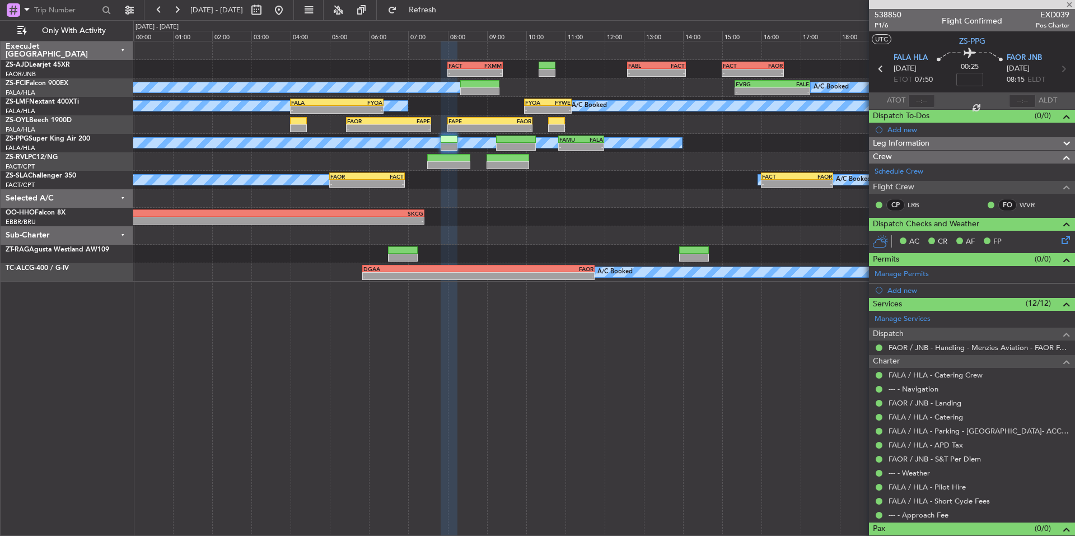
type input "7"
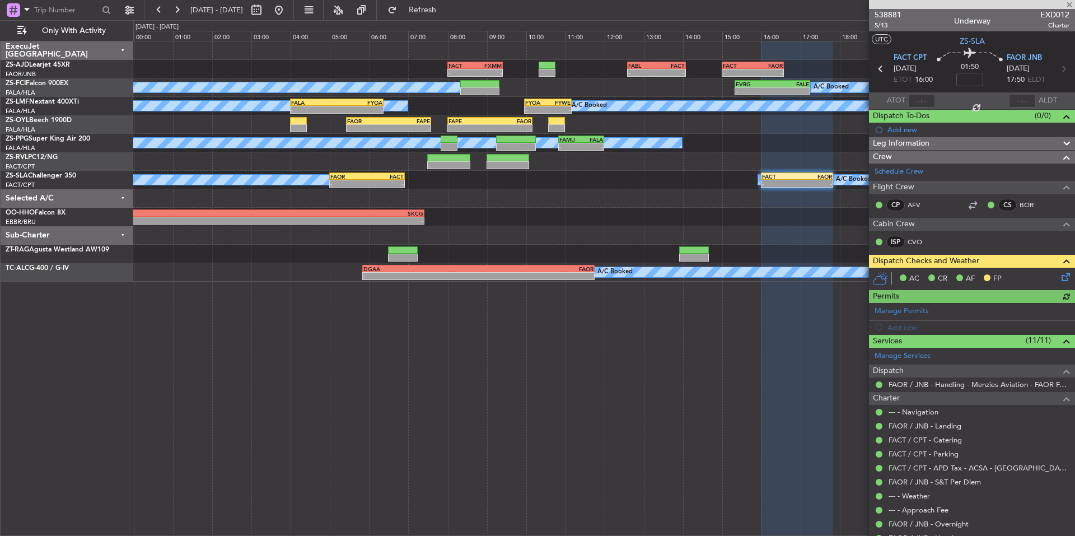
click at [1061, 274] on icon at bounding box center [1063, 274] width 9 height 9
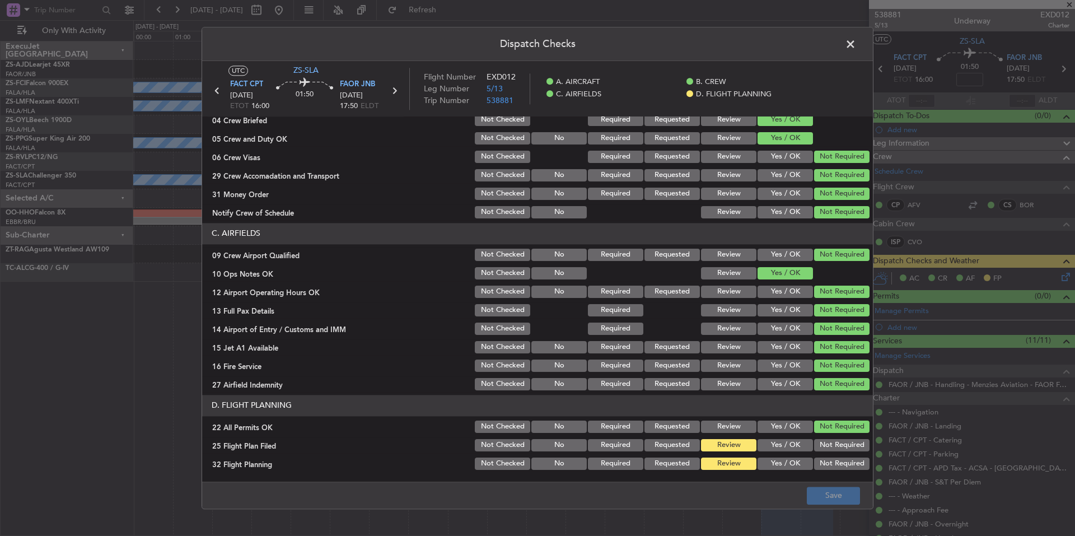
click at [787, 443] on button "Yes / OK" at bounding box center [785, 445] width 55 height 12
click at [785, 455] on section "D. FLIGHT PLANNING 22 All Permits OK Not Checked No Required Requested Review Y…" at bounding box center [537, 433] width 671 height 77
click at [785, 462] on button "Yes / OK" at bounding box center [785, 463] width 55 height 12
click at [830, 494] on button "Save" at bounding box center [833, 496] width 53 height 18
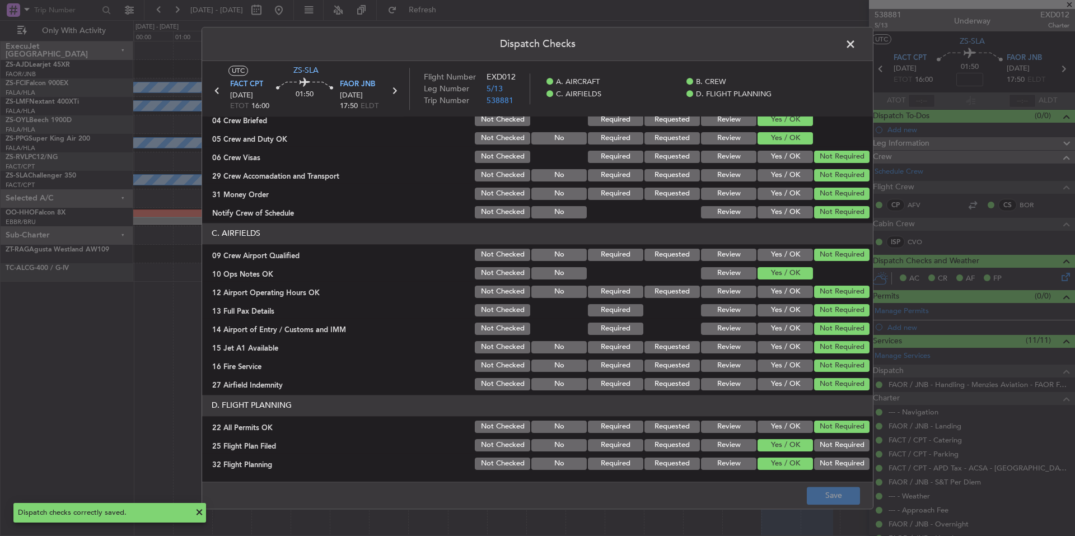
click at [856, 38] on span at bounding box center [856, 47] width 0 height 22
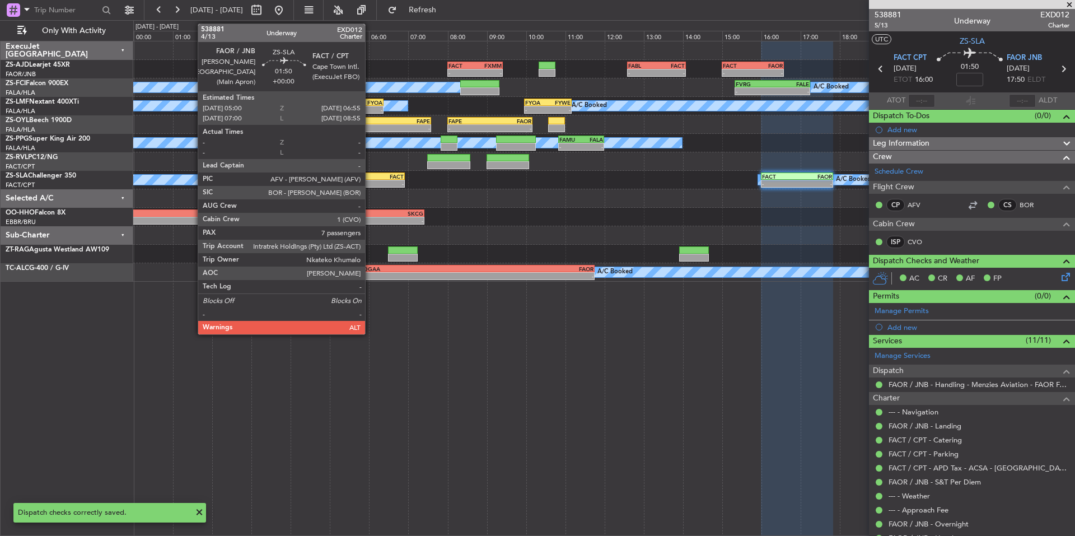
click at [370, 175] on div "FACT" at bounding box center [385, 176] width 36 height 7
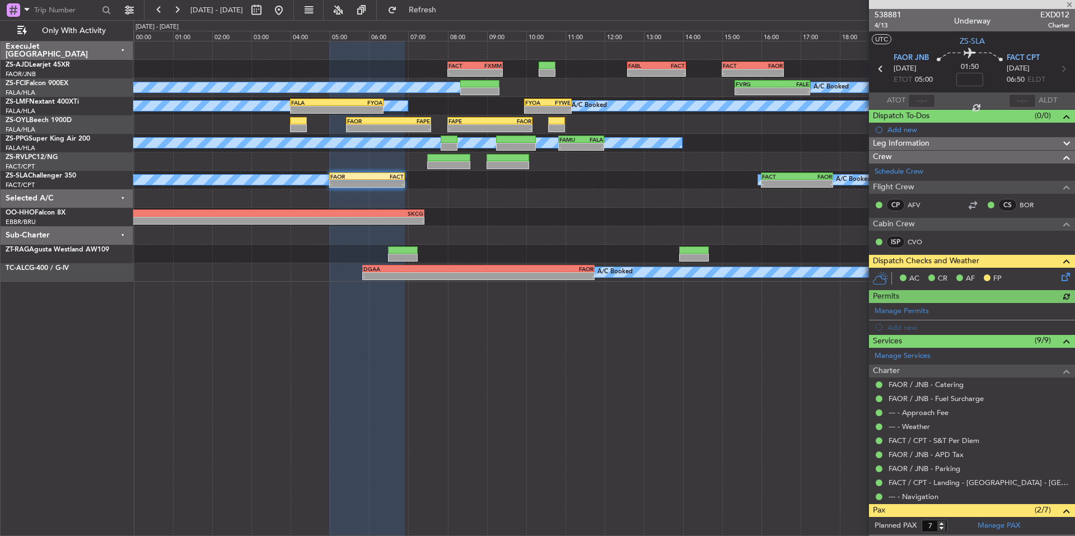
click at [1059, 278] on icon at bounding box center [1063, 274] width 9 height 9
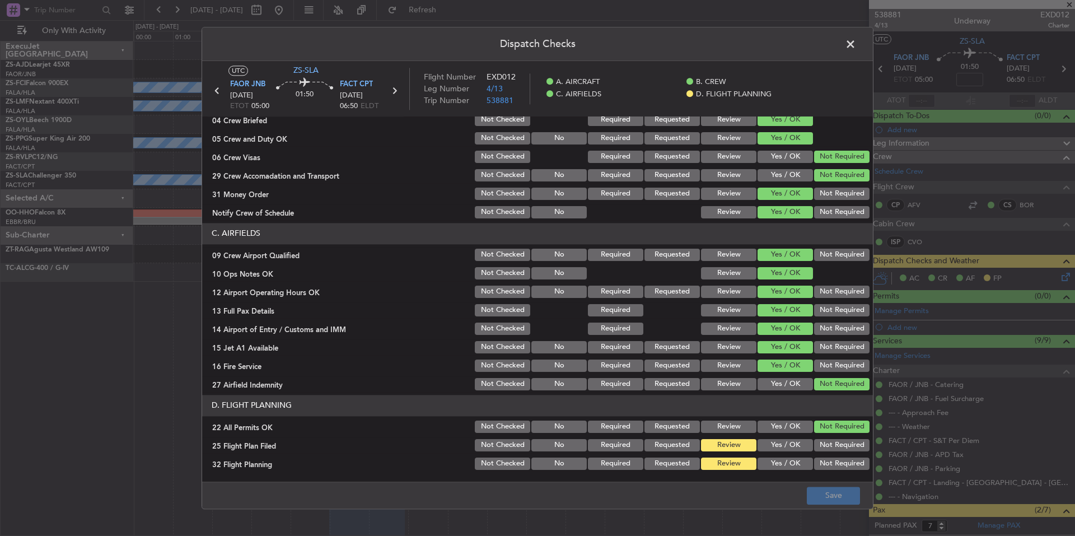
drag, startPoint x: 782, startPoint y: 445, endPoint x: 785, endPoint y: 461, distance: 17.0
click at [783, 451] on button "Yes / OK" at bounding box center [785, 445] width 55 height 12
click at [787, 470] on div "Yes / OK" at bounding box center [784, 464] width 57 height 16
click at [799, 469] on button "Yes / OK" at bounding box center [785, 463] width 55 height 12
click at [820, 487] on button "Save" at bounding box center [833, 496] width 53 height 18
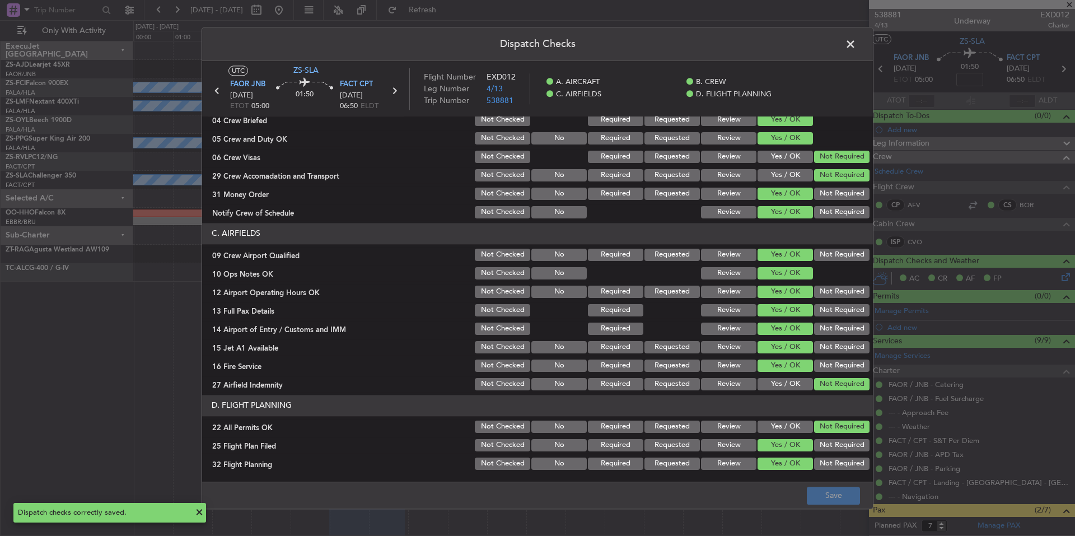
click at [856, 44] on span at bounding box center [856, 47] width 0 height 22
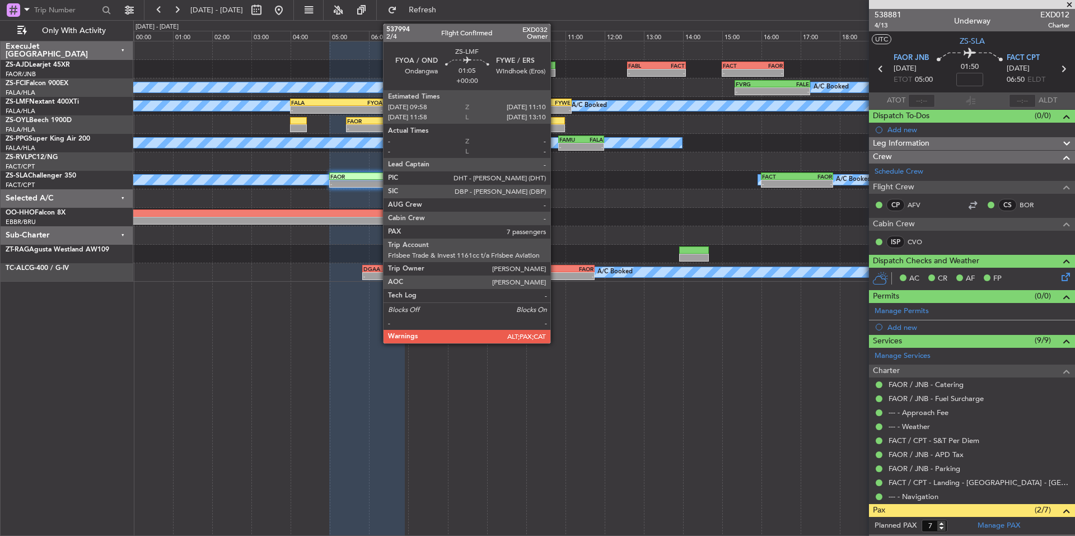
click at [555, 107] on div "-" at bounding box center [559, 109] width 22 height 7
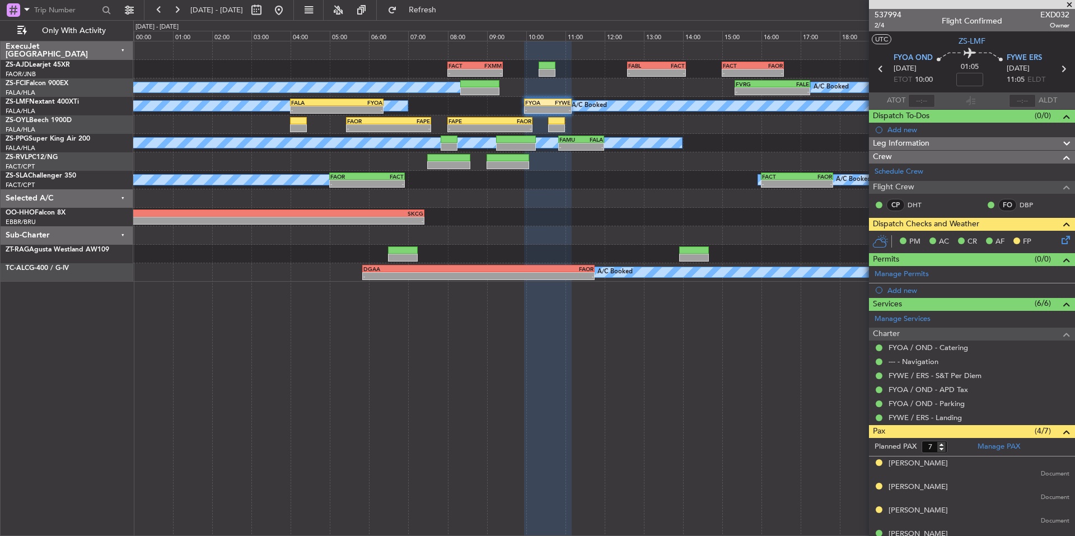
click at [1059, 239] on icon at bounding box center [1063, 237] width 9 height 9
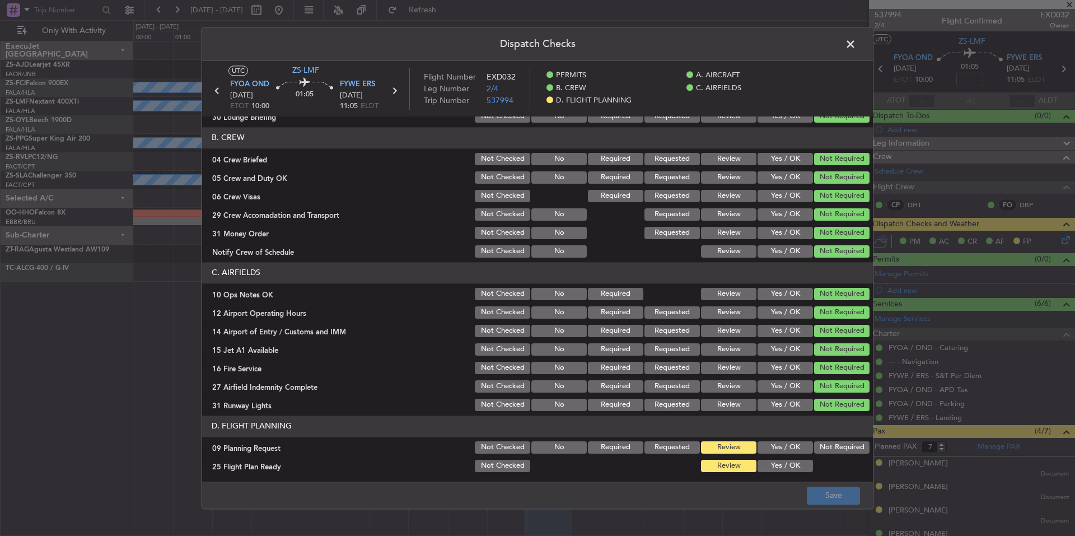
scroll to position [132, 0]
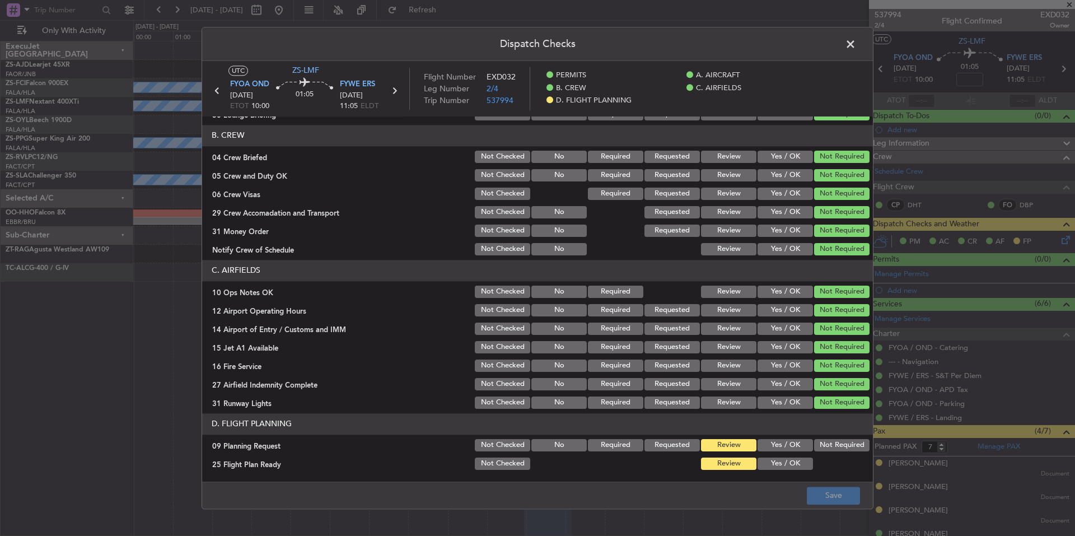
click at [787, 445] on button "Yes / OK" at bounding box center [785, 445] width 55 height 12
click at [787, 462] on button "Yes / OK" at bounding box center [785, 463] width 55 height 12
click at [816, 493] on button "Save" at bounding box center [833, 496] width 53 height 18
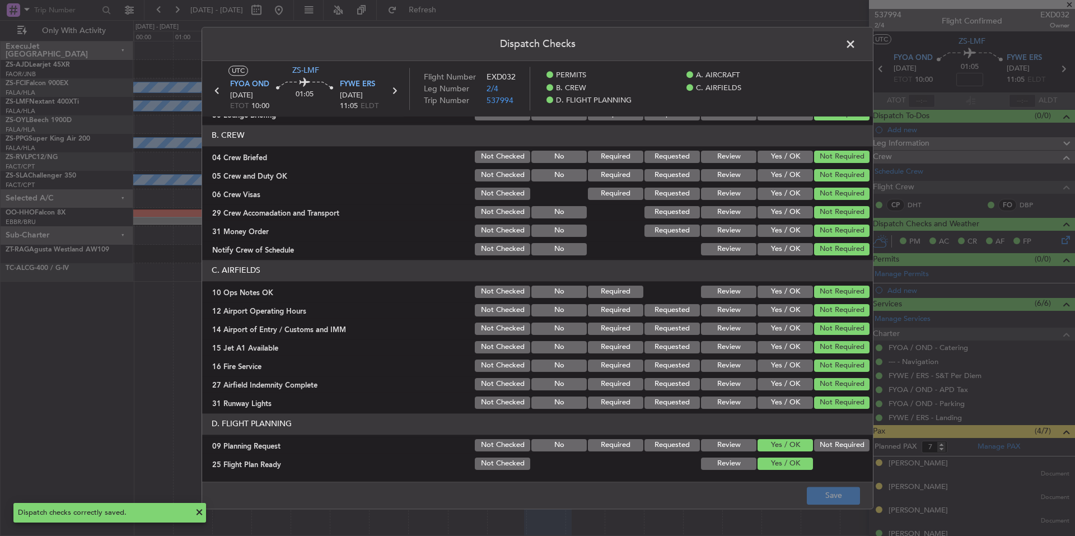
click at [856, 41] on span at bounding box center [856, 47] width 0 height 22
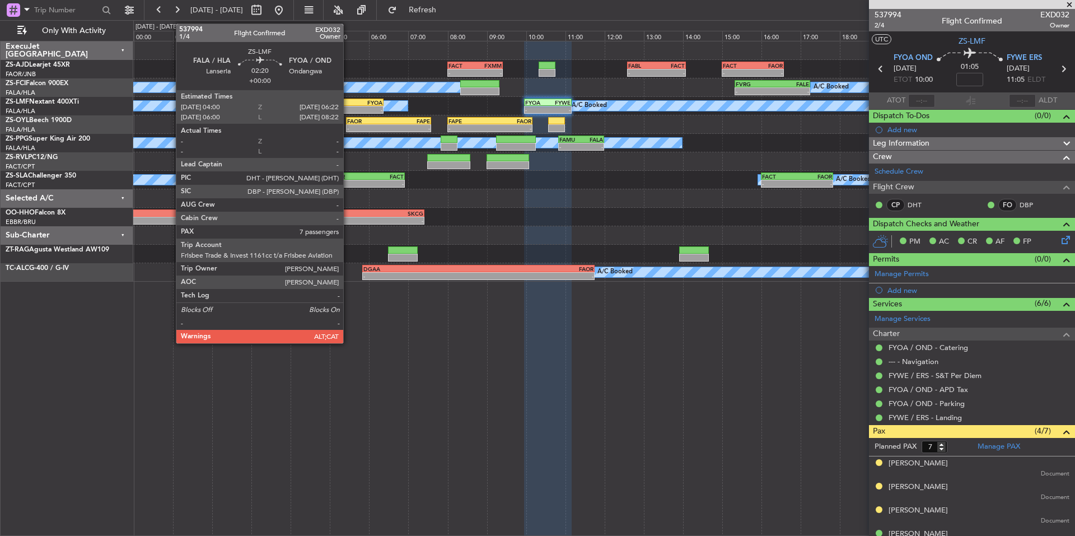
click at [348, 102] on div "FYOA" at bounding box center [358, 102] width 45 height 7
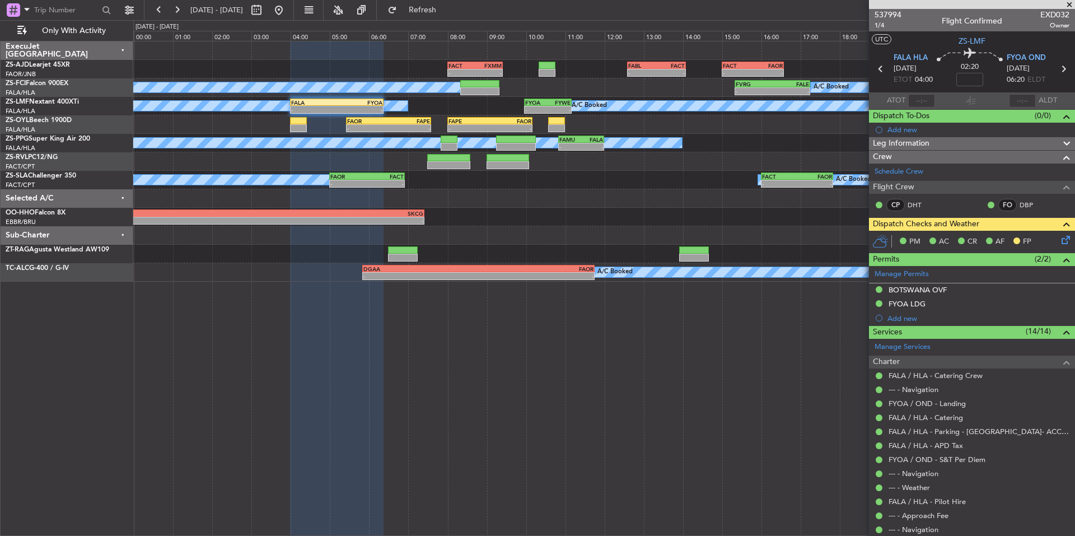
click at [1059, 239] on icon at bounding box center [1063, 237] width 9 height 9
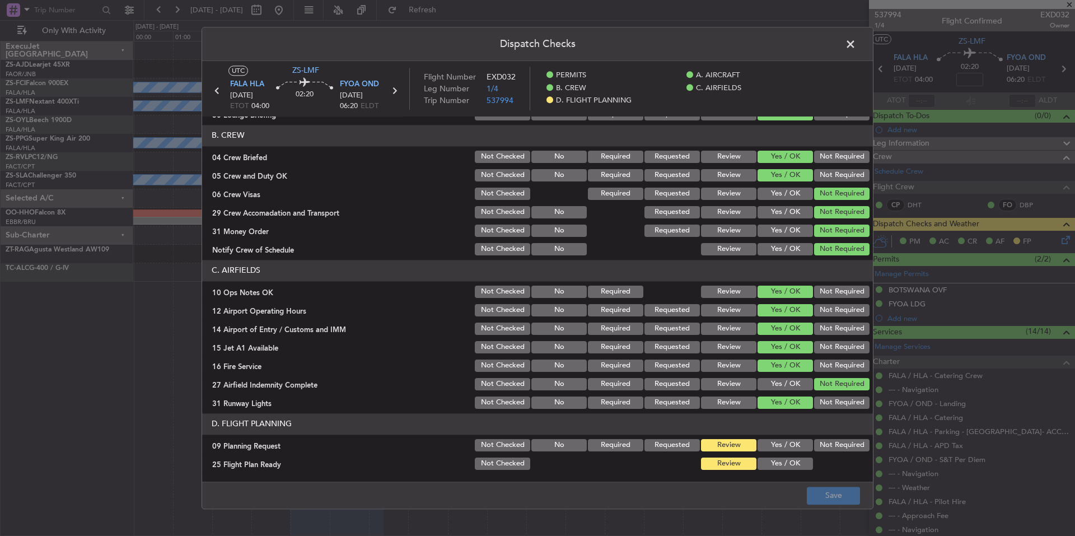
click at [783, 445] on button "Yes / OK" at bounding box center [785, 445] width 55 height 12
click at [783, 464] on button "Yes / OK" at bounding box center [785, 463] width 55 height 12
click at [824, 493] on button "Save" at bounding box center [833, 496] width 53 height 18
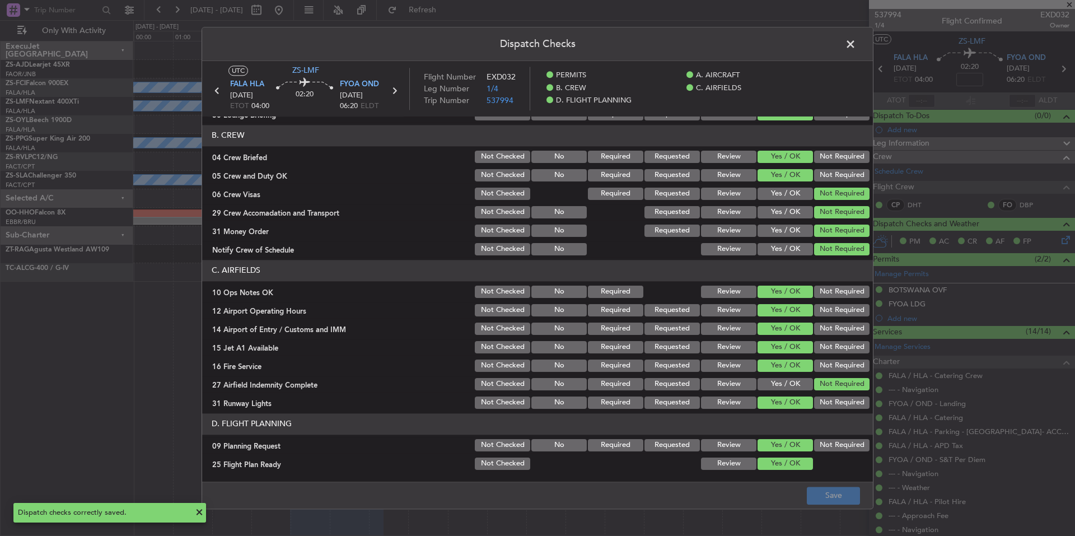
click at [856, 43] on span at bounding box center [856, 47] width 0 height 22
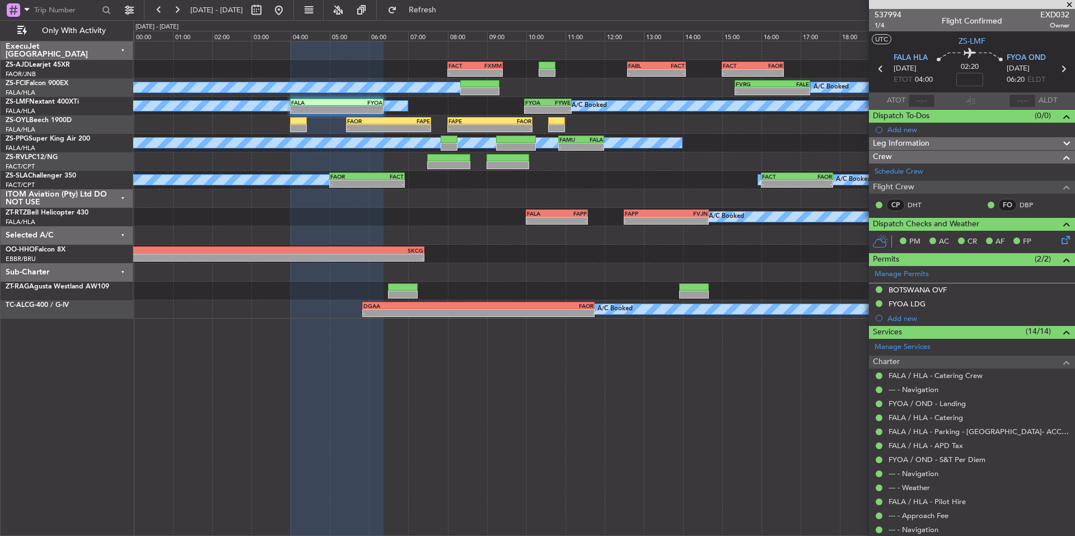
click at [1065, 4] on span at bounding box center [1069, 5] width 11 height 10
